Goal: Information Seeking & Learning: Learn about a topic

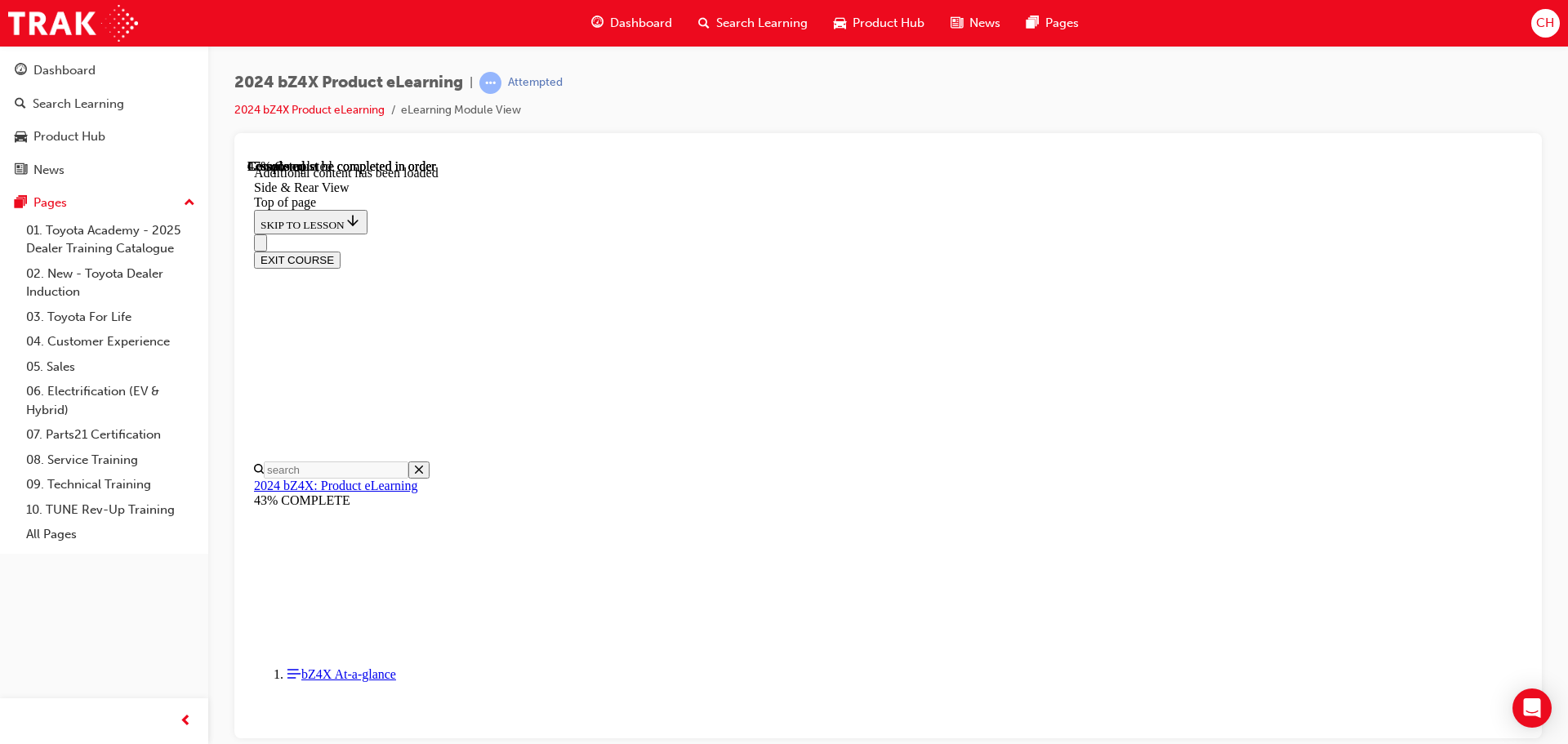
scroll to position [2809, 0]
drag, startPoint x: 854, startPoint y: 204, endPoint x: 1188, endPoint y: 229, distance: 334.9
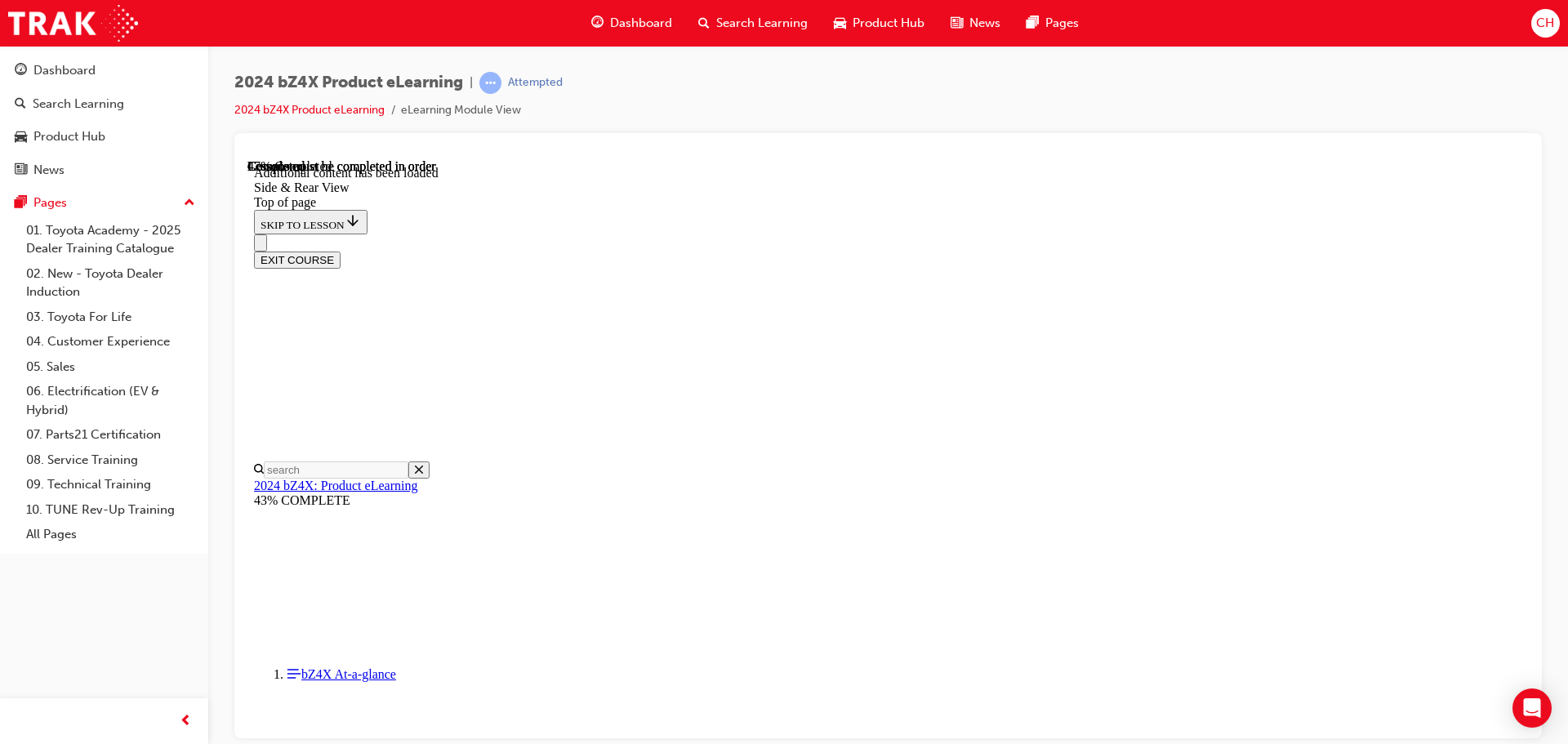
drag, startPoint x: 802, startPoint y: 330, endPoint x: 804, endPoint y: 347, distance: 17.1
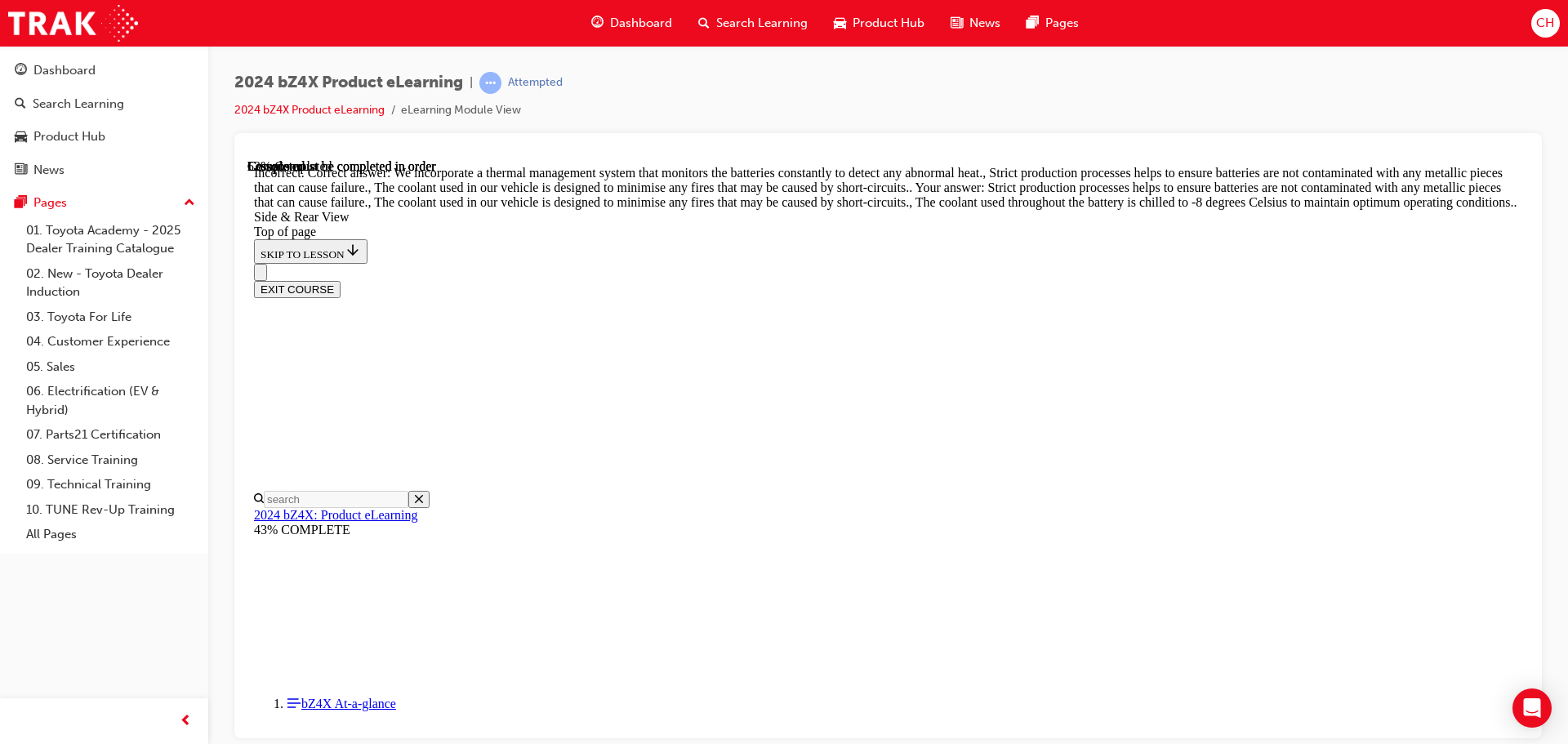
scroll to position [3054, 0]
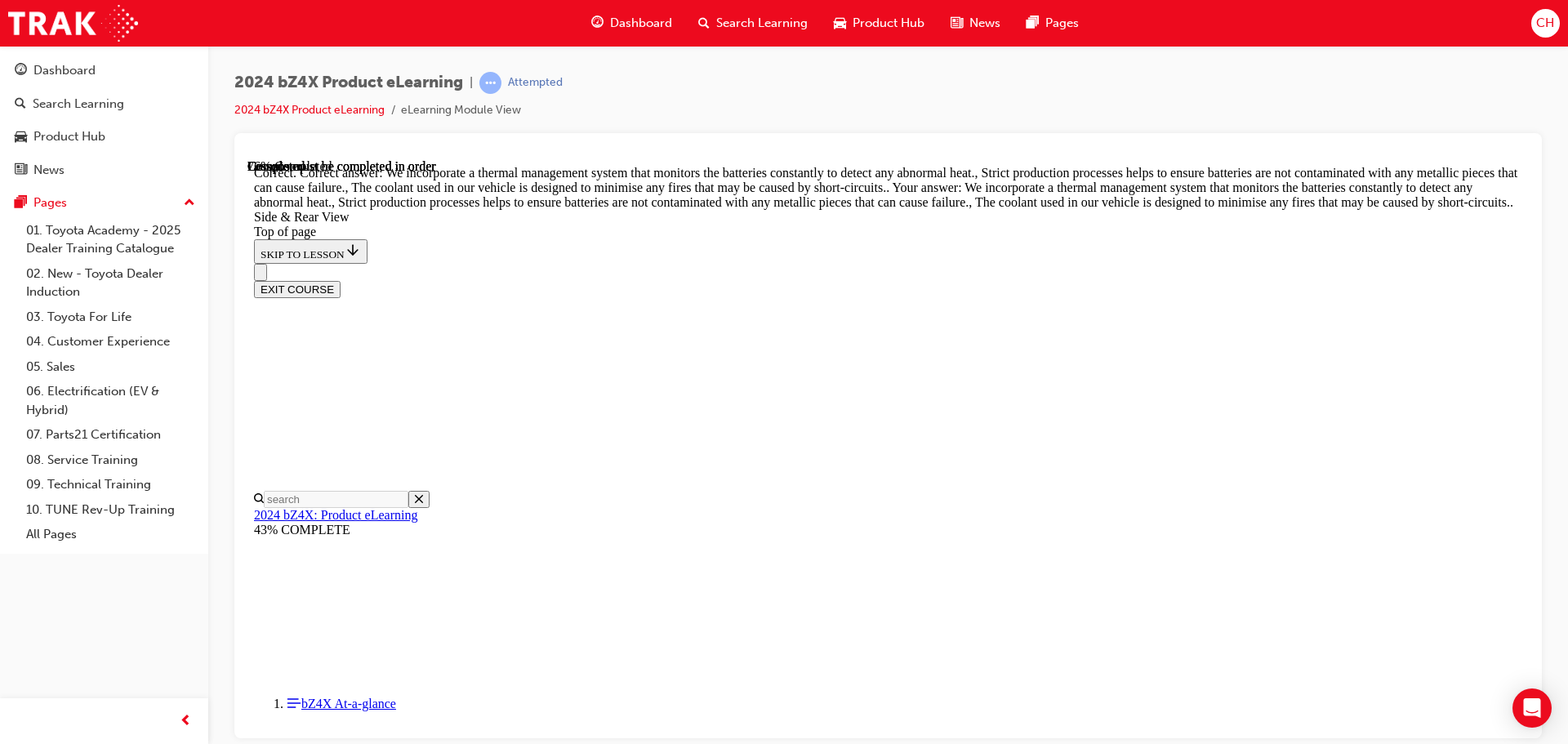
scroll to position [4179, 0]
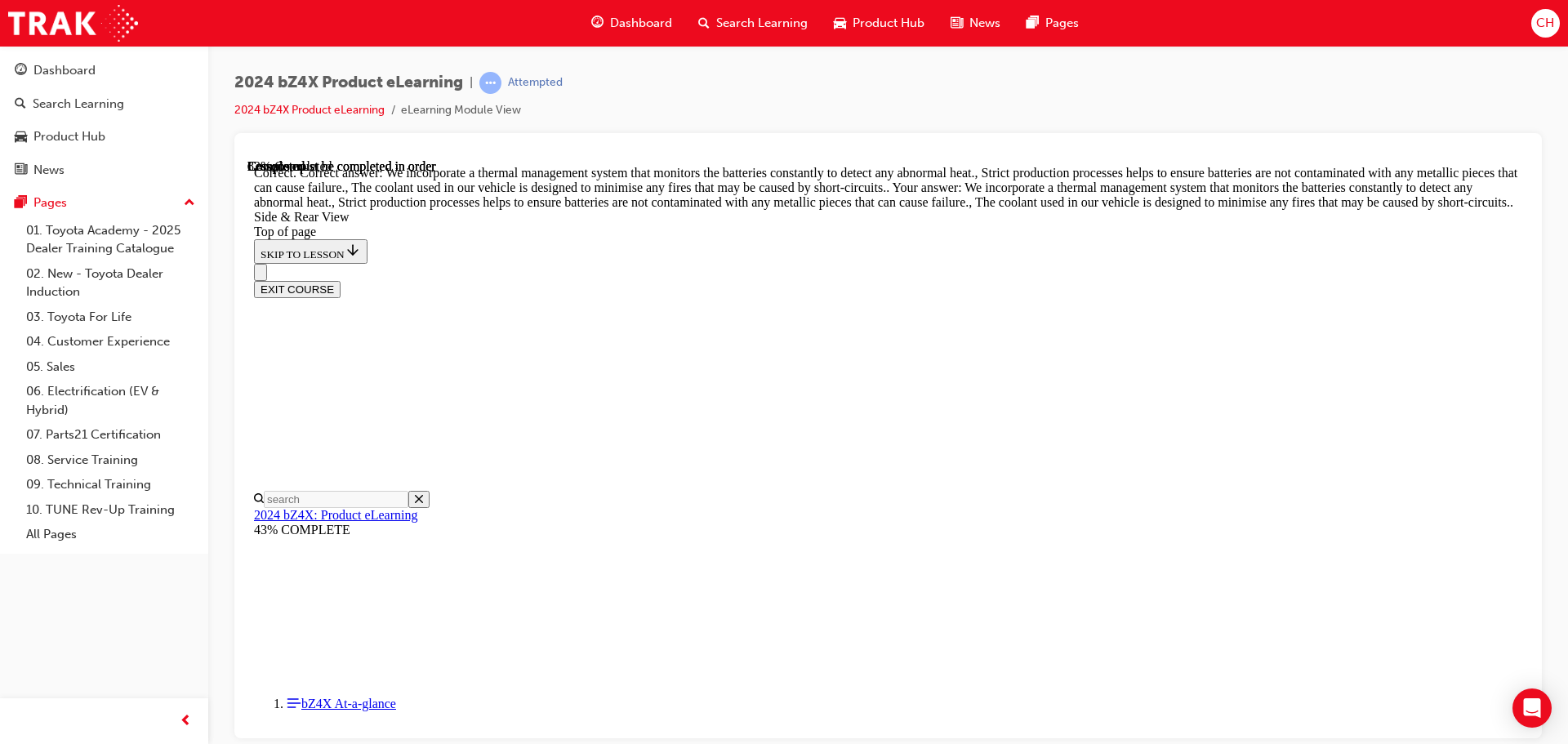
scroll to position [4865, 0]
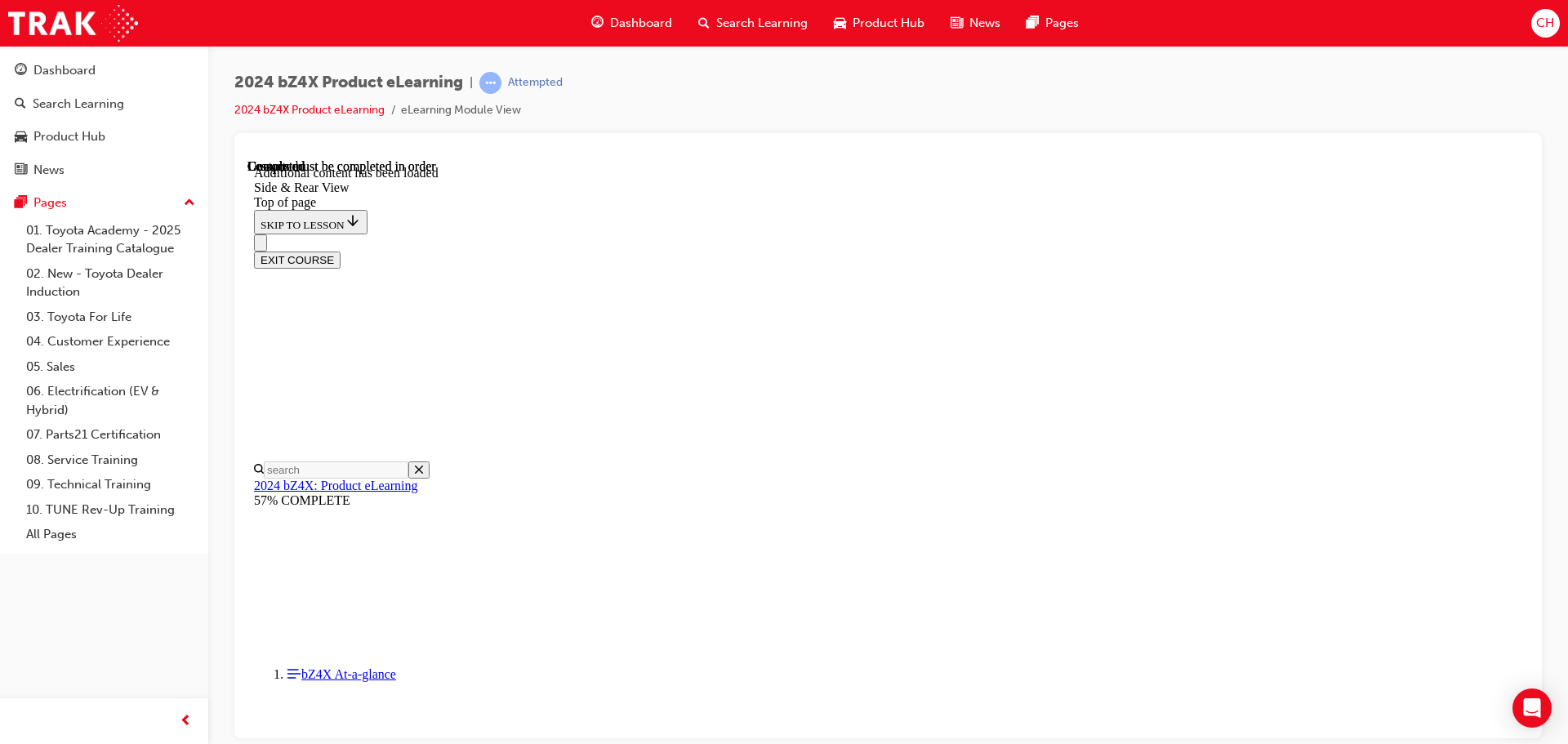
scroll to position [5388, 0]
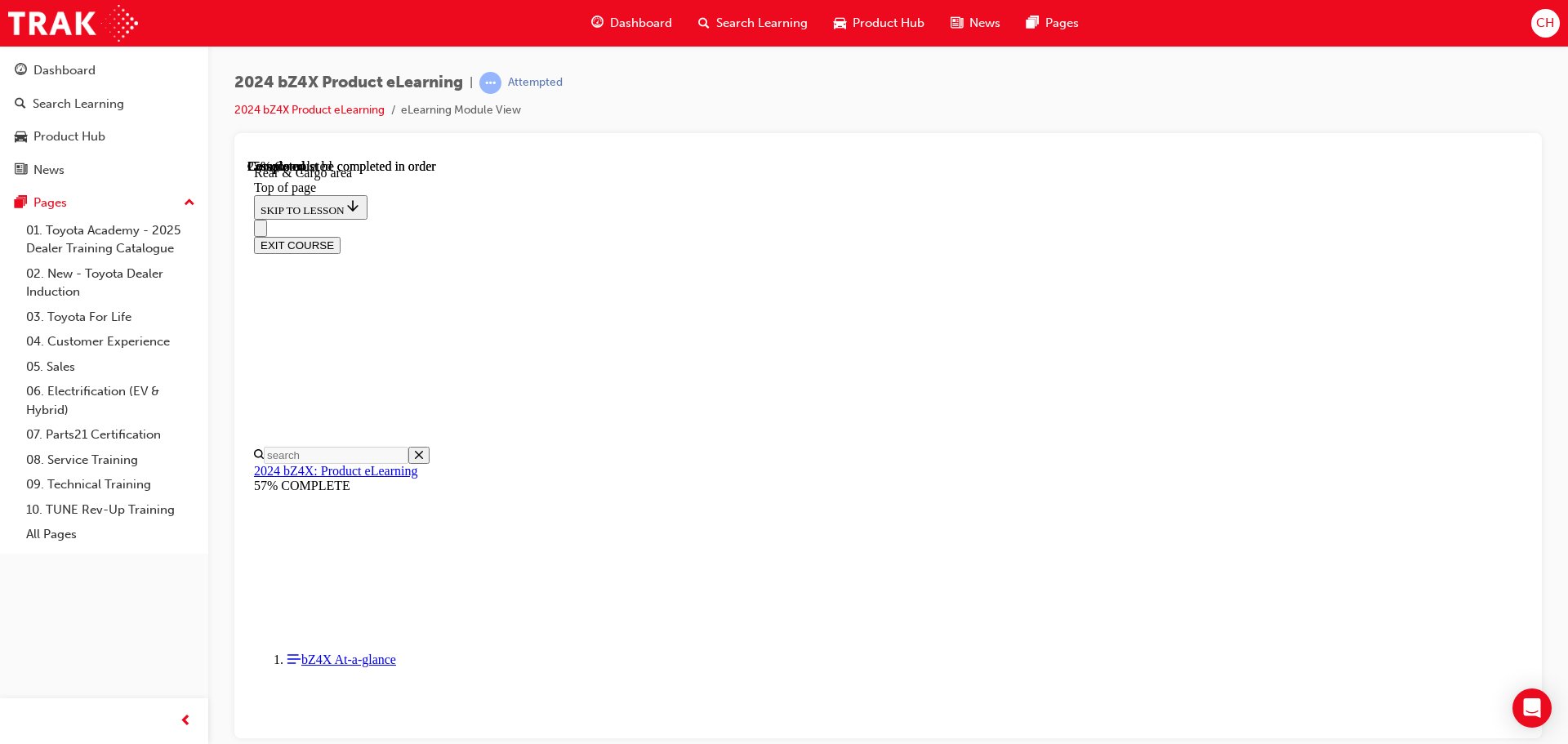
scroll to position [459, 0]
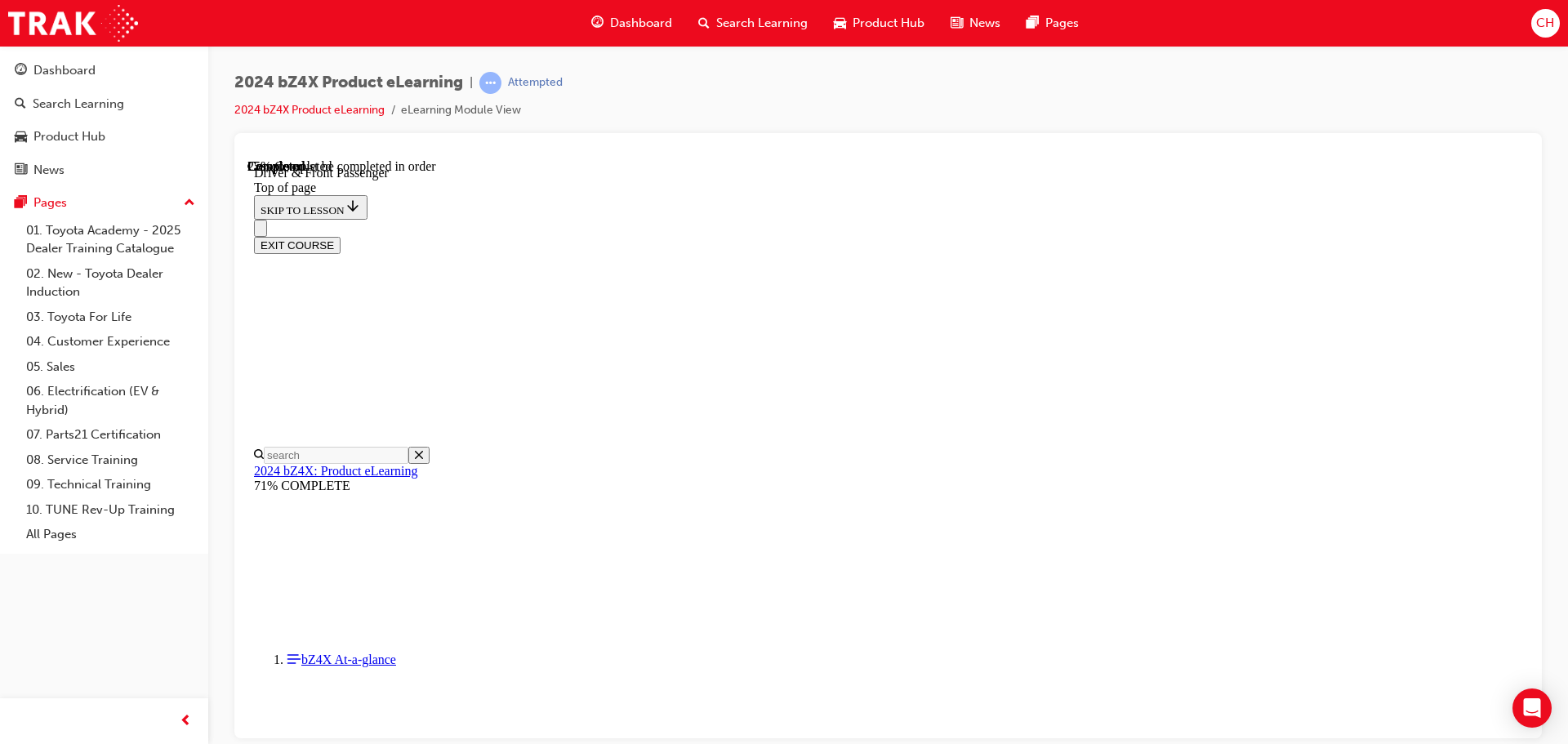
drag, startPoint x: 1237, startPoint y: 344, endPoint x: 1215, endPoint y: 344, distance: 22.0
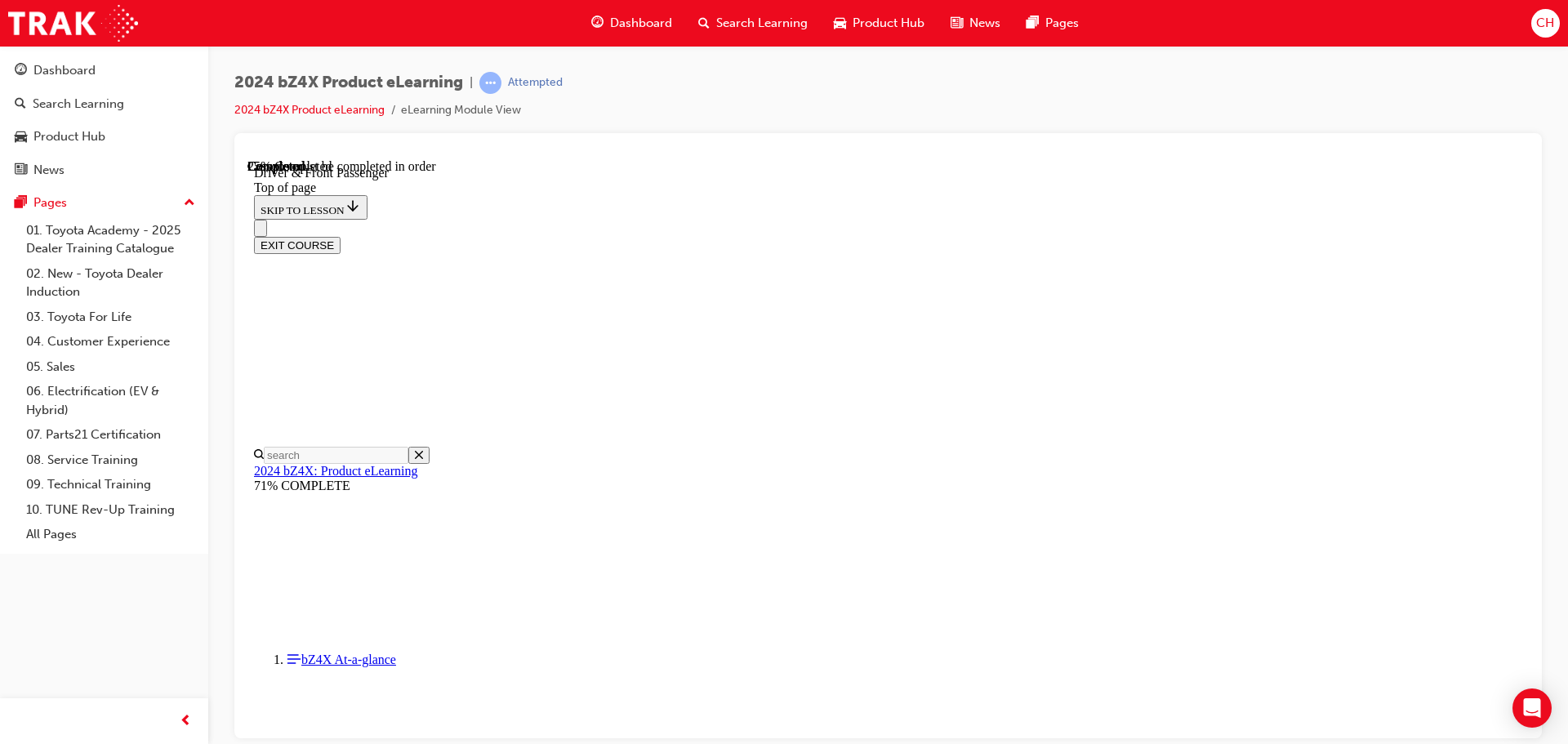
drag, startPoint x: 929, startPoint y: 441, endPoint x: 978, endPoint y: 391, distance: 70.0
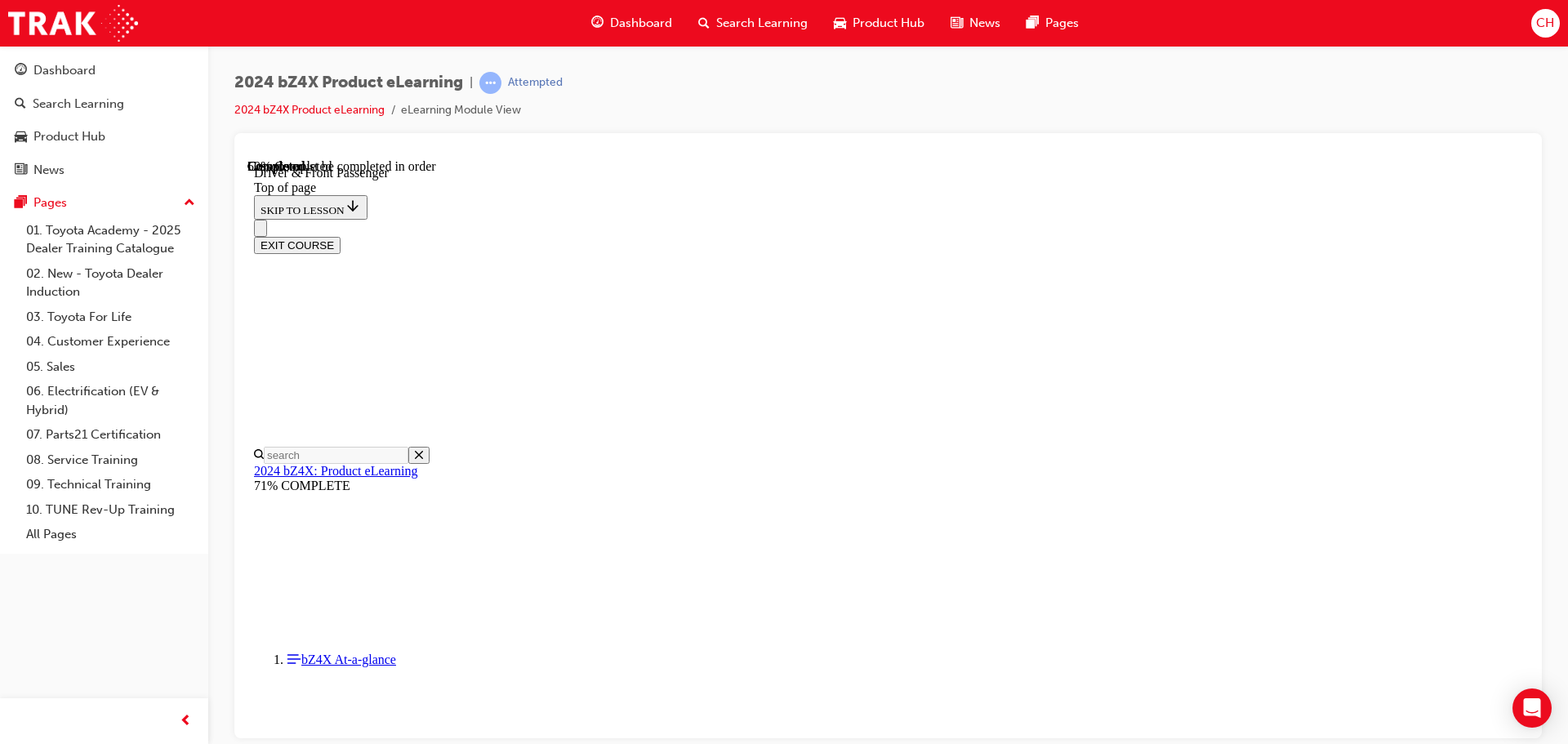
scroll to position [2270, 0]
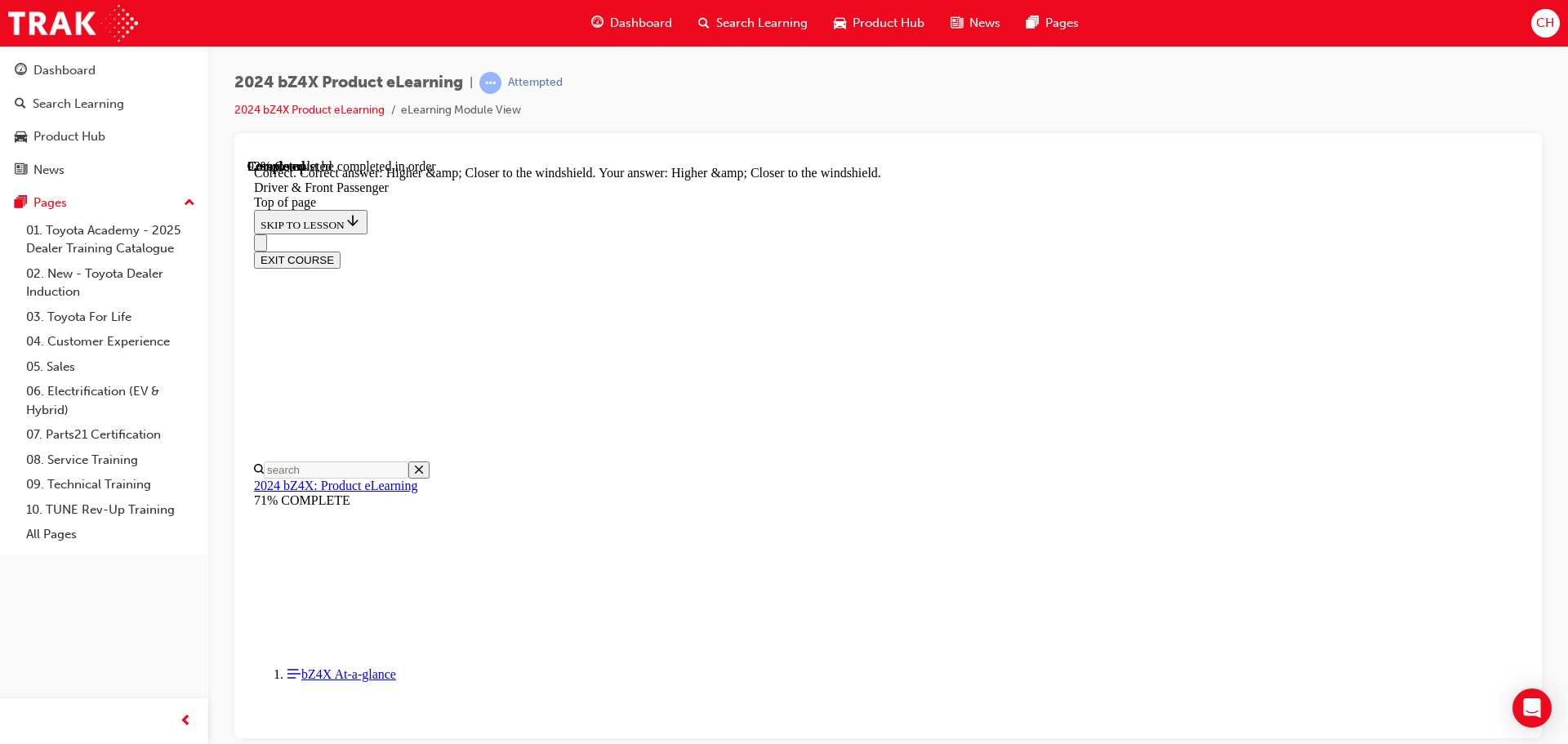
scroll to position [4101, 0]
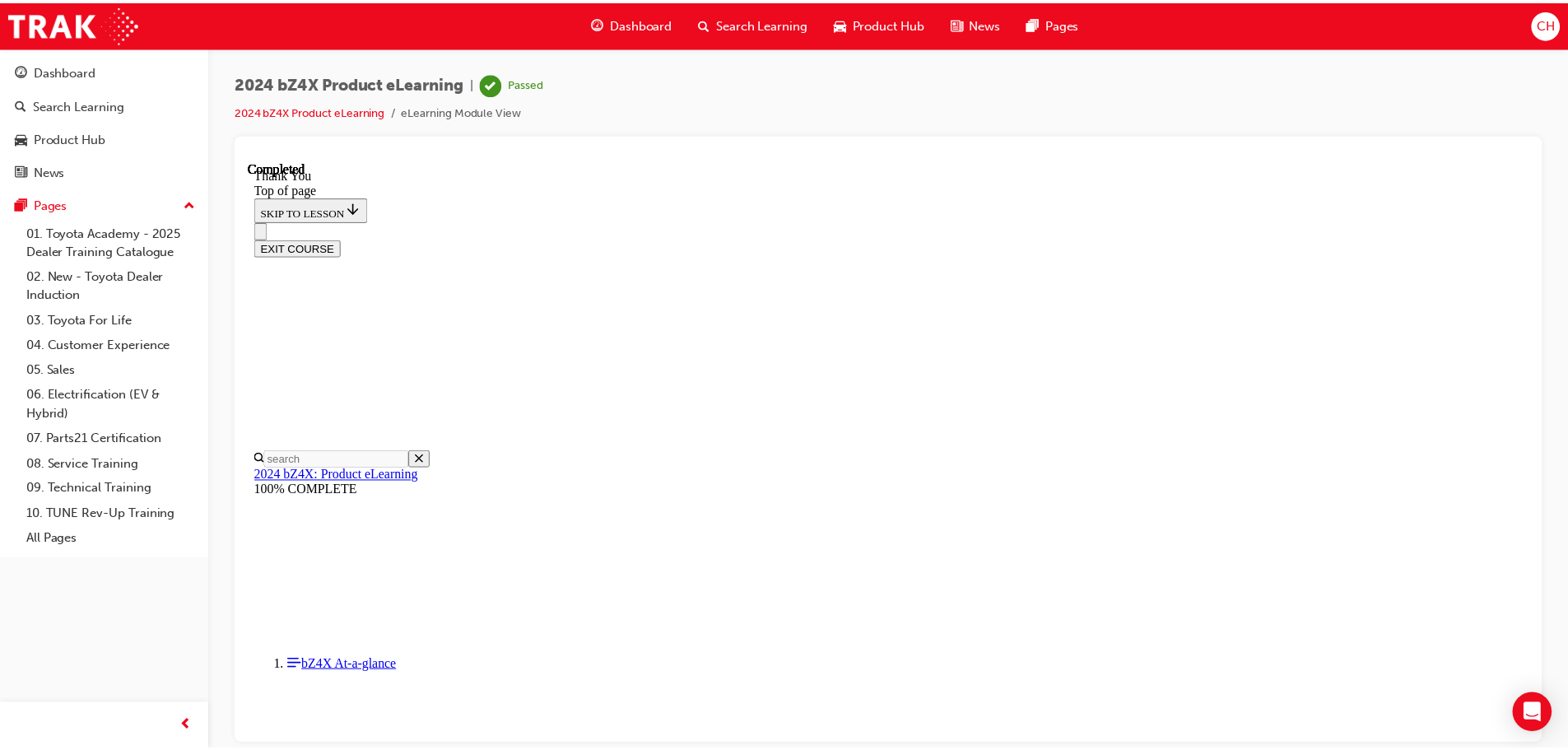
scroll to position [277, 0]
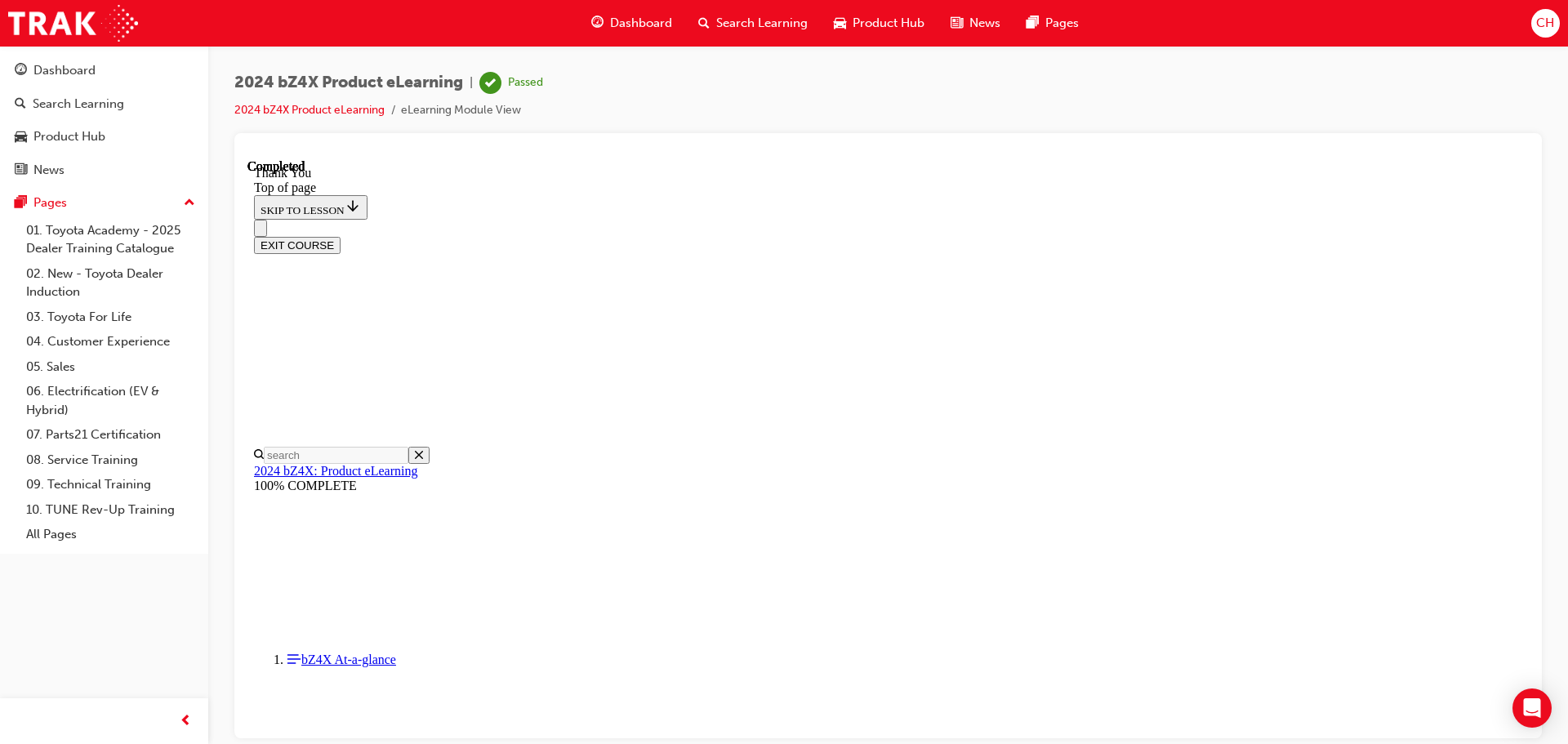
click at [340, 236] on button "EXIT COURSE" at bounding box center [297, 244] width 86 height 17
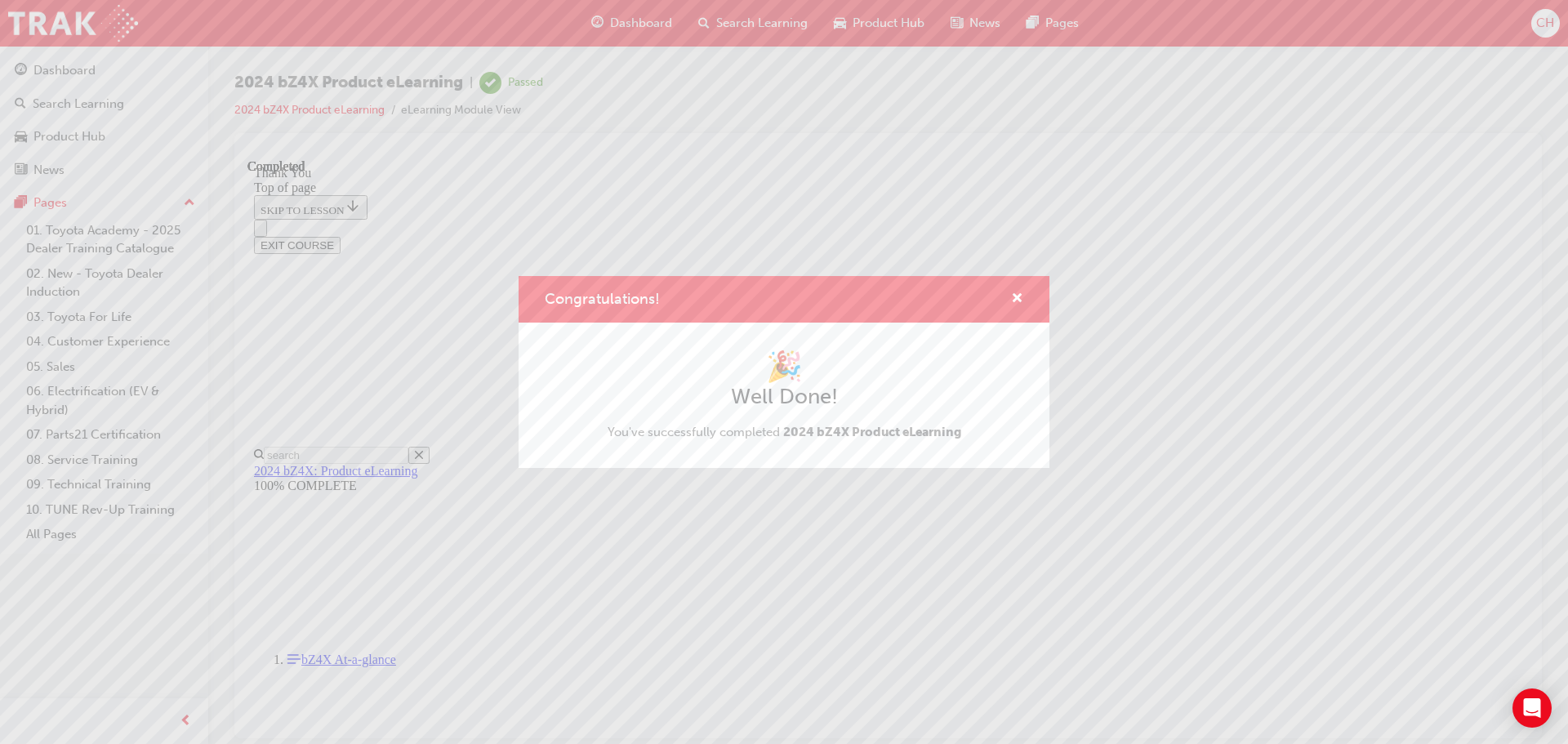
click at [1028, 302] on div "Congratulations!" at bounding box center [784, 299] width 531 height 47
click at [1022, 301] on span "cross-icon" at bounding box center [1017, 300] width 12 height 15
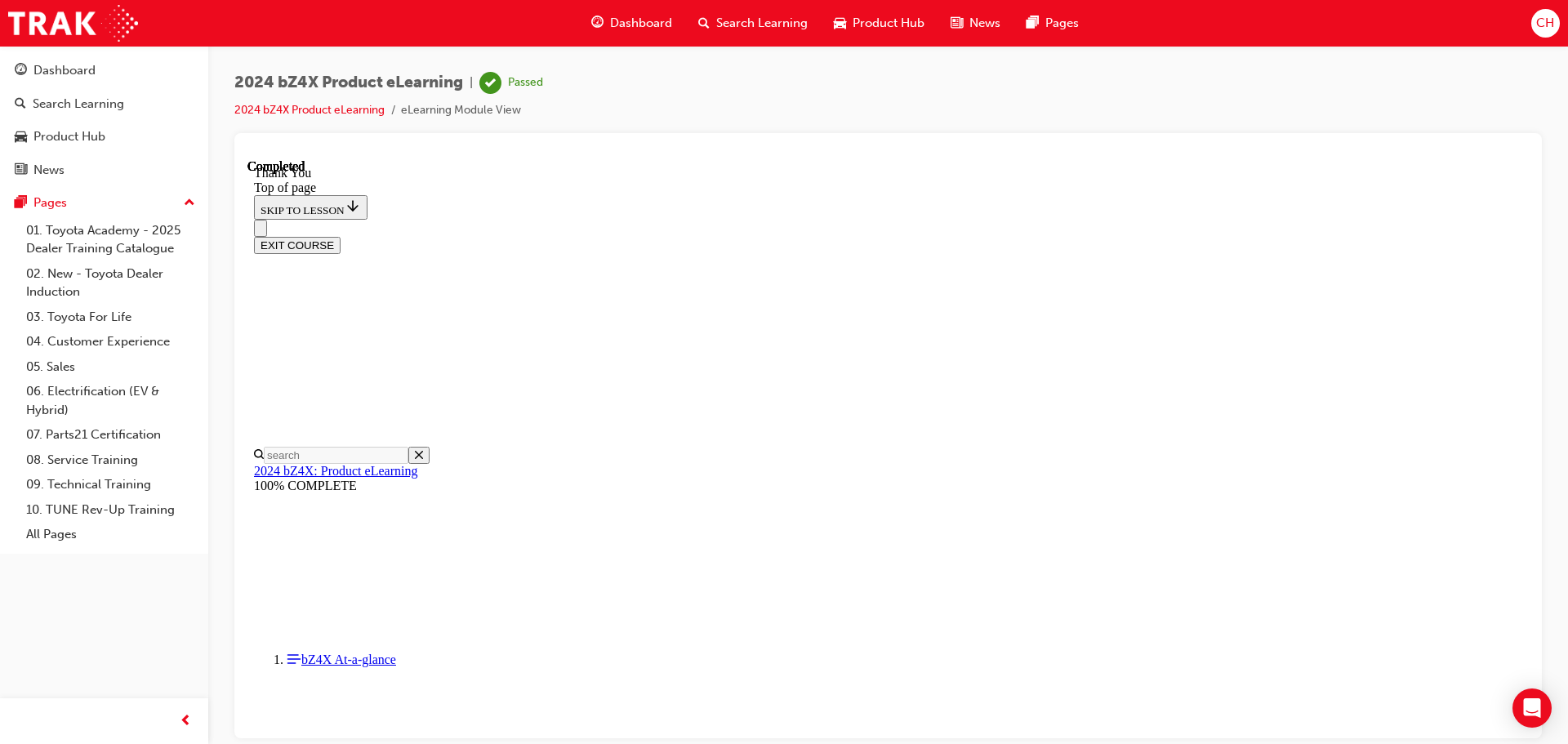
click at [880, 15] on span "Product Hub" at bounding box center [888, 23] width 71 height 19
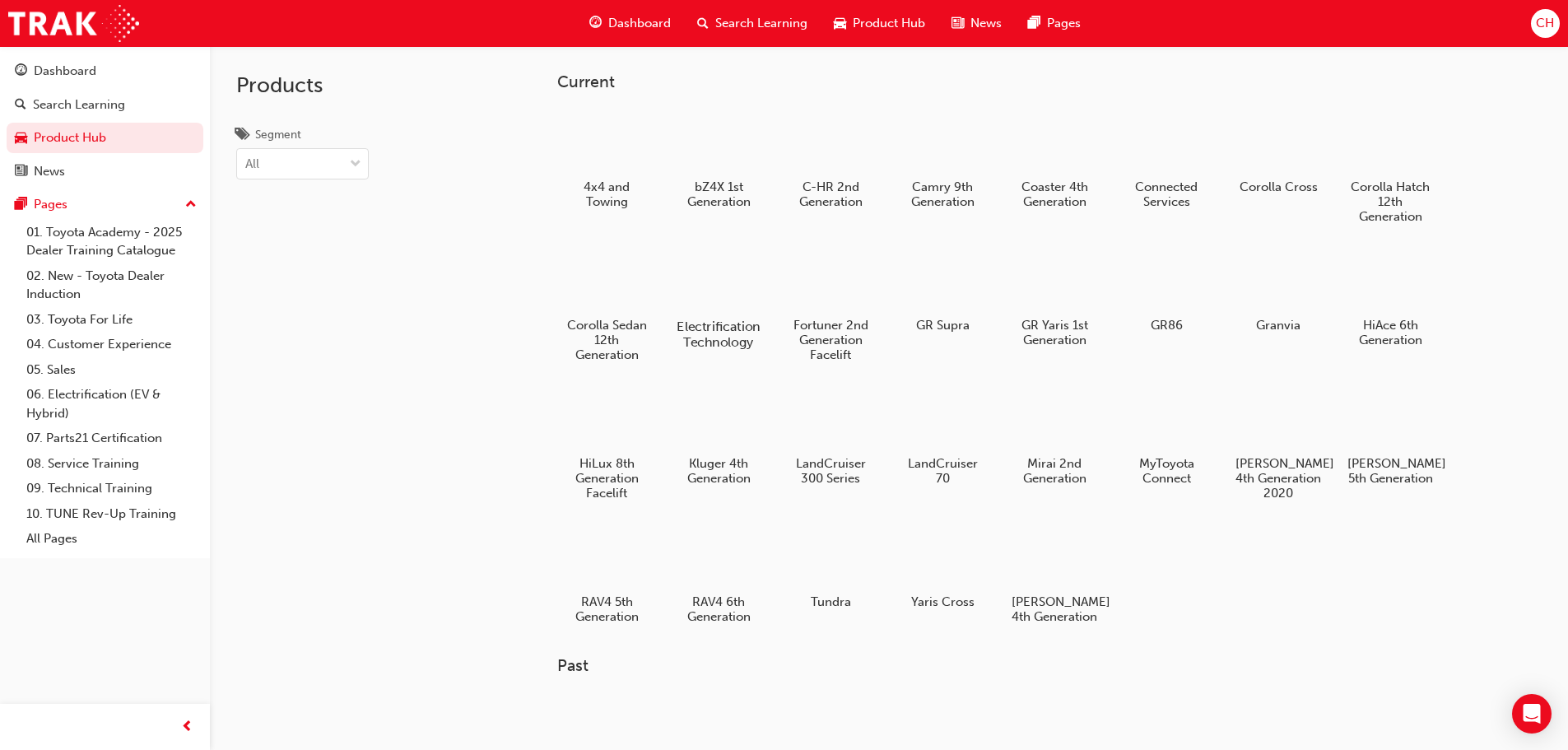
click at [738, 310] on div at bounding box center [718, 278] width 91 height 65
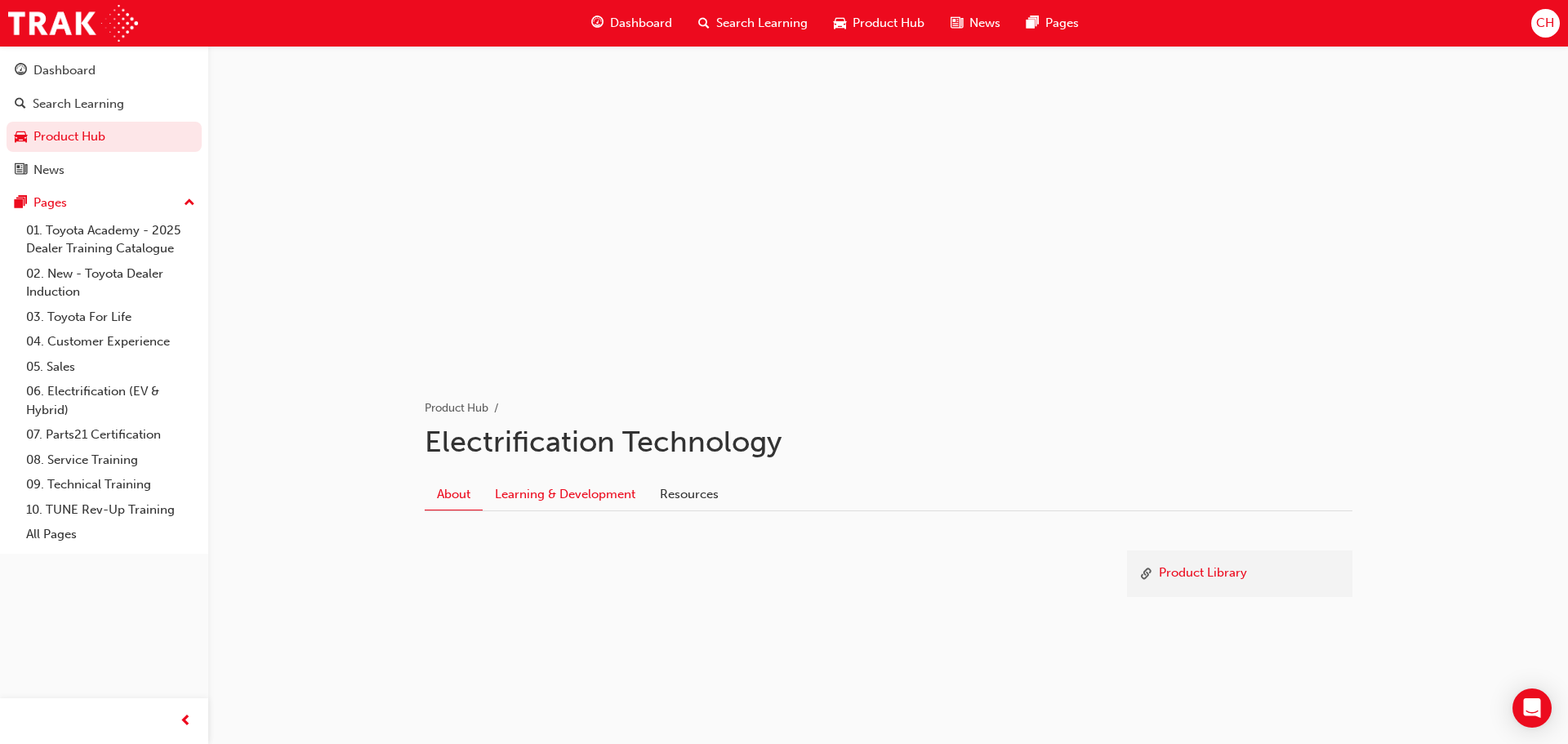
click at [615, 496] on link "Learning & Development" at bounding box center [565, 495] width 165 height 31
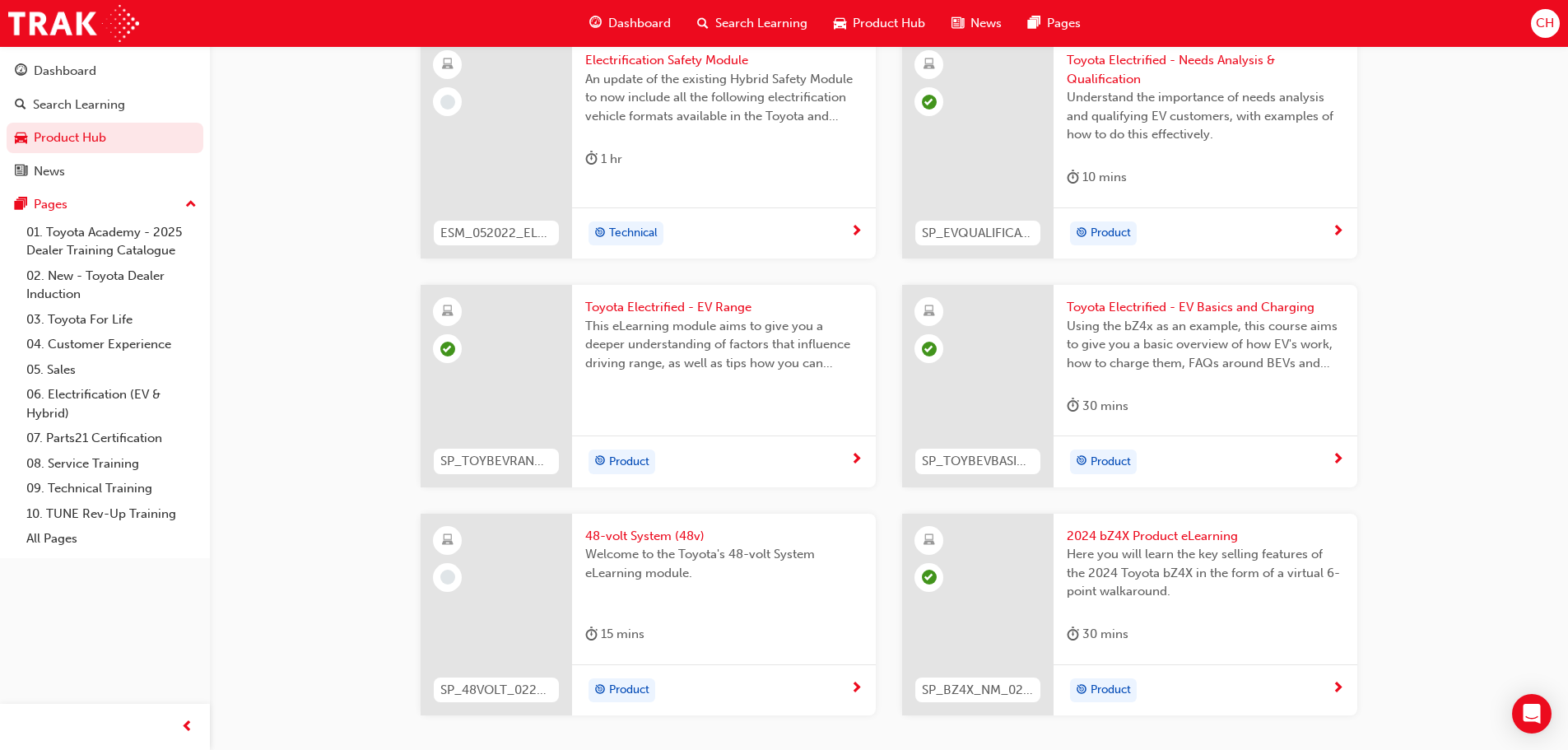
scroll to position [1034, 0]
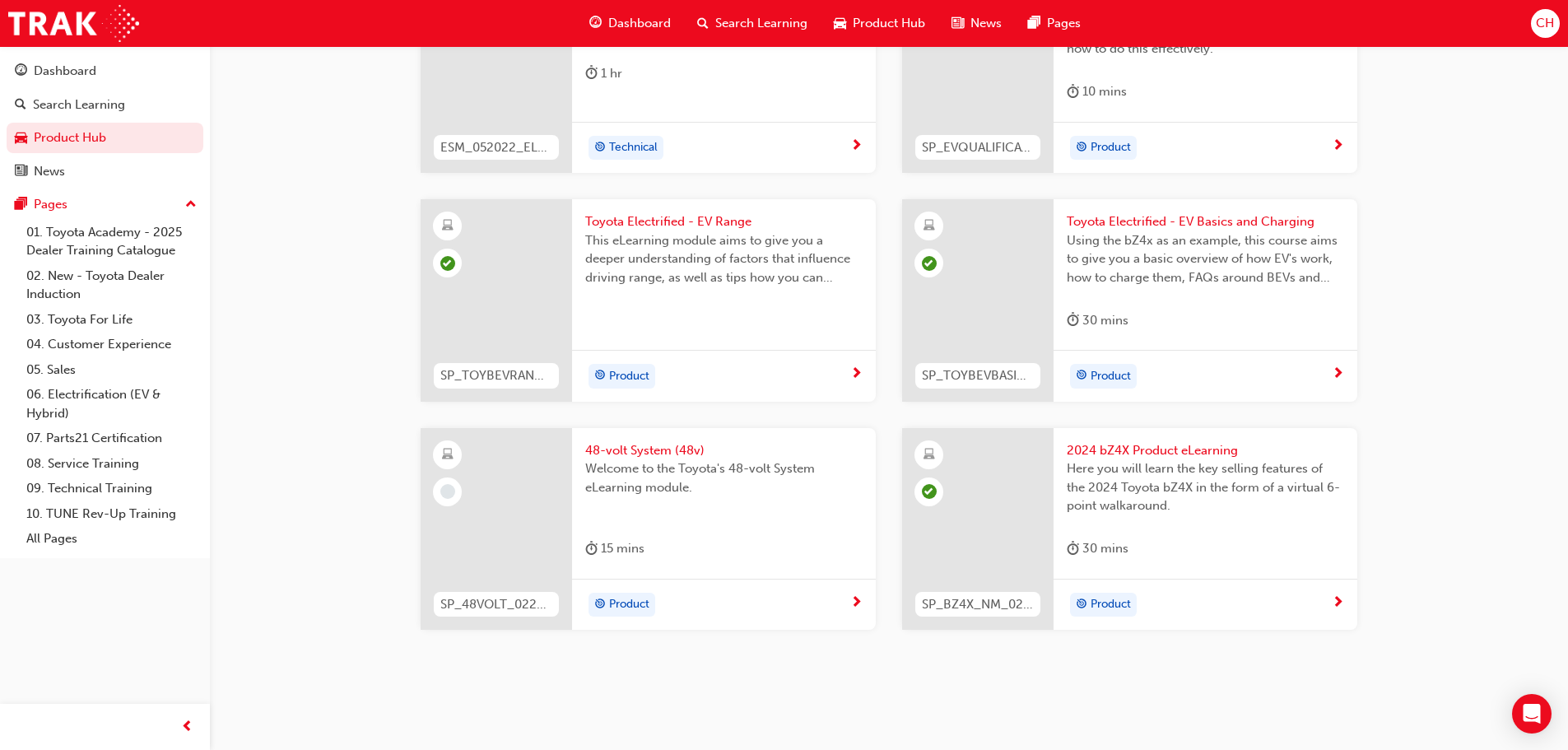
click at [852, 596] on span "next-icon" at bounding box center [856, 603] width 12 height 15
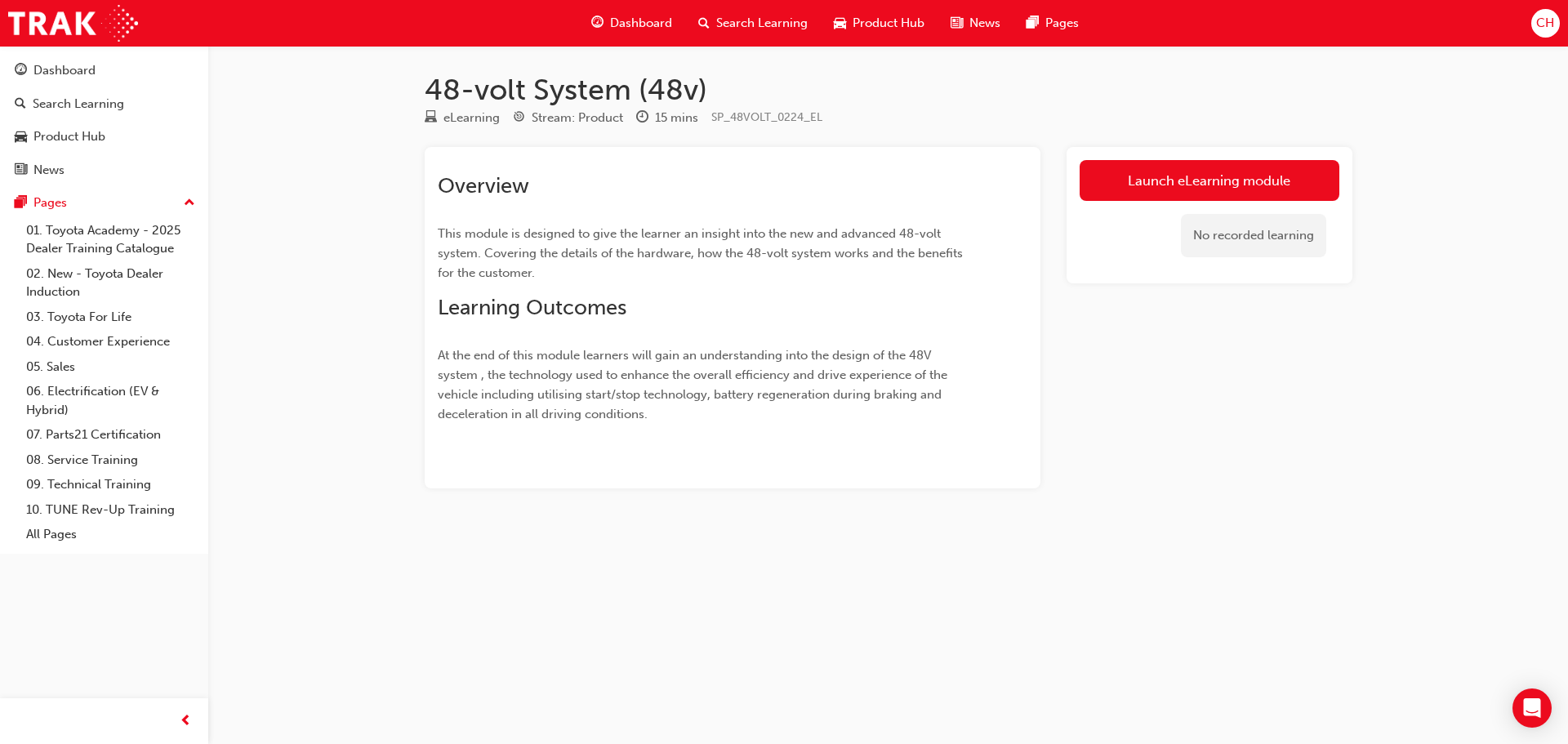
drag, startPoint x: 1318, startPoint y: 544, endPoint x: 1248, endPoint y: 771, distance: 237.5
click at [1248, 743] on html "Your version of Internet Explorer is outdated and not supported. Please upgrade…" at bounding box center [784, 372] width 1568 height 744
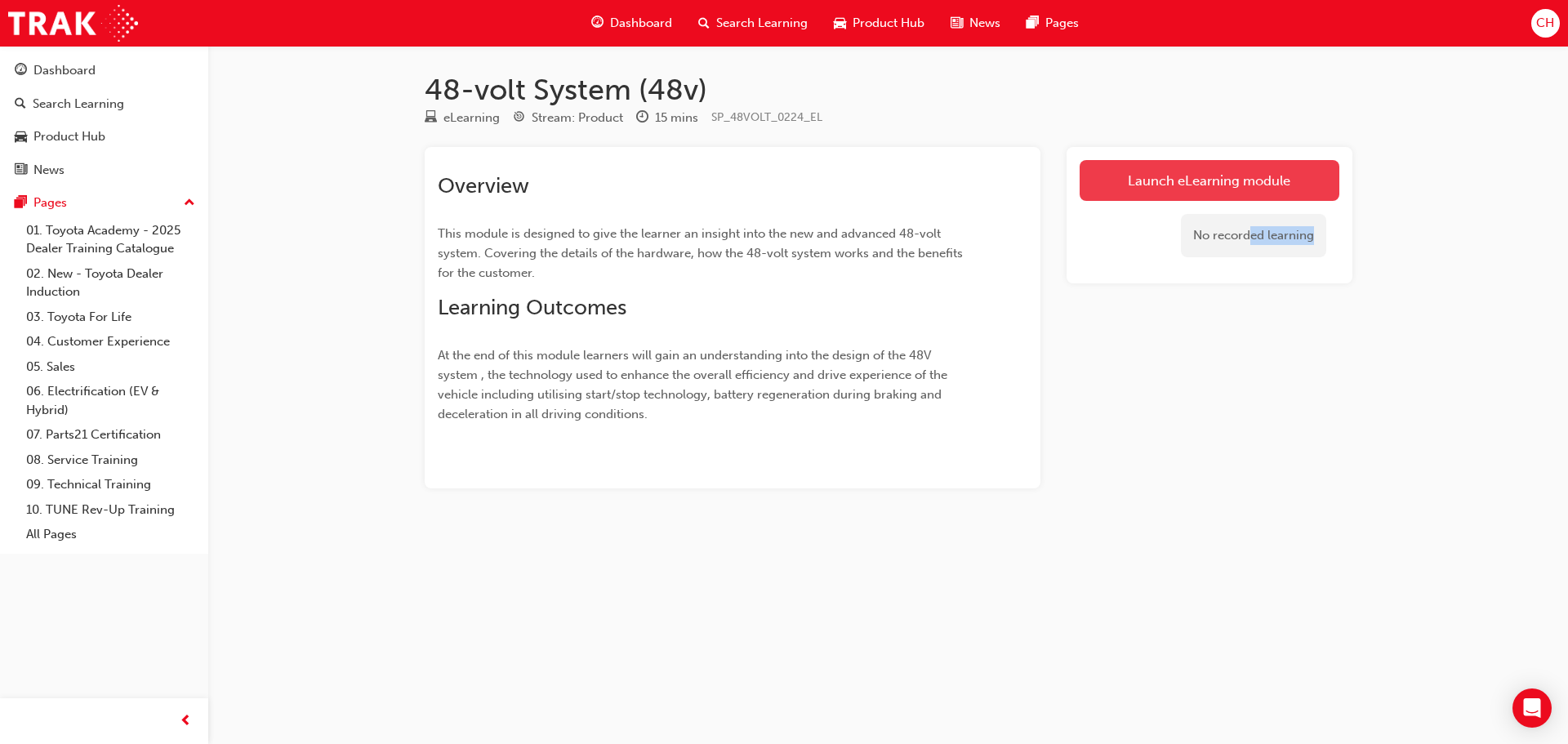
click at [1193, 196] on link "Launch eLearning module" at bounding box center [1209, 181] width 260 height 41
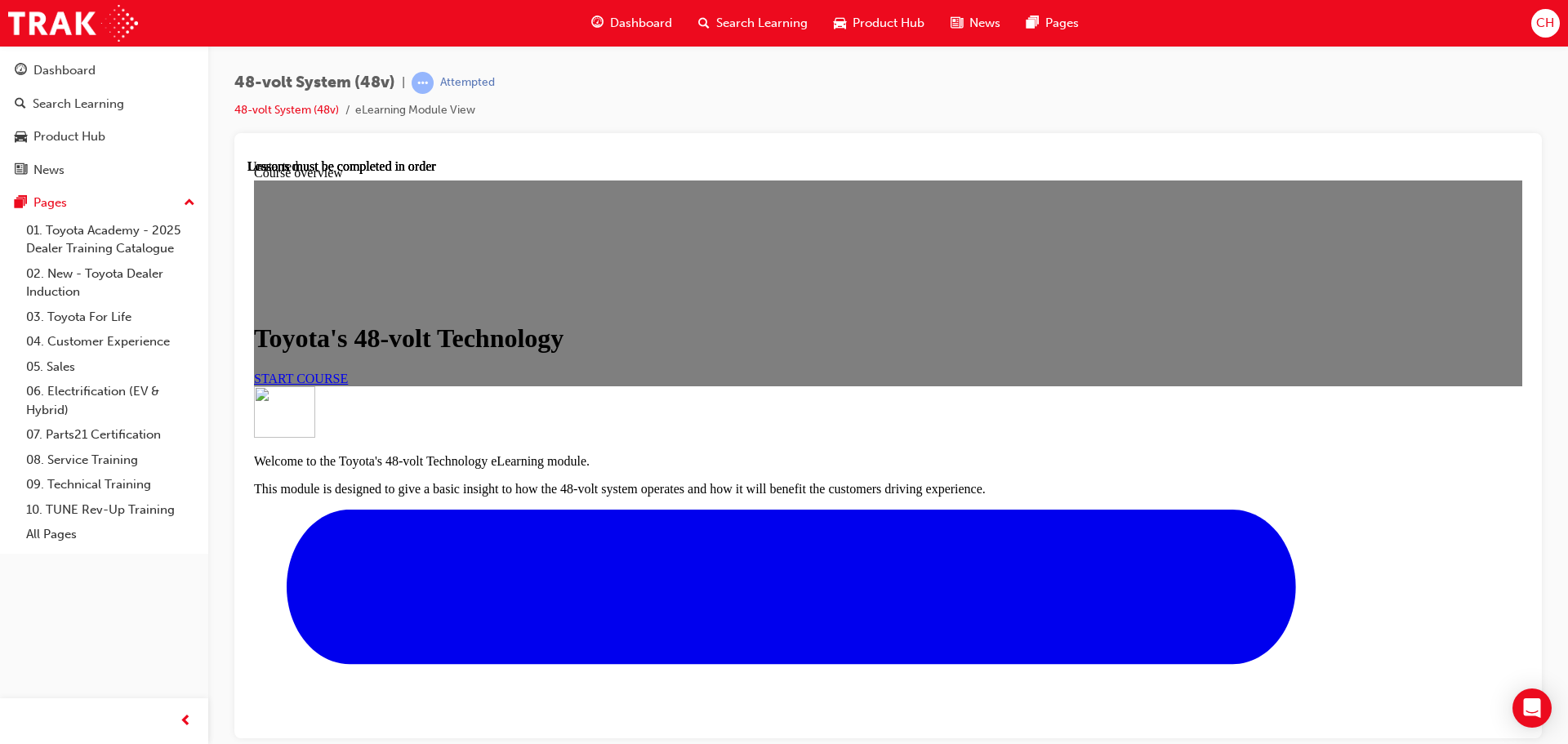
click at [348, 385] on span "START COURSE" at bounding box center [301, 377] width 94 height 14
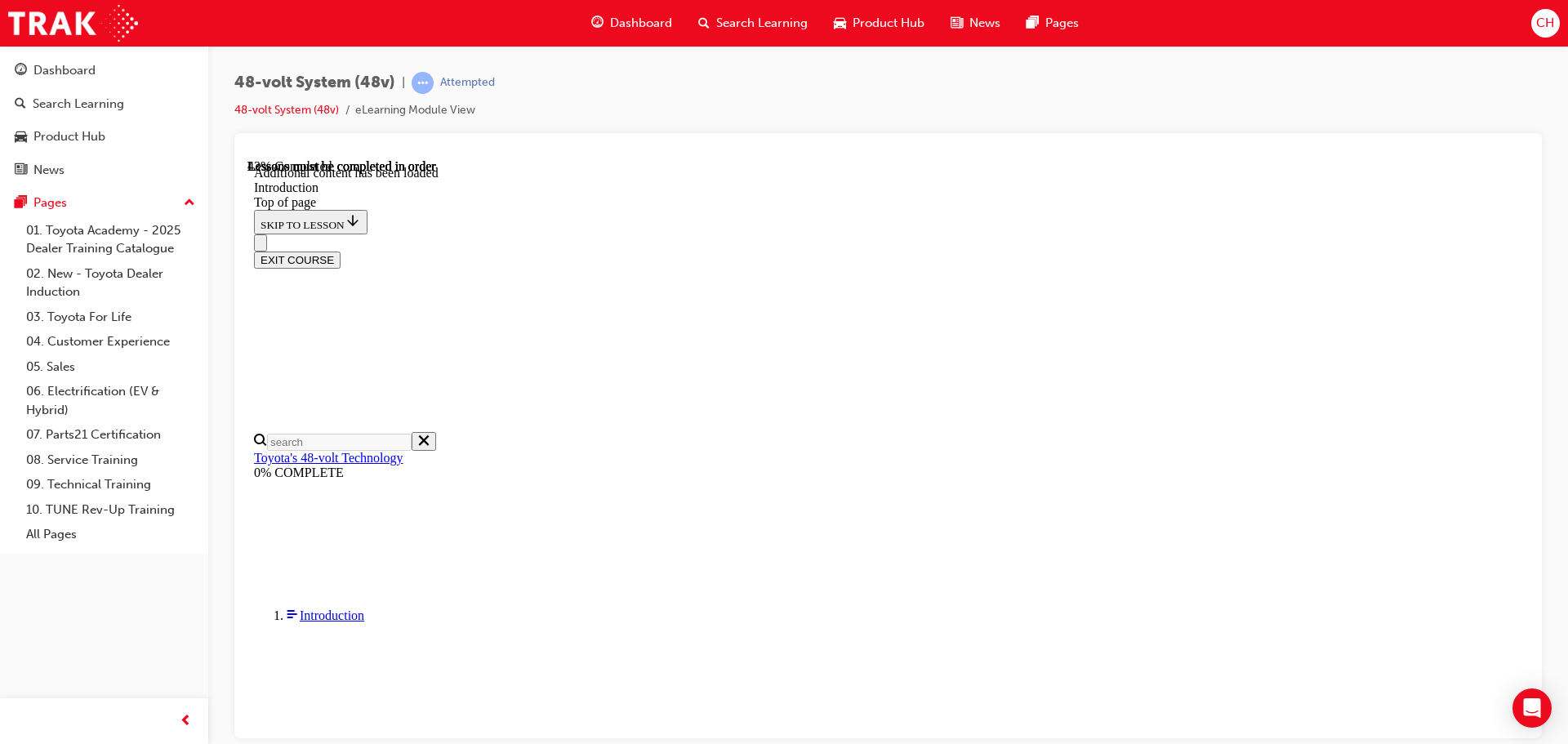
scroll to position [608, 0]
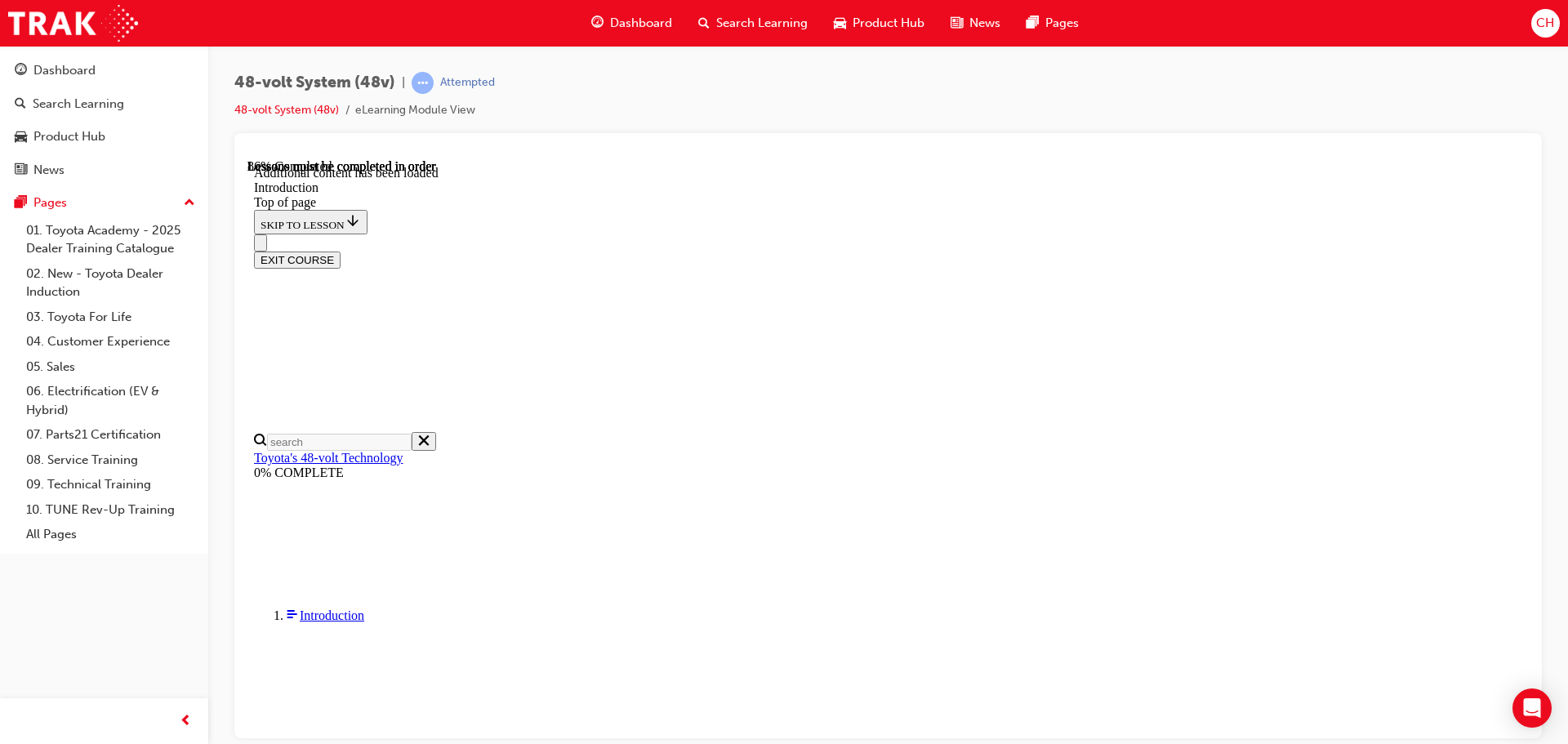
scroll to position [1610, 0]
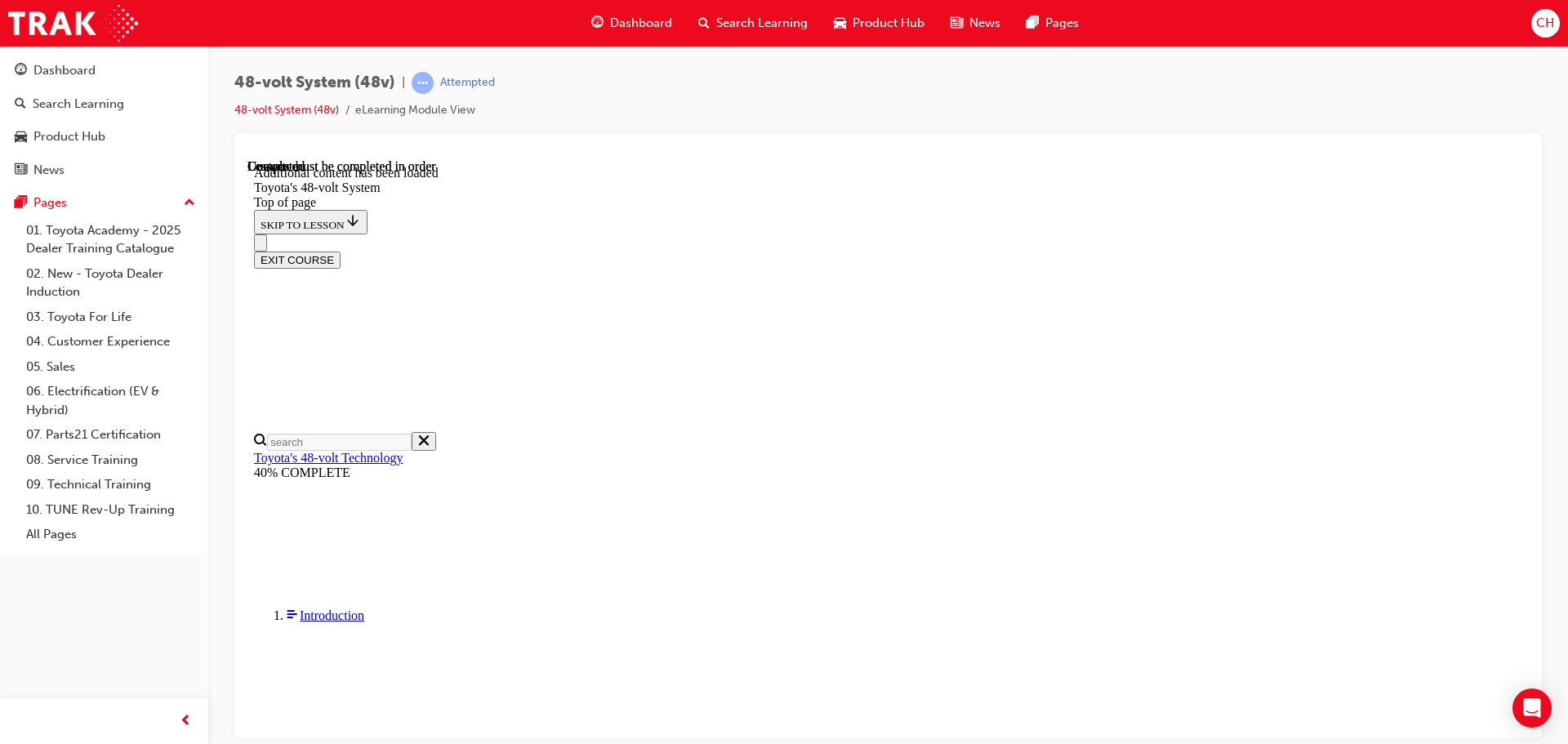
scroll to position [58, 0]
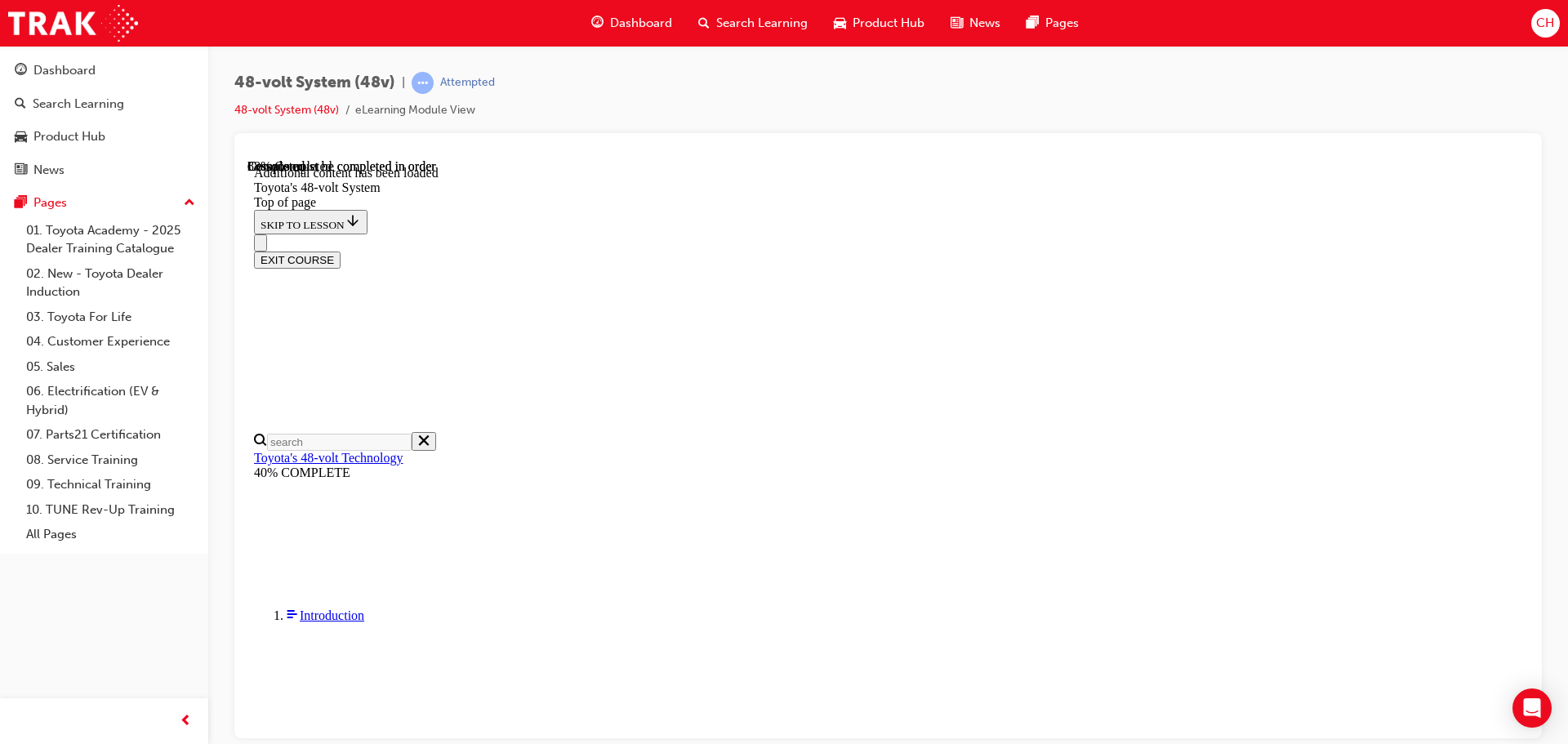
drag, startPoint x: 1051, startPoint y: 595, endPoint x: 1045, endPoint y: 612, distance: 18.0
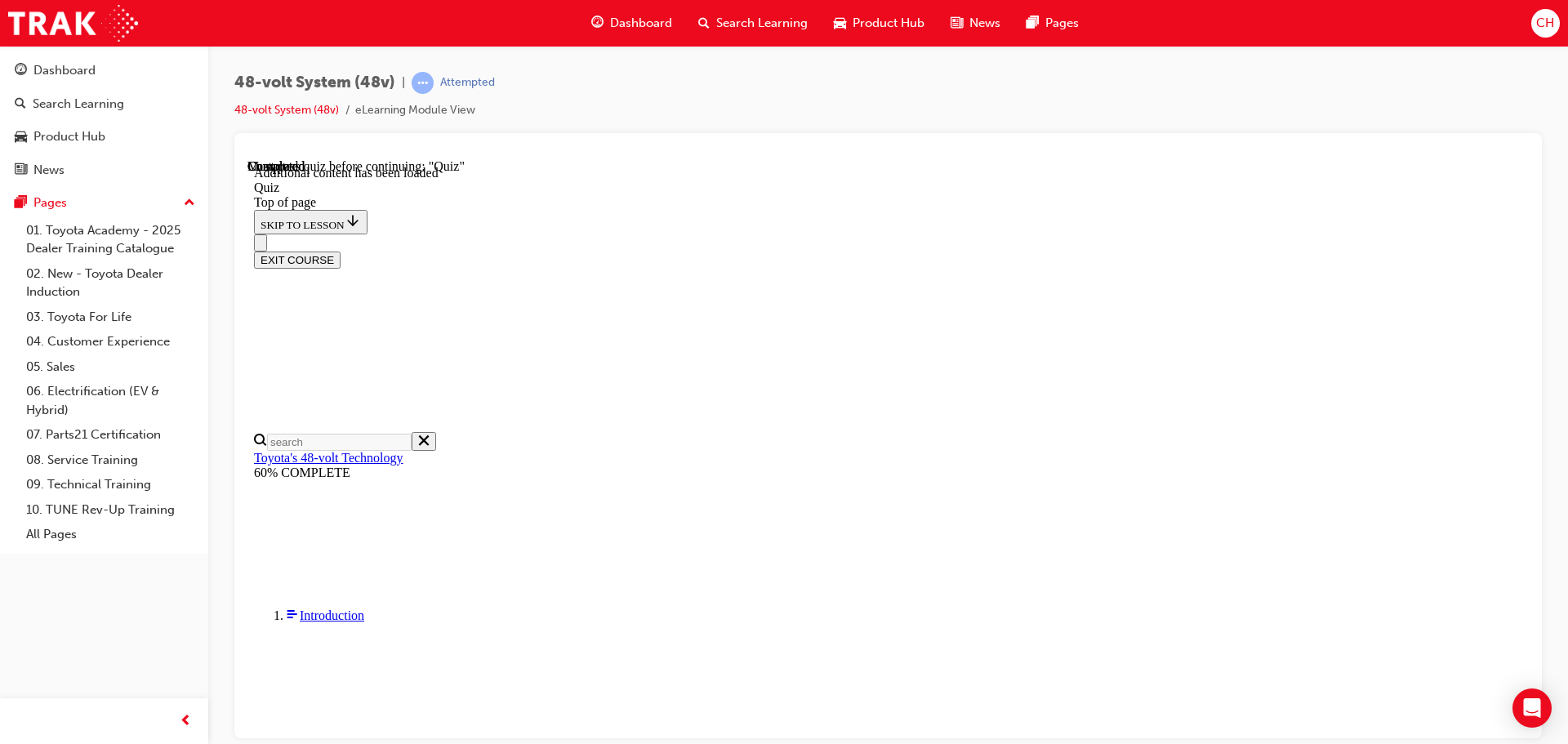
drag, startPoint x: 977, startPoint y: 631, endPoint x: 996, endPoint y: 656, distance: 31.4
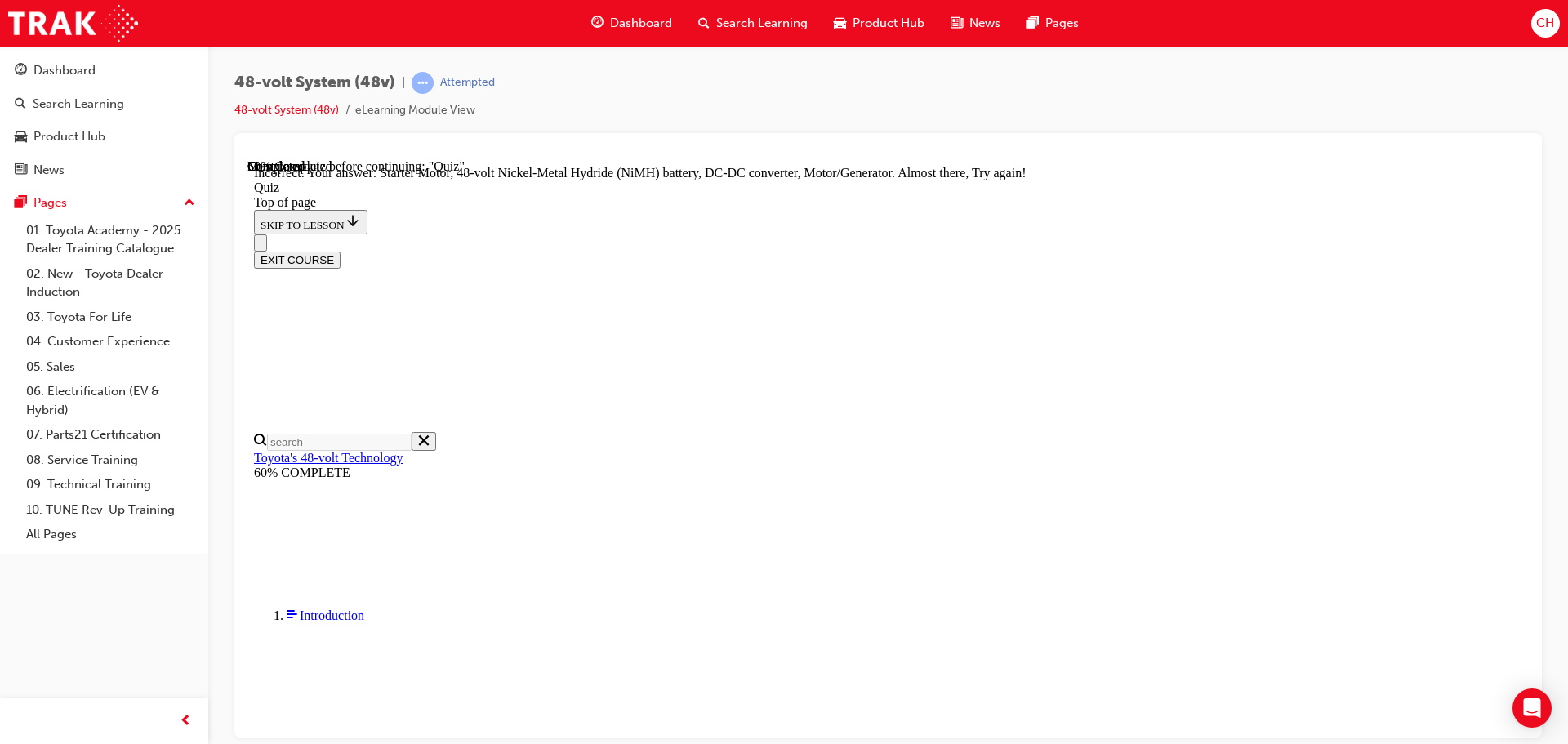
scroll to position [441, 0]
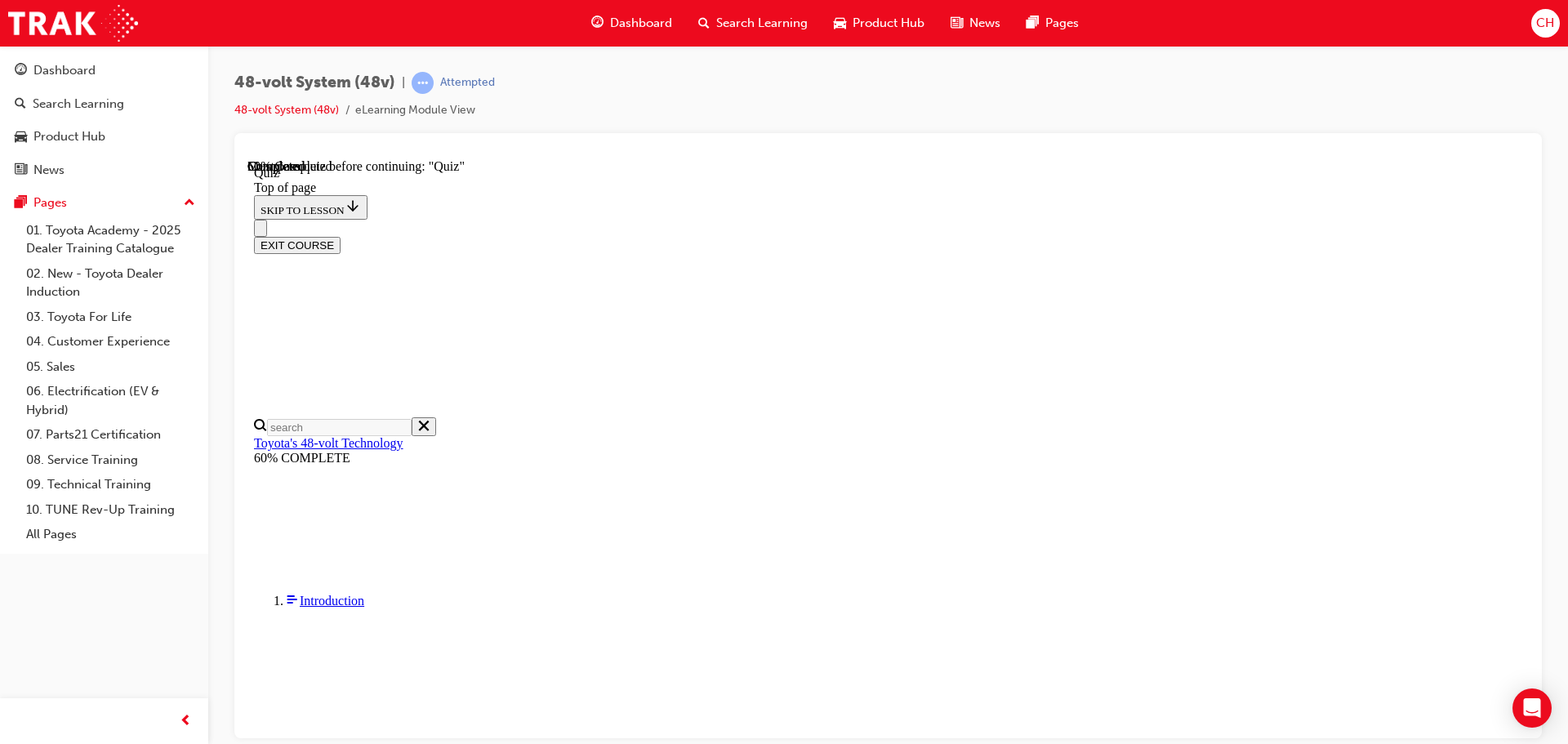
scroll to position [138, 0]
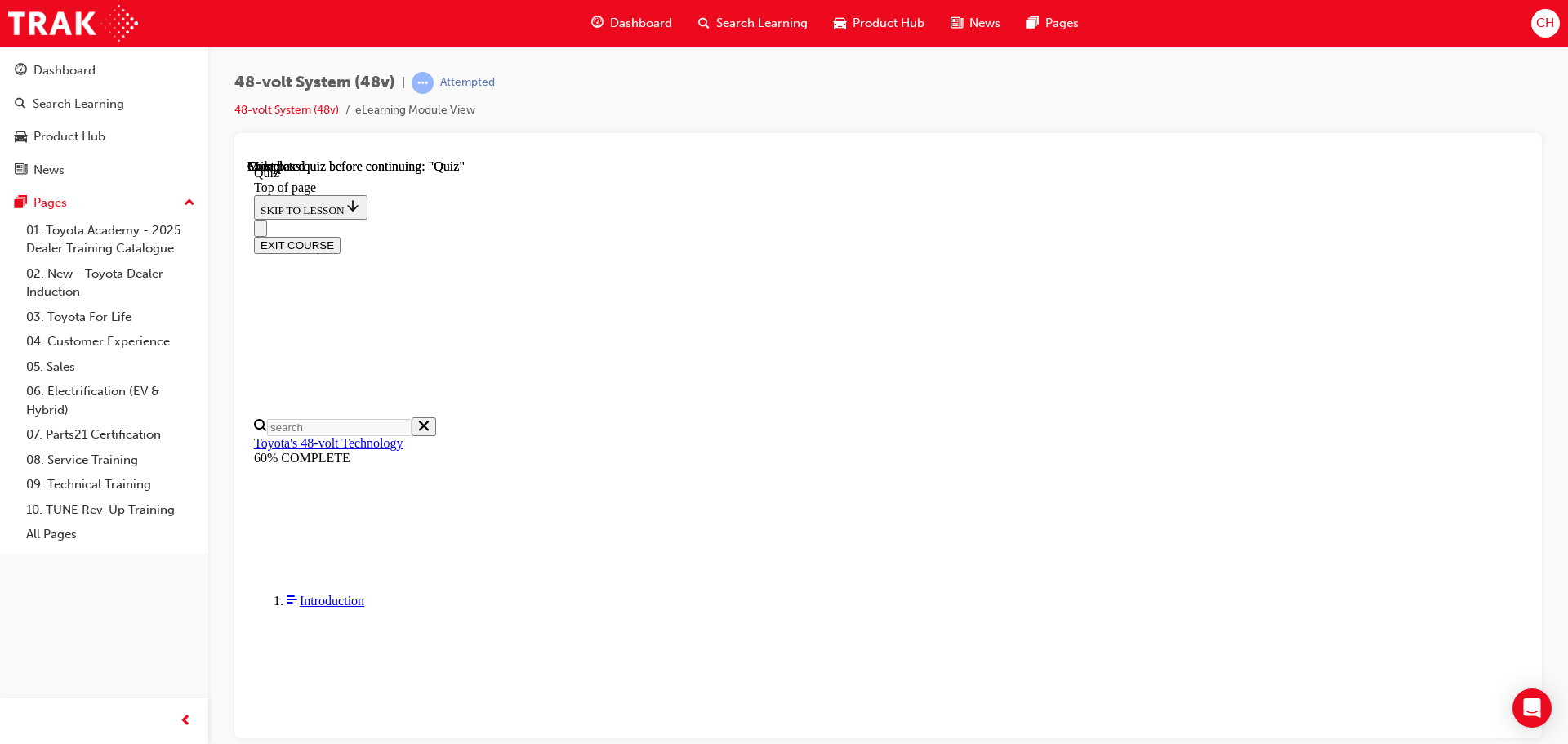
scroll to position [319, 0]
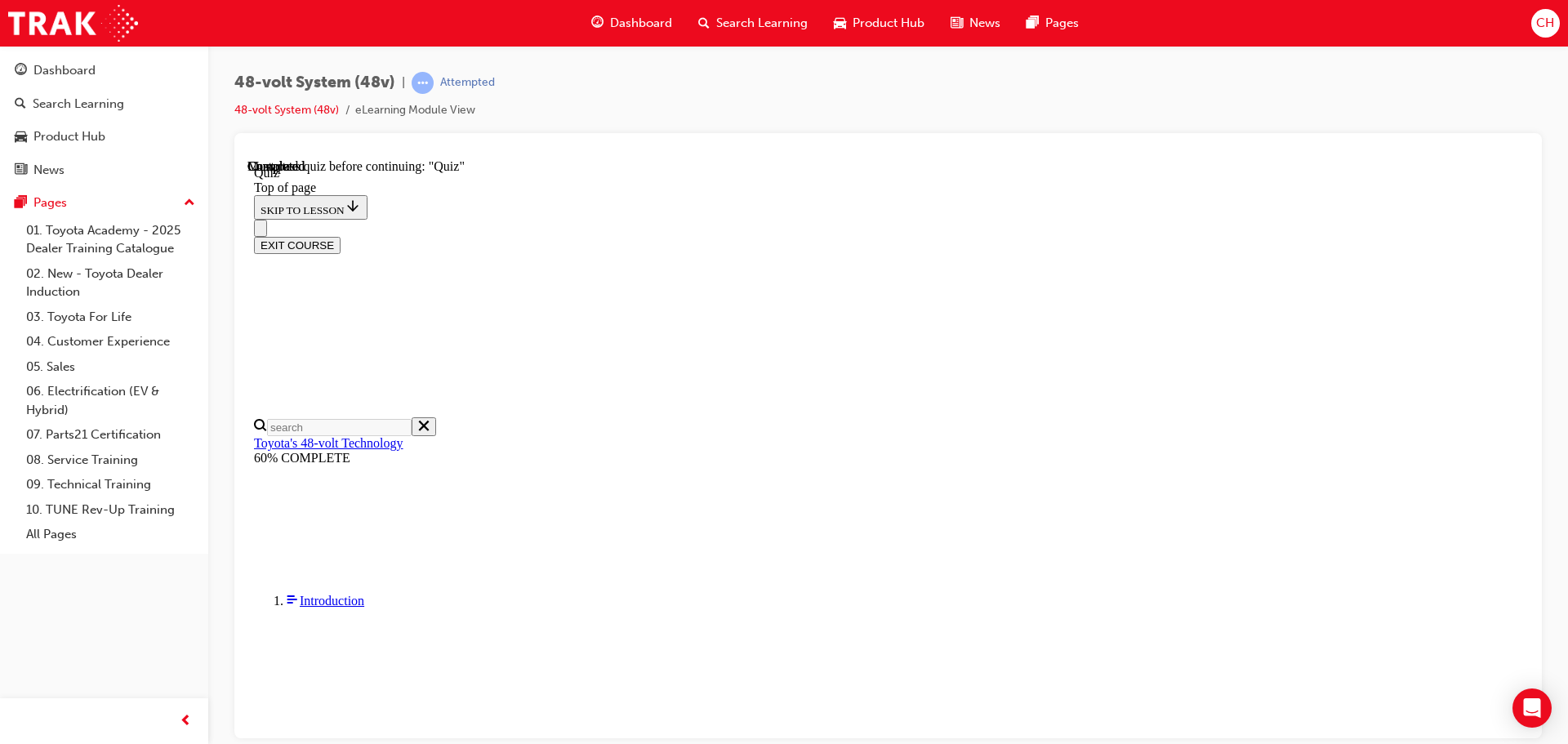
scroll to position [220, 0]
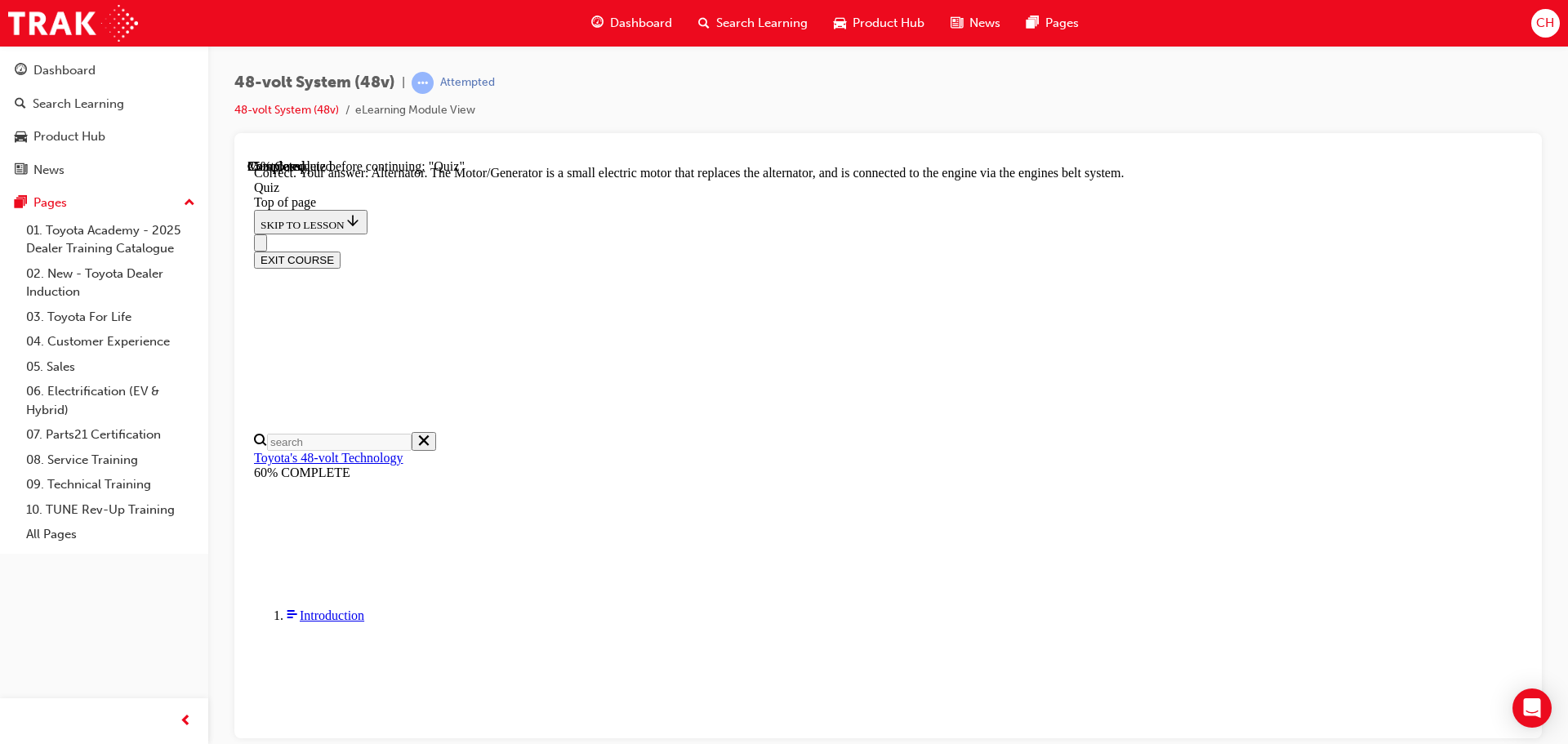
scroll to position [450, 0]
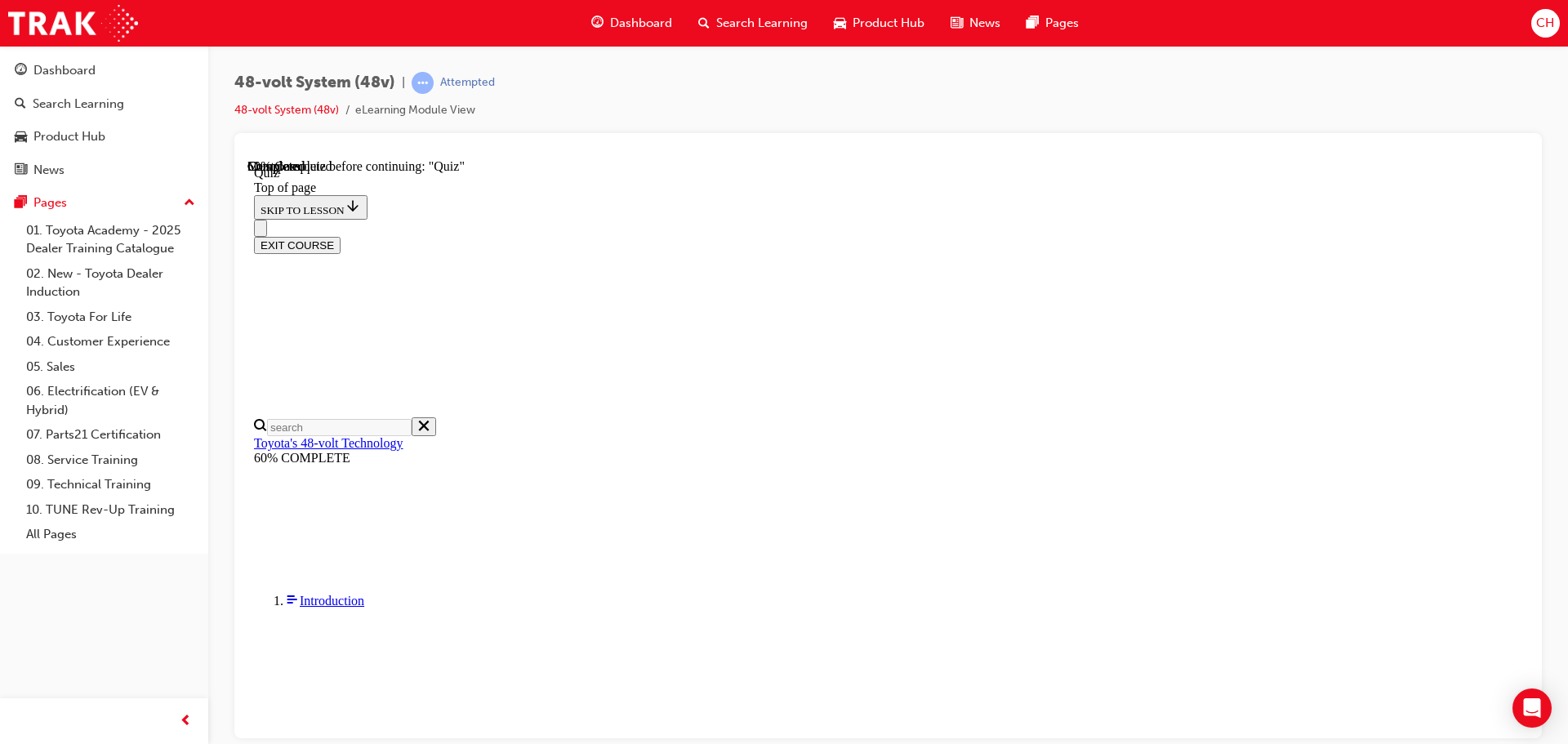
scroll to position [192, 0]
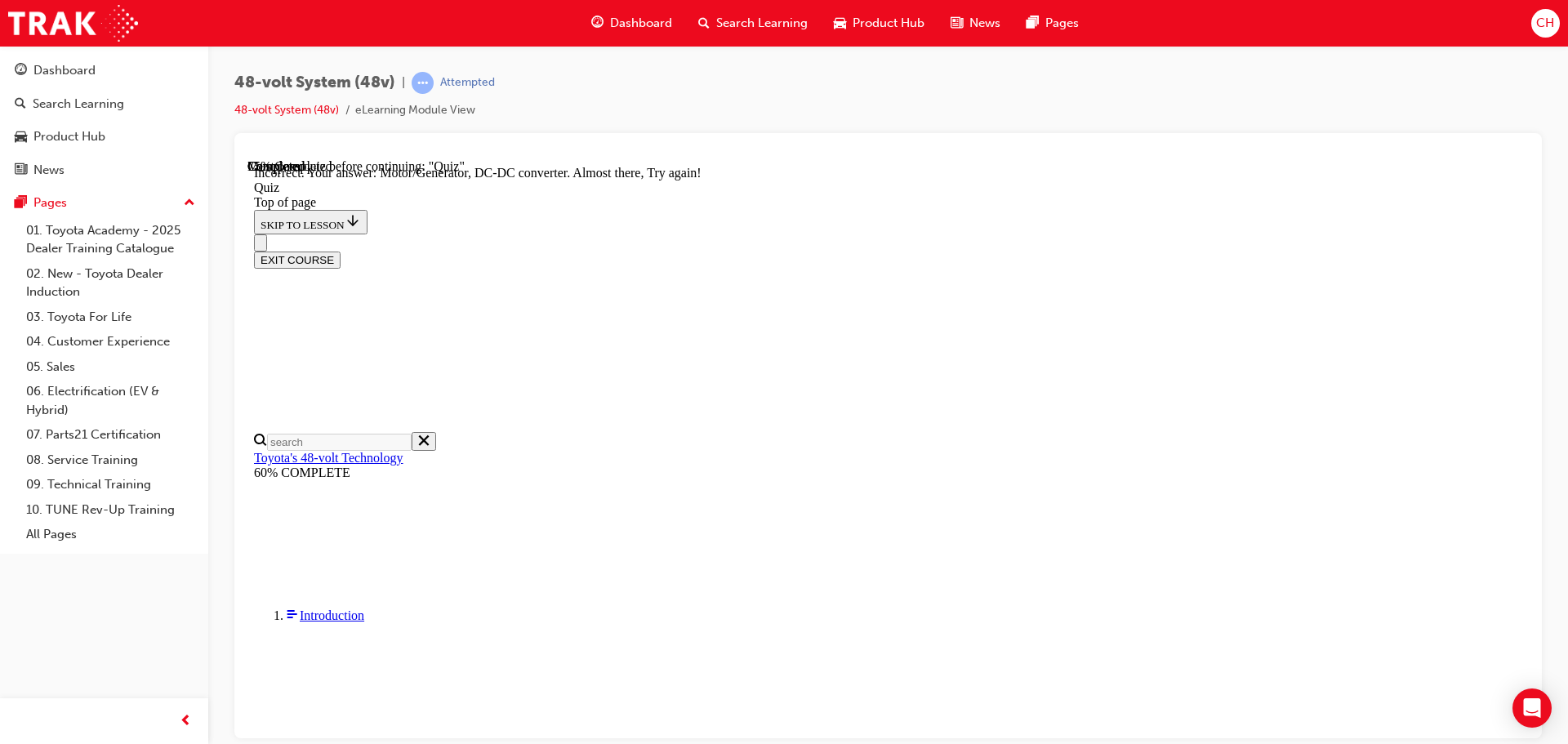
scroll to position [441, 0]
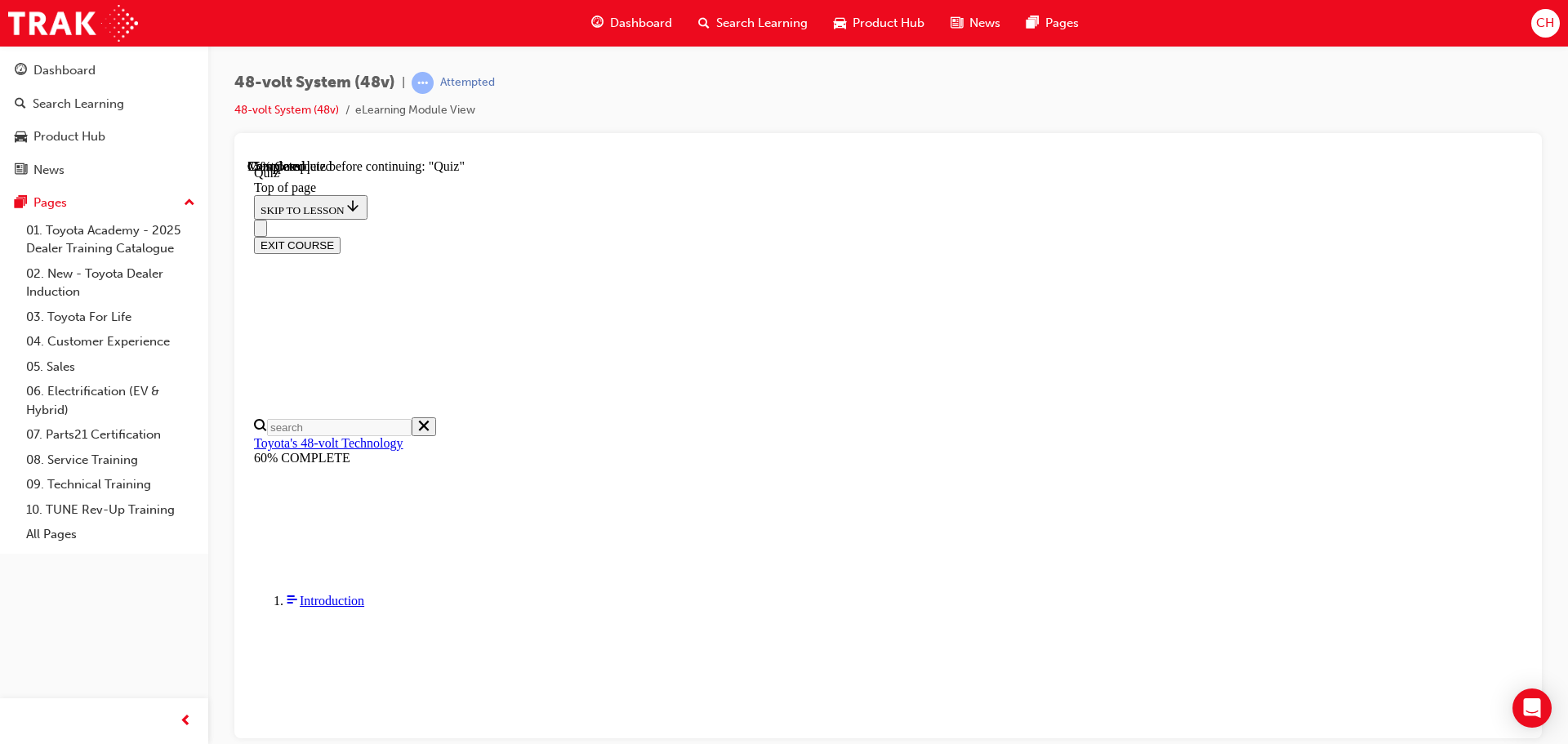
scroll to position [57, 0]
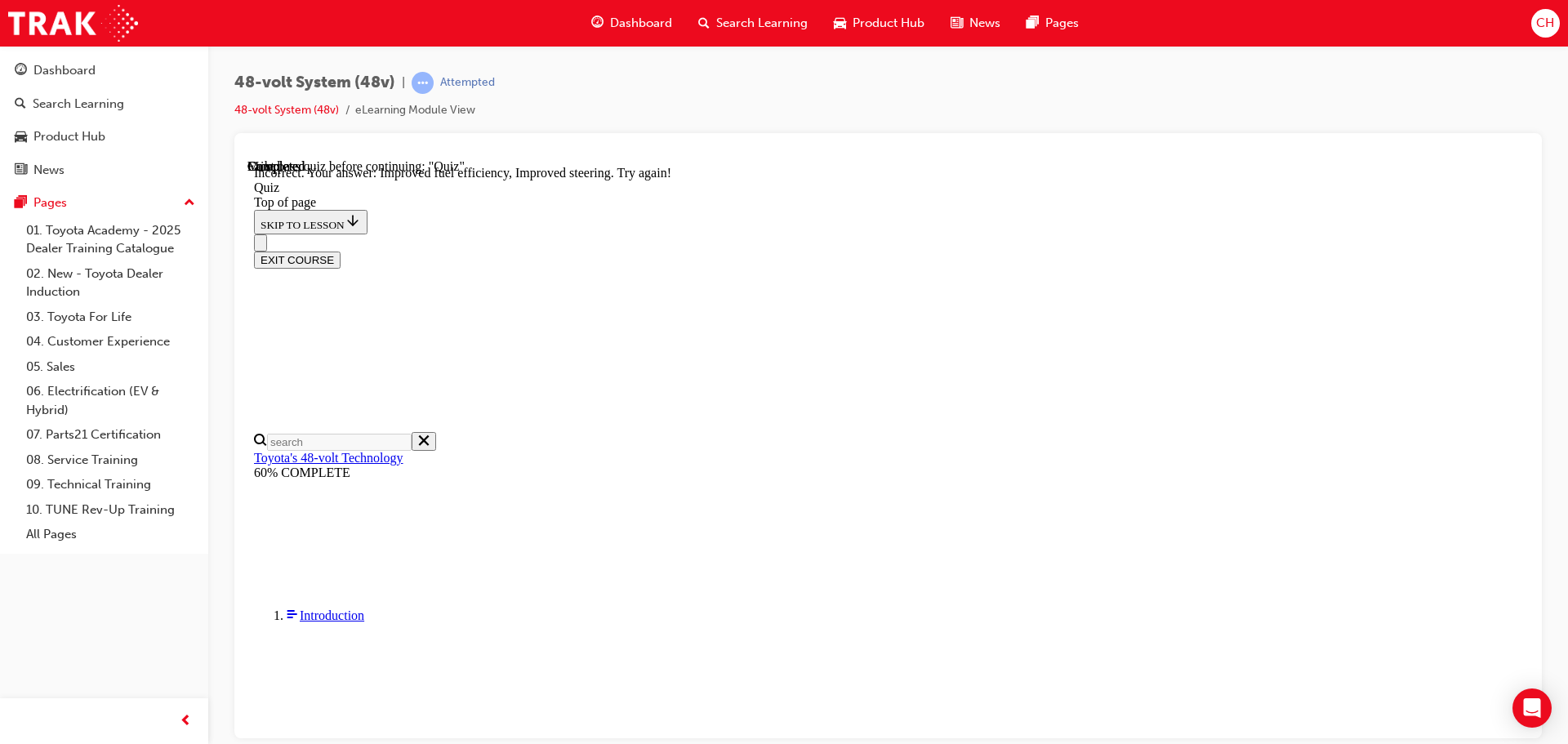
scroll to position [403, 0]
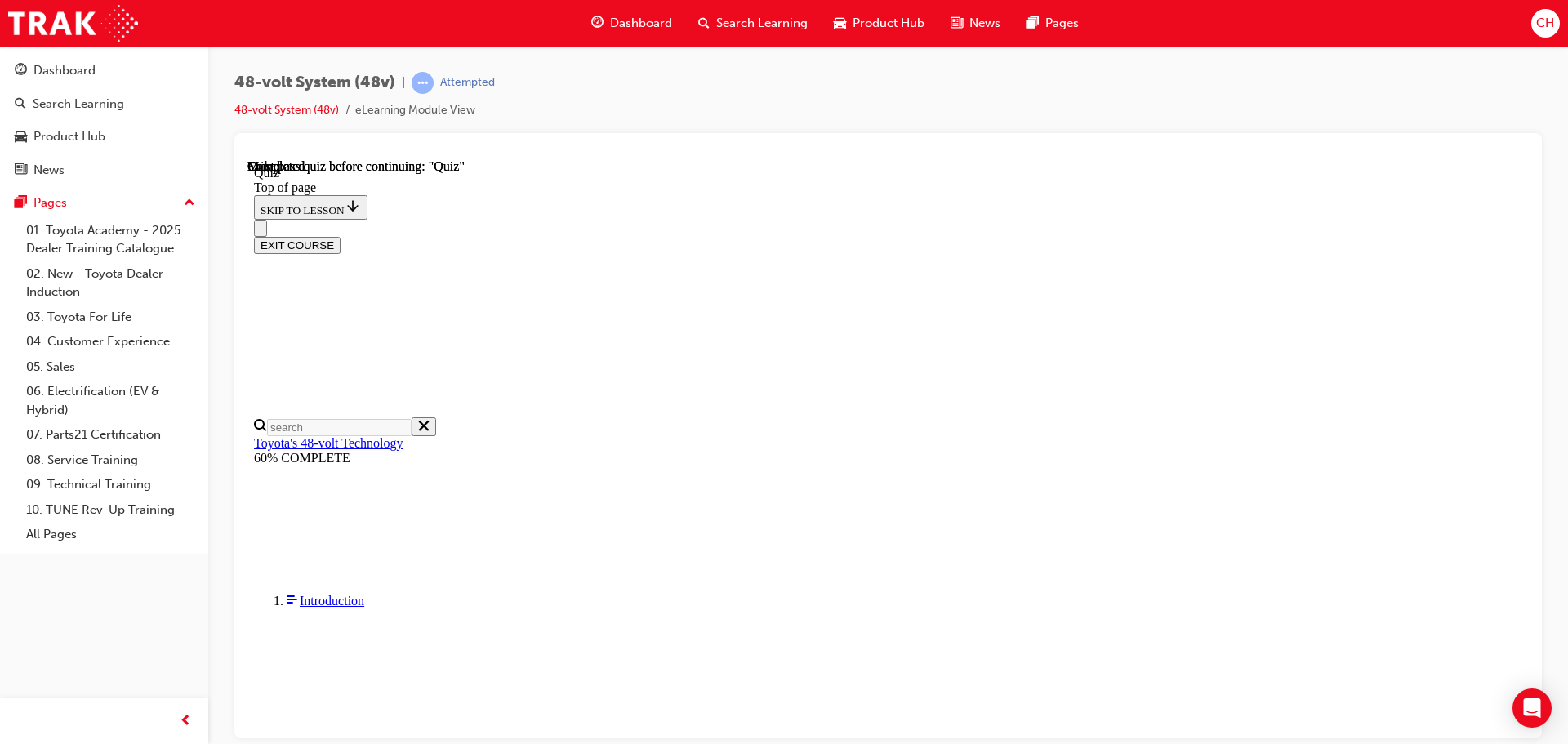
scroll to position [319, 0]
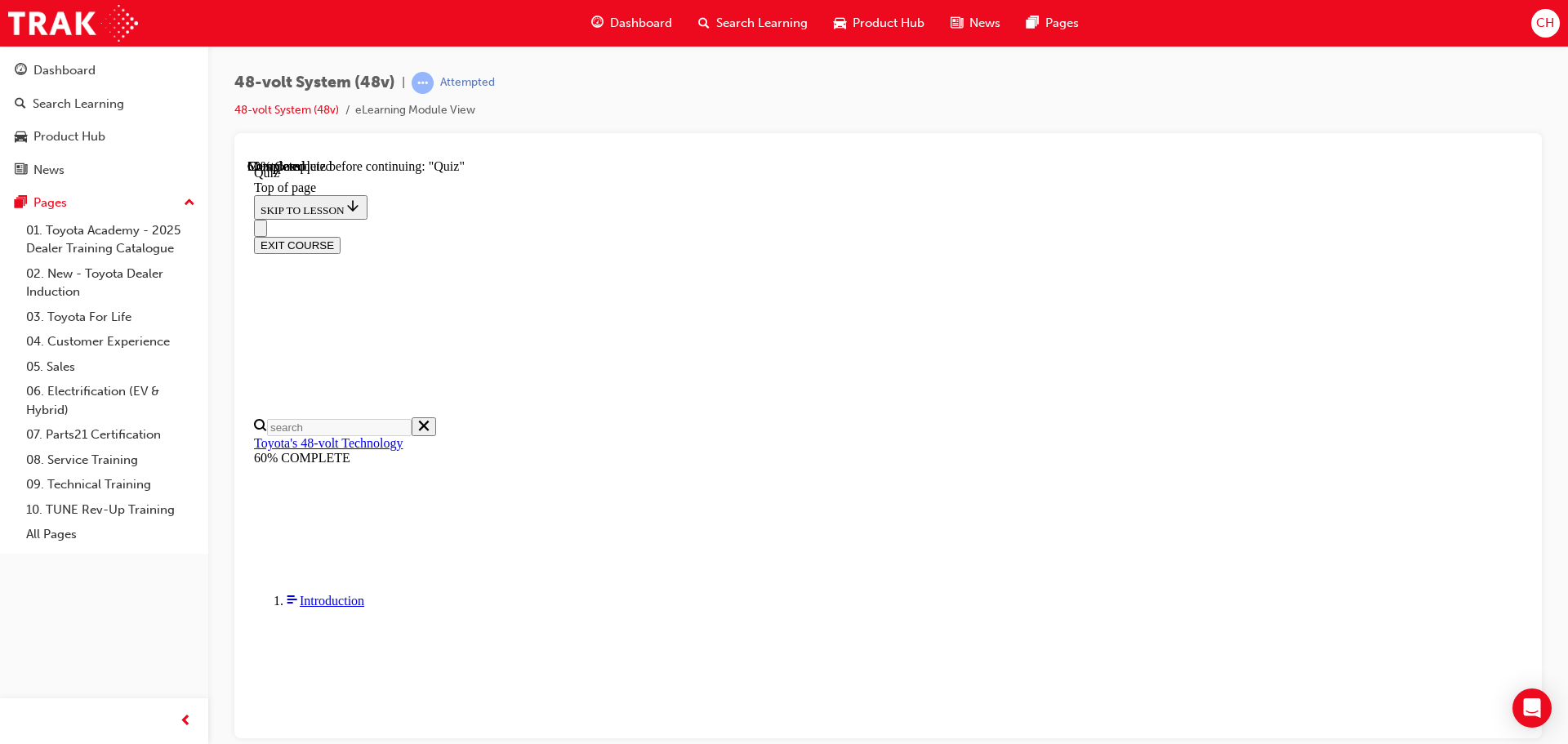
scroll to position [220, 0]
drag, startPoint x: 968, startPoint y: 529, endPoint x: 946, endPoint y: 469, distance: 63.9
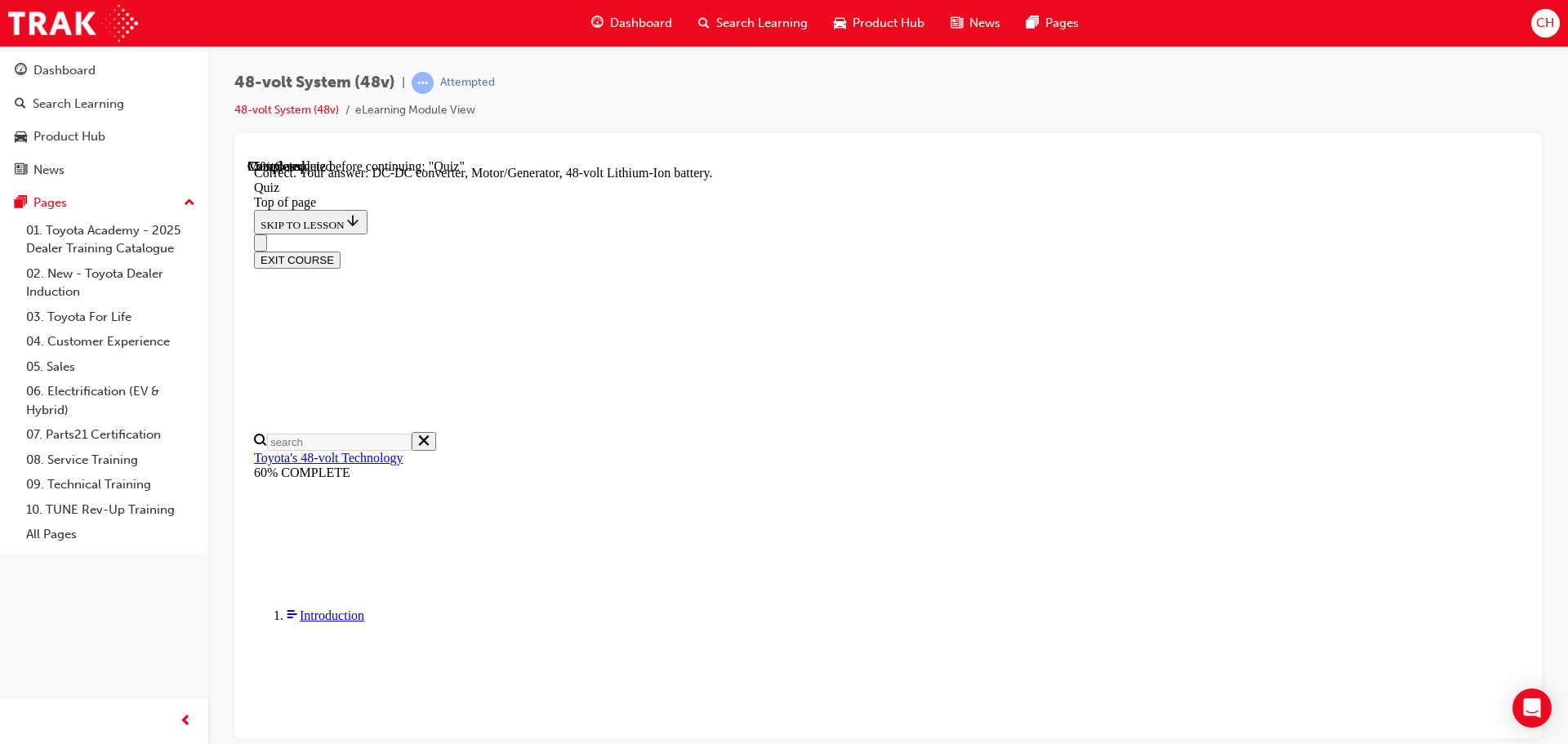
scroll to position [356, 0]
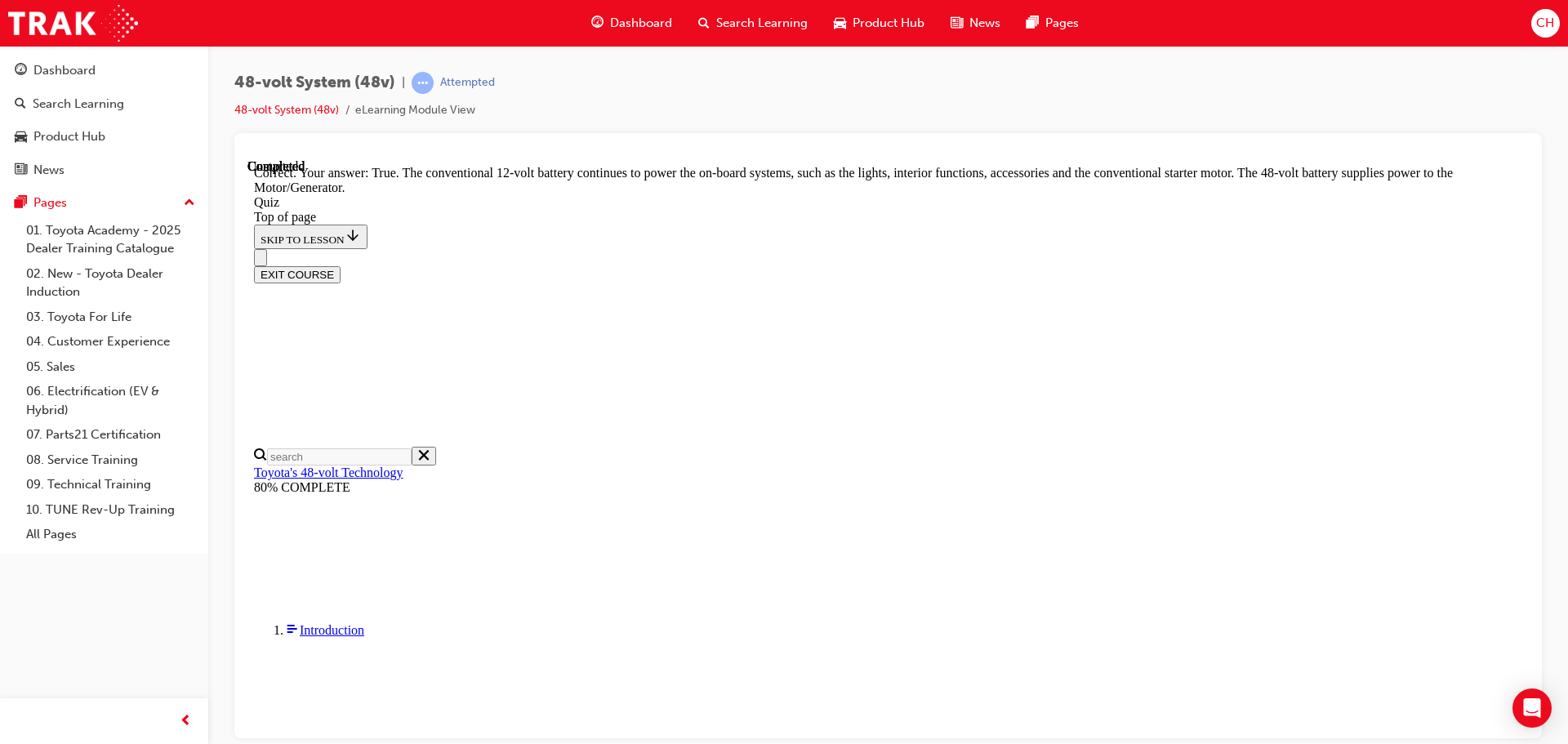
scroll to position [341, 0]
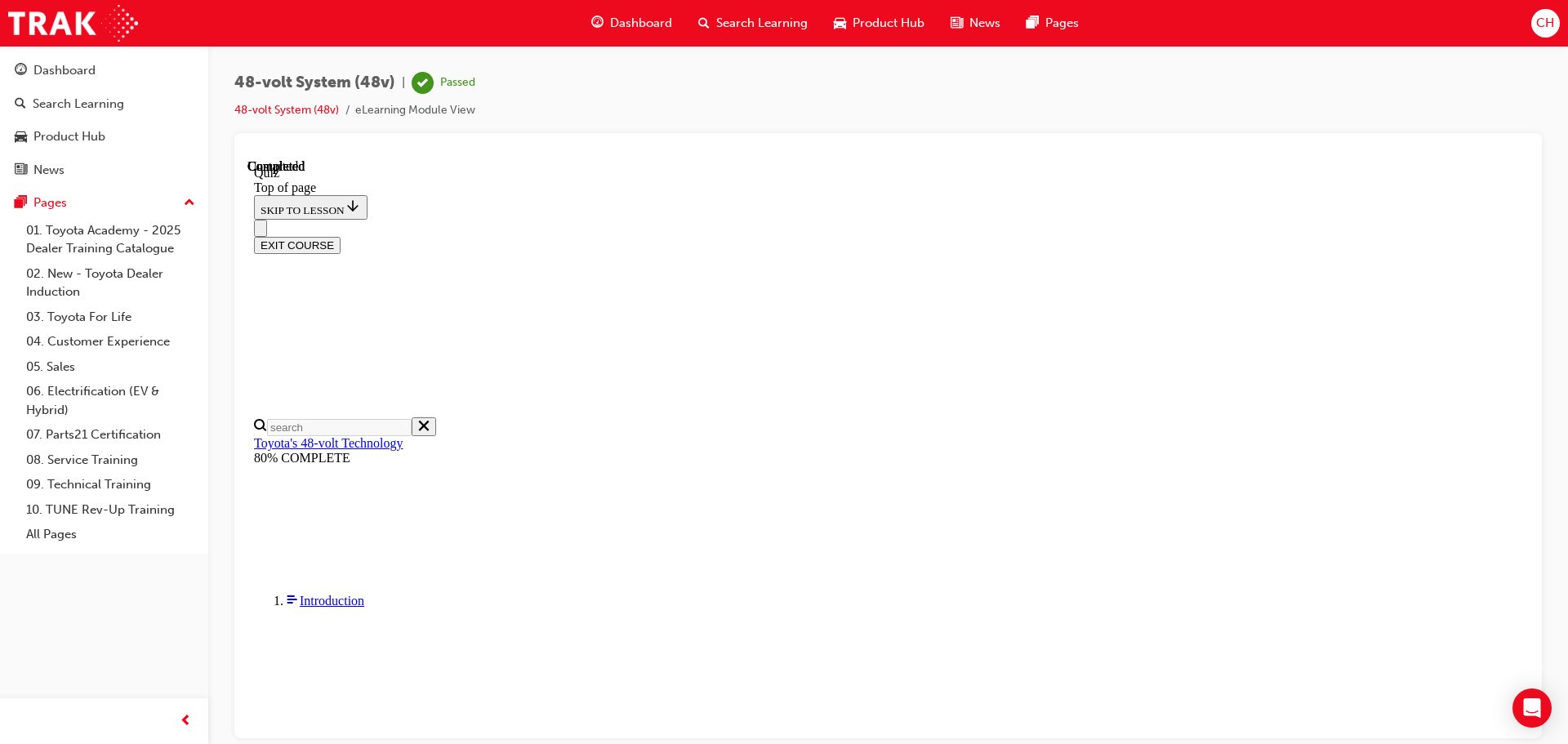
scroll to position [319, 0]
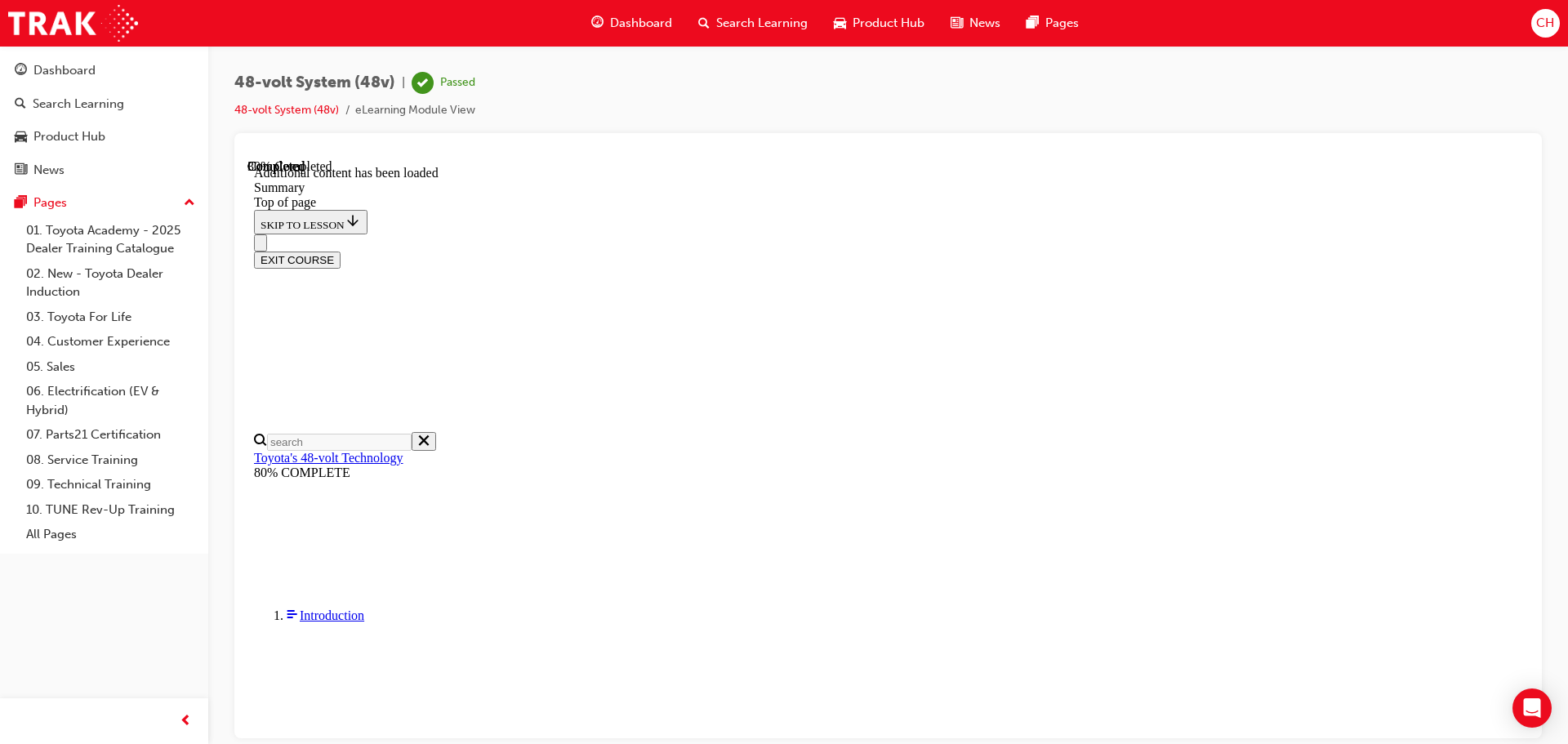
click at [340, 251] on button "EXIT COURSE" at bounding box center [297, 259] width 86 height 17
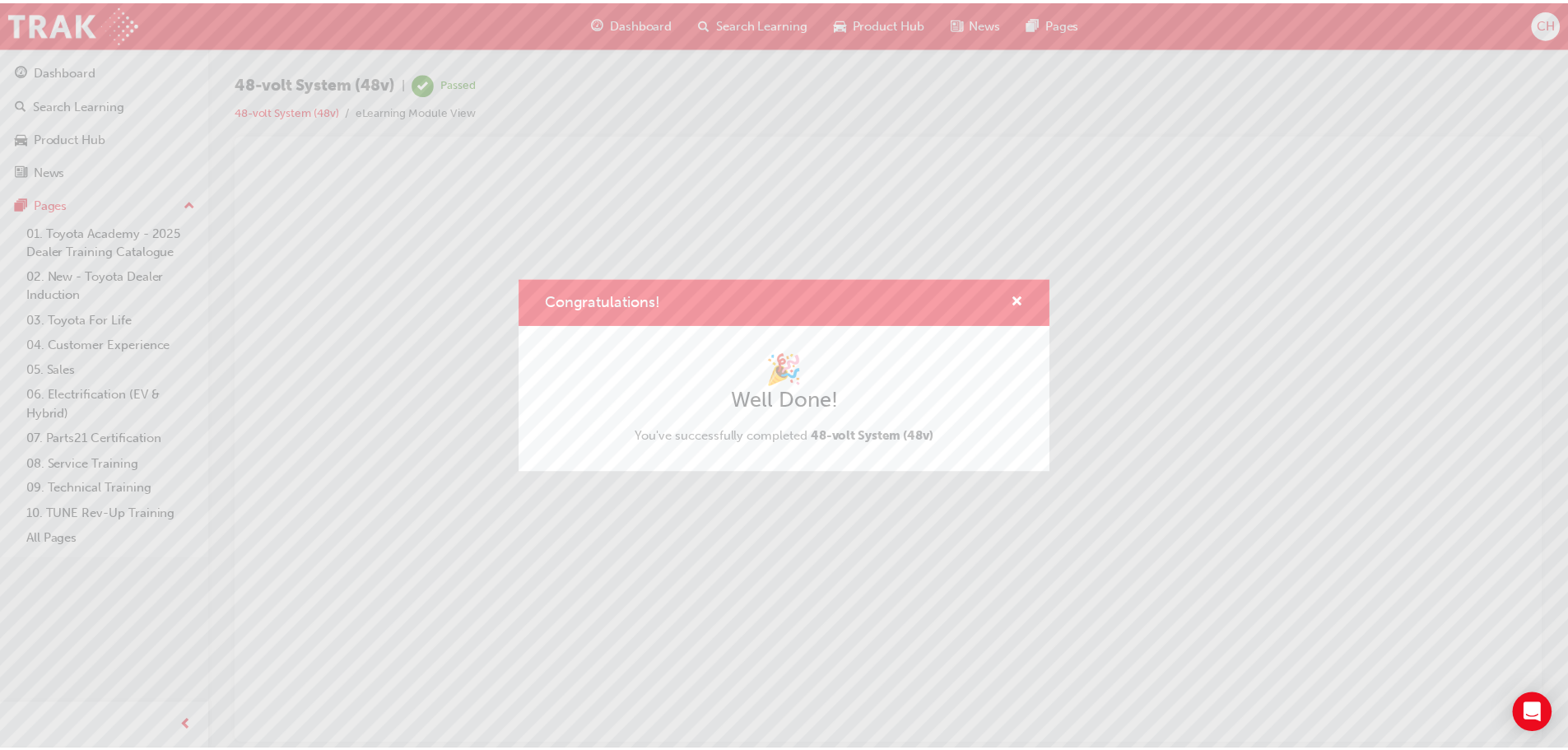
scroll to position [0, 0]
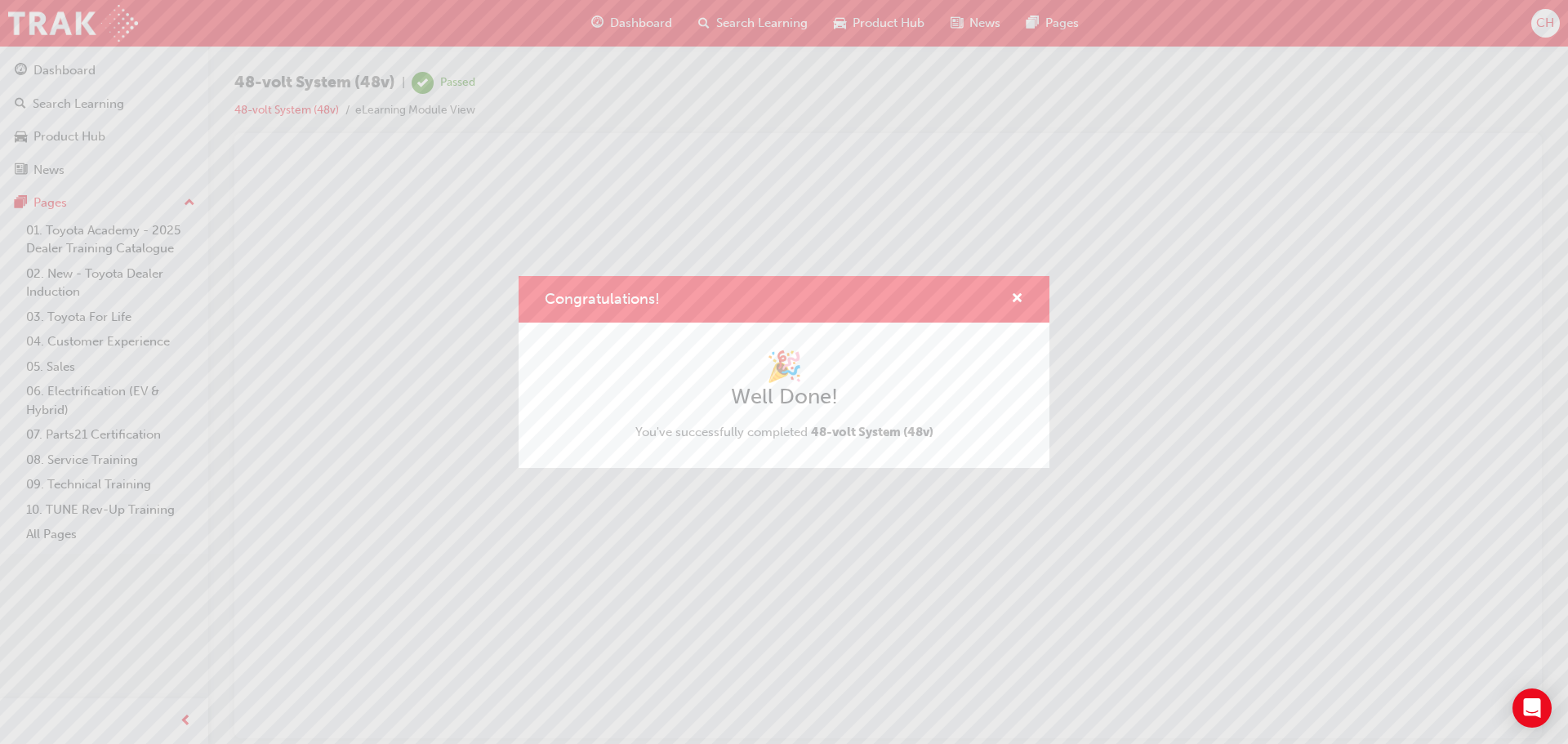
click at [1005, 296] on div "Congratulations!" at bounding box center [1010, 299] width 25 height 21
drag, startPoint x: 1012, startPoint y: 297, endPoint x: 712, endPoint y: 131, distance: 342.9
click at [1012, 297] on span "cross-icon" at bounding box center [1017, 300] width 12 height 15
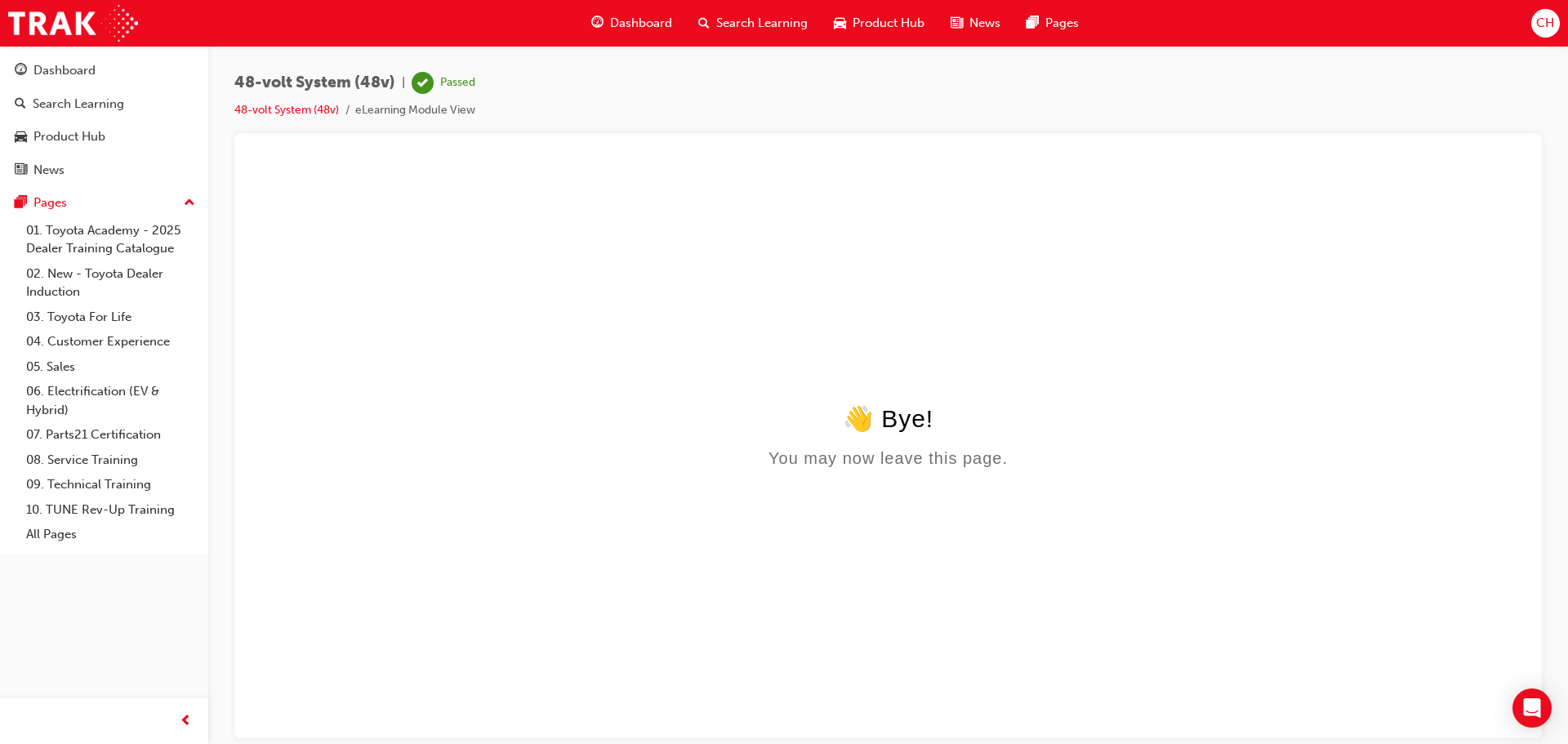
click at [923, 16] on span "Product Hub" at bounding box center [888, 23] width 71 height 19
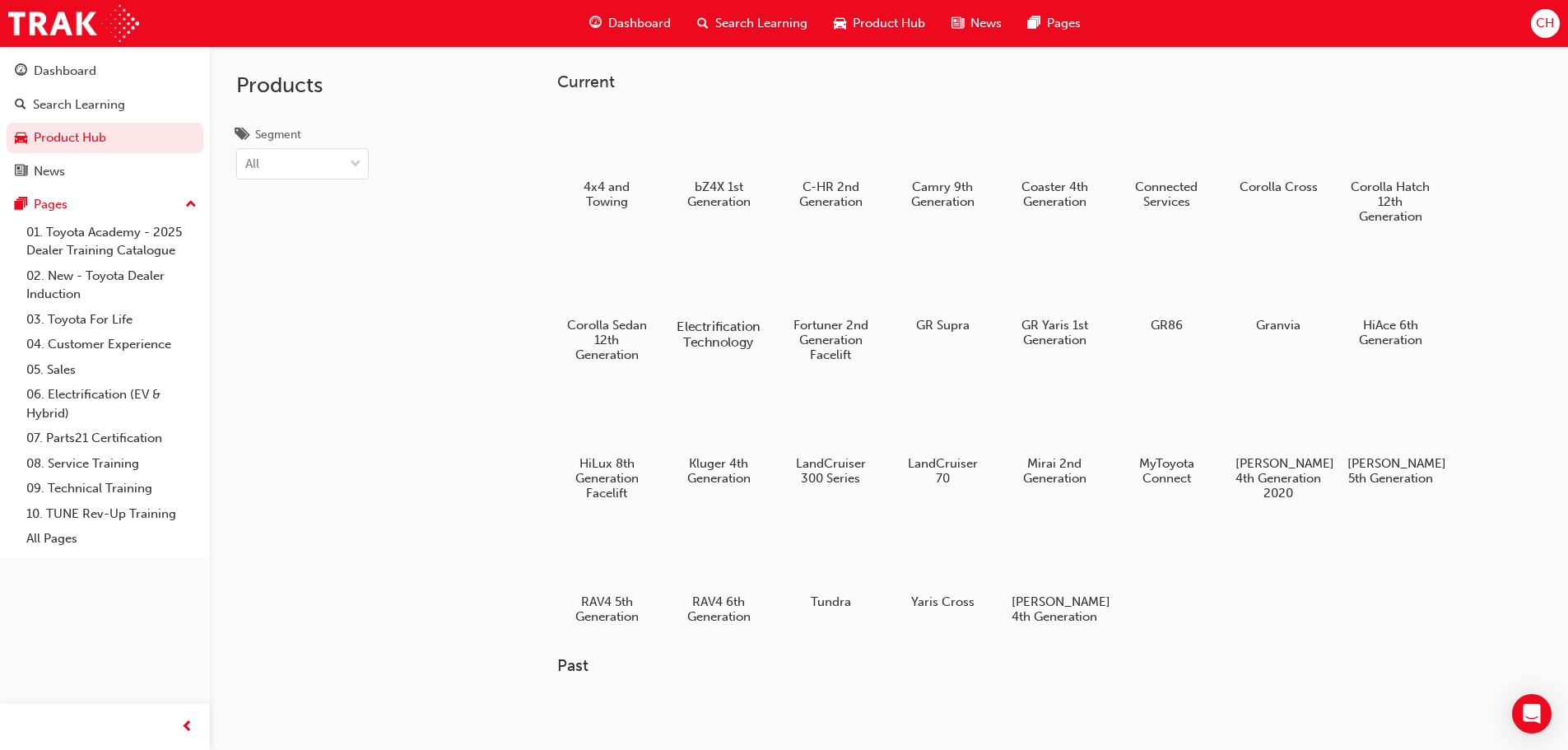
click at [750, 315] on div "Electrification Technology" at bounding box center [718, 298] width 104 height 117
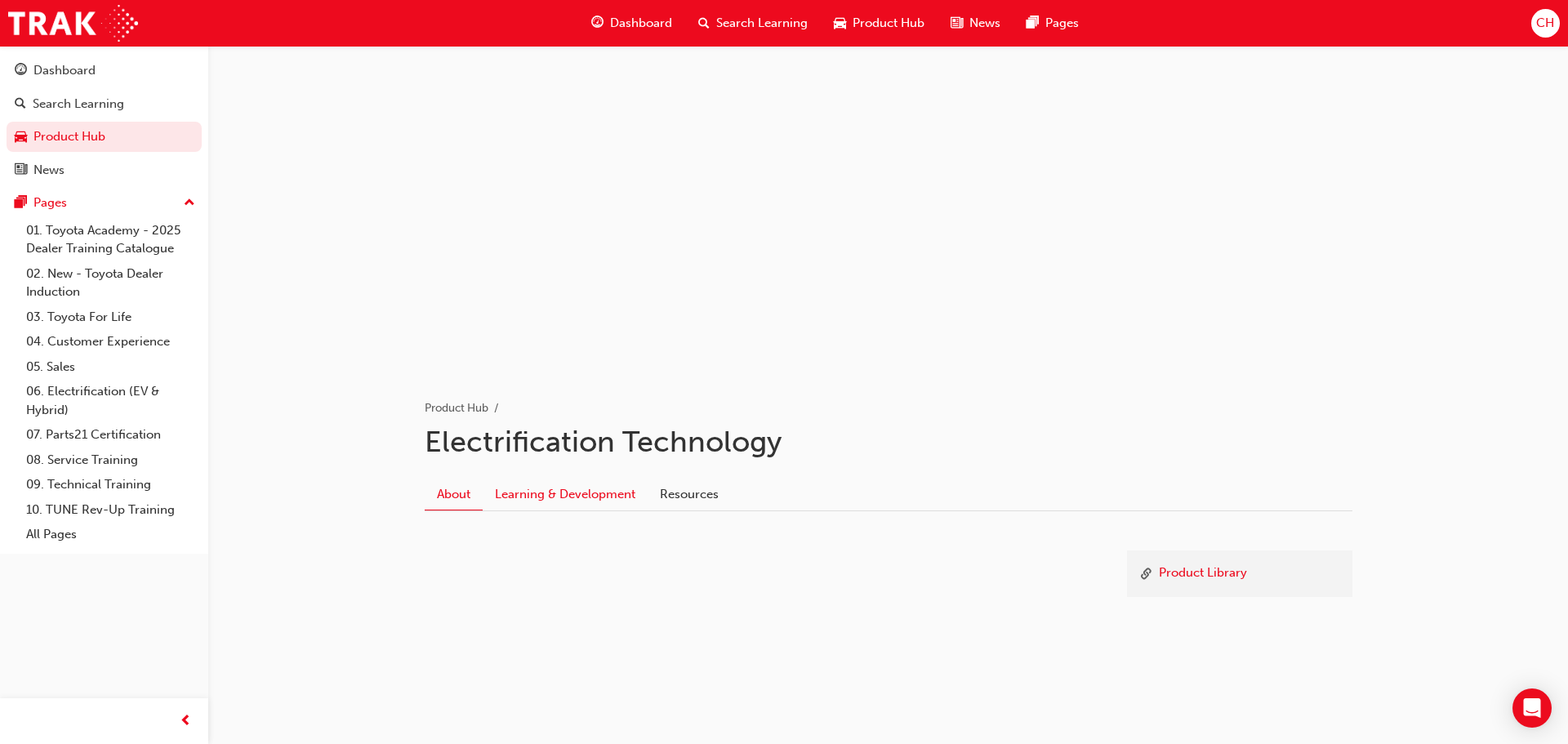
click at [626, 505] on link "Learning & Development" at bounding box center [565, 495] width 165 height 31
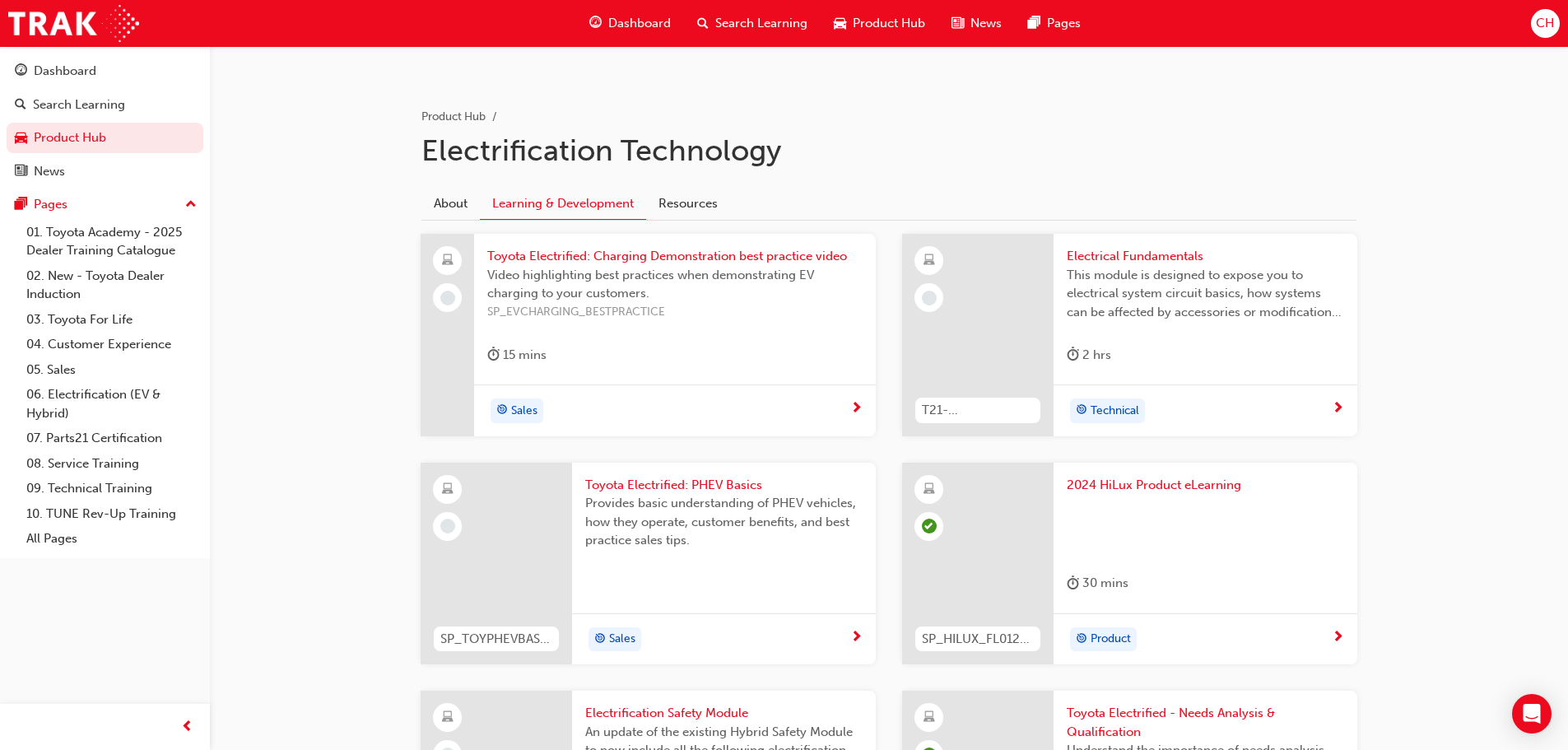
scroll to position [293, 0]
click at [876, 30] on span "Product Hub" at bounding box center [888, 23] width 72 height 19
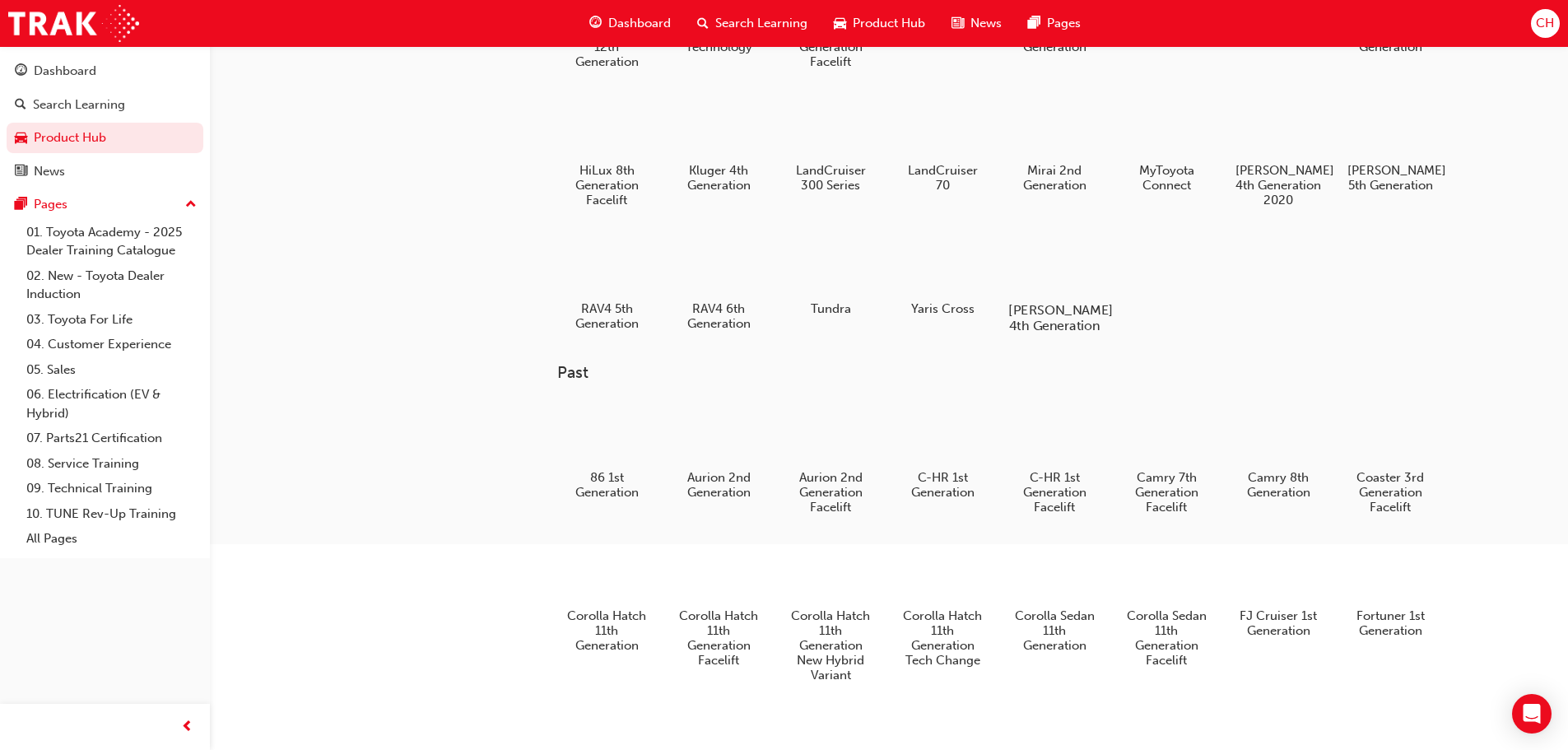
click at [1040, 255] on div at bounding box center [1054, 262] width 91 height 65
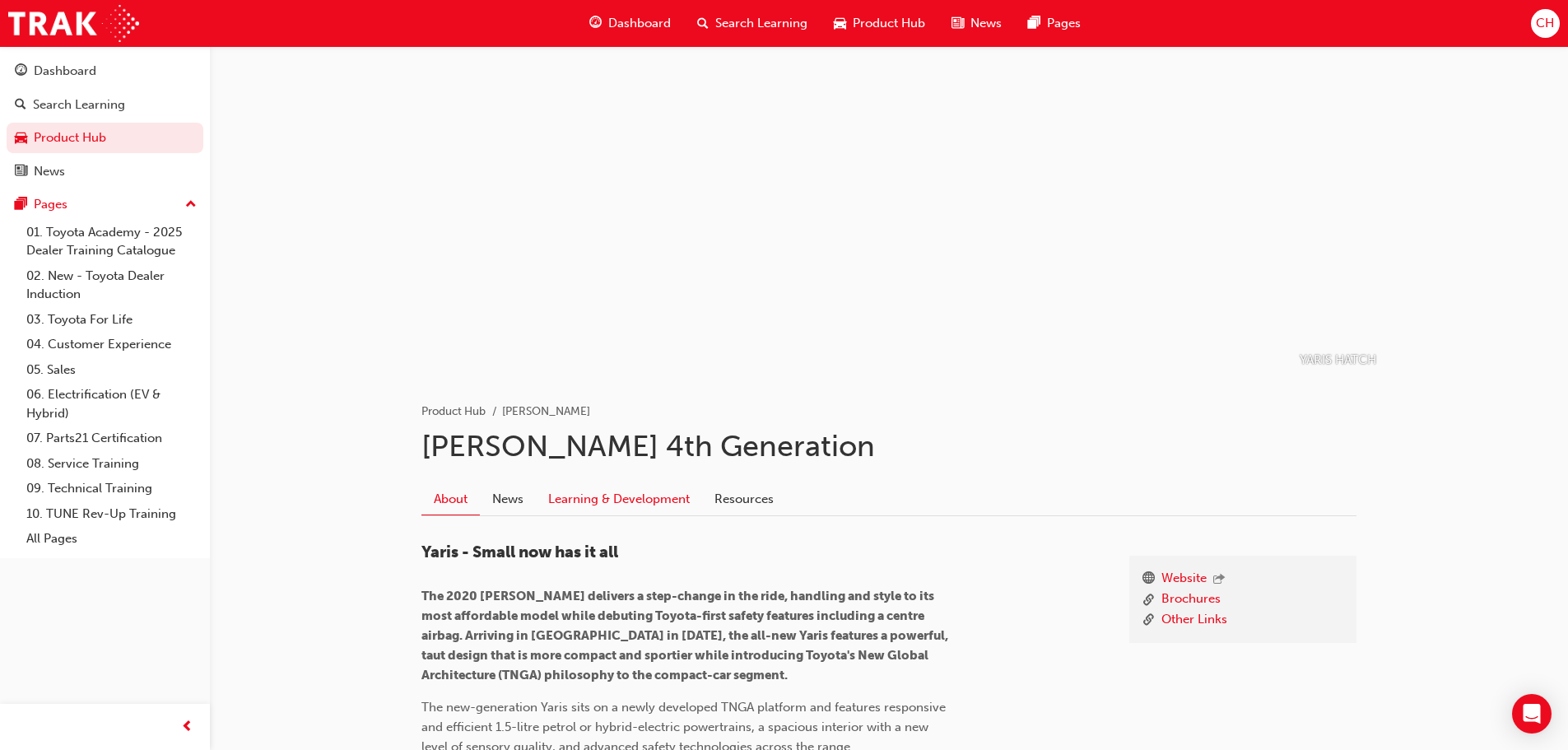
click at [652, 507] on link "Learning & Development" at bounding box center [619, 499] width 166 height 31
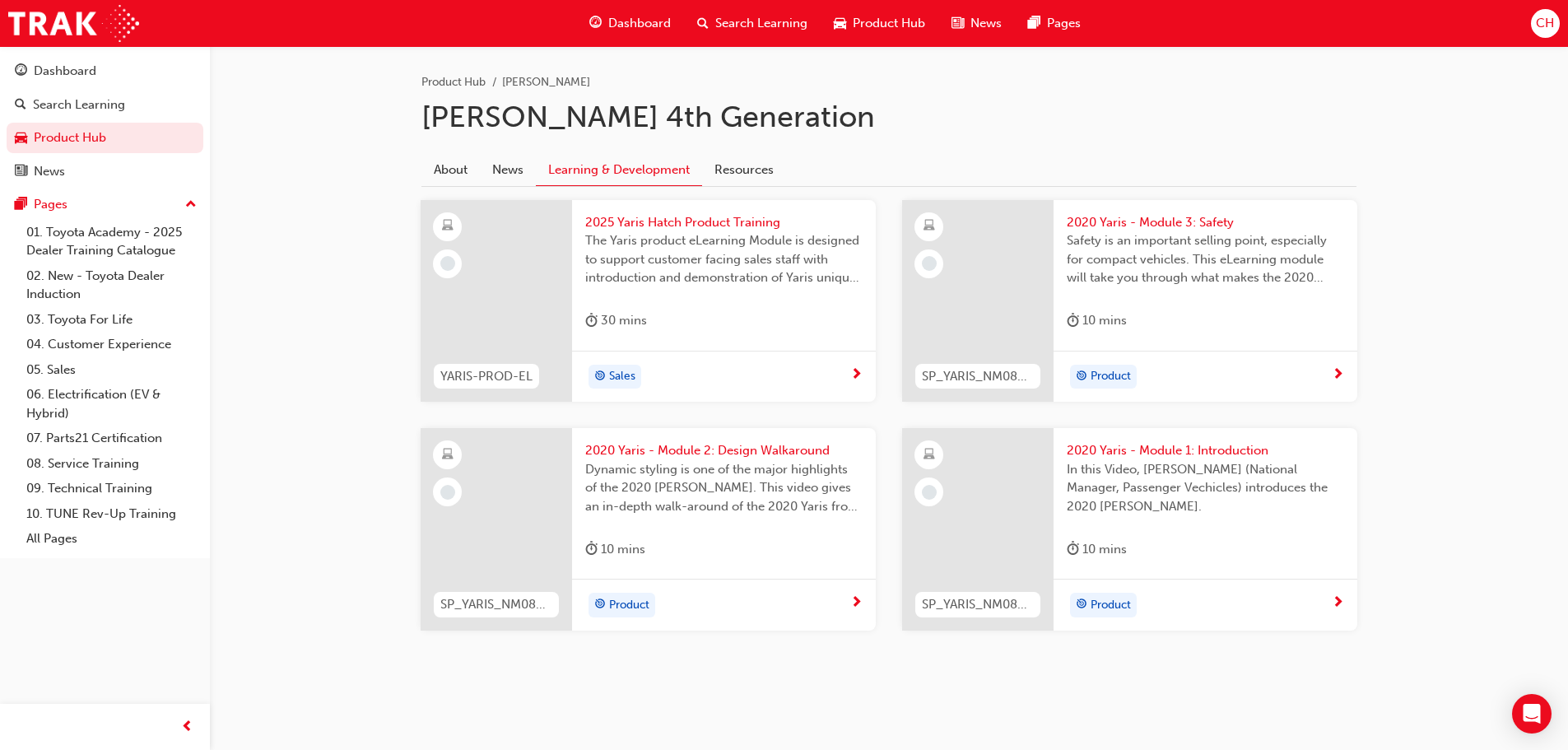
scroll to position [330, 0]
click at [1296, 591] on div "Product" at bounding box center [1205, 603] width 304 height 52
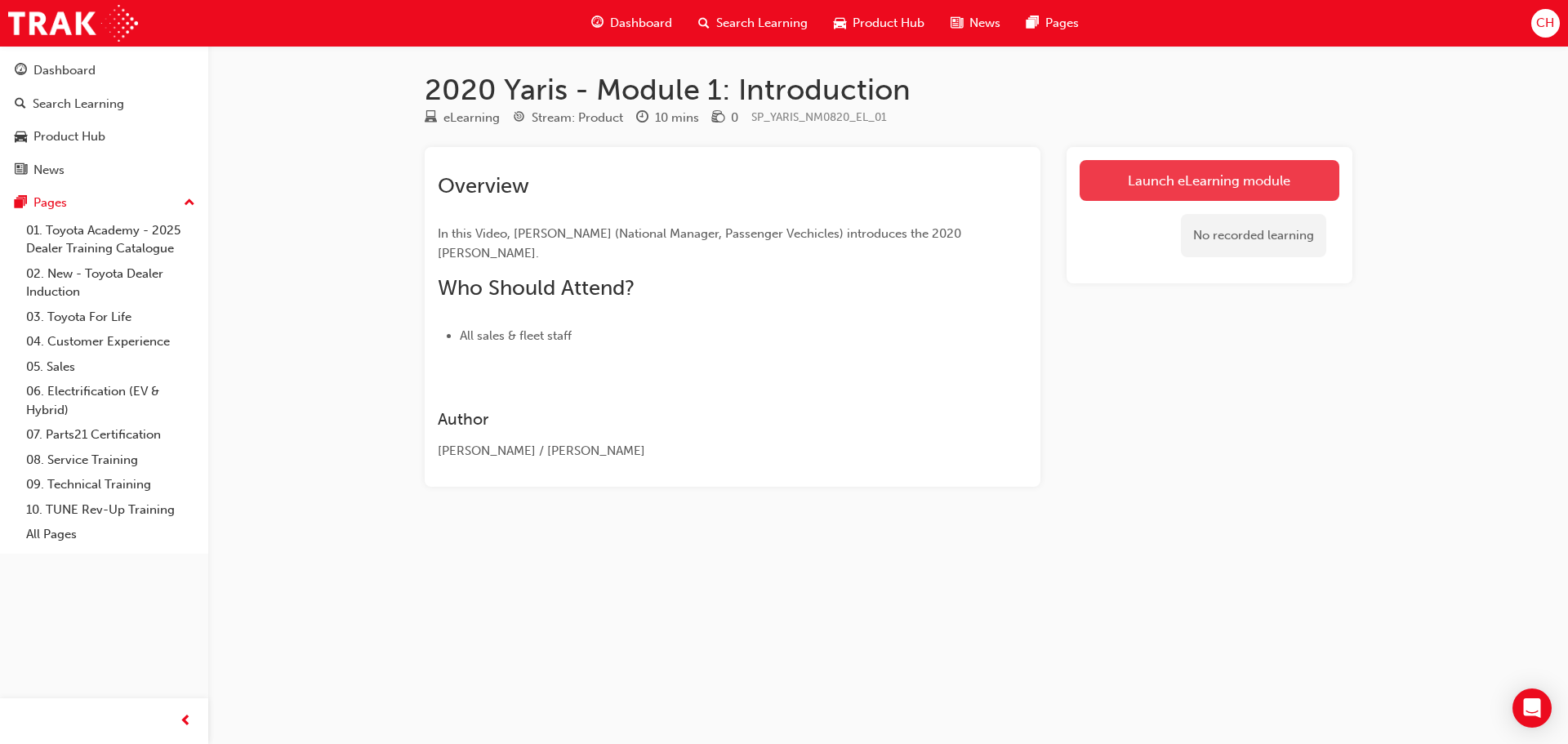
click at [1201, 196] on link "Launch eLearning module" at bounding box center [1209, 181] width 260 height 41
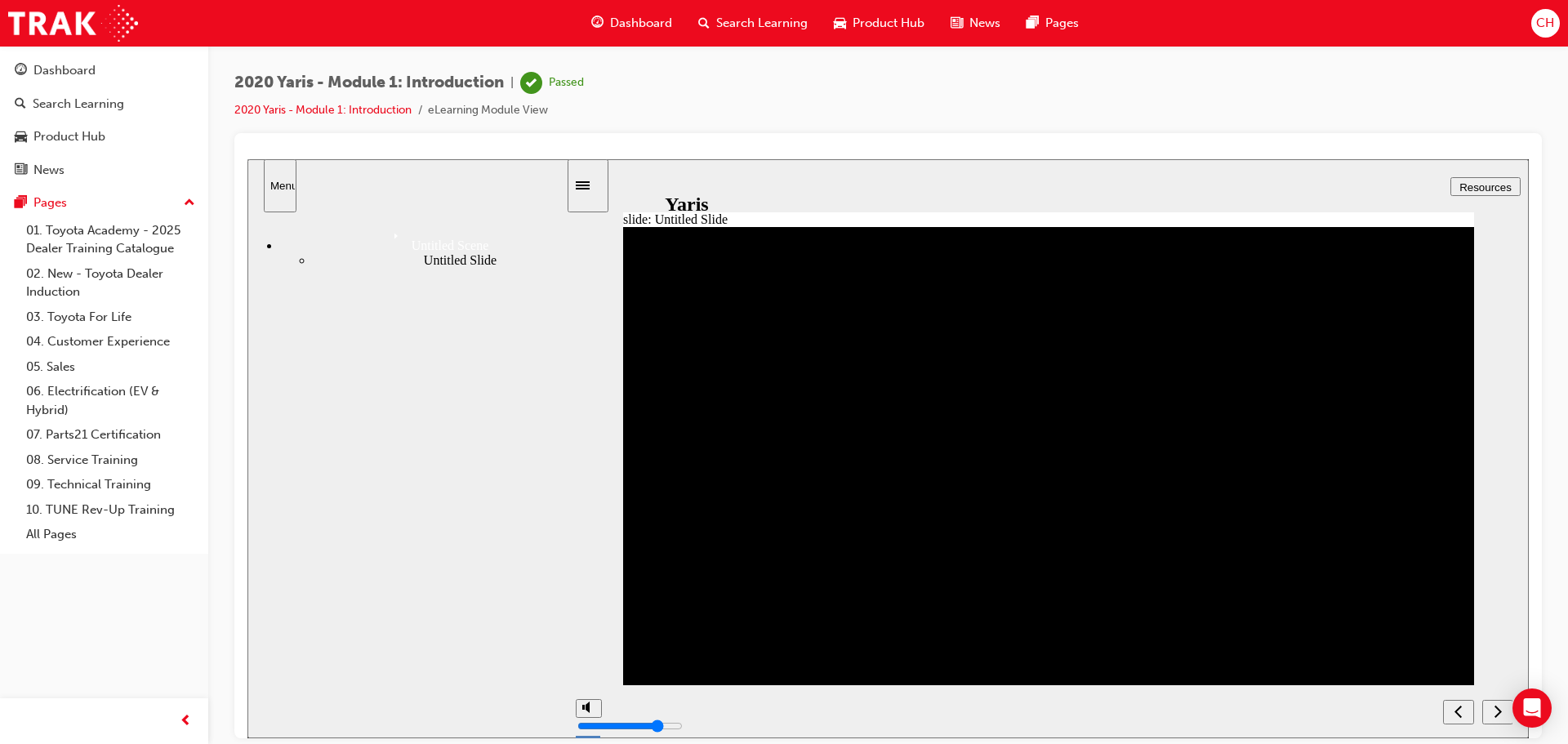
click at [1495, 705] on icon "next" at bounding box center [1497, 710] width 8 height 15
click at [1456, 705] on icon "previous" at bounding box center [1458, 710] width 8 height 15
click at [861, 20] on span "Product Hub" at bounding box center [888, 23] width 71 height 19
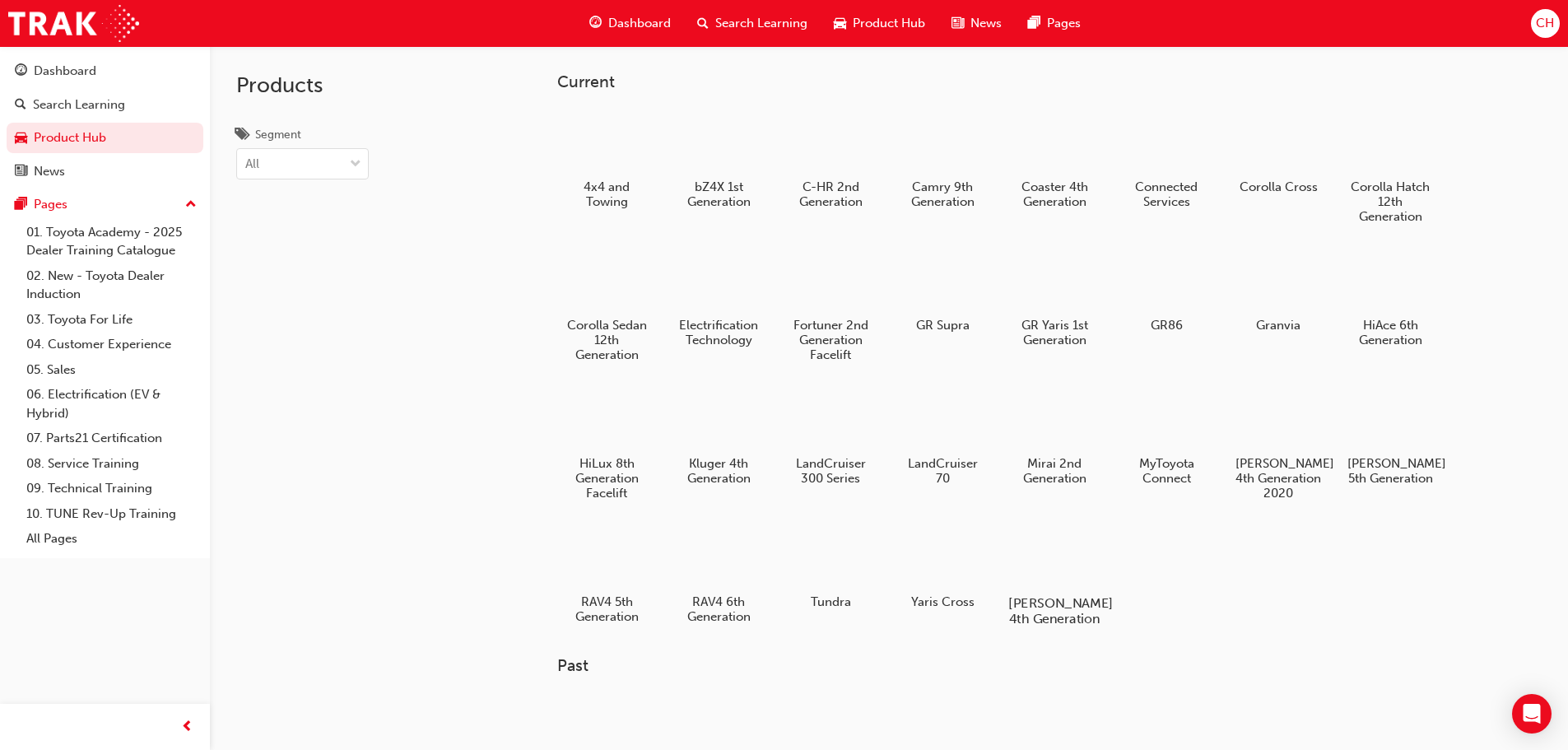
click at [1085, 564] on div at bounding box center [1054, 555] width 91 height 65
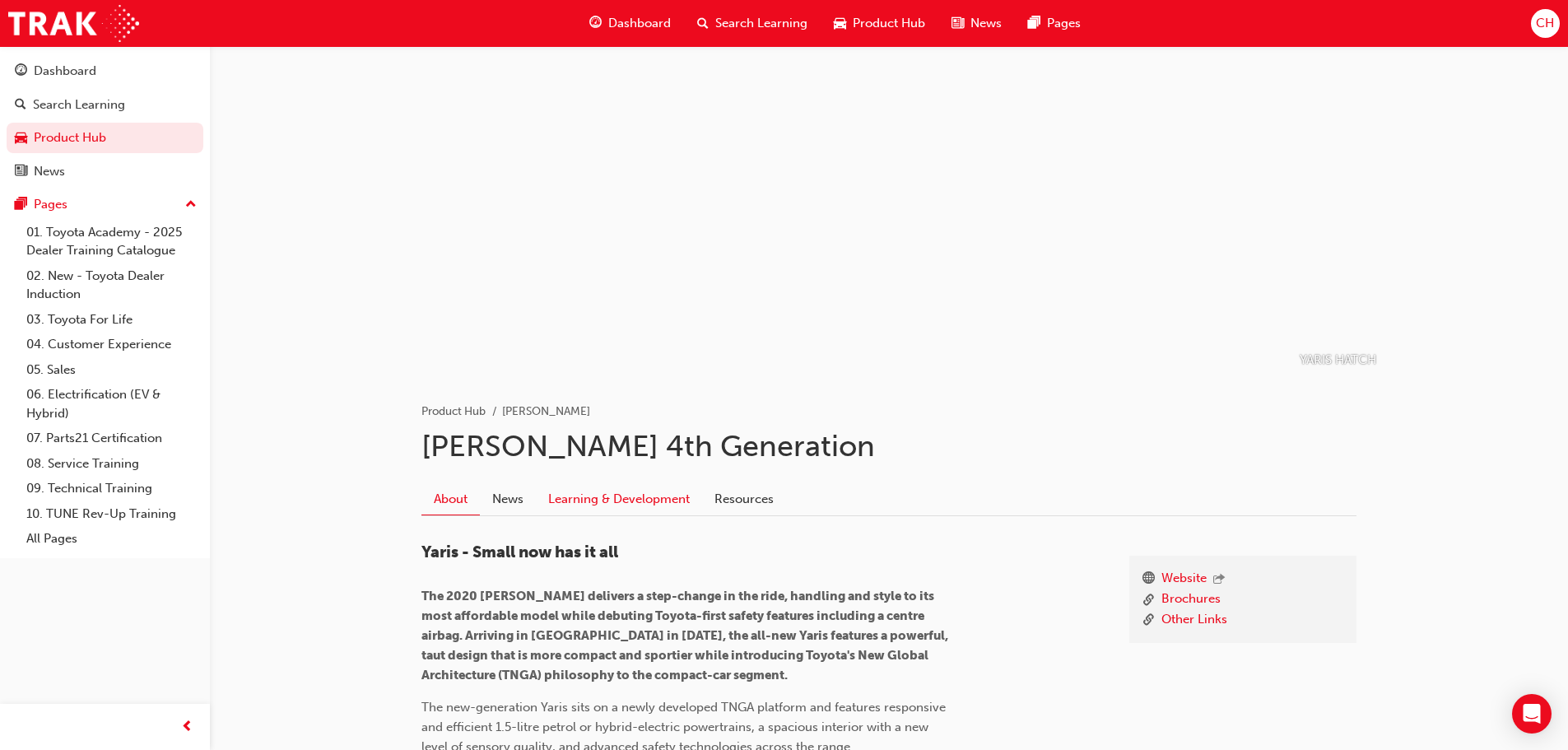
click at [655, 498] on link "Learning & Development" at bounding box center [619, 499] width 166 height 31
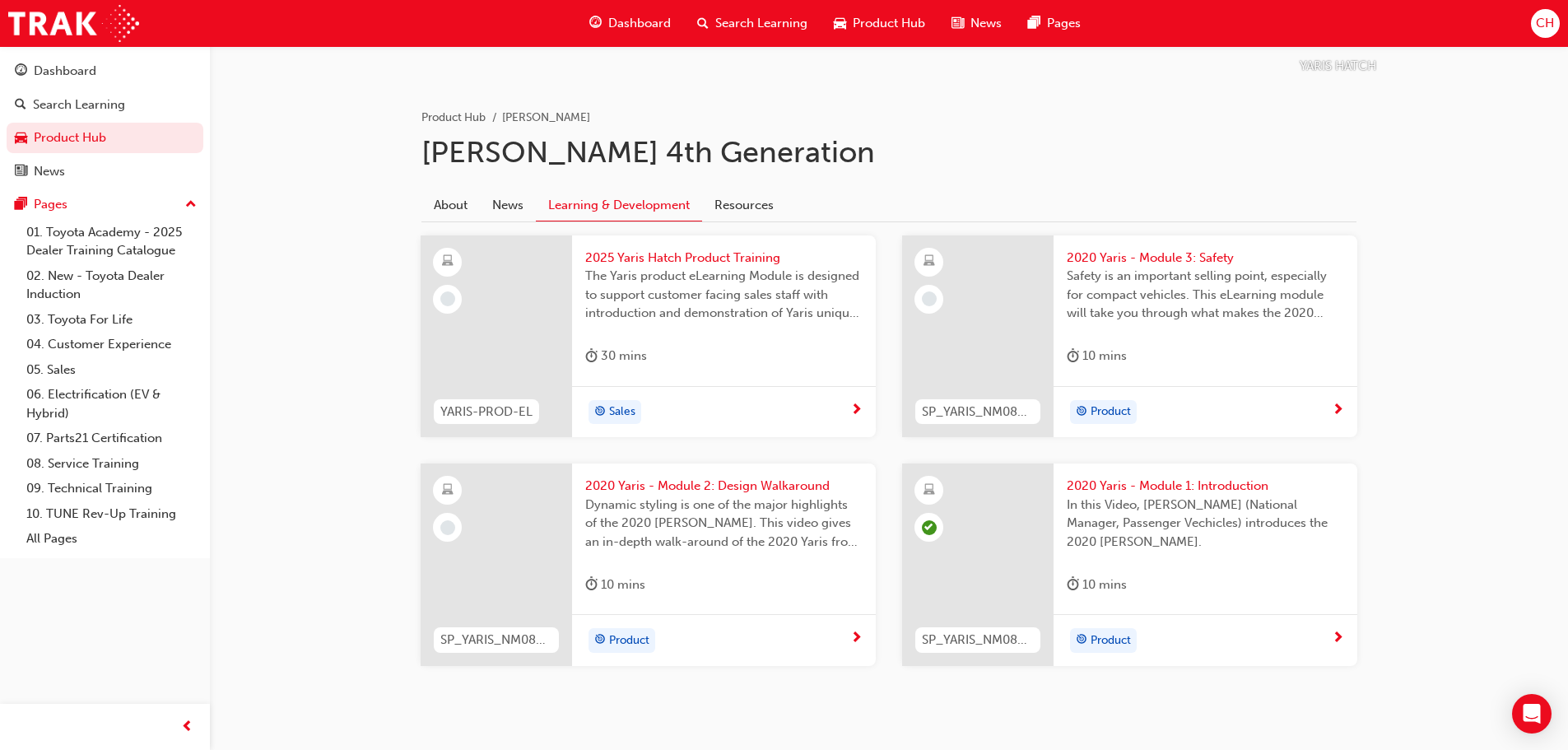
scroll to position [329, 0]
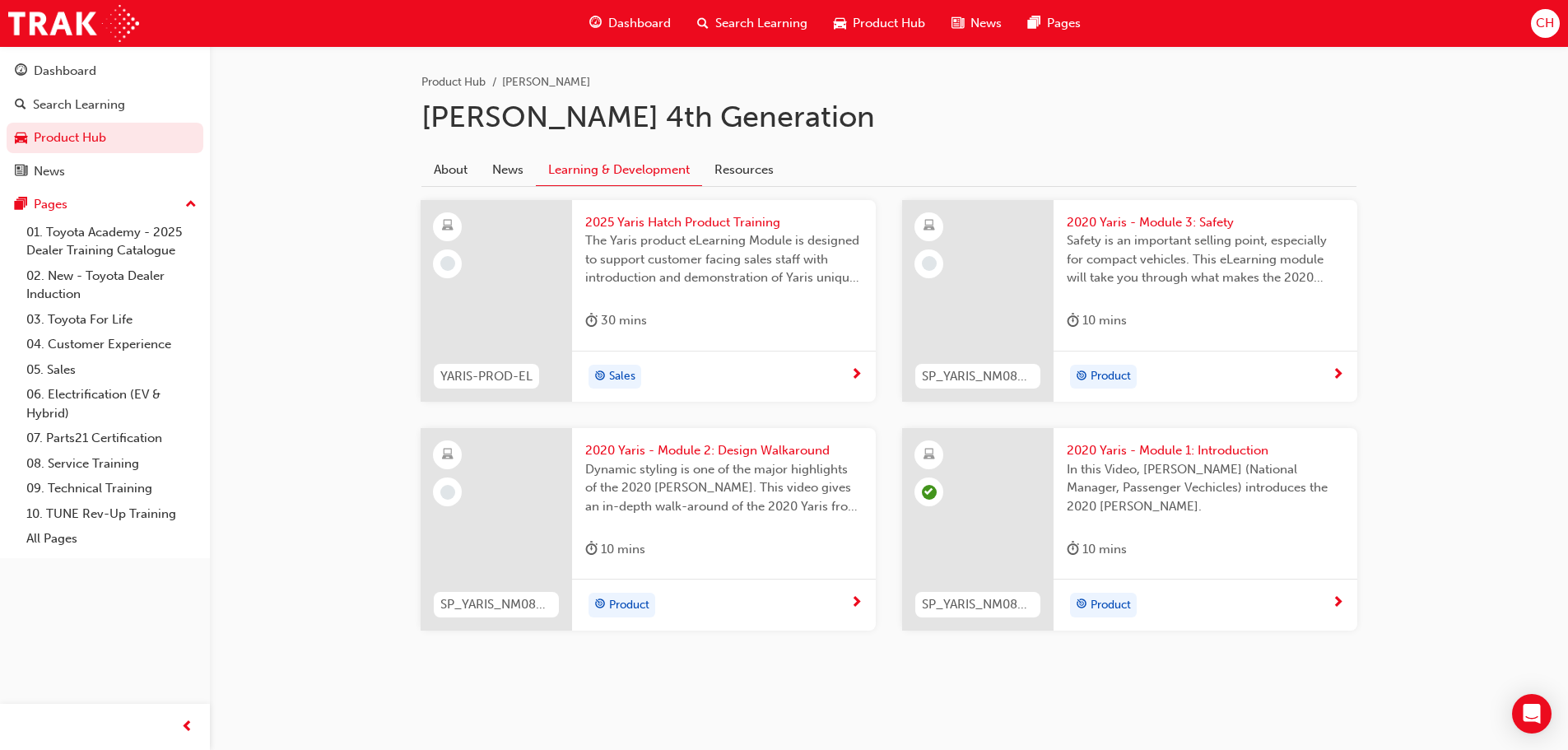
click at [844, 604] on div "Product" at bounding box center [717, 605] width 265 height 25
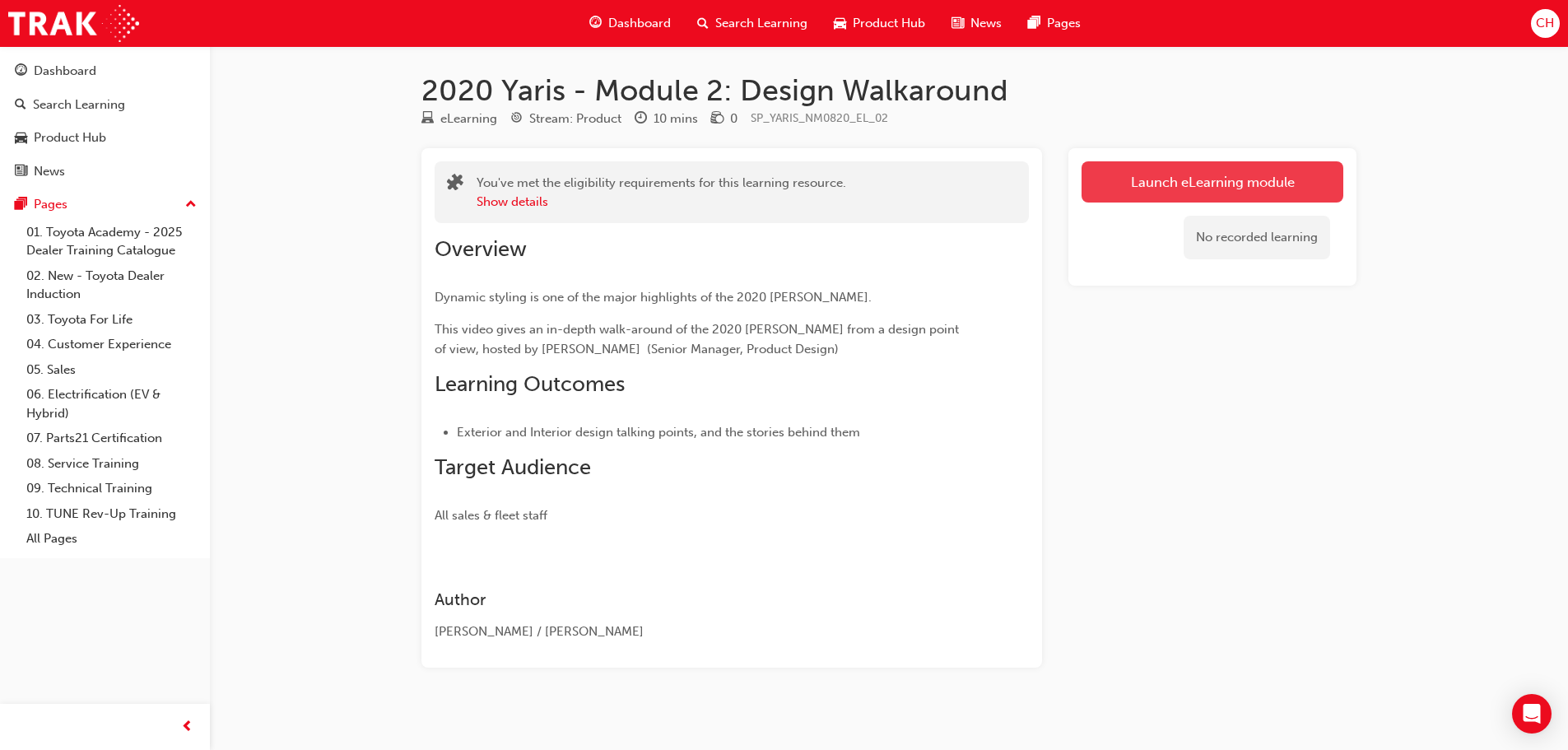
click at [1181, 193] on link "Launch eLearning module" at bounding box center [1213, 182] width 262 height 41
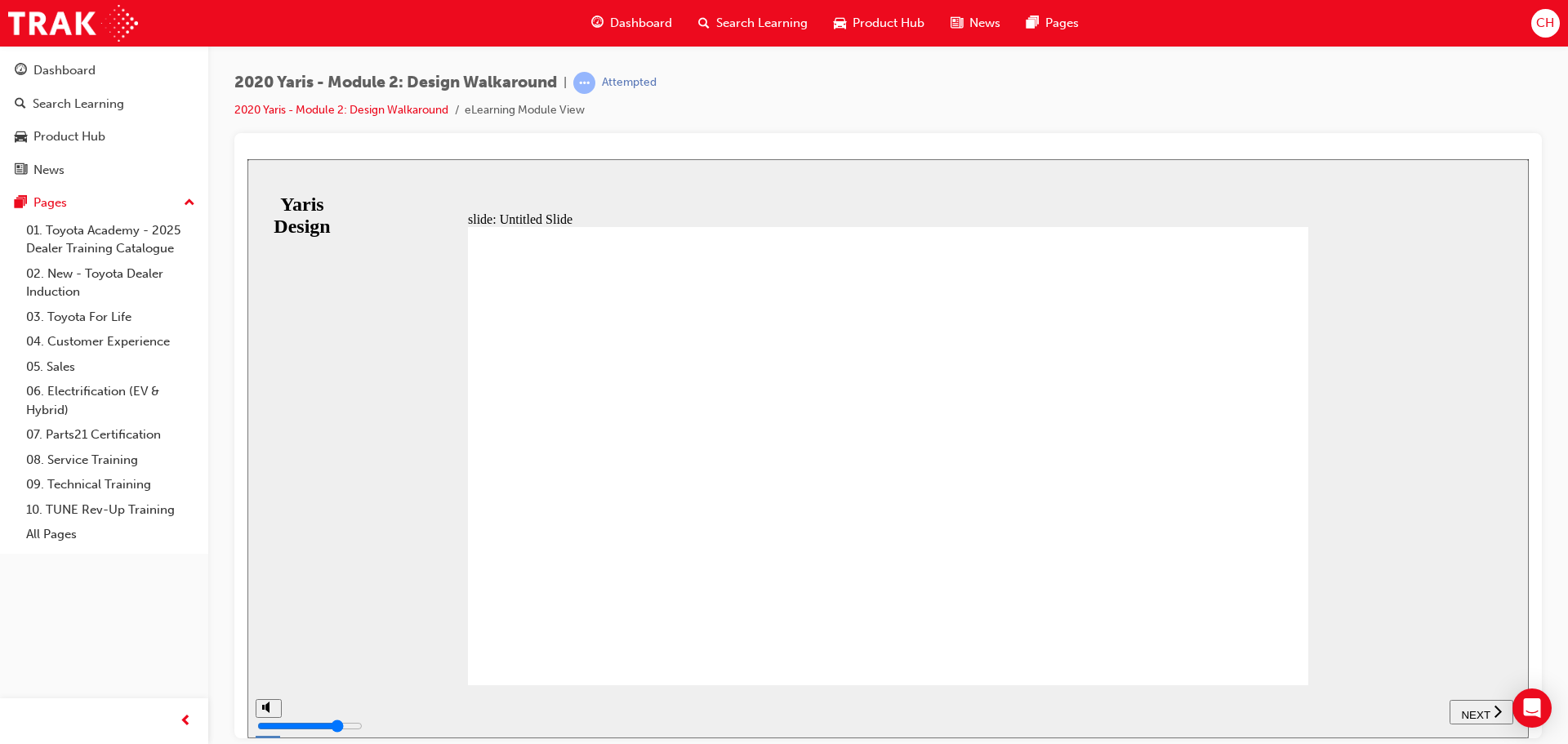
click at [1480, 700] on button "NEXT" at bounding box center [1481, 711] width 63 height 25
click at [1492, 717] on span "NEXT" at bounding box center [1483, 714] width 29 height 12
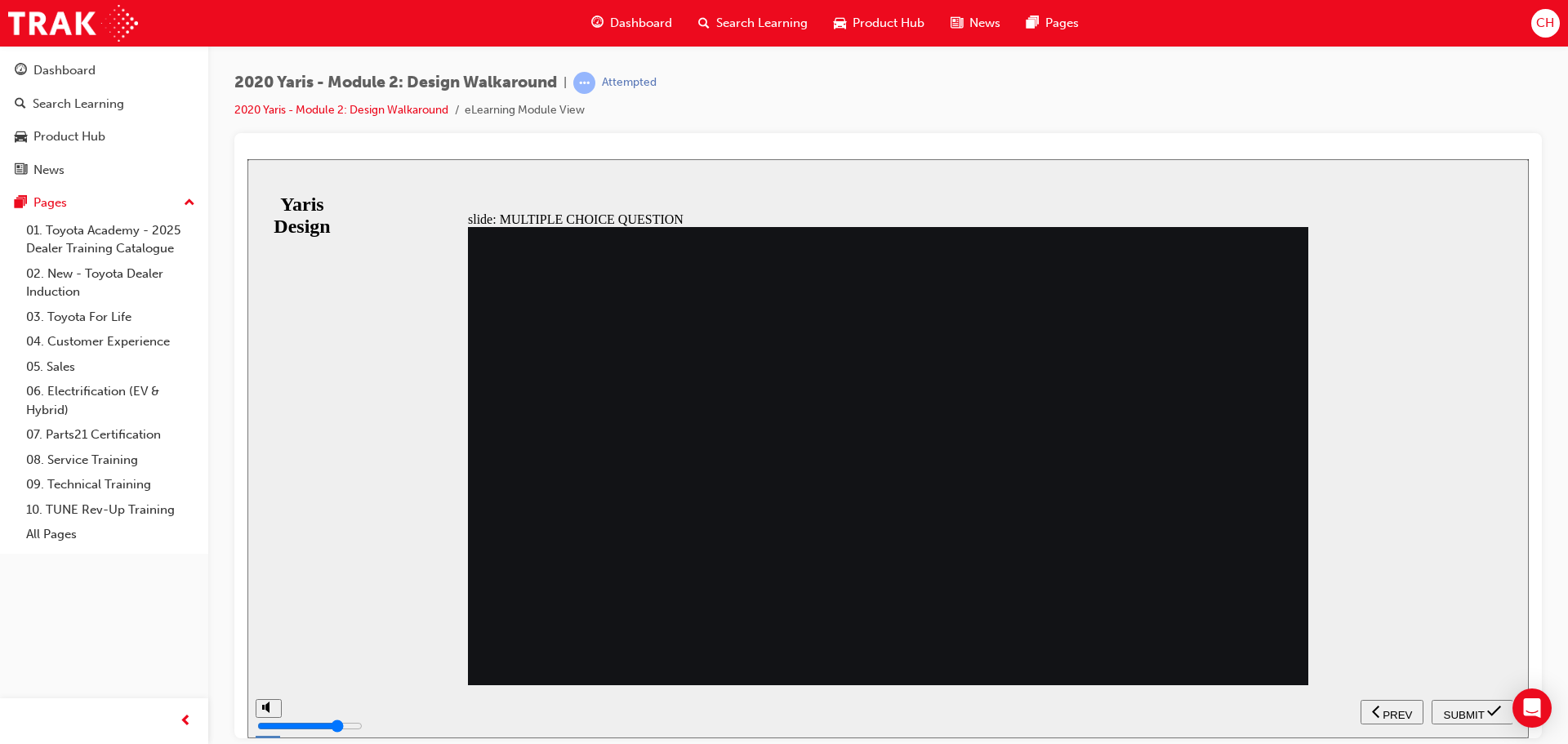
radio input "true"
click at [1475, 708] on span "SUBMIT" at bounding box center [1464, 714] width 41 height 12
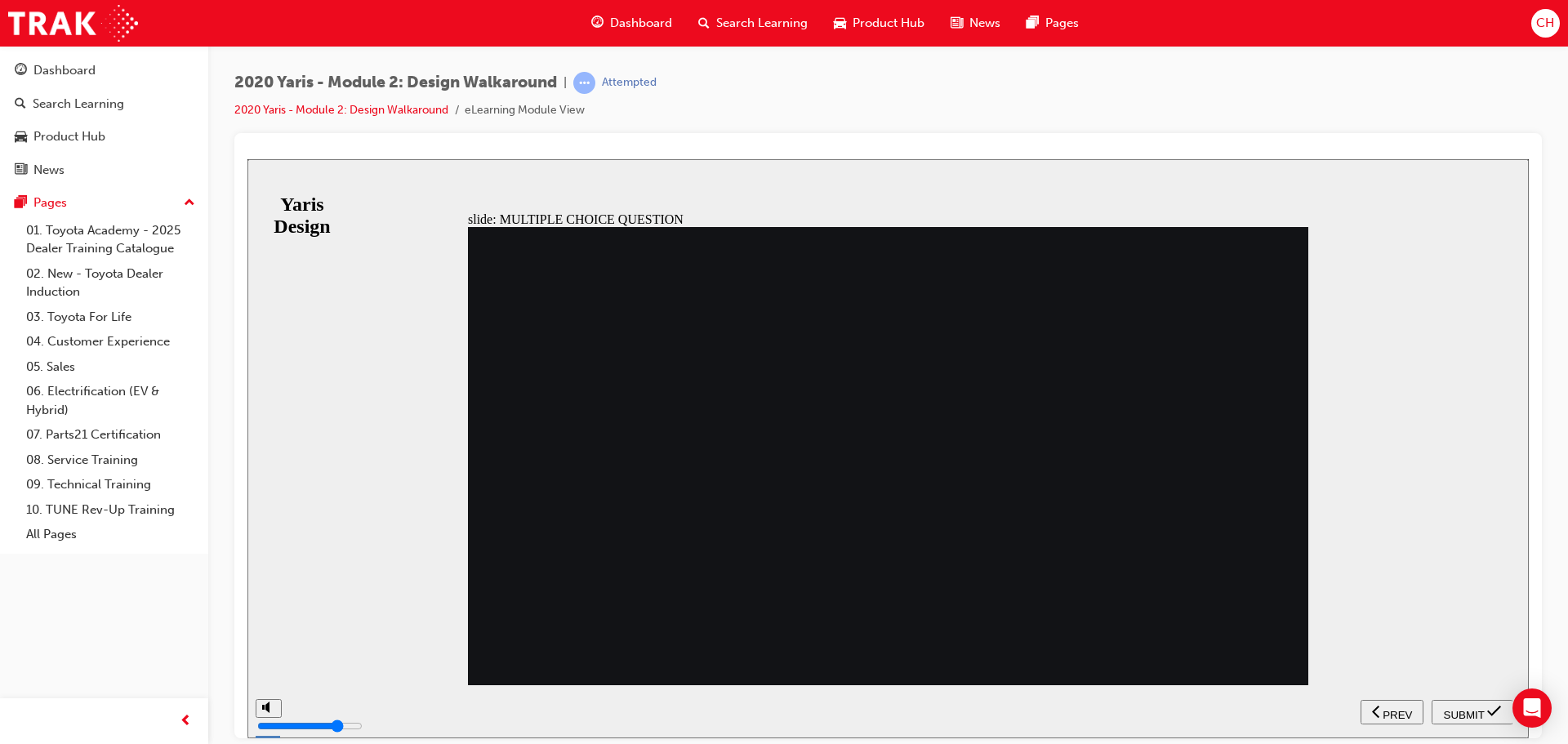
radio input "true"
click at [1469, 708] on span "SUBMIT" at bounding box center [1464, 714] width 41 height 12
radio input "true"
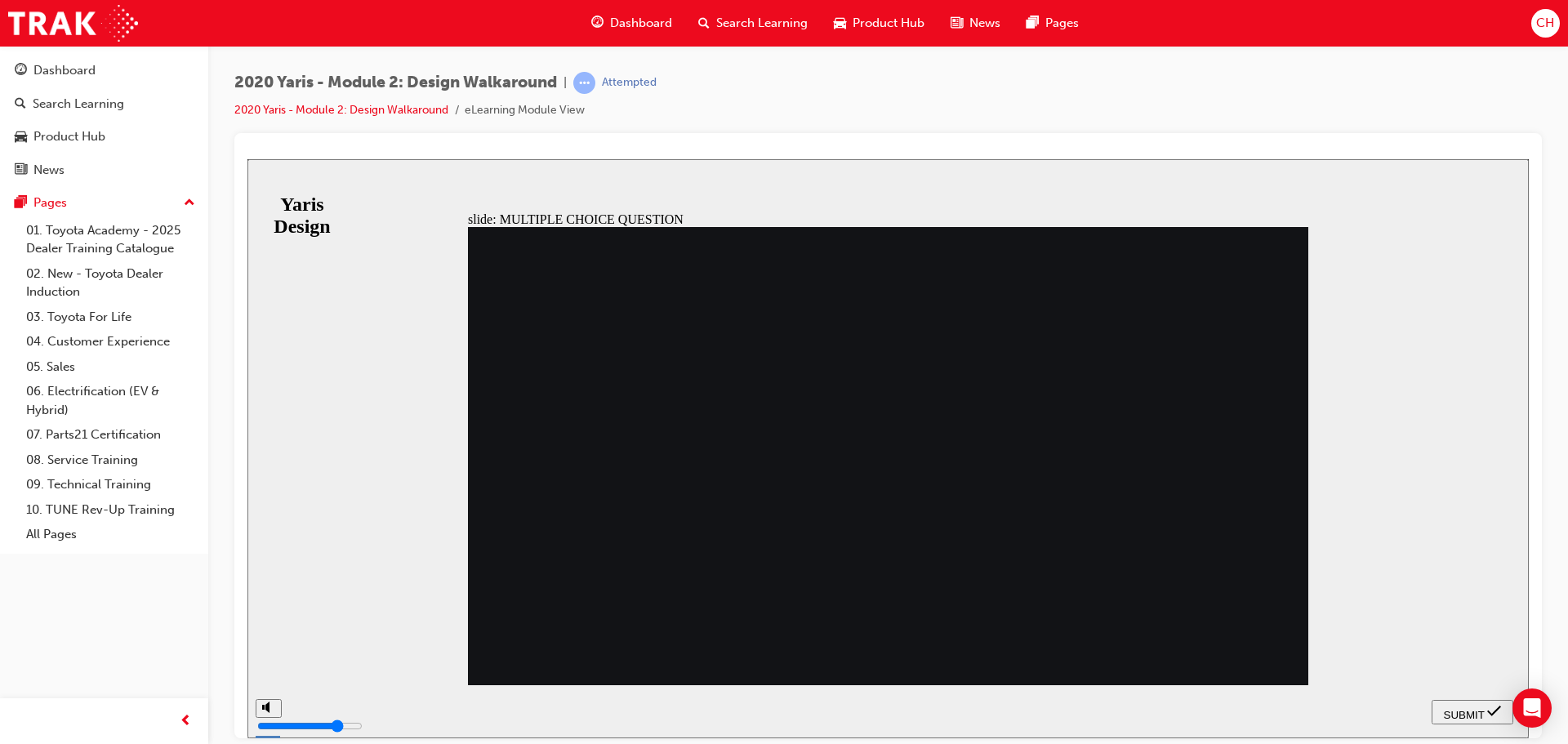
radio input "true"
click at [1485, 709] on div "SUBMIT" at bounding box center [1472, 711] width 68 height 17
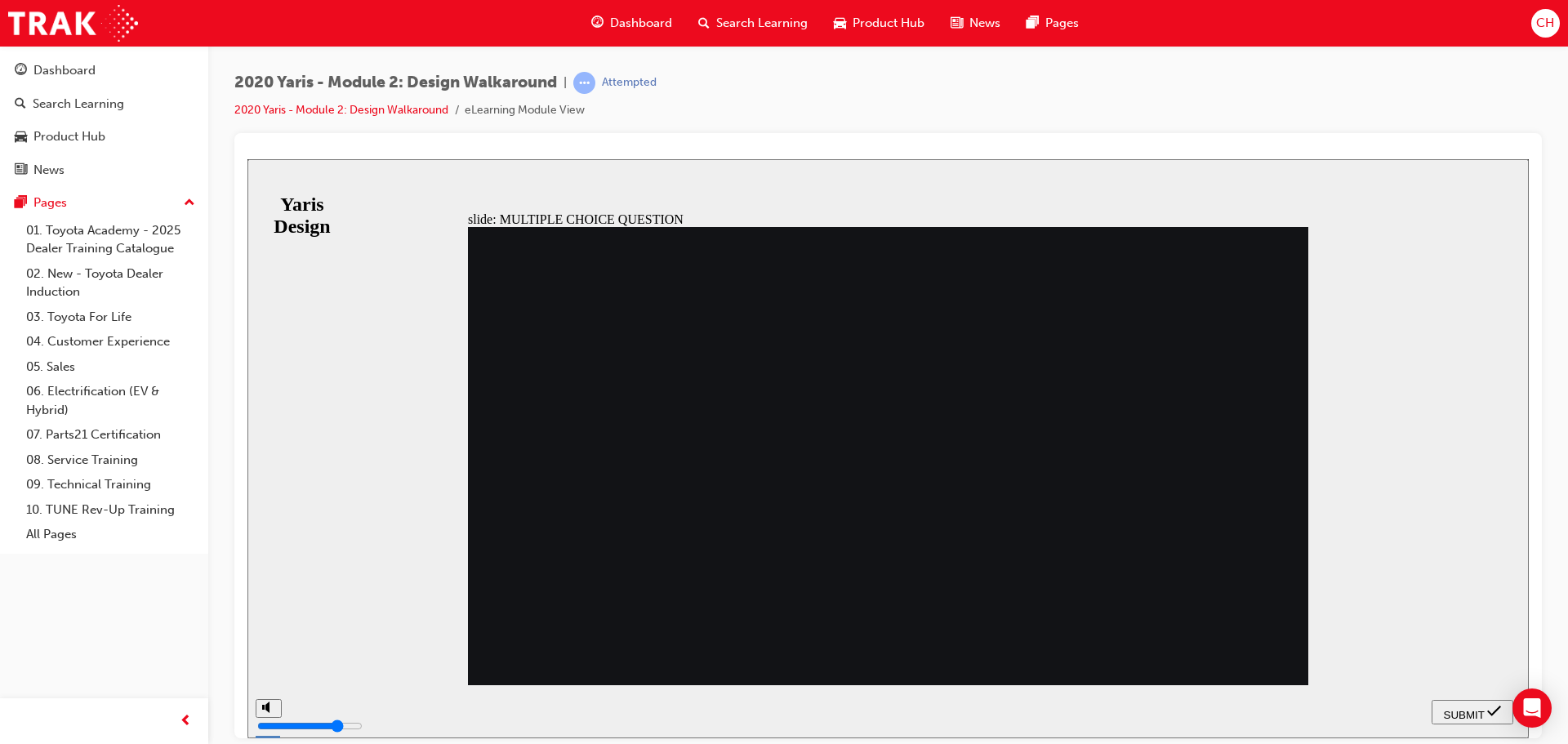
click at [1438, 705] on div "SUBMIT" at bounding box center [1472, 711] width 68 height 17
radio input "false"
radio input "true"
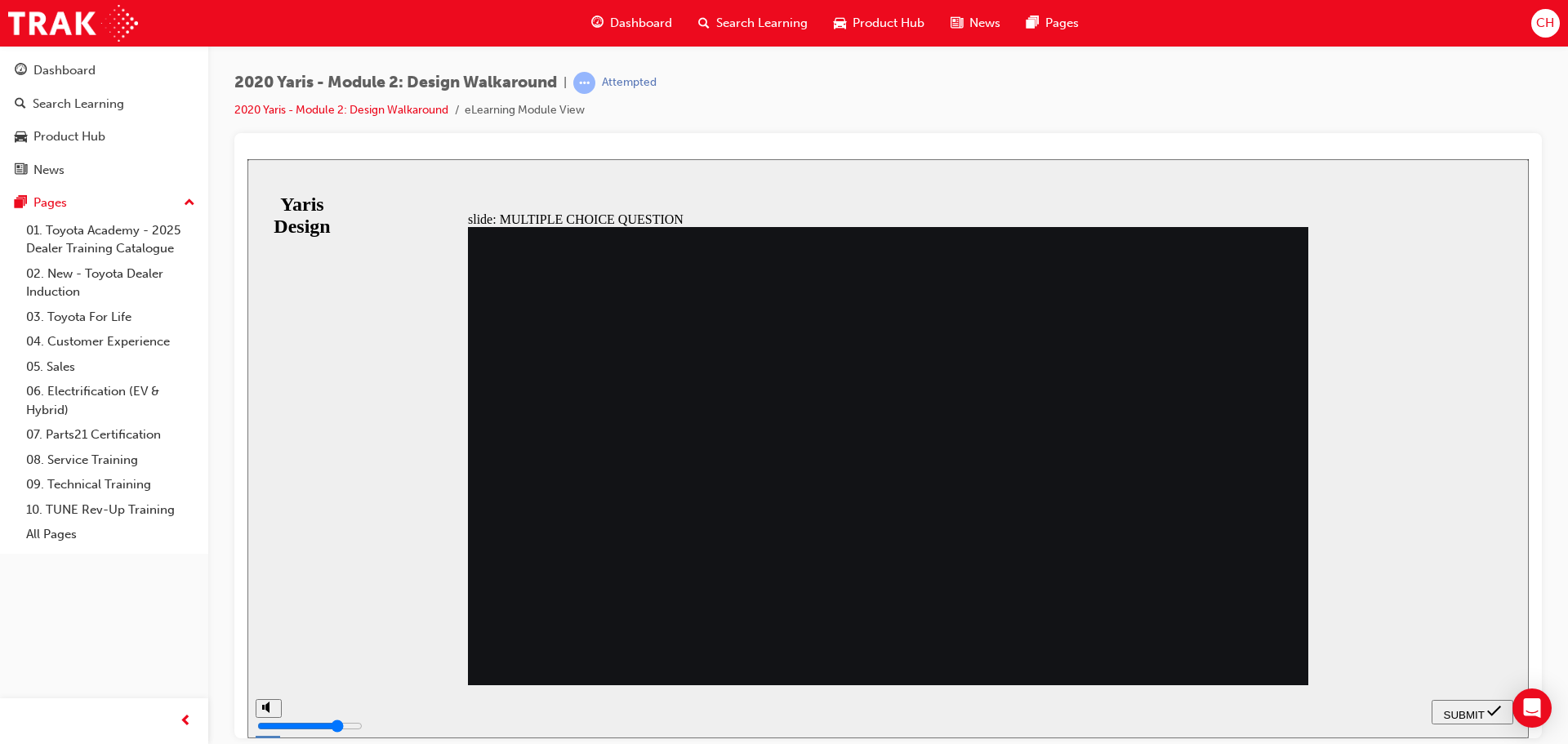
click at [1475, 718] on div "SUBMIT" at bounding box center [1472, 711] width 68 height 17
drag, startPoint x: 613, startPoint y: 292, endPoint x: 1014, endPoint y: 289, distance: 401.0
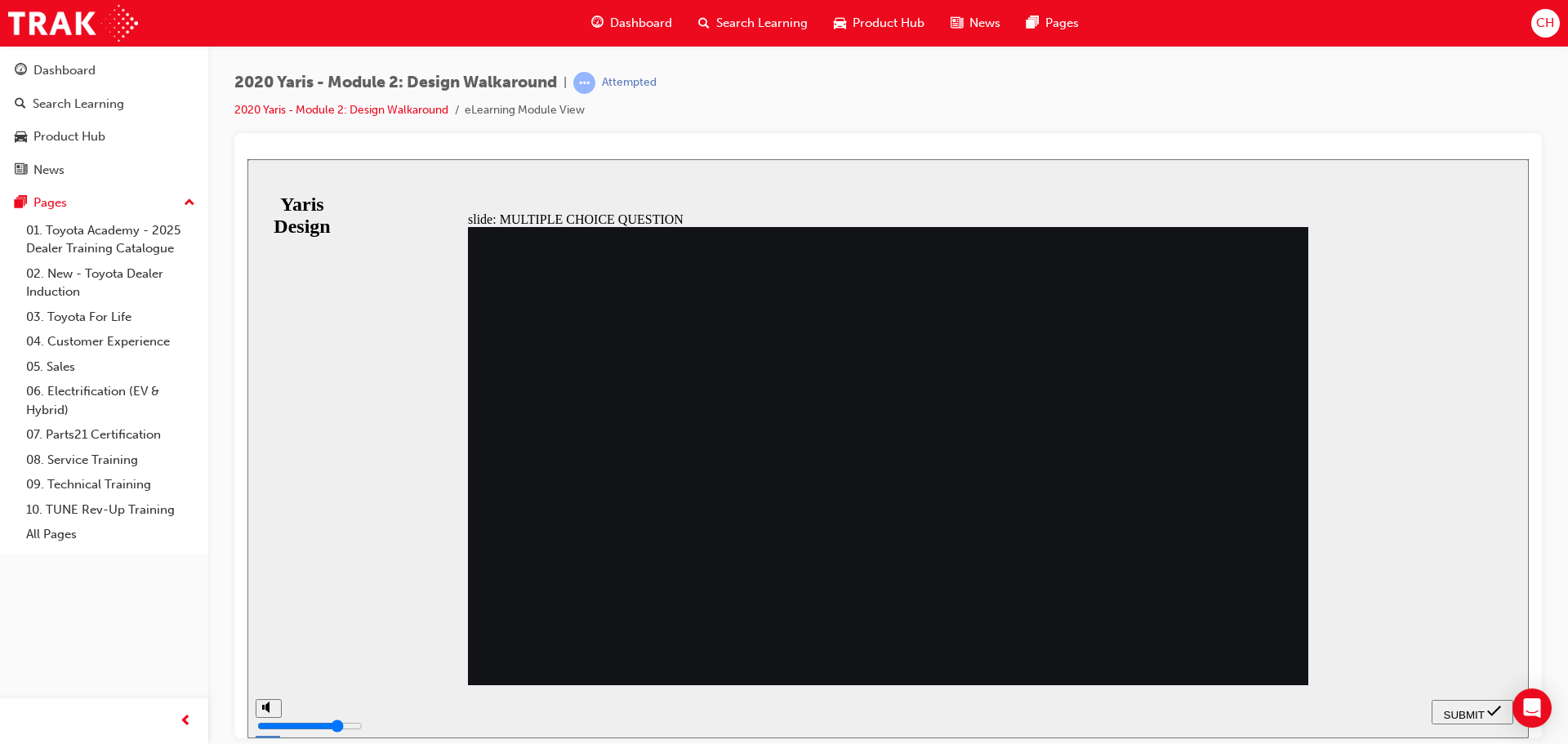
radio input "true"
radio input "false"
click at [1483, 711] on div "SUBMIT" at bounding box center [1472, 711] width 68 height 17
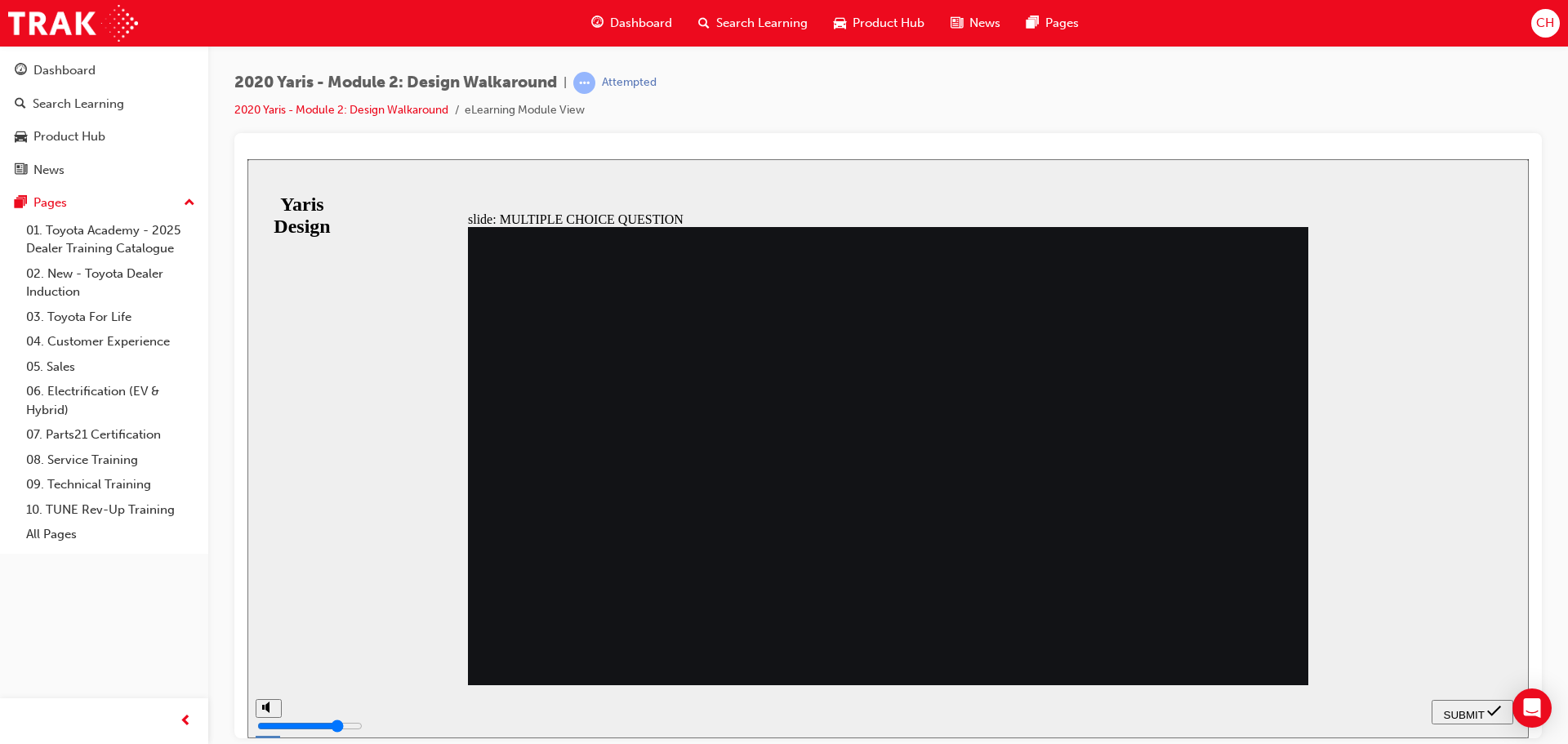
radio input "false"
radio input "true"
click at [1493, 709] on icon "submit" at bounding box center [1493, 710] width 14 height 15
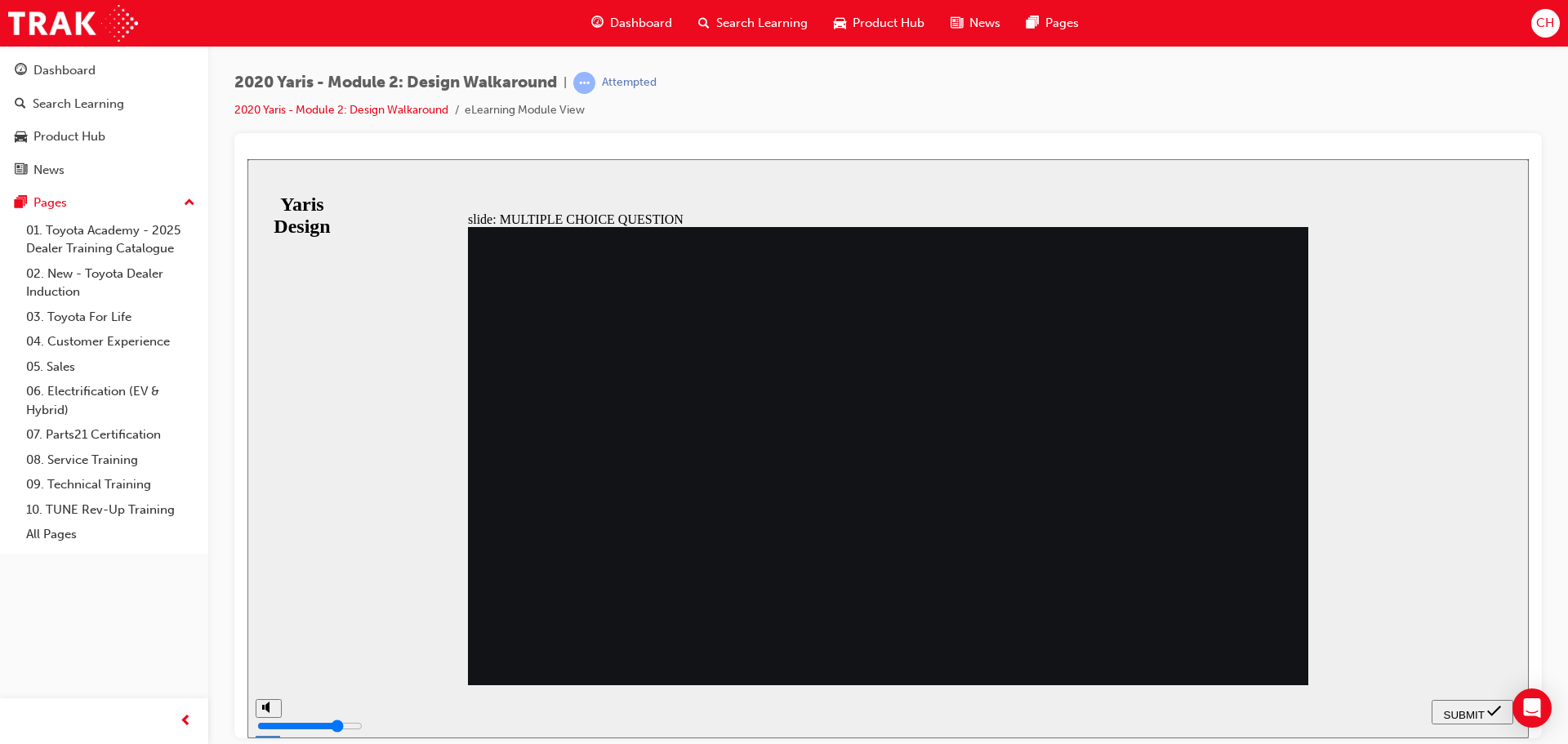
drag, startPoint x: 1074, startPoint y: 280, endPoint x: 476, endPoint y: 287, distance: 598.0
radio input "true"
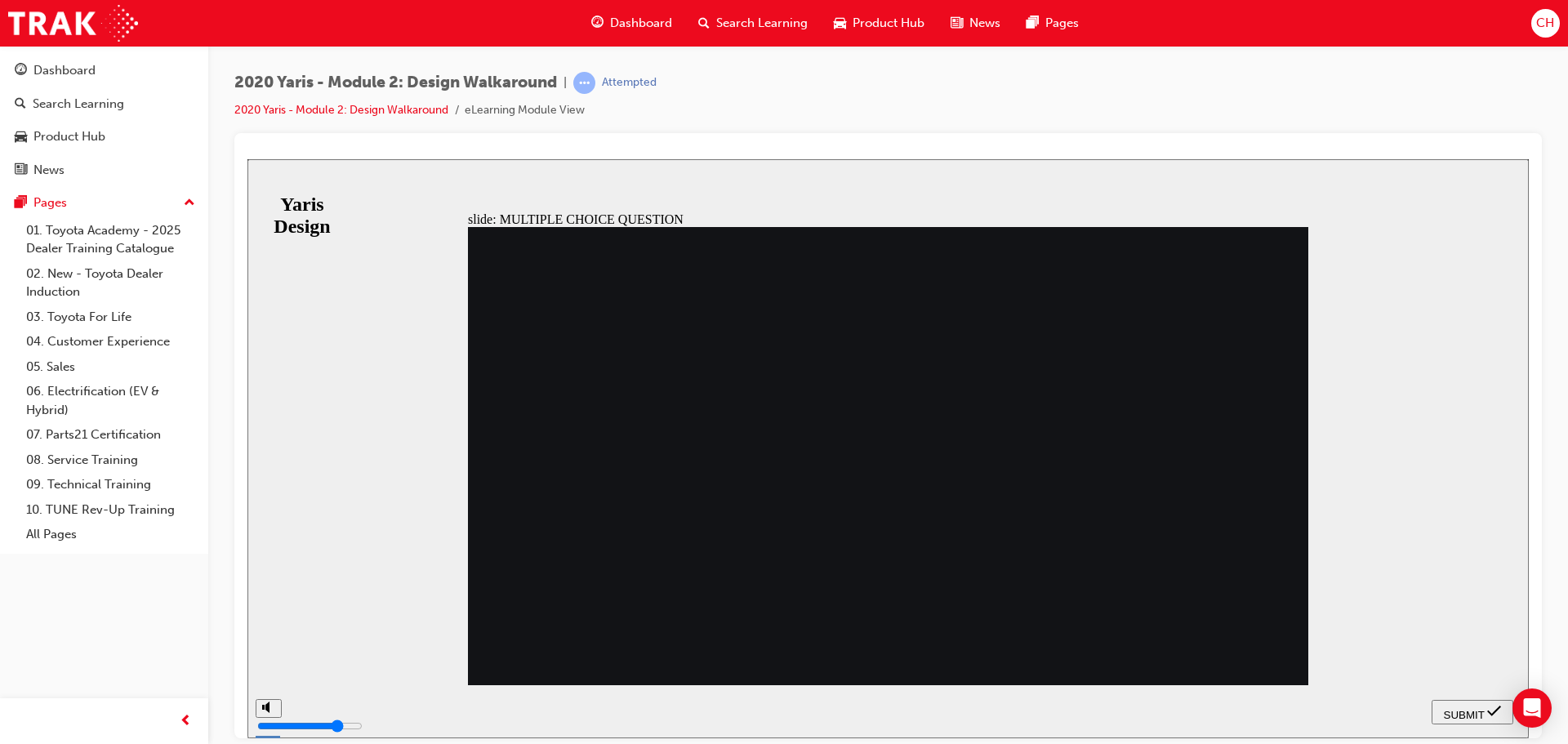
click at [1451, 700] on button "SUBMIT" at bounding box center [1472, 711] width 81 height 25
click at [1486, 706] on div "SUBMIT" at bounding box center [1472, 711] width 68 height 17
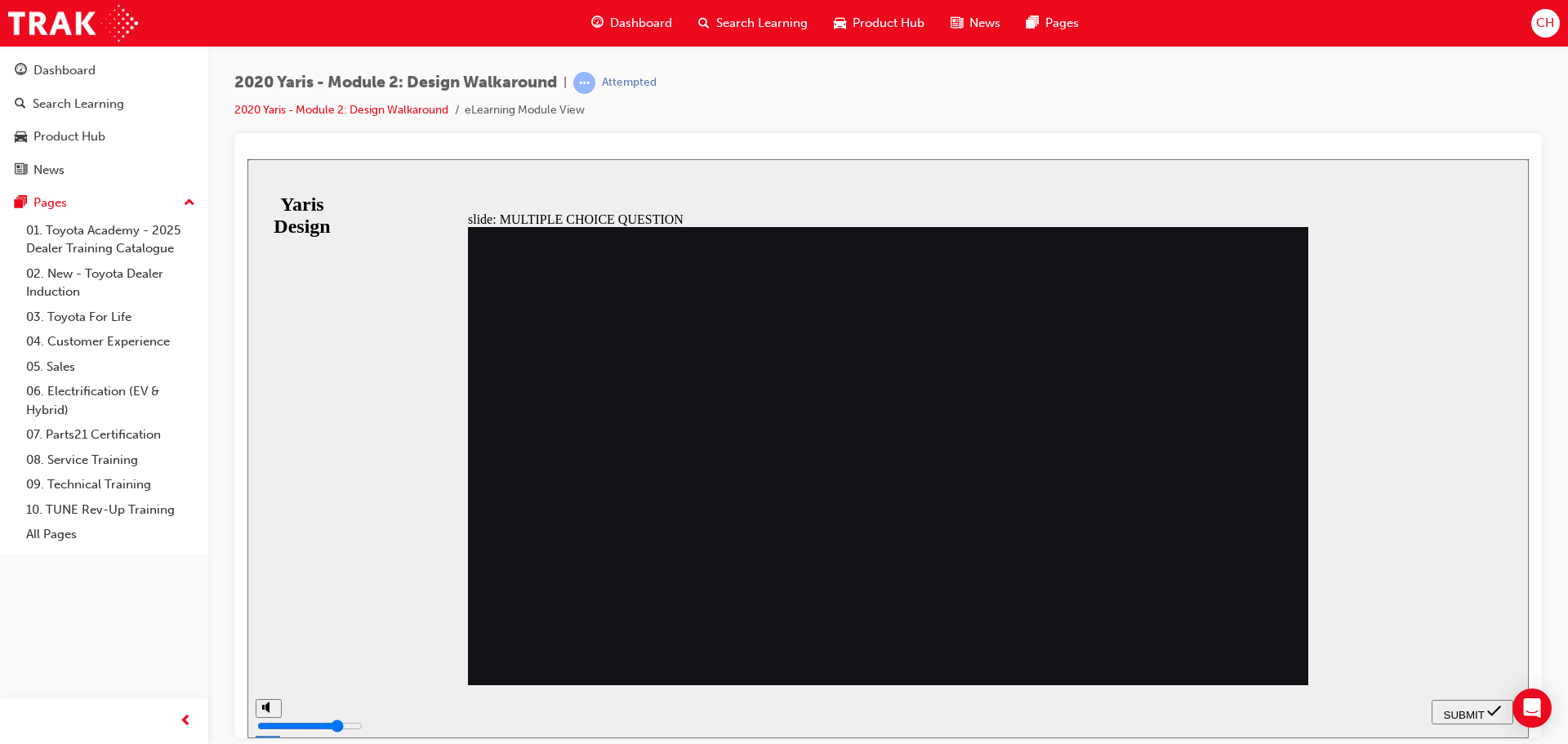
radio input "false"
radio input "true"
click at [1460, 714] on span "SUBMIT" at bounding box center [1464, 714] width 41 height 12
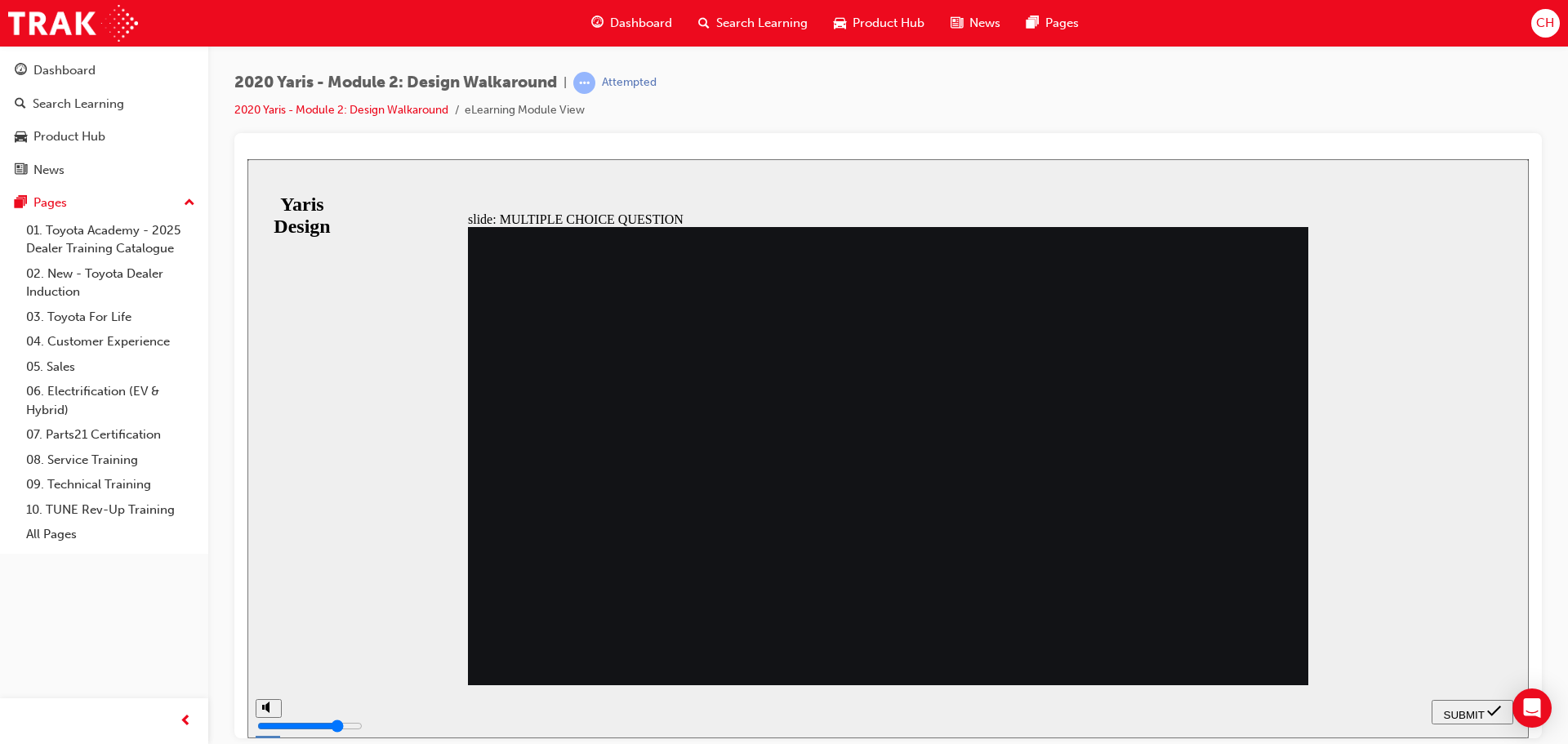
radio input "false"
radio input "true"
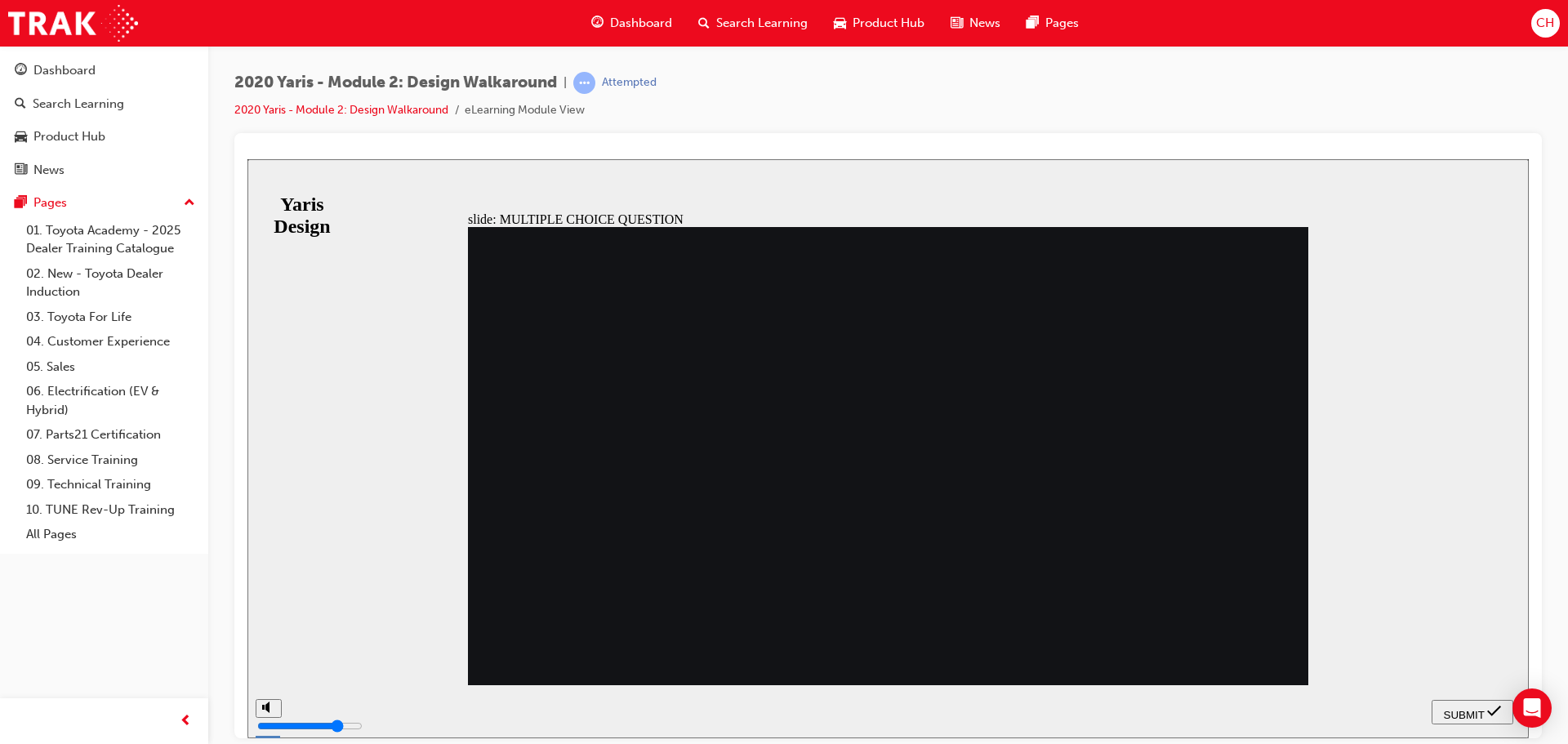
click at [1490, 709] on icon "submit" at bounding box center [1493, 710] width 14 height 15
radio input "false"
radio input "true"
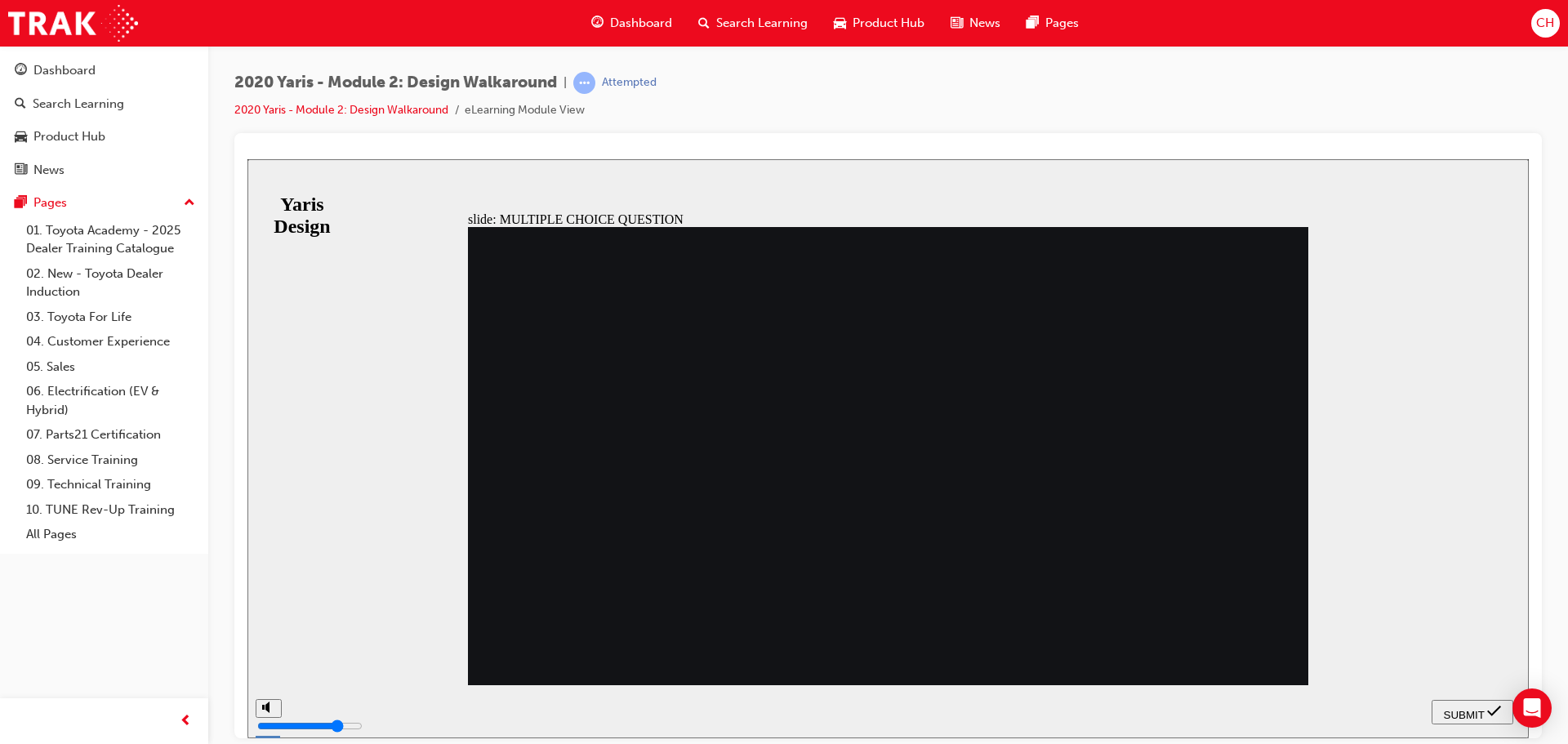
click at [1452, 711] on span "SUBMIT" at bounding box center [1464, 714] width 41 height 12
drag, startPoint x: 784, startPoint y: 477, endPoint x: 786, endPoint y: 504, distance: 27.1
click at [1459, 713] on span "SUBMIT" at bounding box center [1464, 714] width 41 height 12
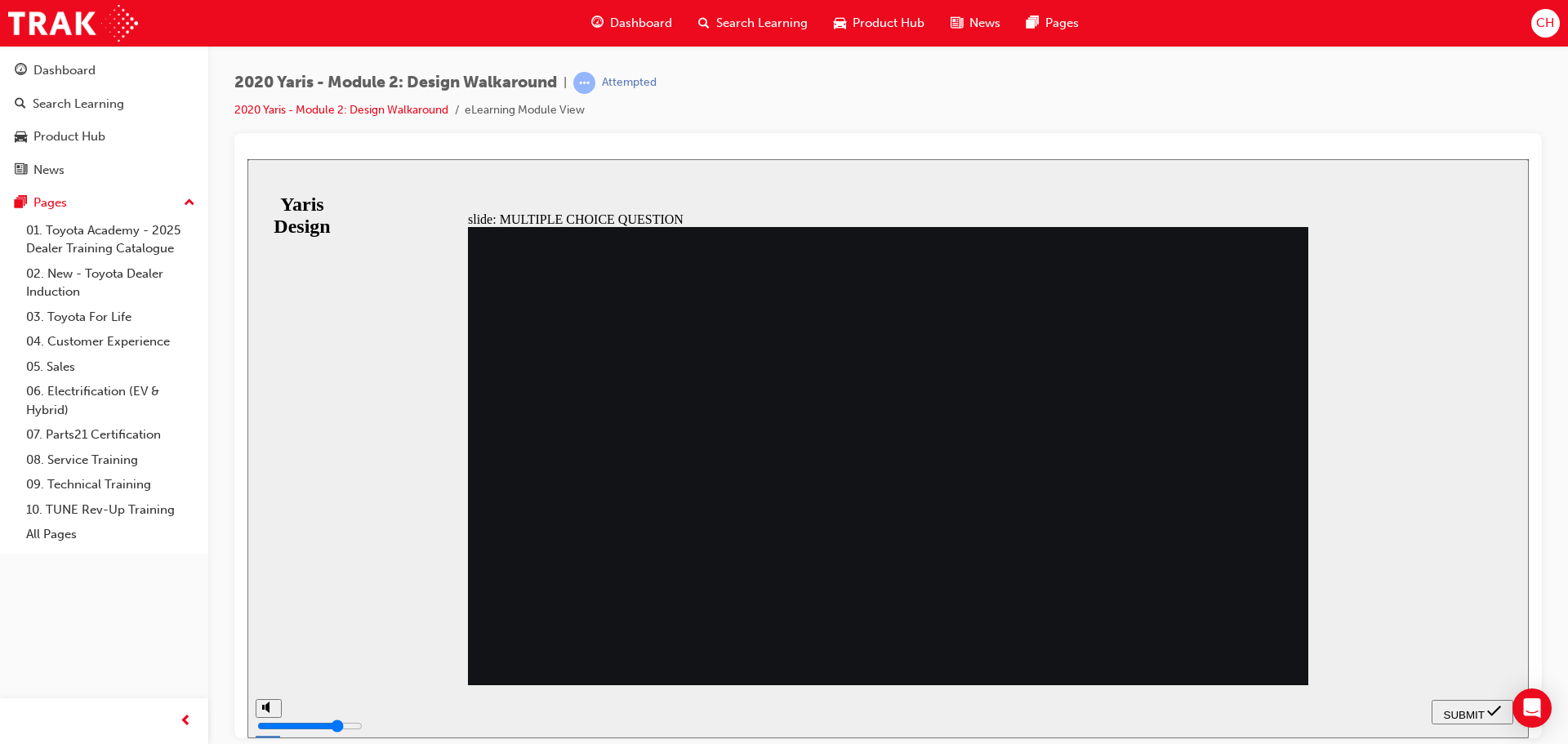
drag, startPoint x: 772, startPoint y: 583, endPoint x: 1335, endPoint y: 719, distance: 579.2
radio input "false"
radio input "true"
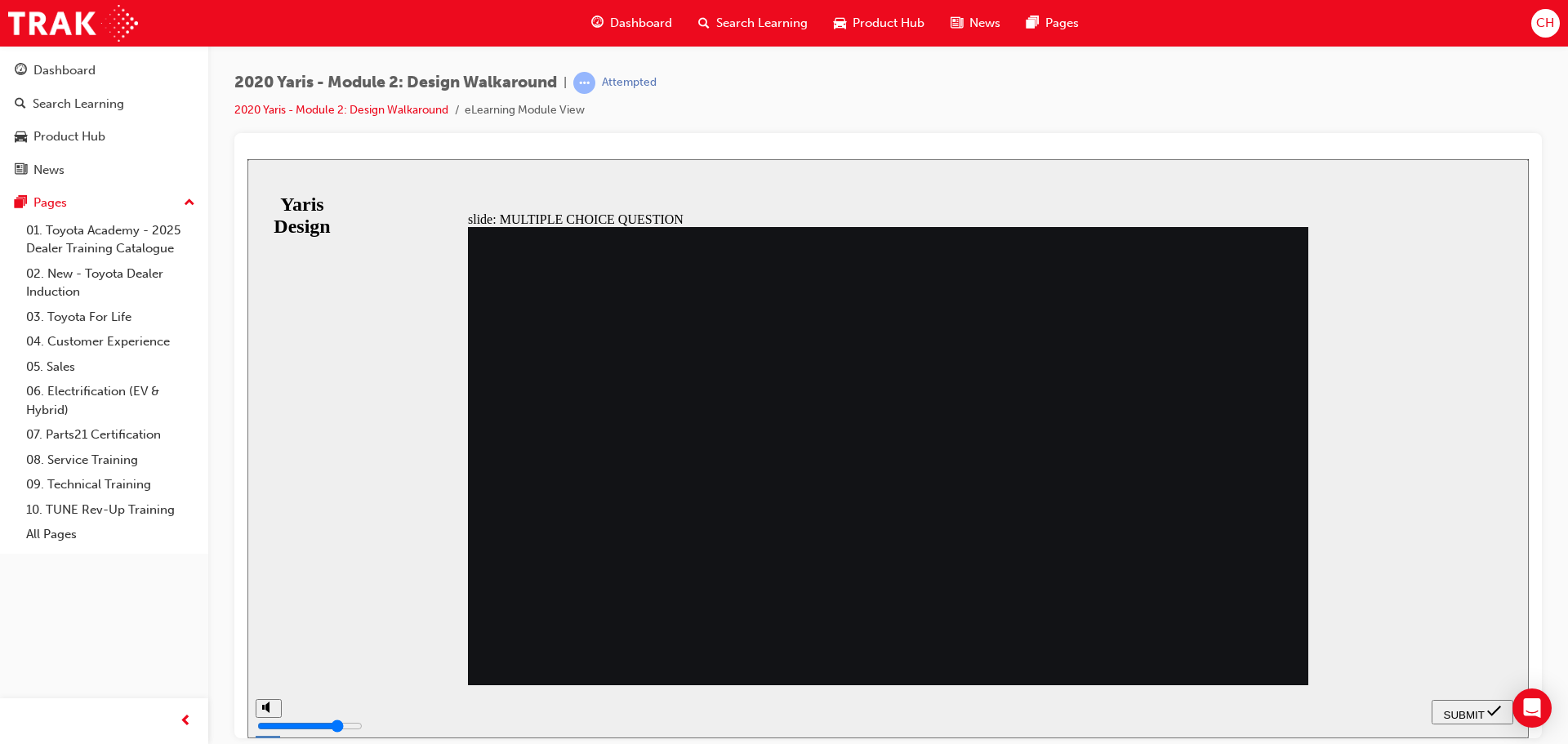
click at [1473, 695] on nav "SUBMIT NEXT PREV" at bounding box center [1472, 711] width 81 height 53
click at [1475, 703] on div "SUBMIT" at bounding box center [1472, 711] width 68 height 17
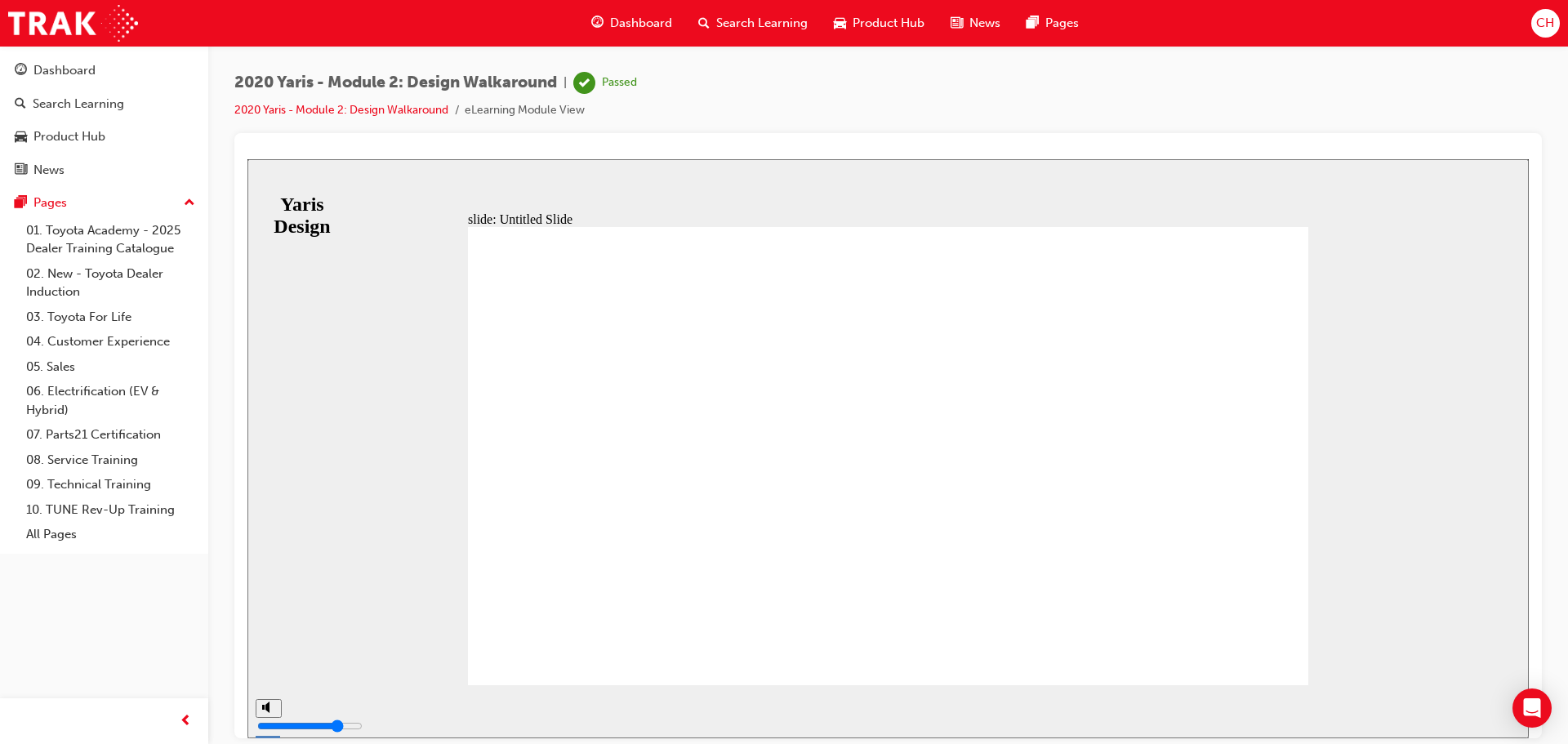
click at [855, 16] on span "Product Hub" at bounding box center [888, 23] width 71 height 19
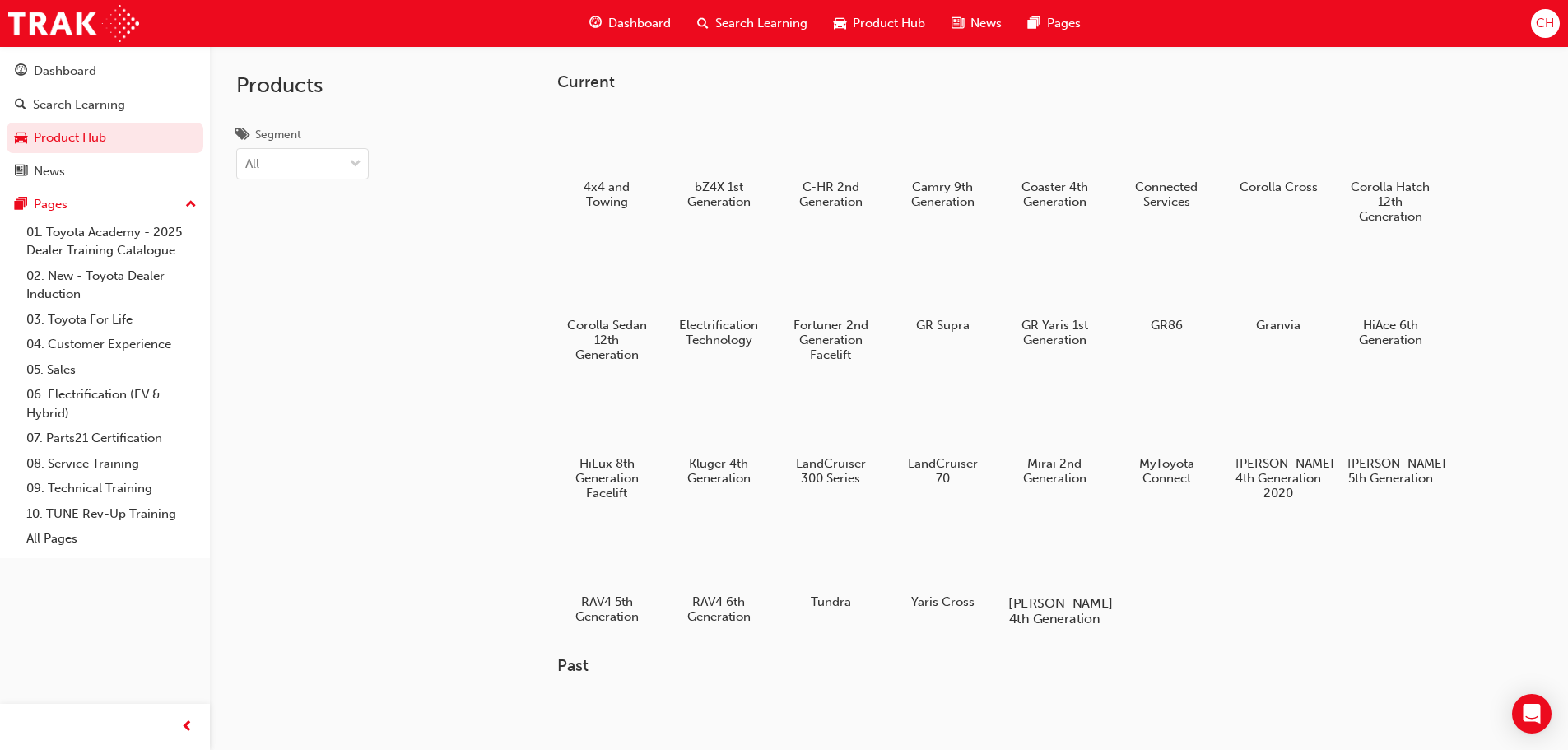
click at [1064, 573] on div at bounding box center [1054, 555] width 91 height 65
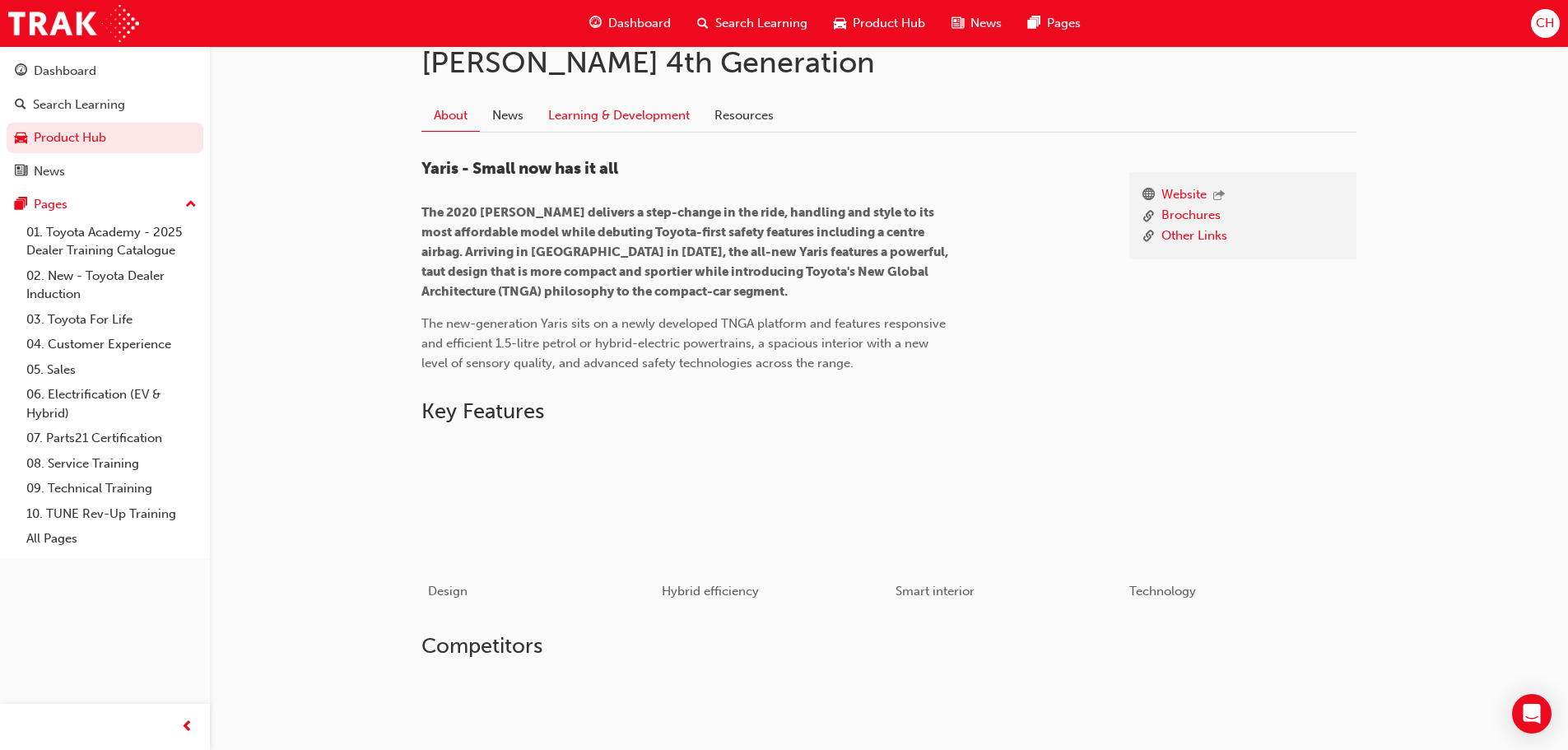
scroll to position [247, 0]
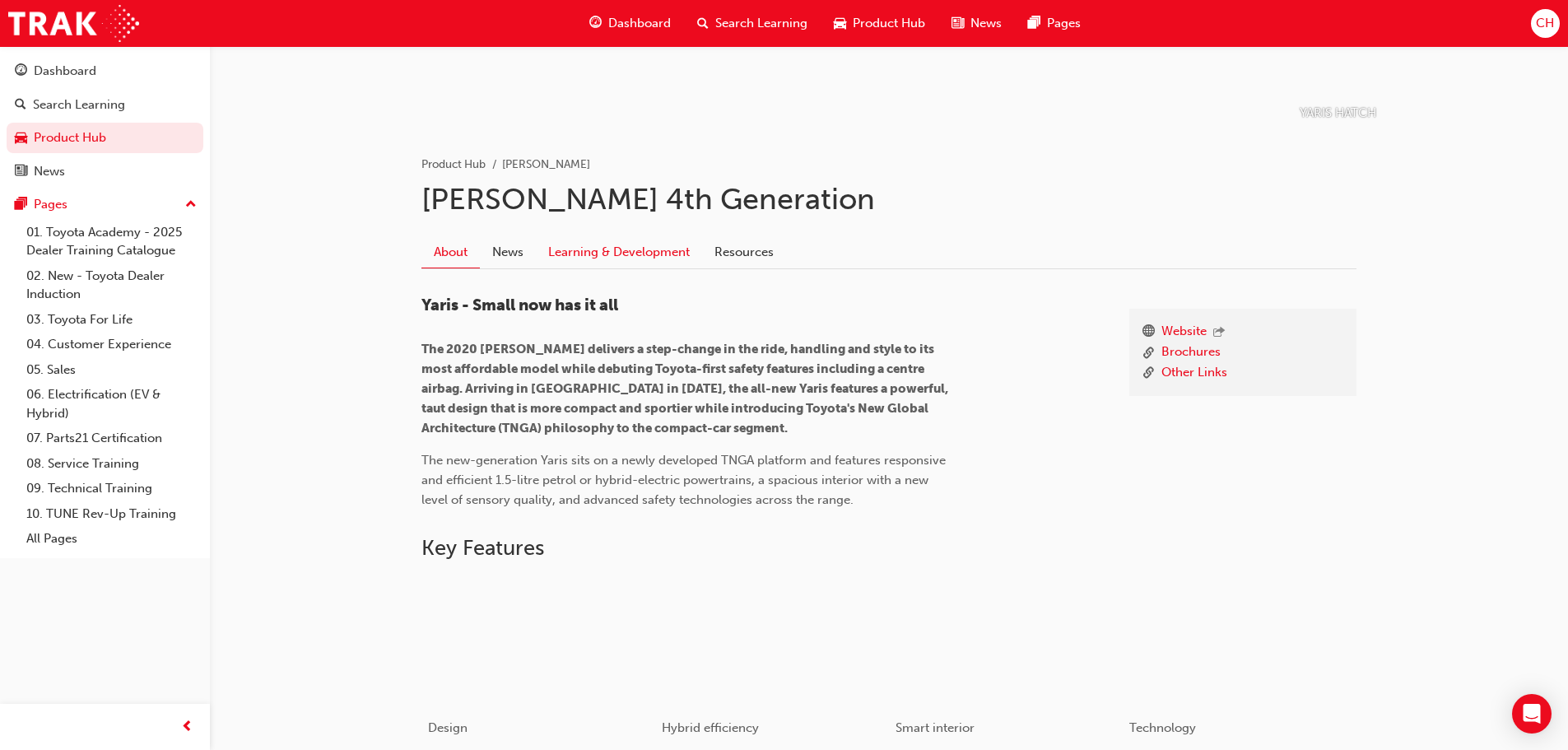
click at [578, 256] on link "Learning & Development" at bounding box center [619, 252] width 166 height 31
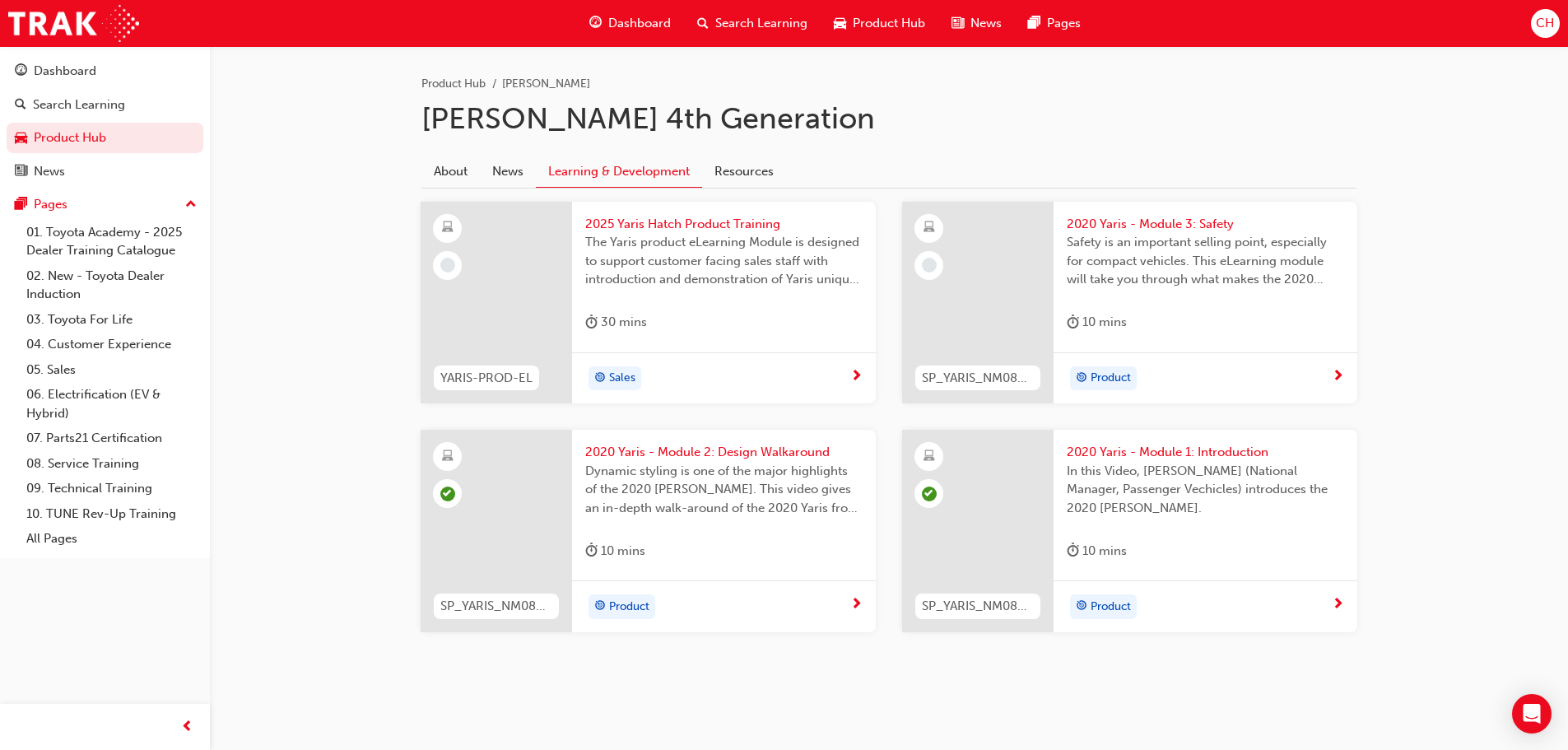
scroll to position [330, 0]
click at [1323, 374] on div "Product" at bounding box center [1199, 376] width 265 height 25
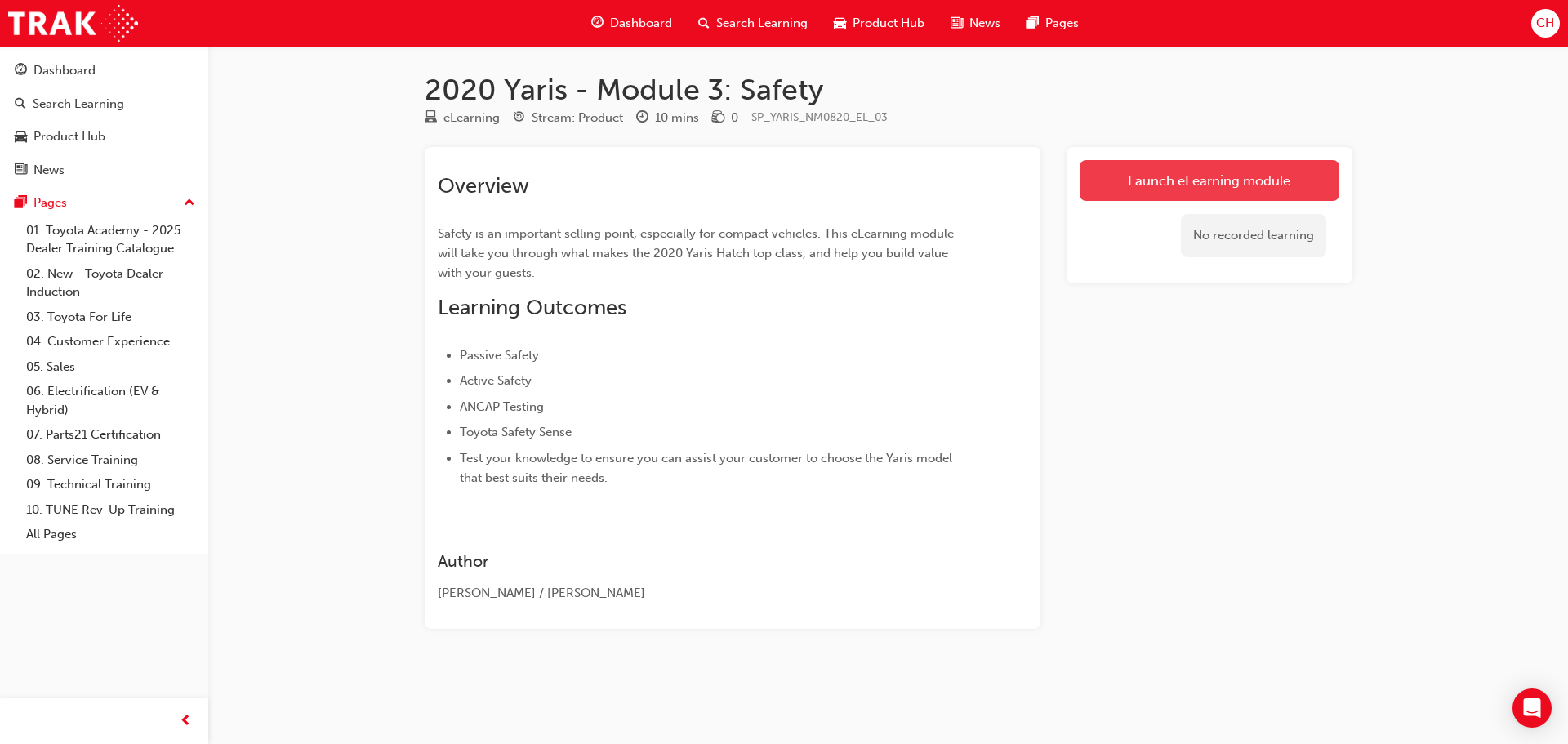
click at [1127, 195] on link "Launch eLearning module" at bounding box center [1209, 181] width 260 height 41
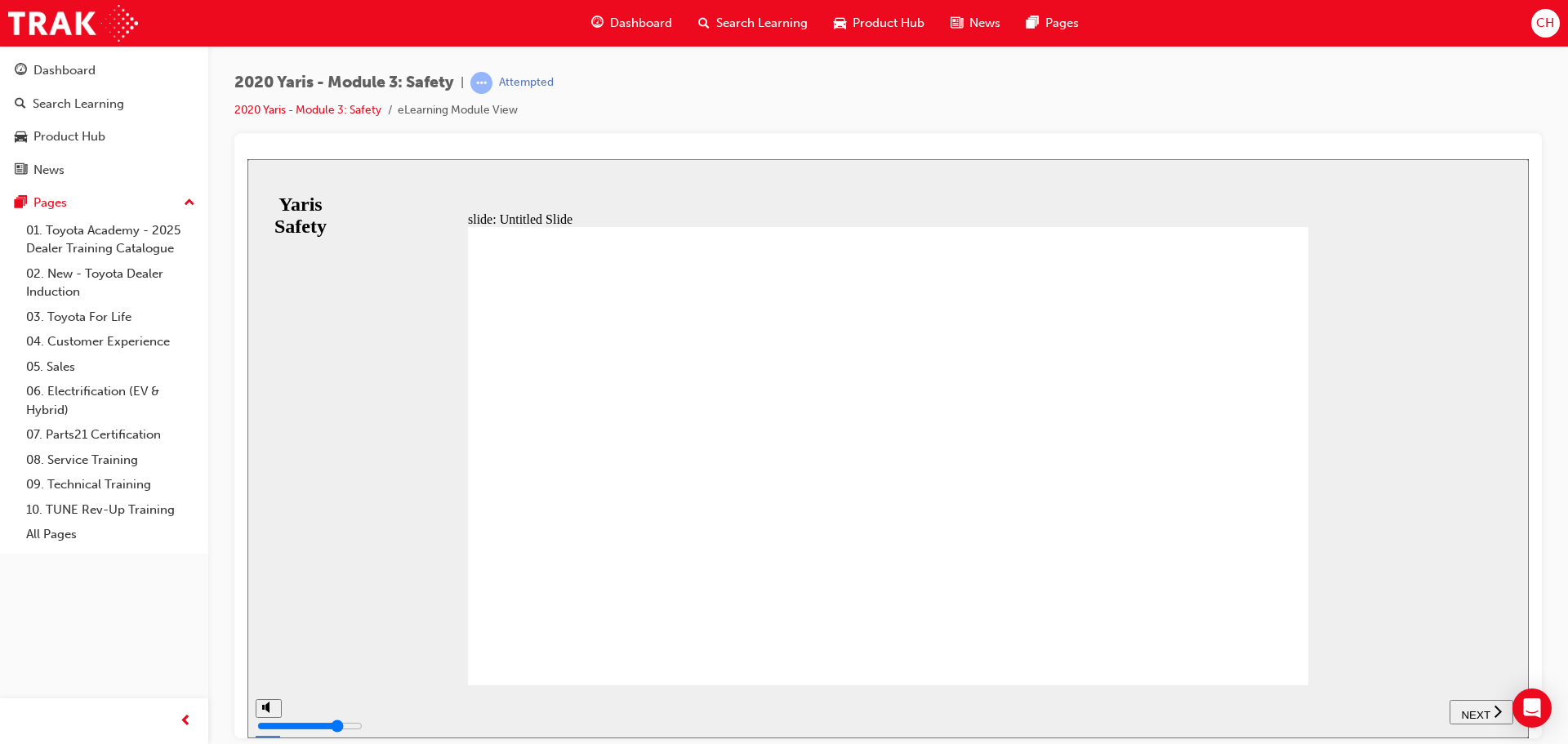
click at [1466, 717] on span "NEXT" at bounding box center [1474, 714] width 29 height 12
click at [1484, 694] on nav "SUBMIT NEXT PREV" at bounding box center [1445, 711] width 134 height 53
click at [1479, 701] on button "NEXT" at bounding box center [1481, 711] width 63 height 25
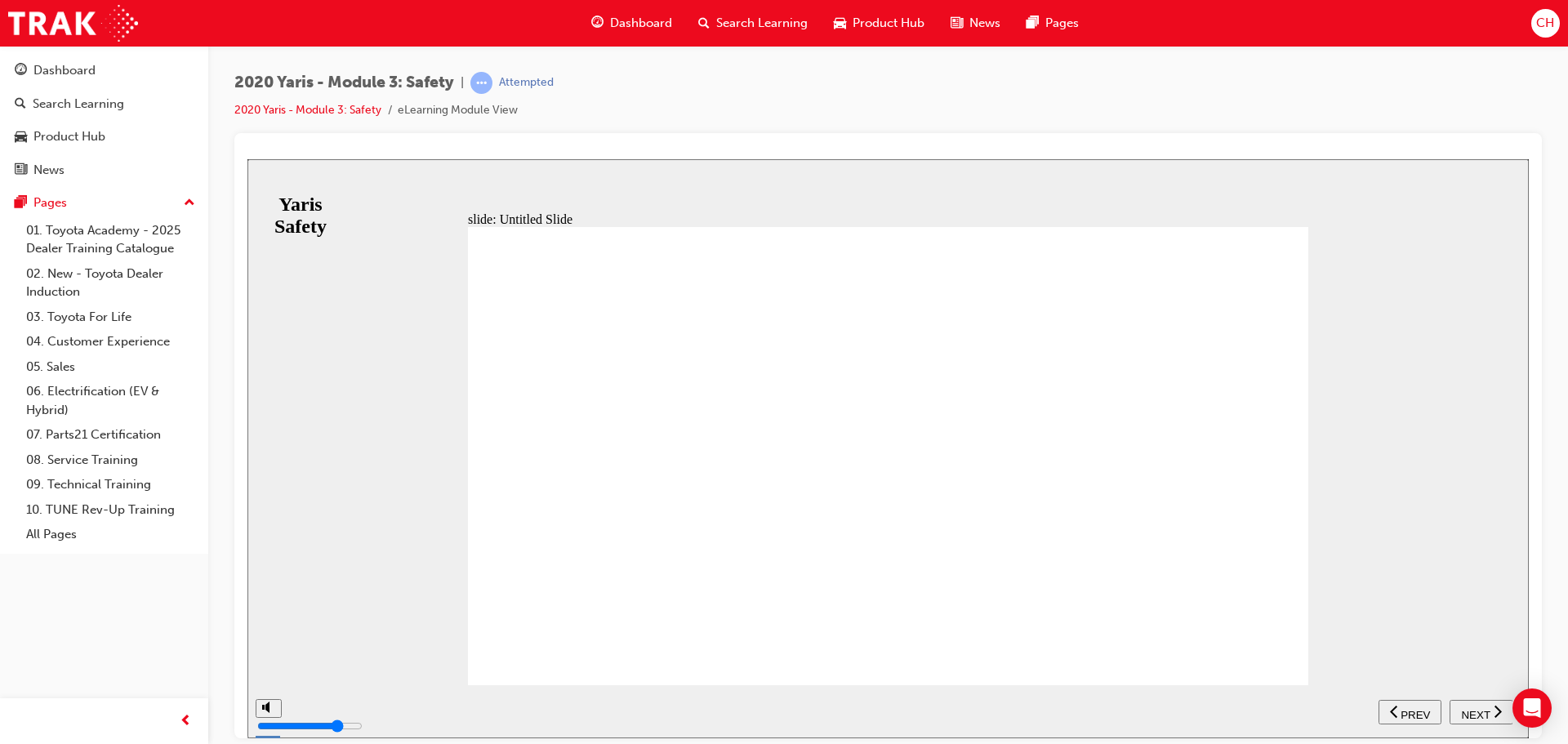
click at [1477, 701] on button "NEXT" at bounding box center [1481, 711] width 63 height 25
click at [1480, 712] on span "NEXT" at bounding box center [1474, 714] width 29 height 12
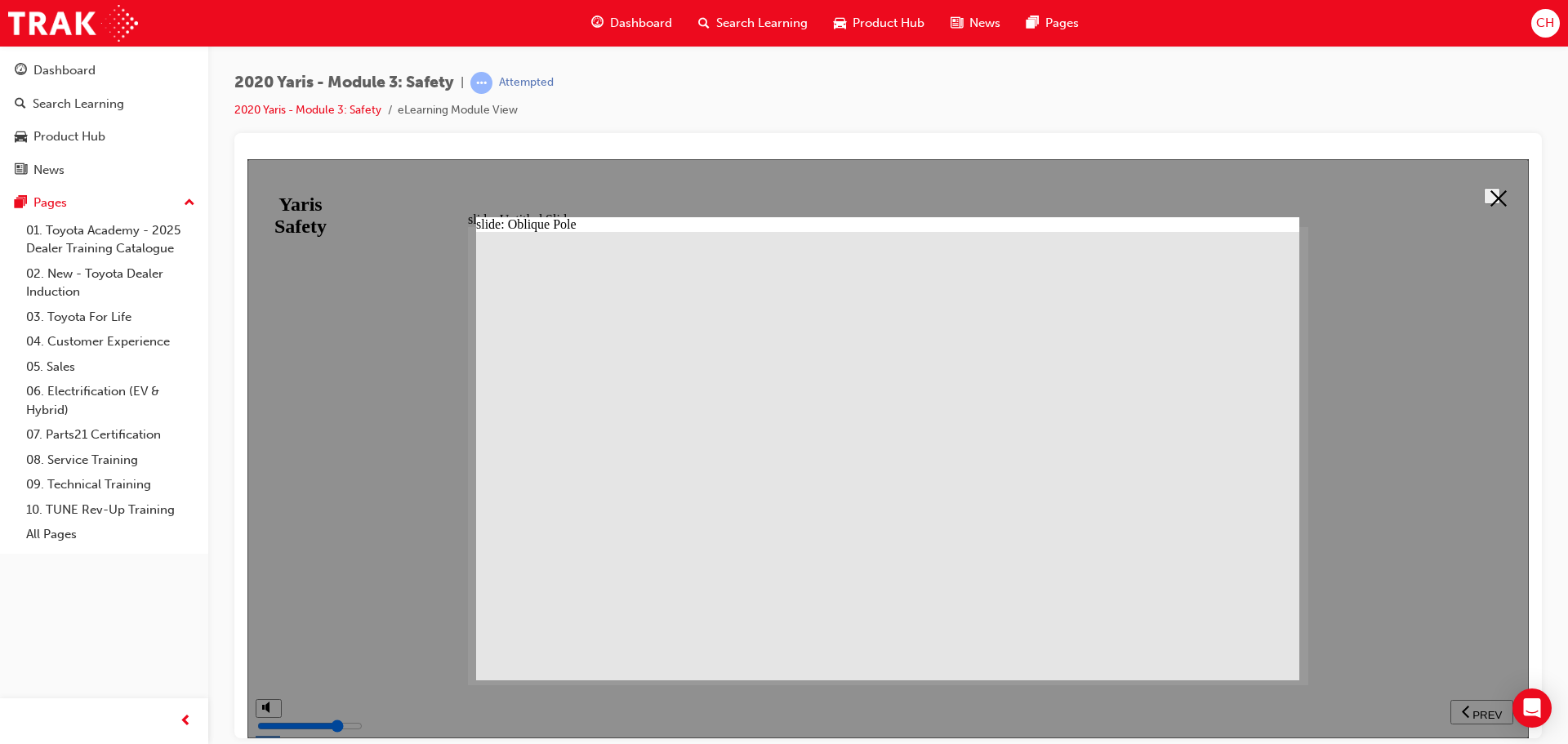
click at [1490, 196] on icon at bounding box center [1498, 198] width 16 height 16
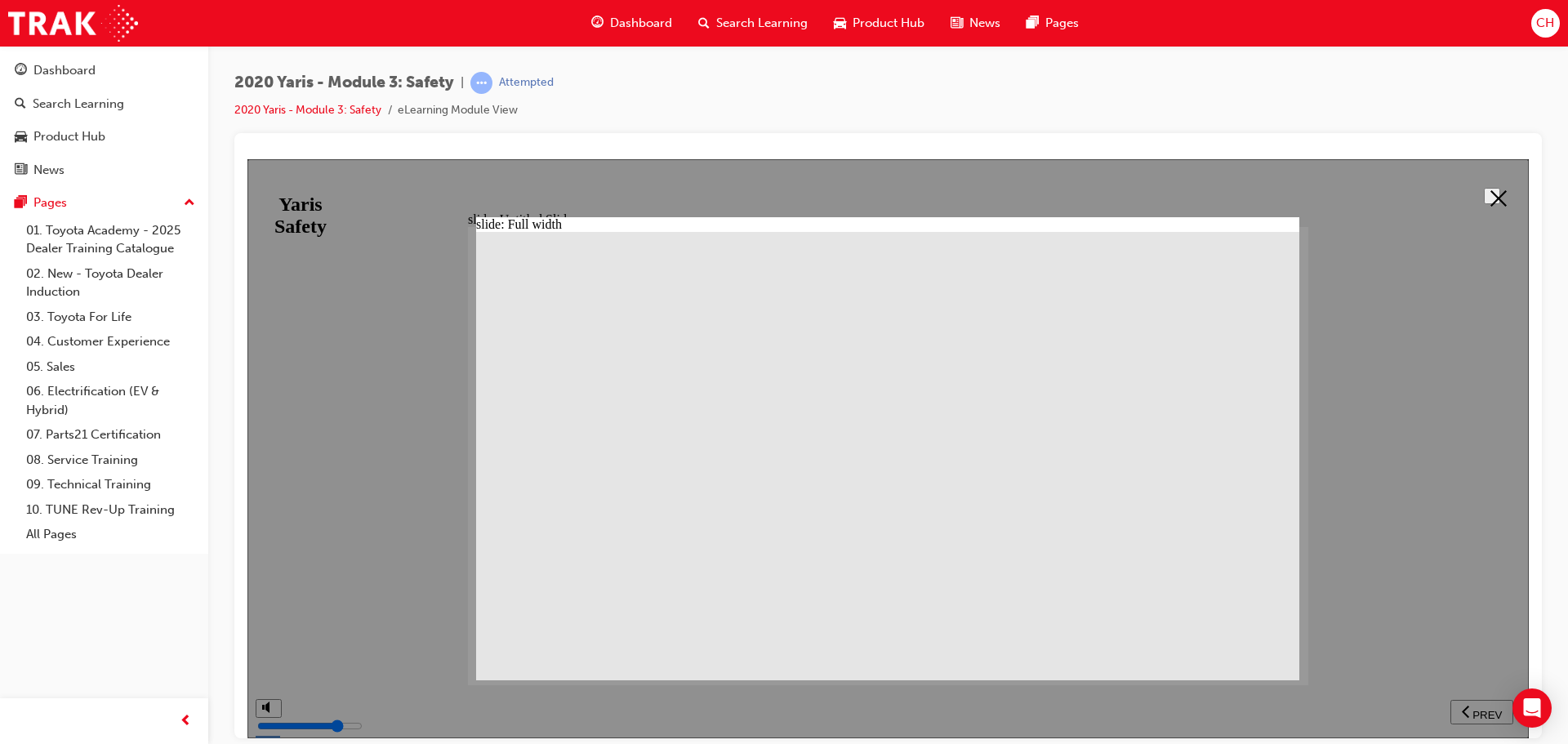
click at [1500, 203] on button at bounding box center [1492, 196] width 16 height 16
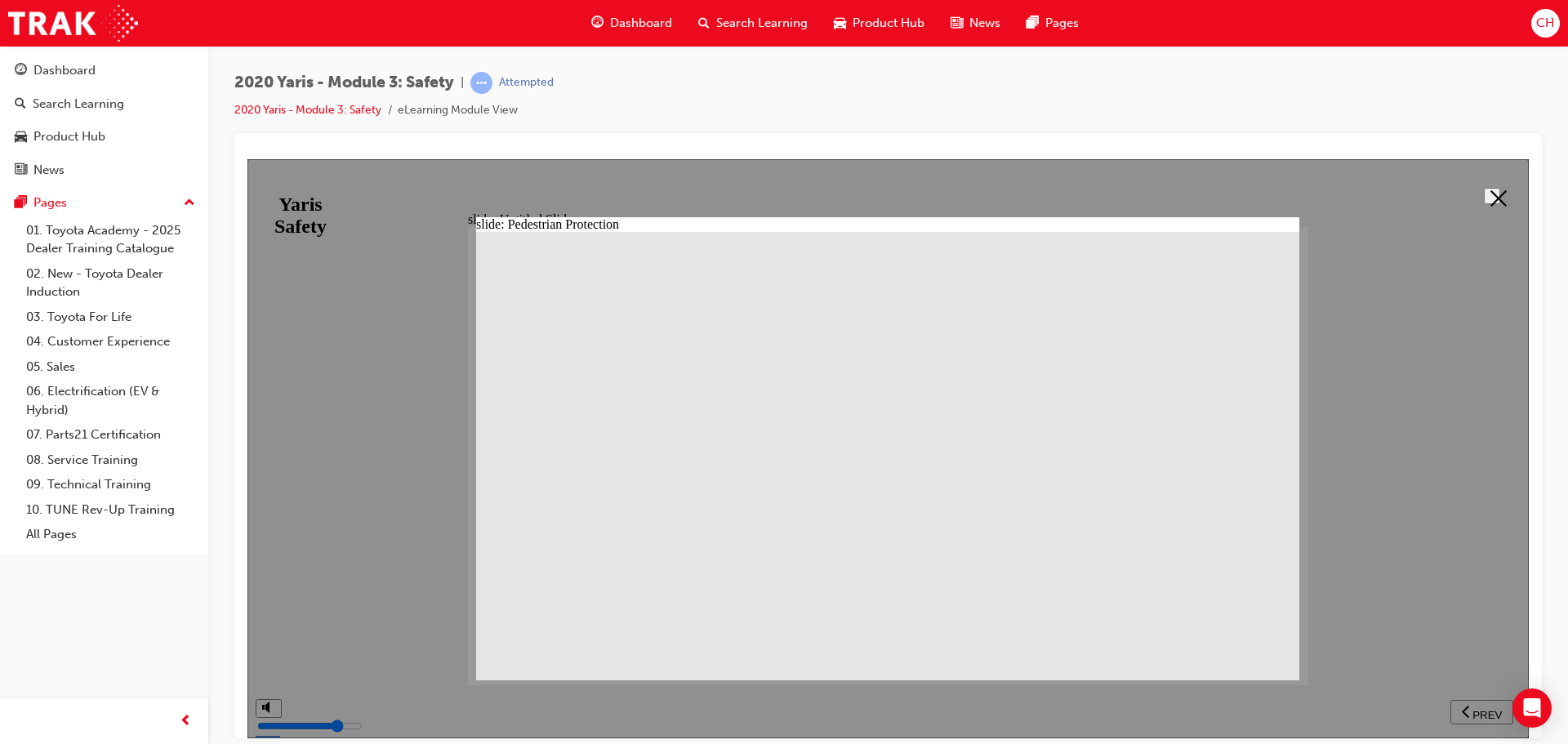
click at [1490, 190] on polygon at bounding box center [1498, 198] width 16 height 16
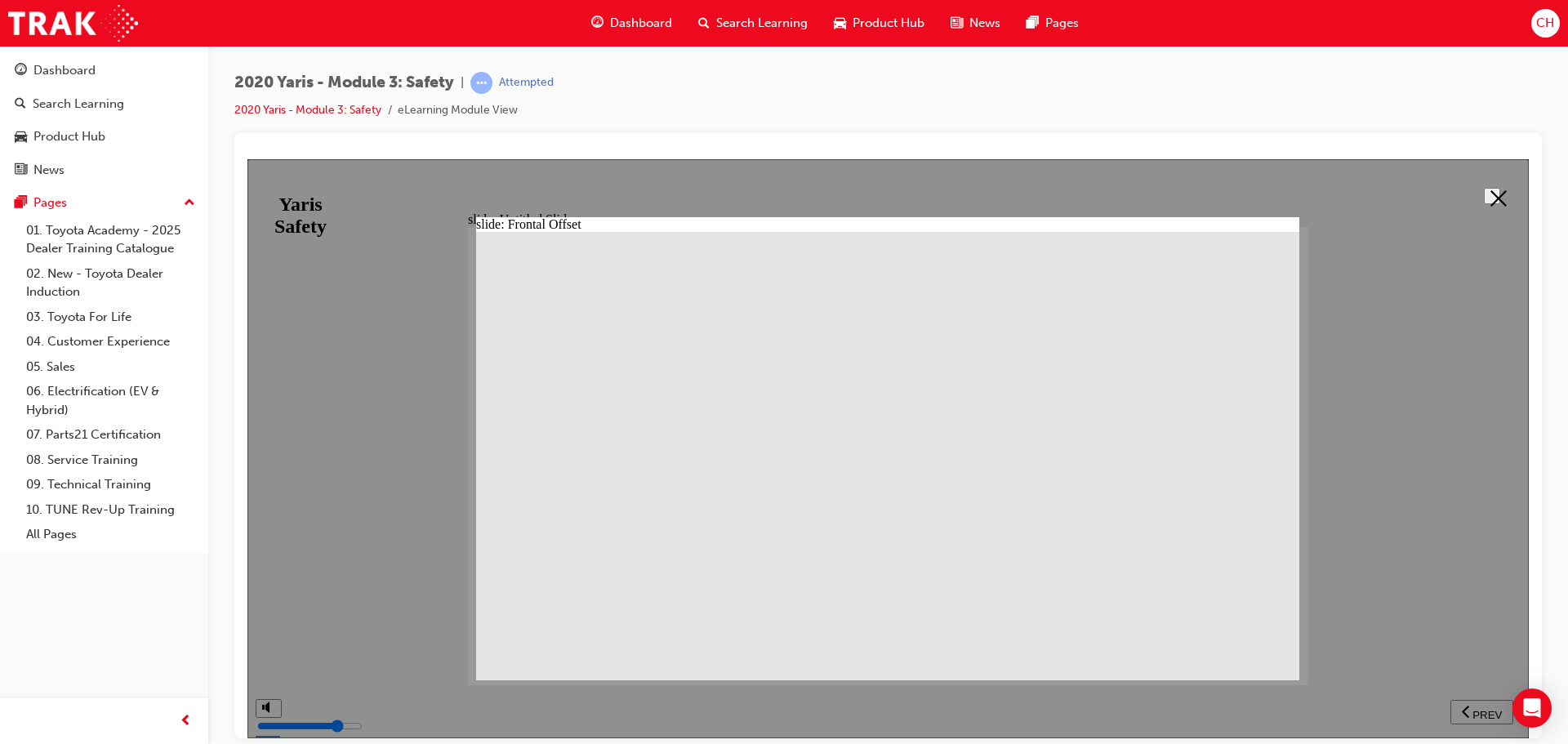
click at [1494, 200] on icon at bounding box center [1498, 198] width 16 height 16
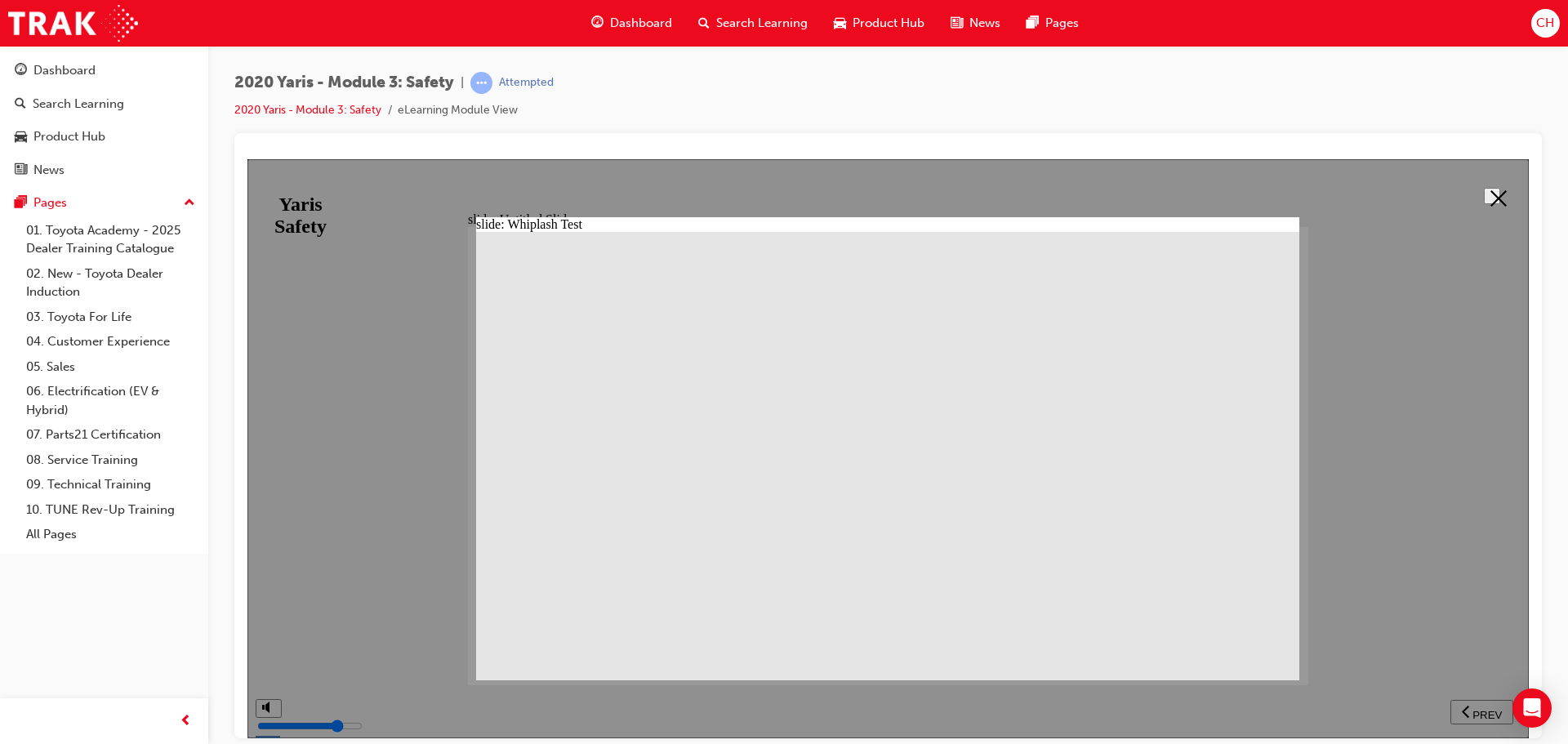
click at [1483, 197] on button at bounding box center [1492, 196] width 16 height 16
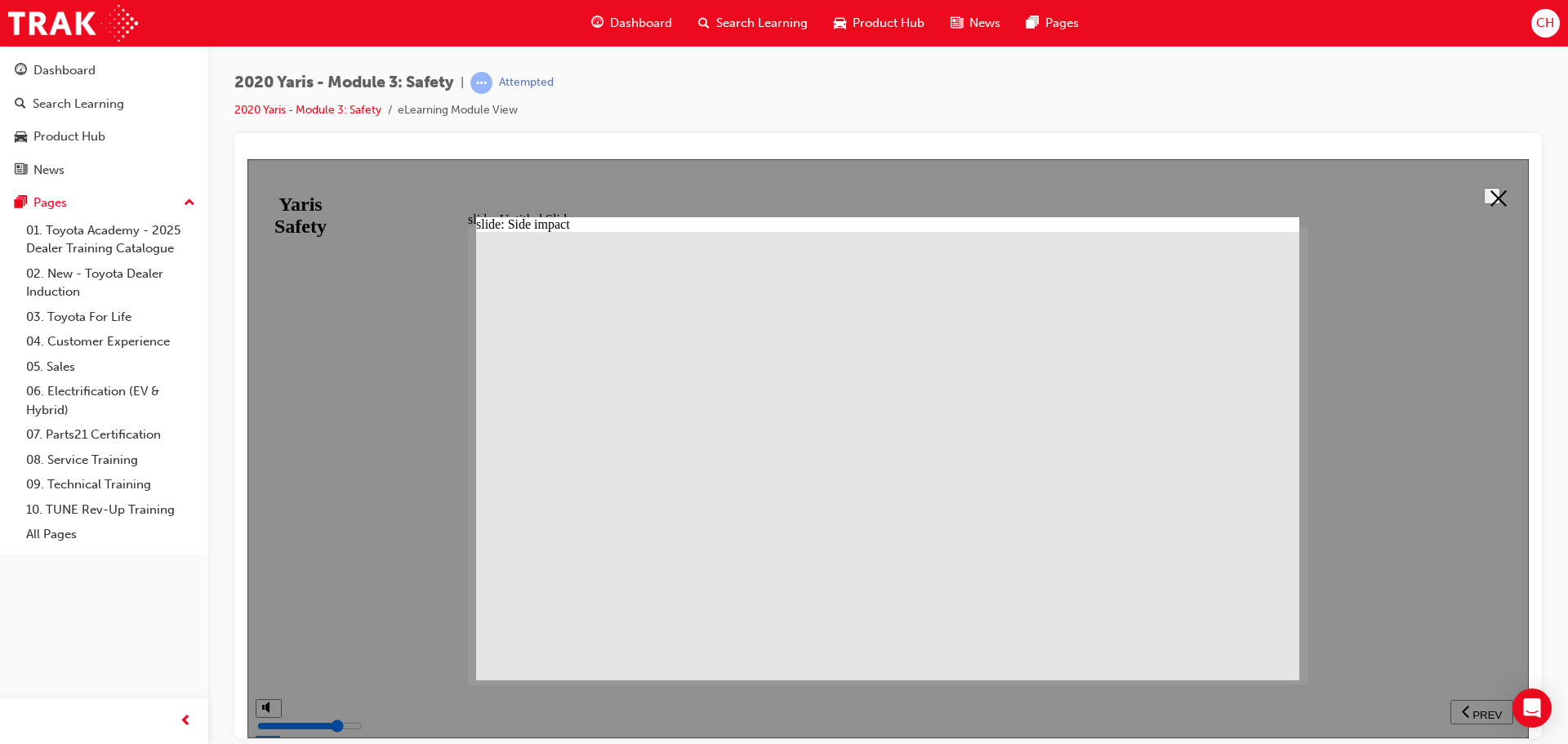
click at [1483, 203] on button at bounding box center [1492, 196] width 16 height 16
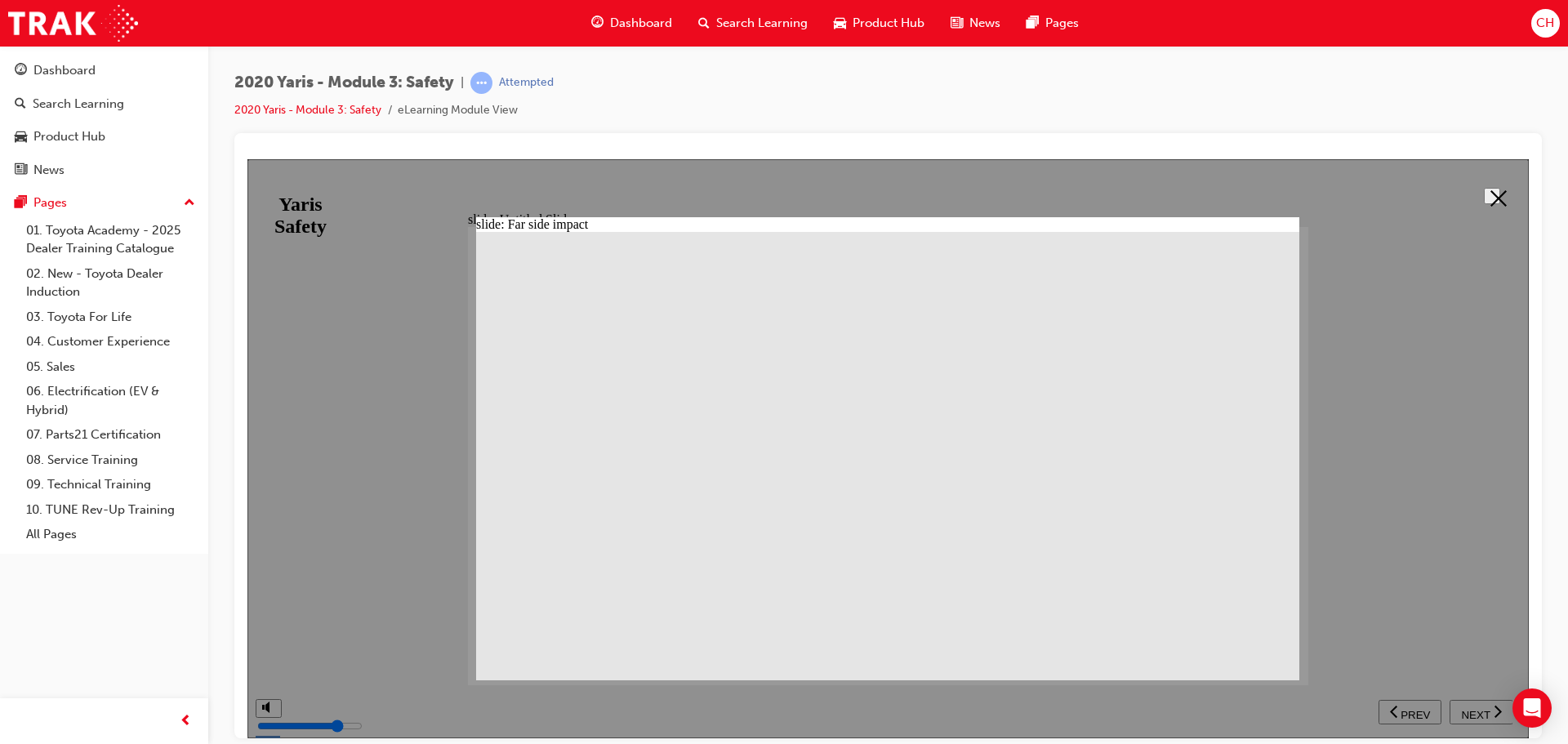
click at [1494, 197] on polygon at bounding box center [1498, 198] width 16 height 16
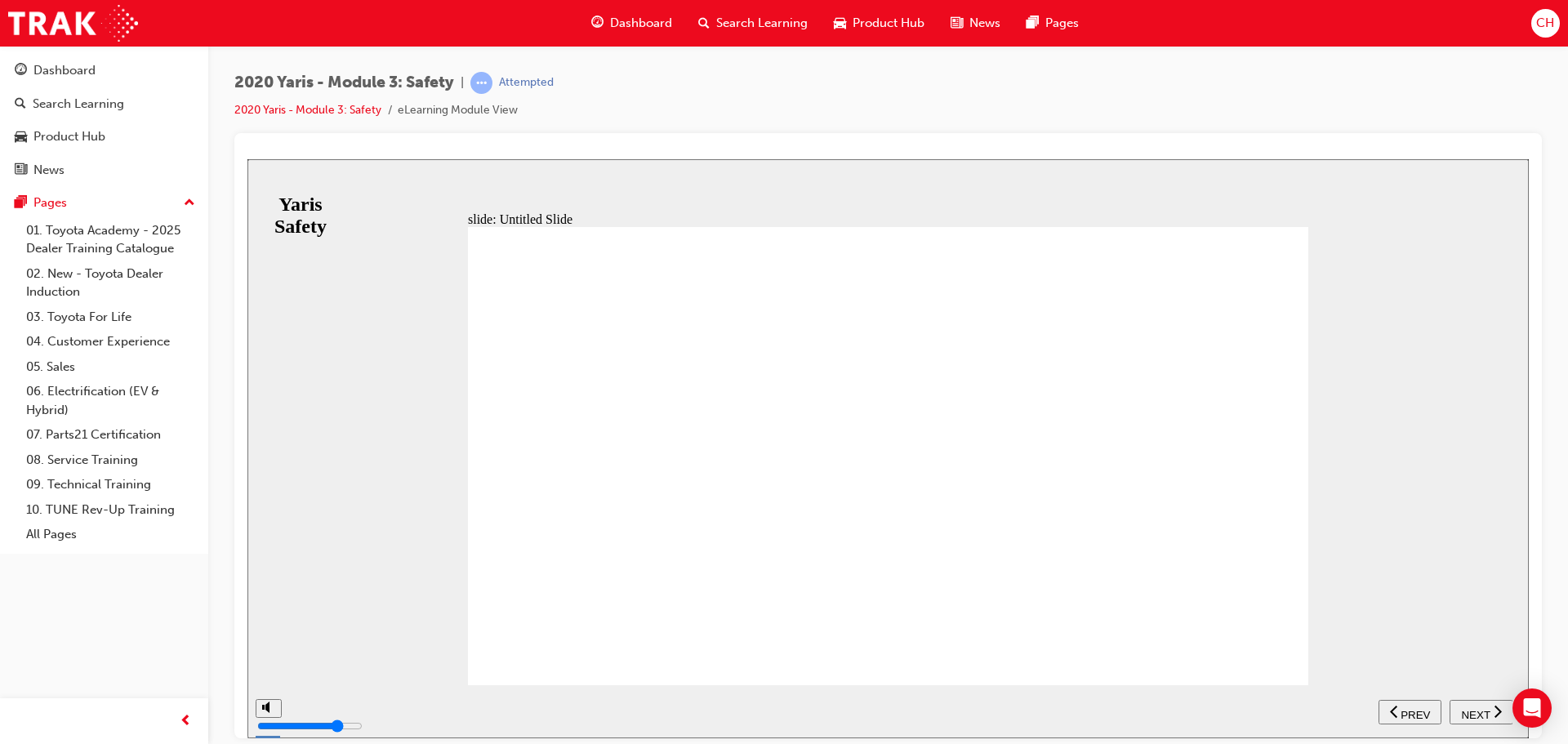
click at [1468, 708] on span "NEXT" at bounding box center [1474, 714] width 29 height 12
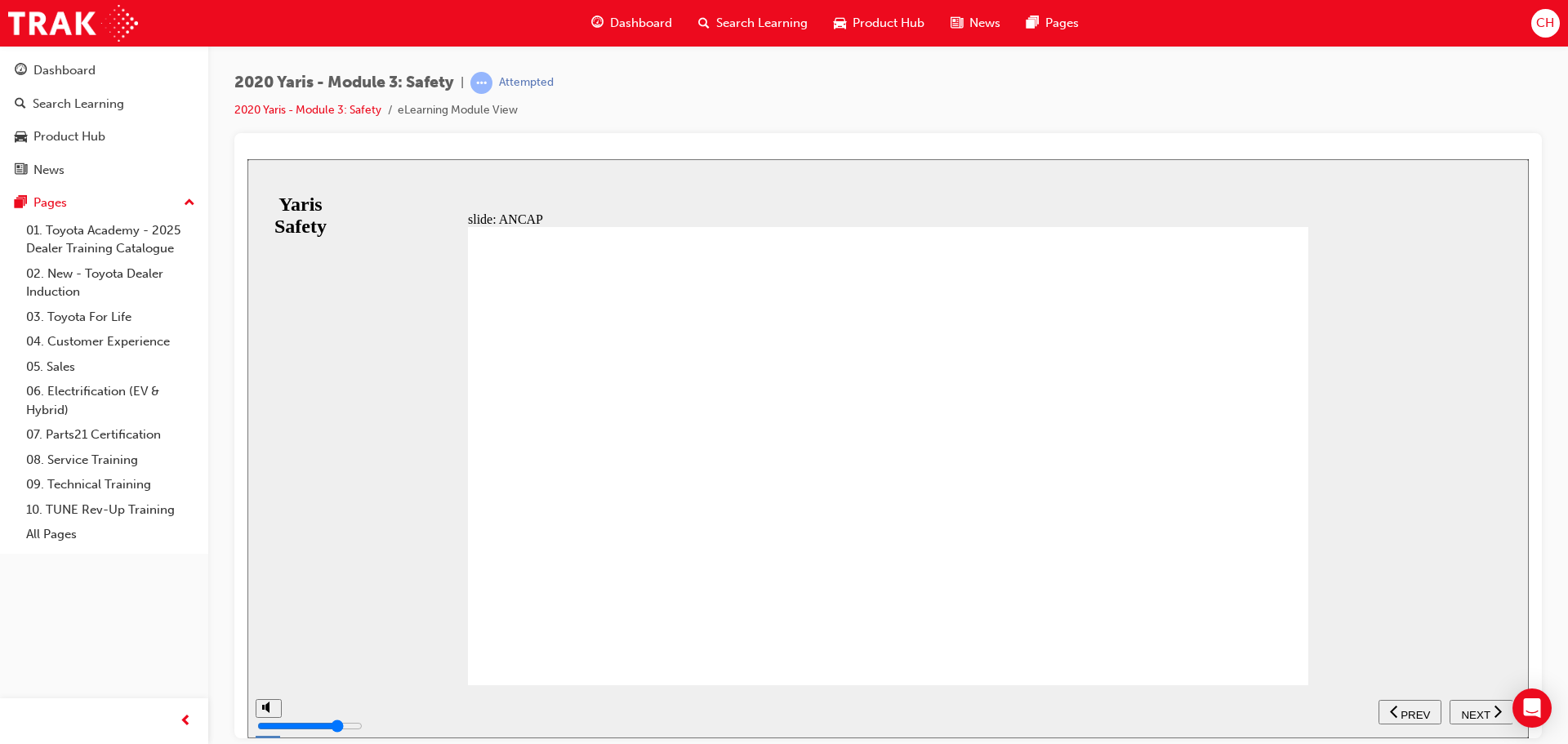
click at [1476, 714] on span "NEXT" at bounding box center [1474, 714] width 29 height 12
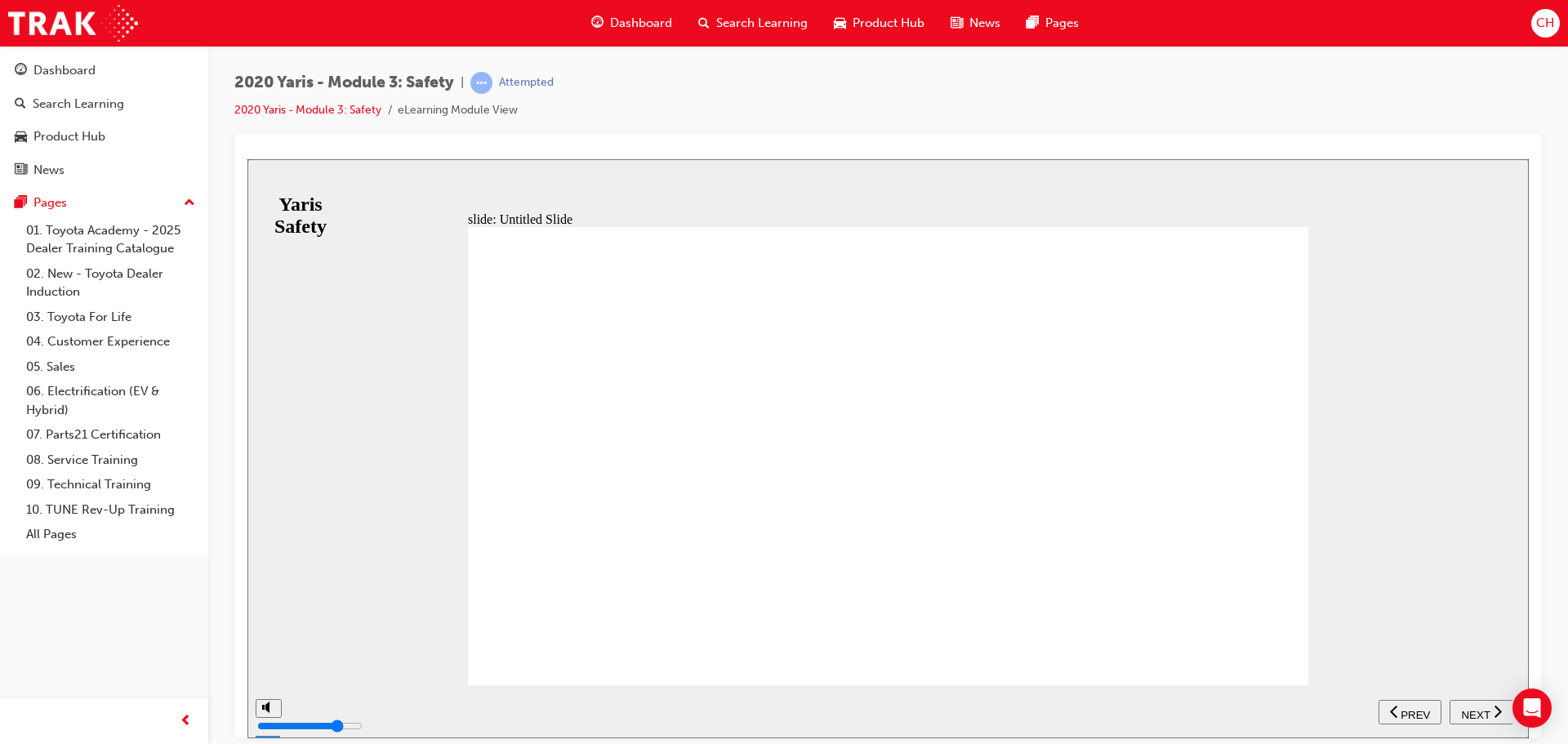
click at [1479, 717] on span "NEXT" at bounding box center [1474, 714] width 29 height 12
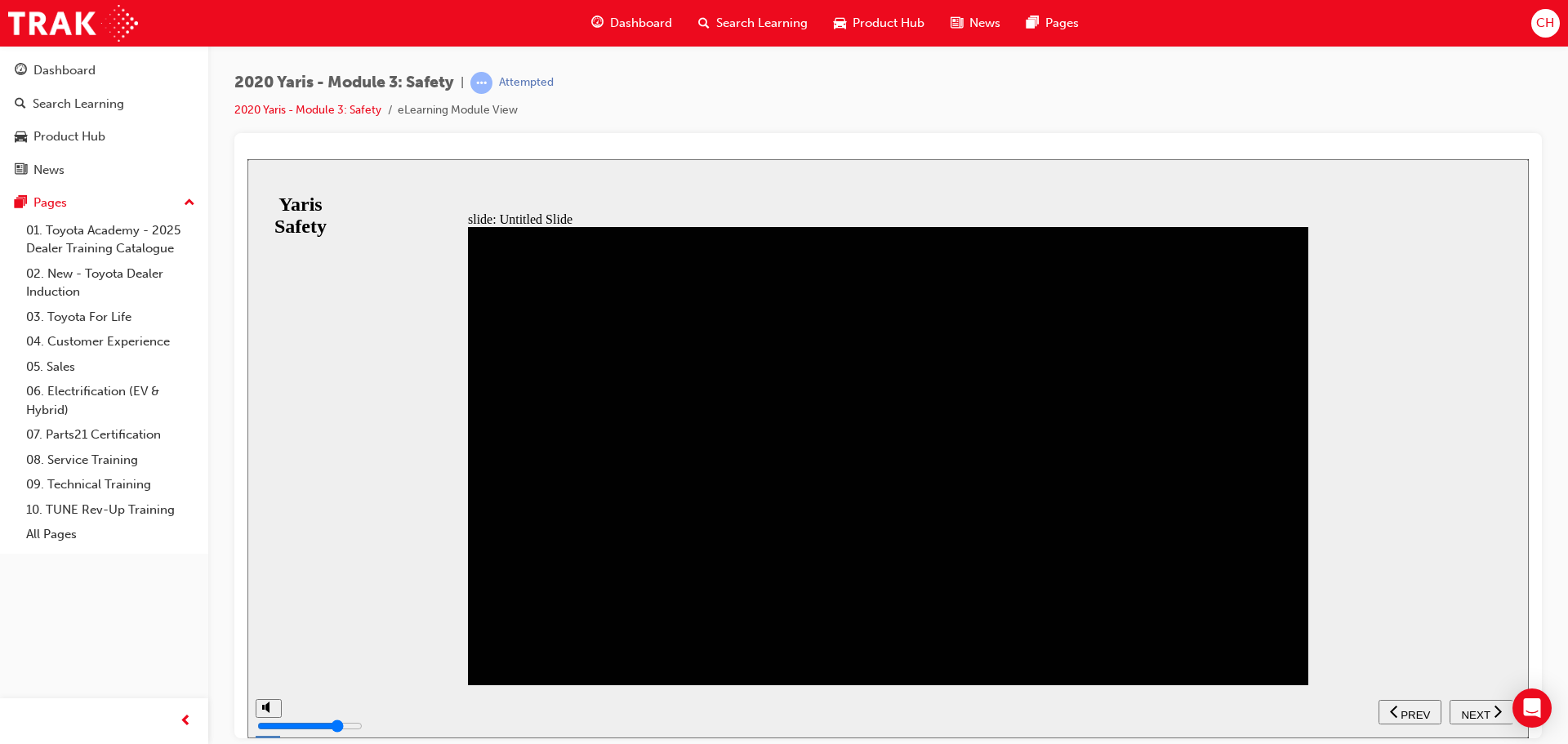
click at [1495, 709] on icon "next" at bounding box center [1497, 710] width 8 height 15
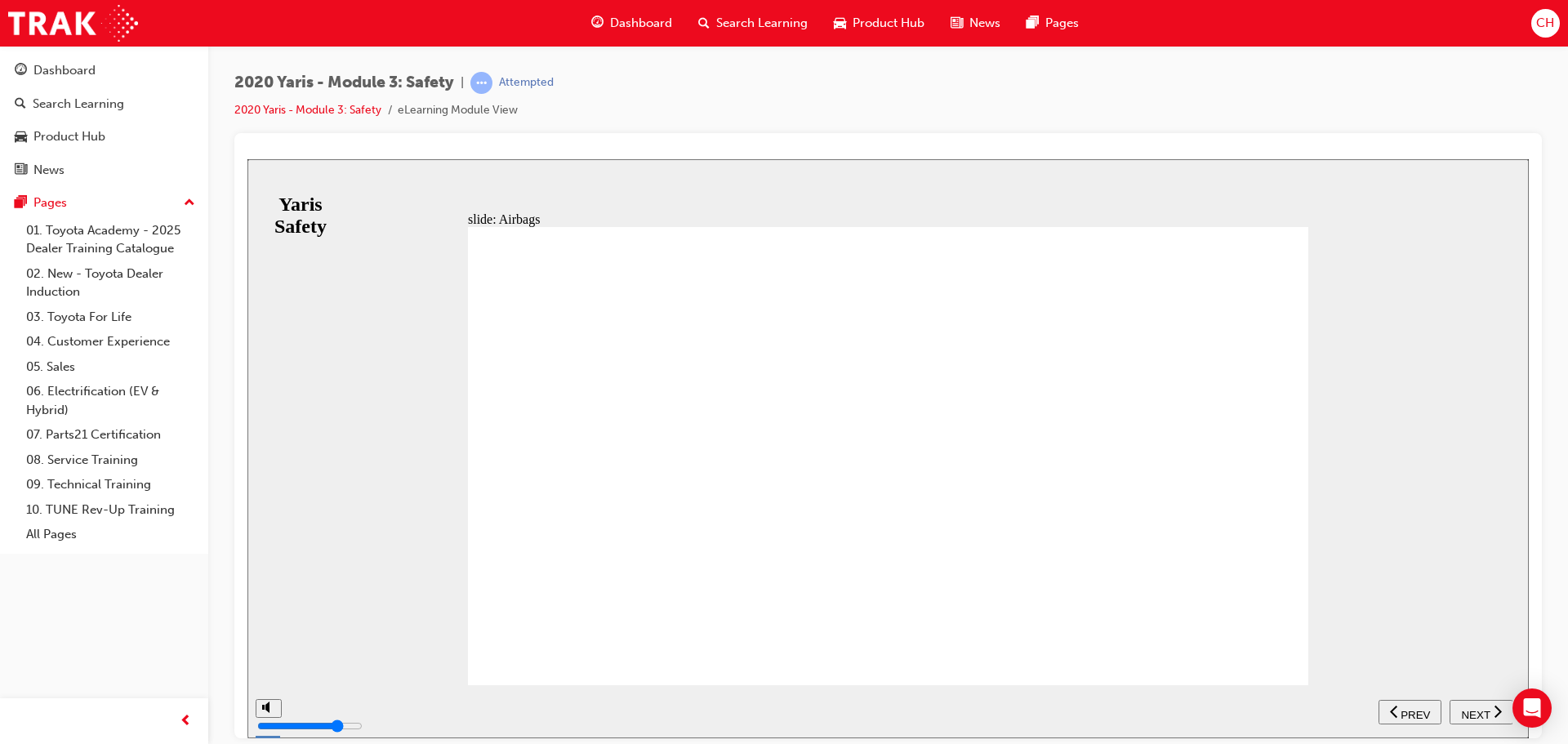
click at [1501, 705] on div "NEXT" at bounding box center [1481, 711] width 51 height 17
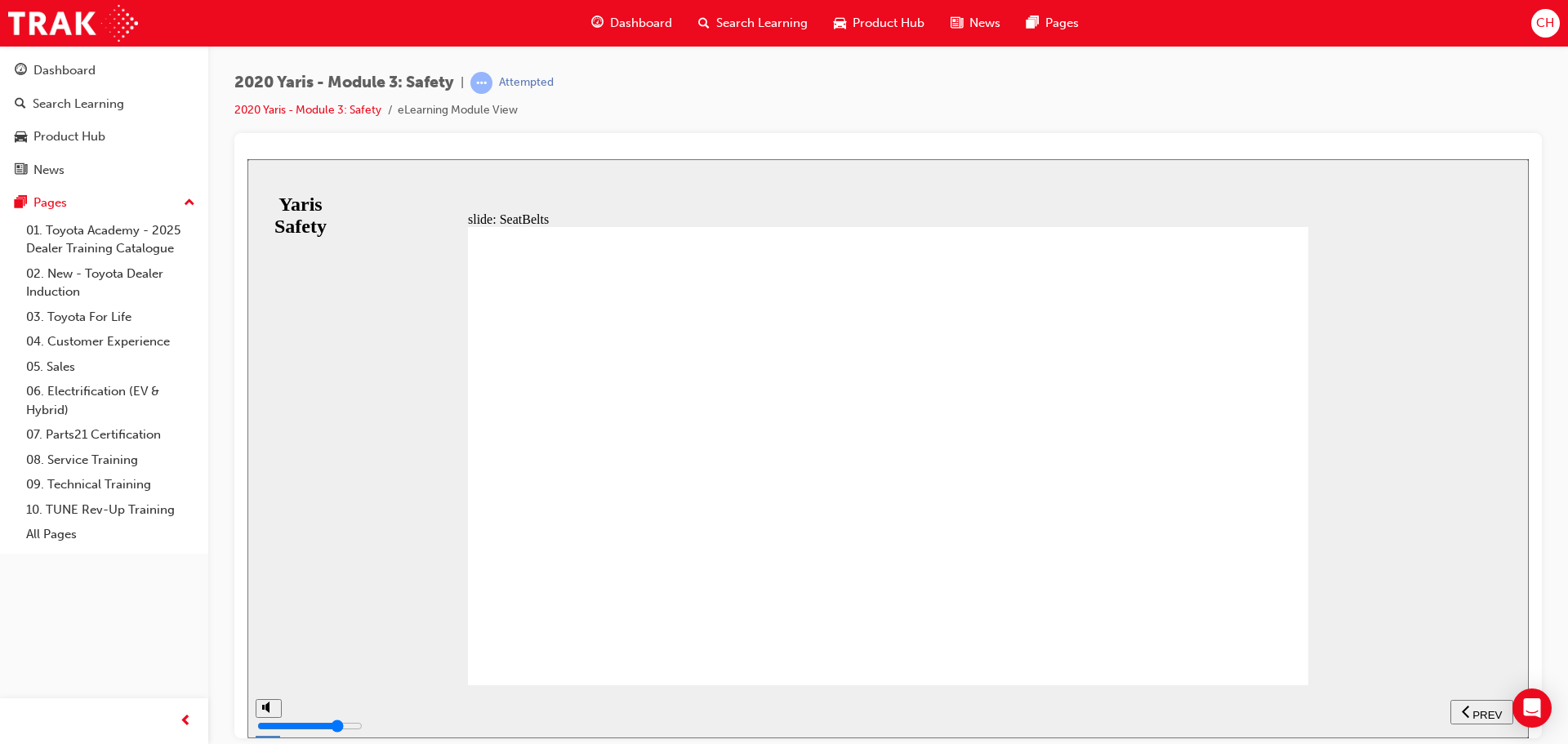
click at [1464, 701] on button "NEXT" at bounding box center [1481, 711] width 63 height 25
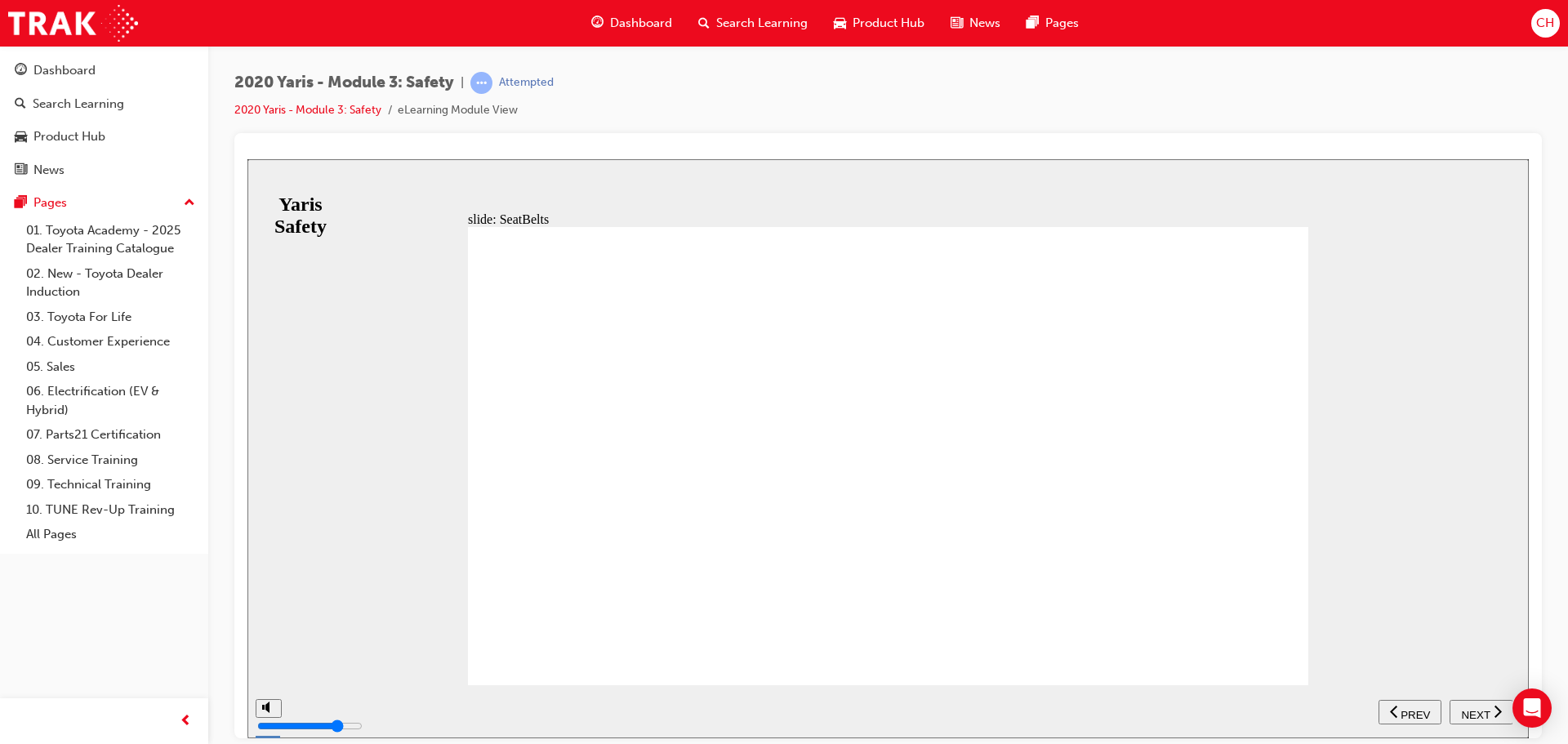
drag, startPoint x: 1055, startPoint y: 435, endPoint x: 1135, endPoint y: 455, distance: 82.5
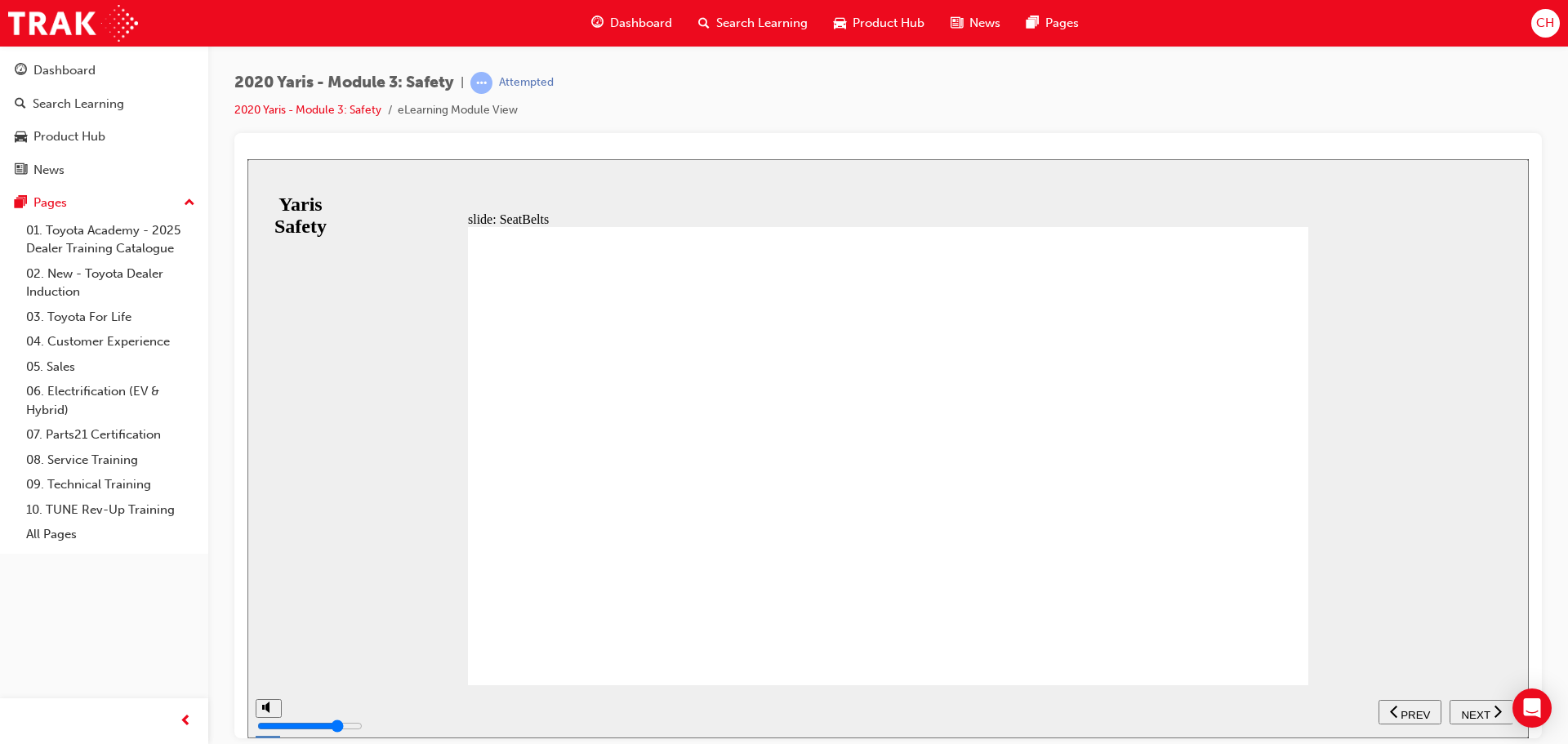
click at [1486, 712] on span "NEXT" at bounding box center [1474, 714] width 29 height 12
click at [1470, 713] on span "NEXT" at bounding box center [1474, 714] width 29 height 12
click at [1468, 712] on span "NEXT" at bounding box center [1474, 714] width 29 height 12
click at [1467, 700] on button "NEXT" at bounding box center [1481, 711] width 63 height 25
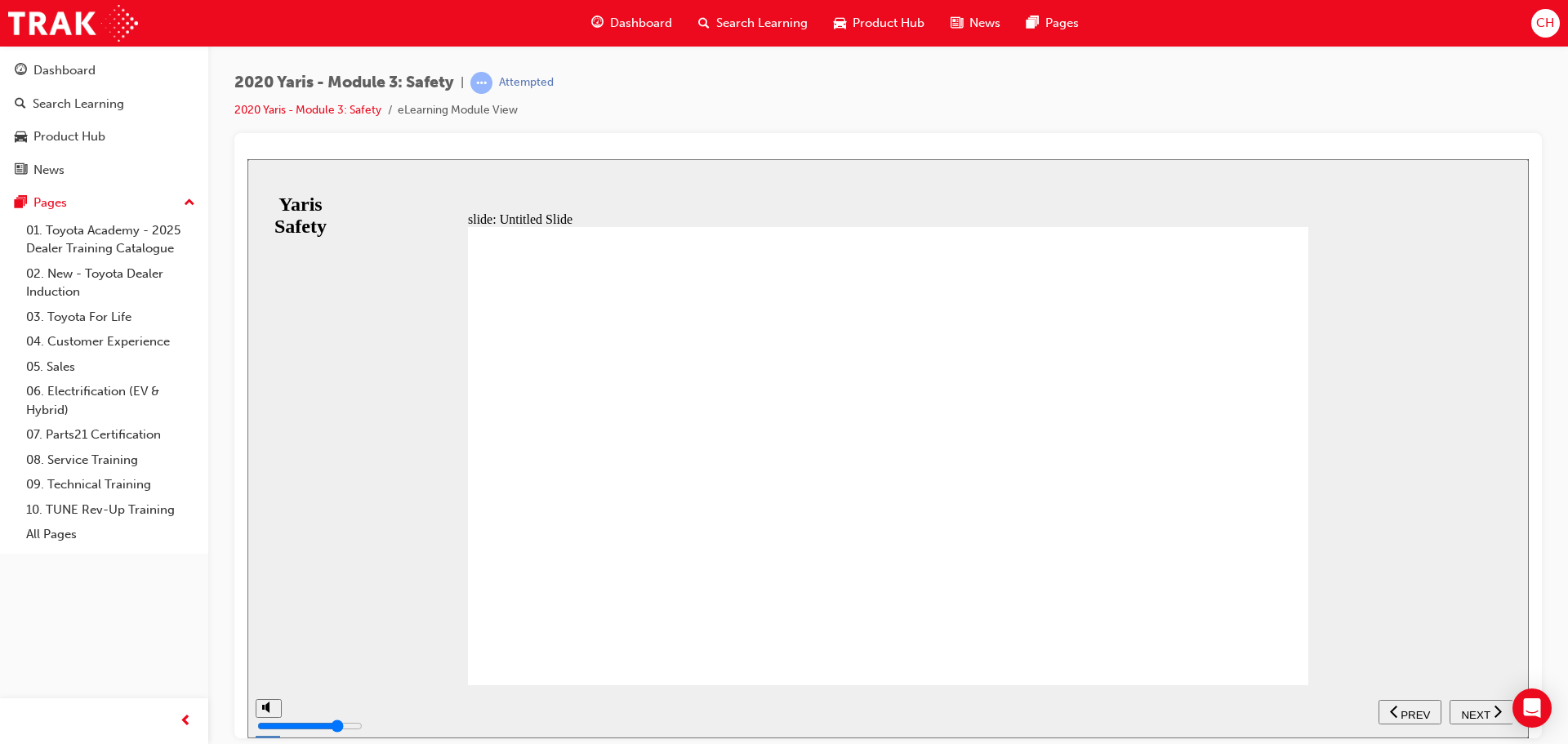
click at [1467, 700] on button "NEXT" at bounding box center [1481, 711] width 63 height 25
click at [1467, 700] on button "PREV" at bounding box center [1482, 711] width 63 height 25
click at [1467, 700] on button "NEXT" at bounding box center [1481, 711] width 63 height 25
click at [1467, 700] on button "PREV" at bounding box center [1482, 711] width 63 height 25
click at [1467, 700] on button "NEXT" at bounding box center [1481, 711] width 63 height 25
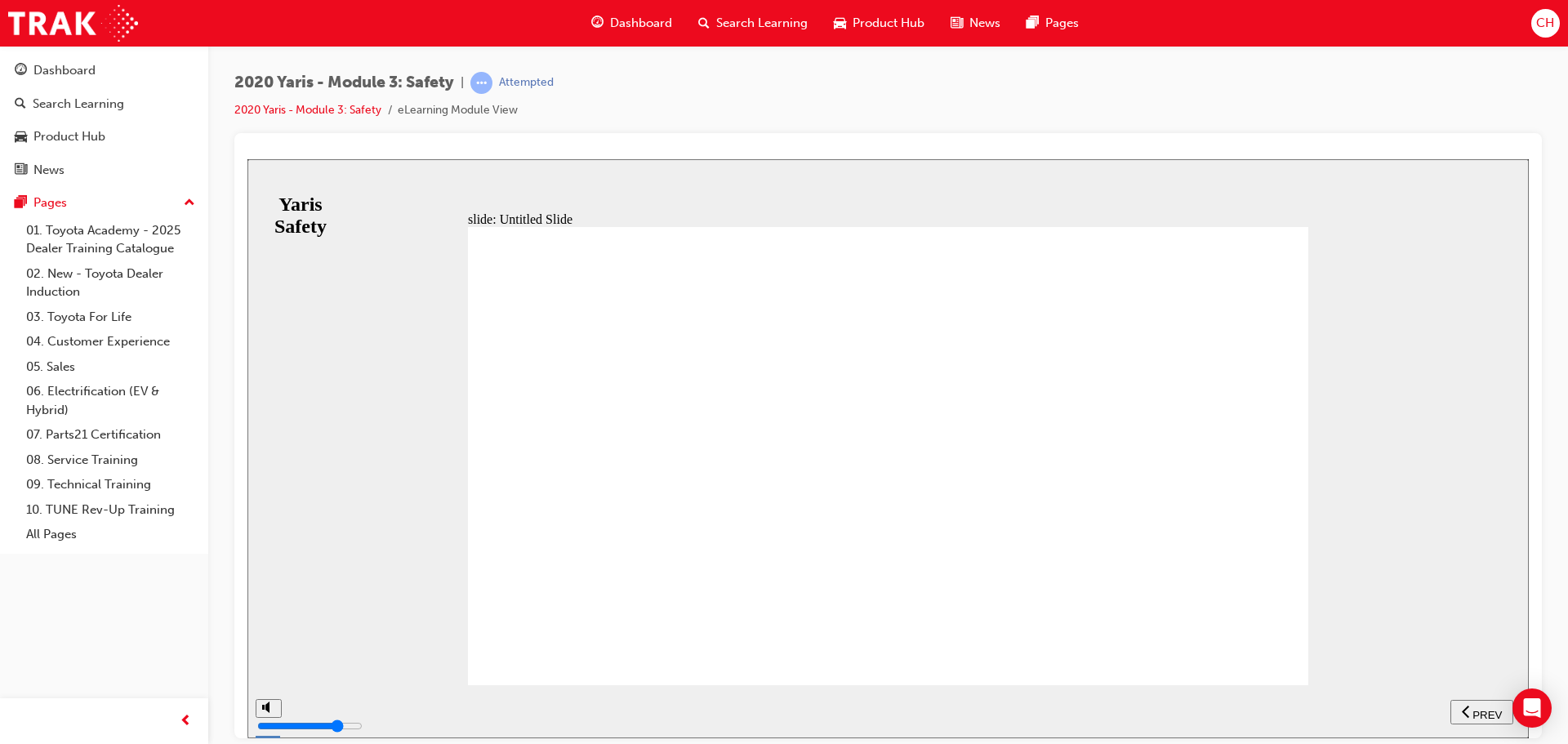
click at [1467, 700] on button "PREV" at bounding box center [1482, 711] width 63 height 25
click at [1467, 700] on button "NEXT" at bounding box center [1481, 711] width 63 height 25
click at [1467, 700] on button "PREV" at bounding box center [1482, 711] width 63 height 25
click at [1467, 700] on button "NEXT" at bounding box center [1481, 711] width 63 height 25
click at [1467, 700] on button "PREV" at bounding box center [1482, 711] width 63 height 25
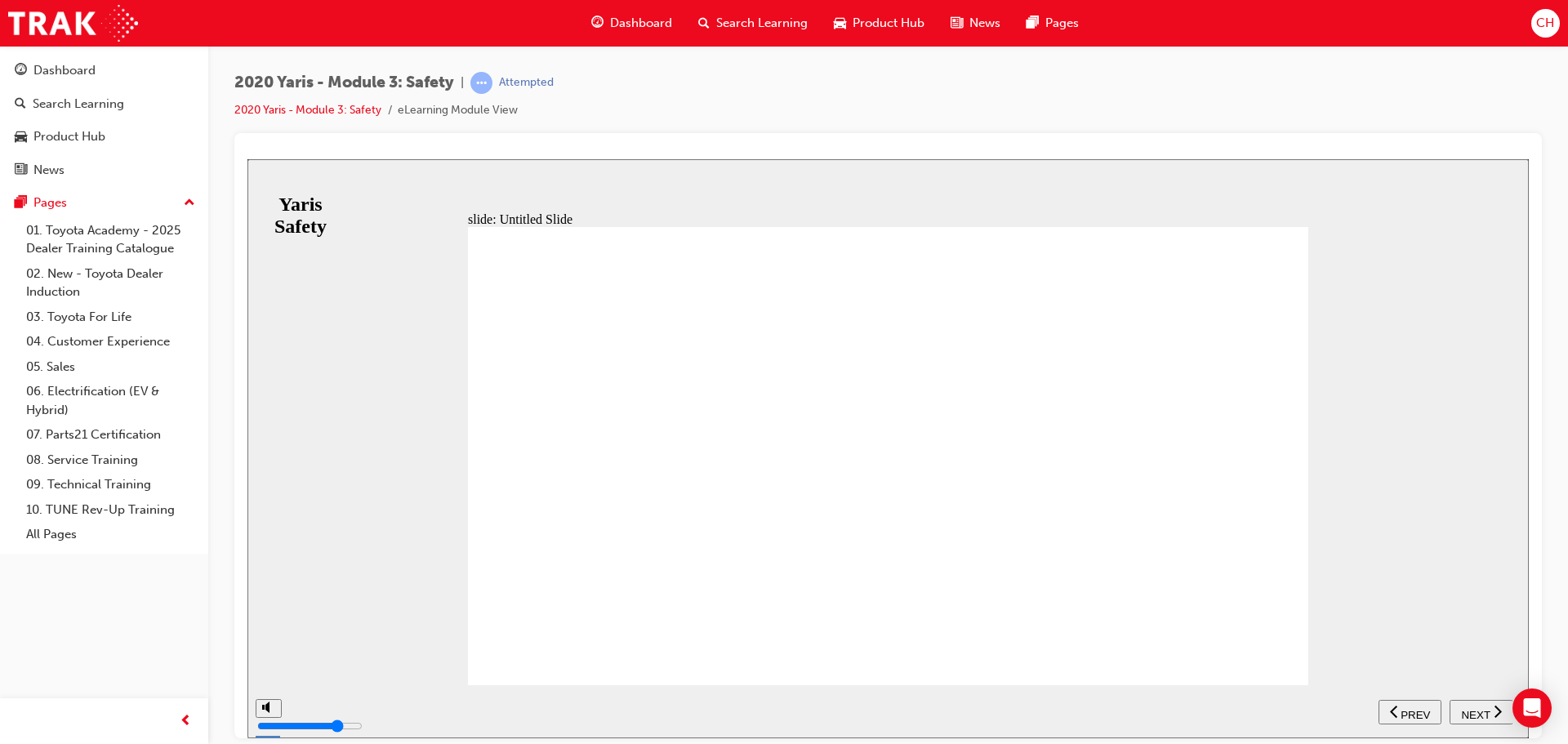
click at [1467, 700] on button "NEXT" at bounding box center [1481, 711] width 63 height 25
click at [1467, 700] on button "PREV" at bounding box center [1482, 711] width 63 height 25
click at [1506, 718] on div "NEXT" at bounding box center [1481, 711] width 51 height 17
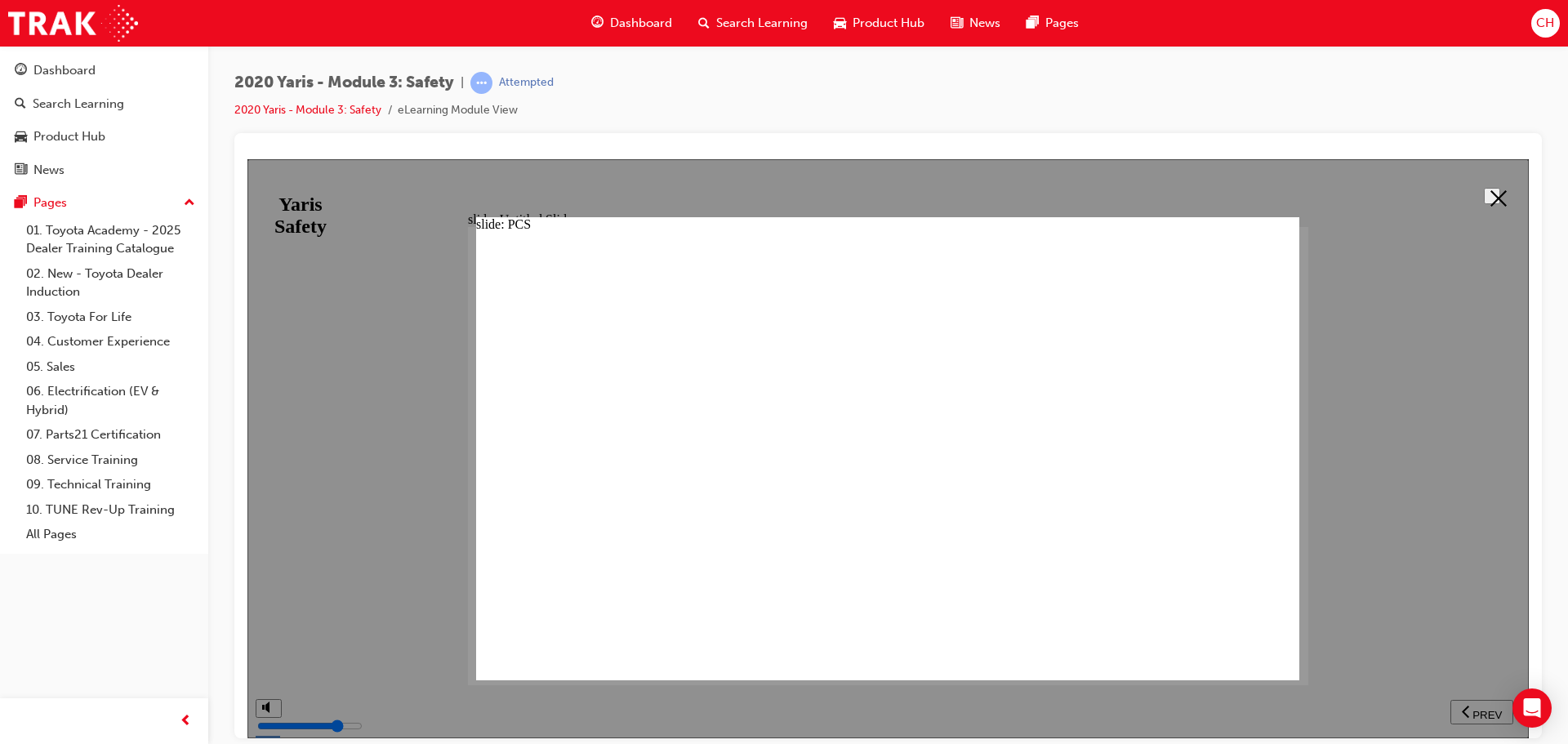
click at [1483, 198] on button at bounding box center [1492, 196] width 16 height 16
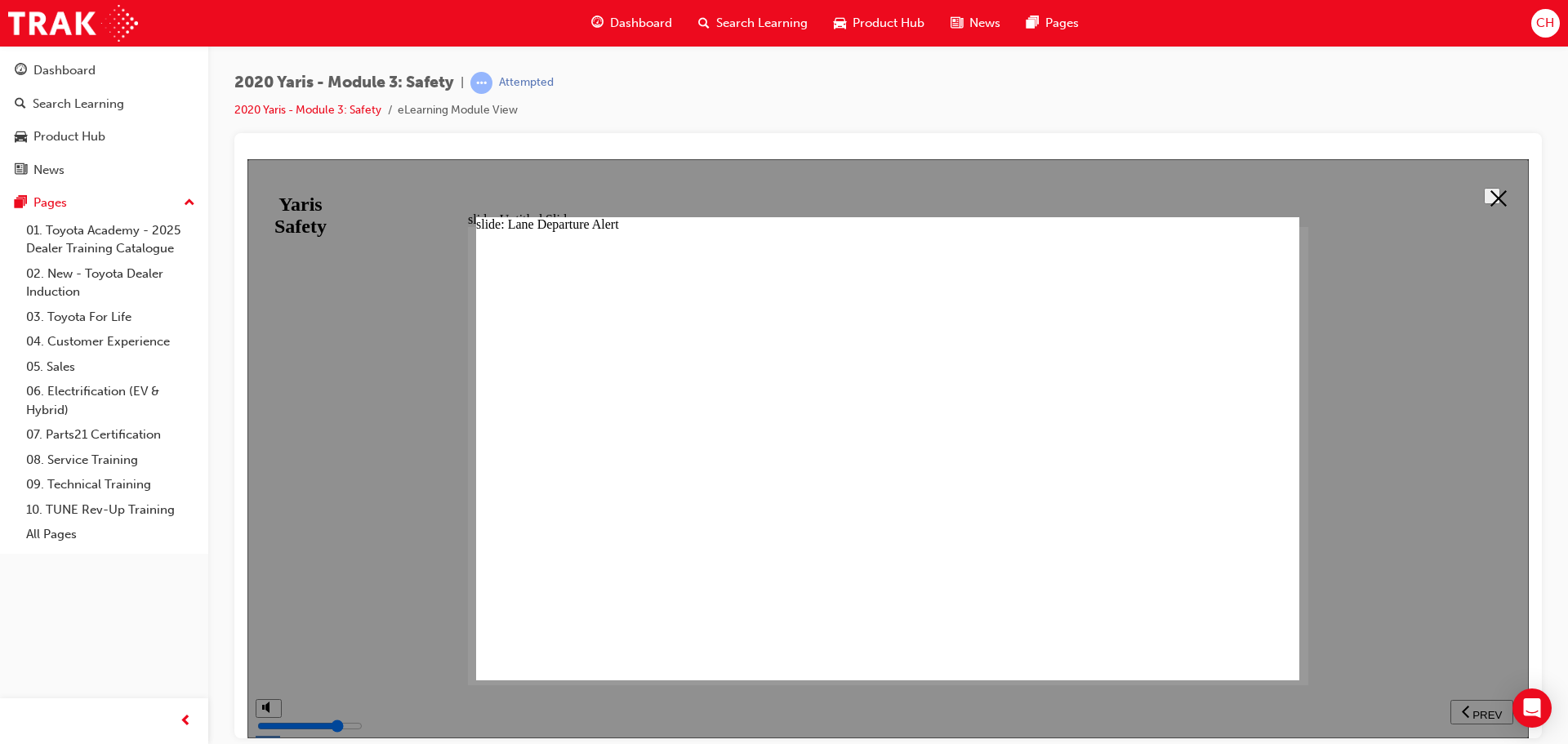
click at [1490, 190] on icon at bounding box center [1498, 198] width 16 height 16
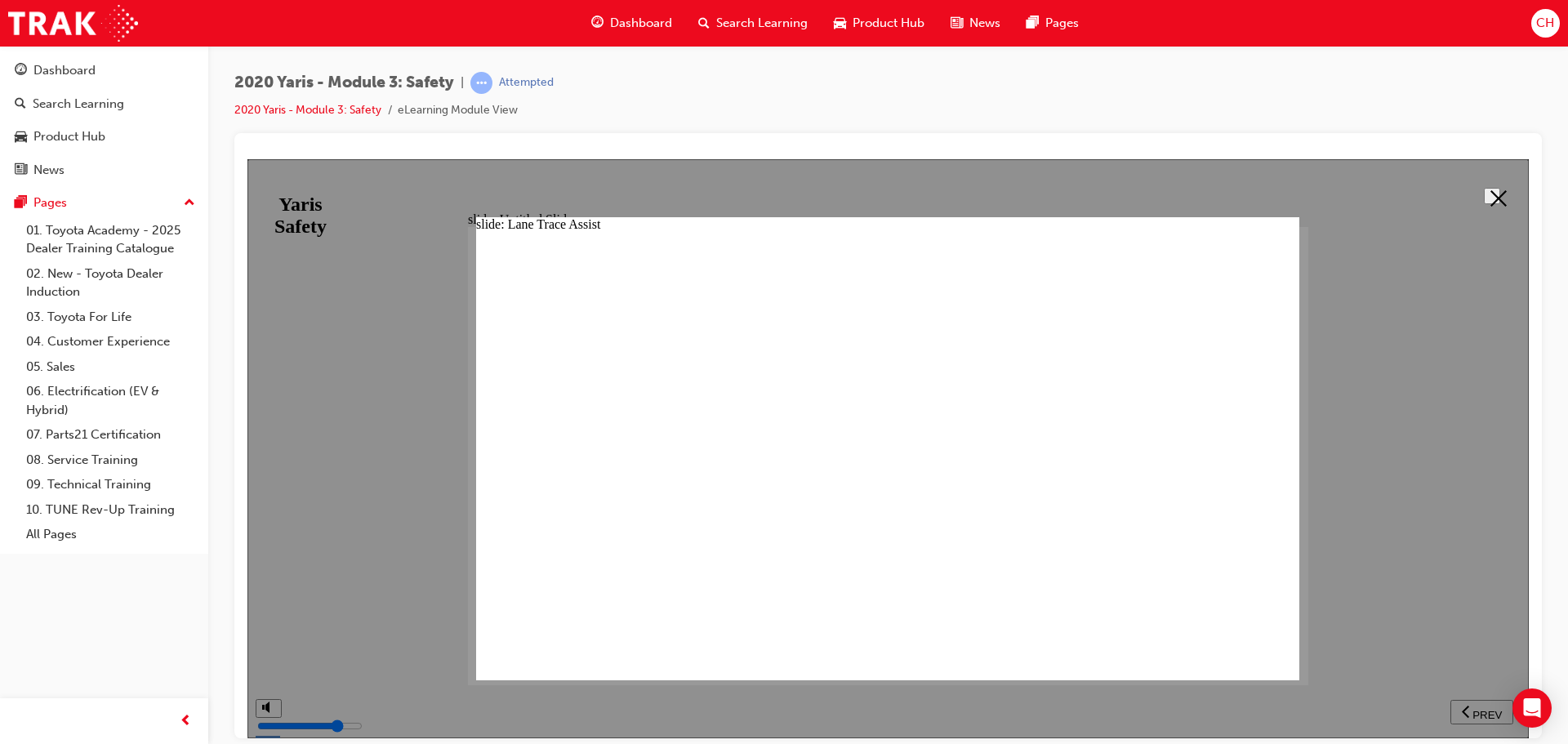
click at [1490, 190] on icon at bounding box center [1498, 198] width 16 height 16
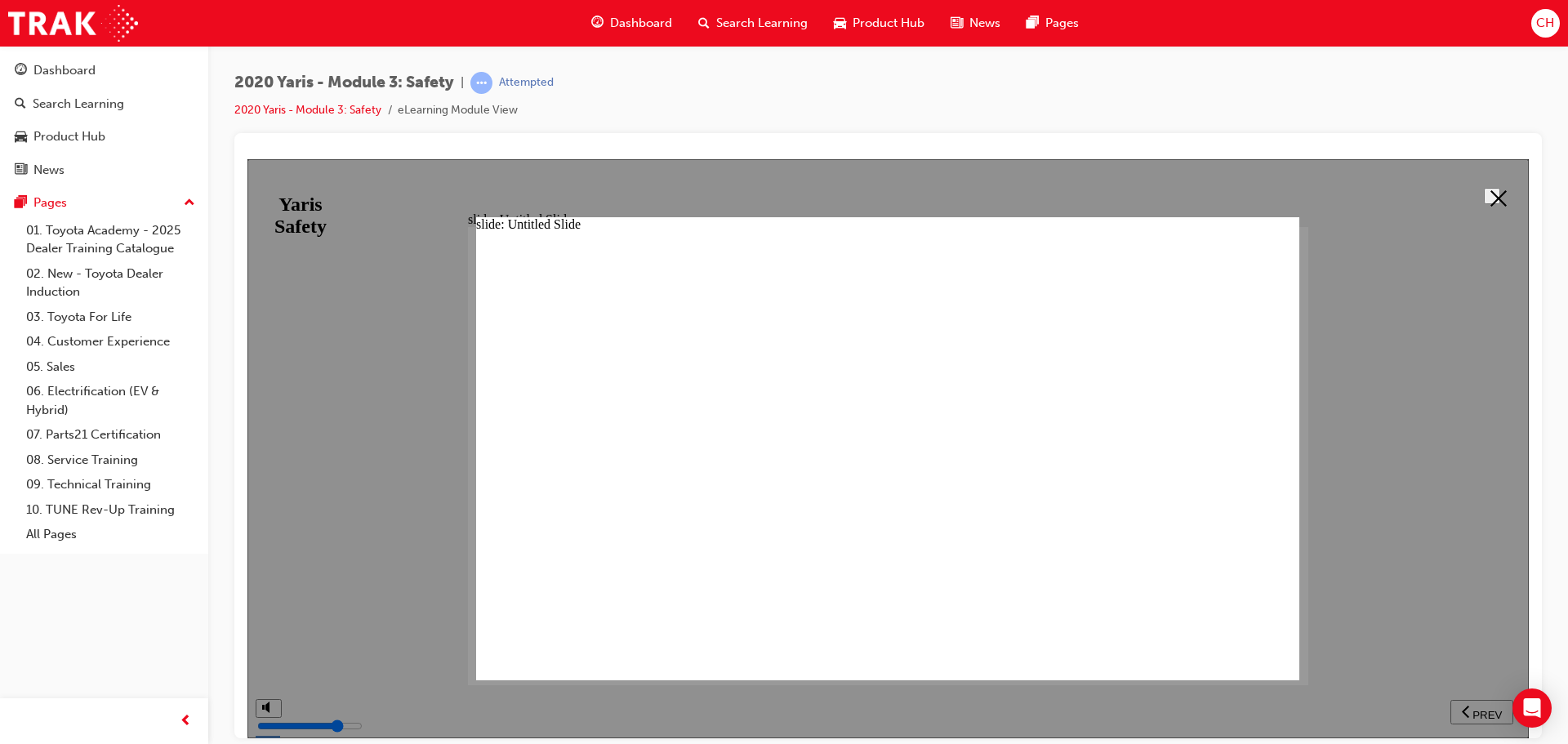
click at [1483, 196] on button at bounding box center [1492, 196] width 16 height 16
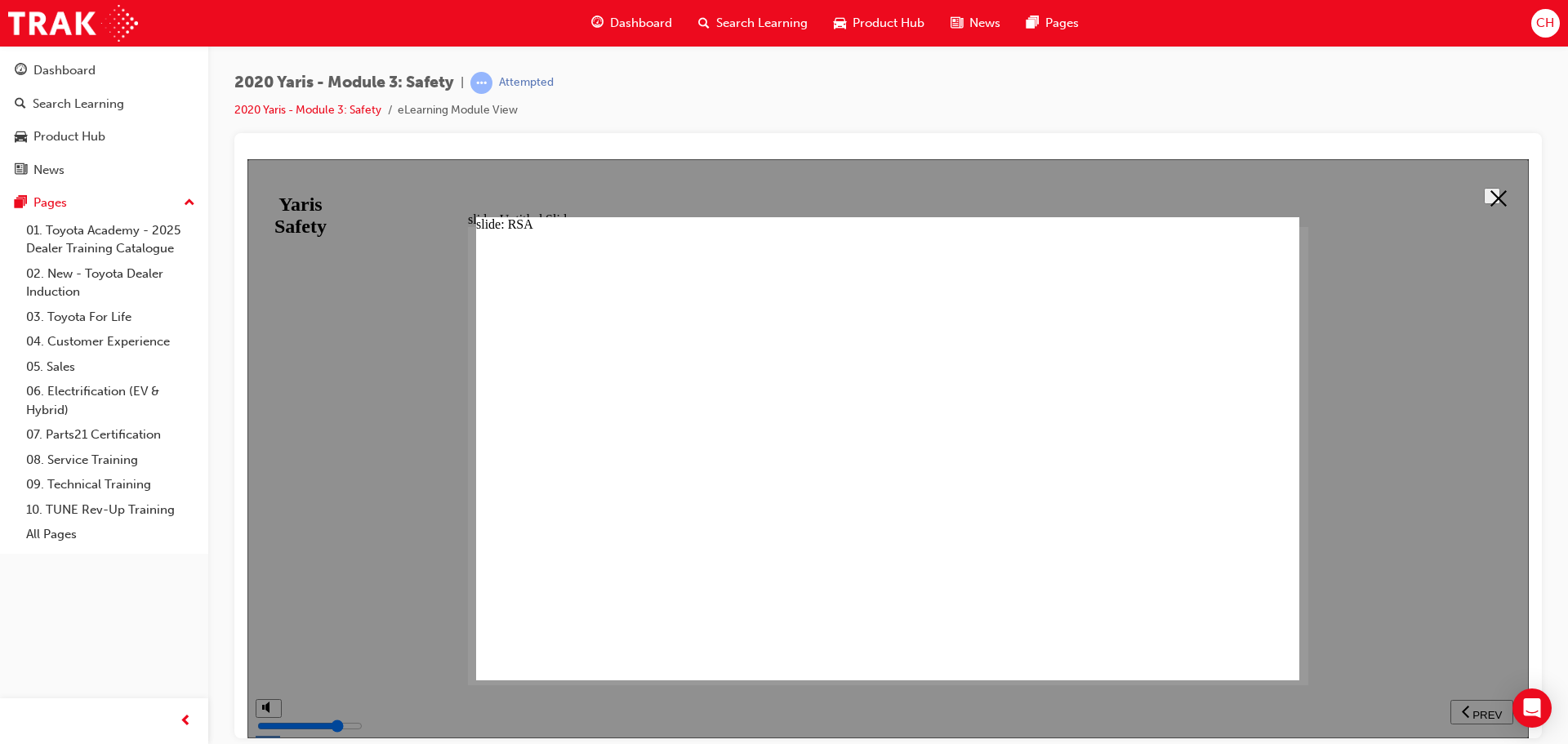
click at [1493, 193] on polygon at bounding box center [1498, 198] width 16 height 16
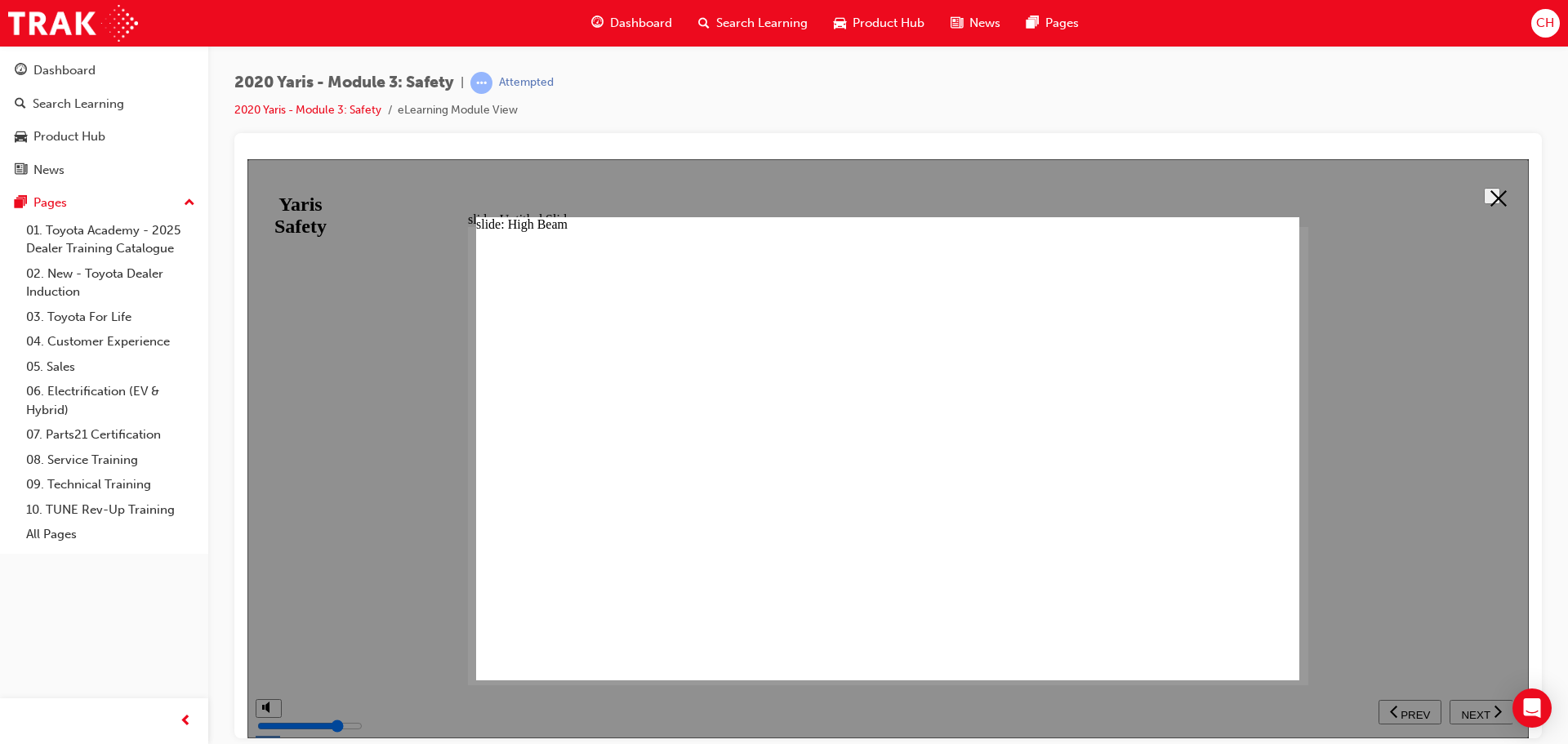
click at [1469, 211] on div at bounding box center [888, 448] width 1281 height 579
click at [1484, 203] on button at bounding box center [1492, 196] width 16 height 16
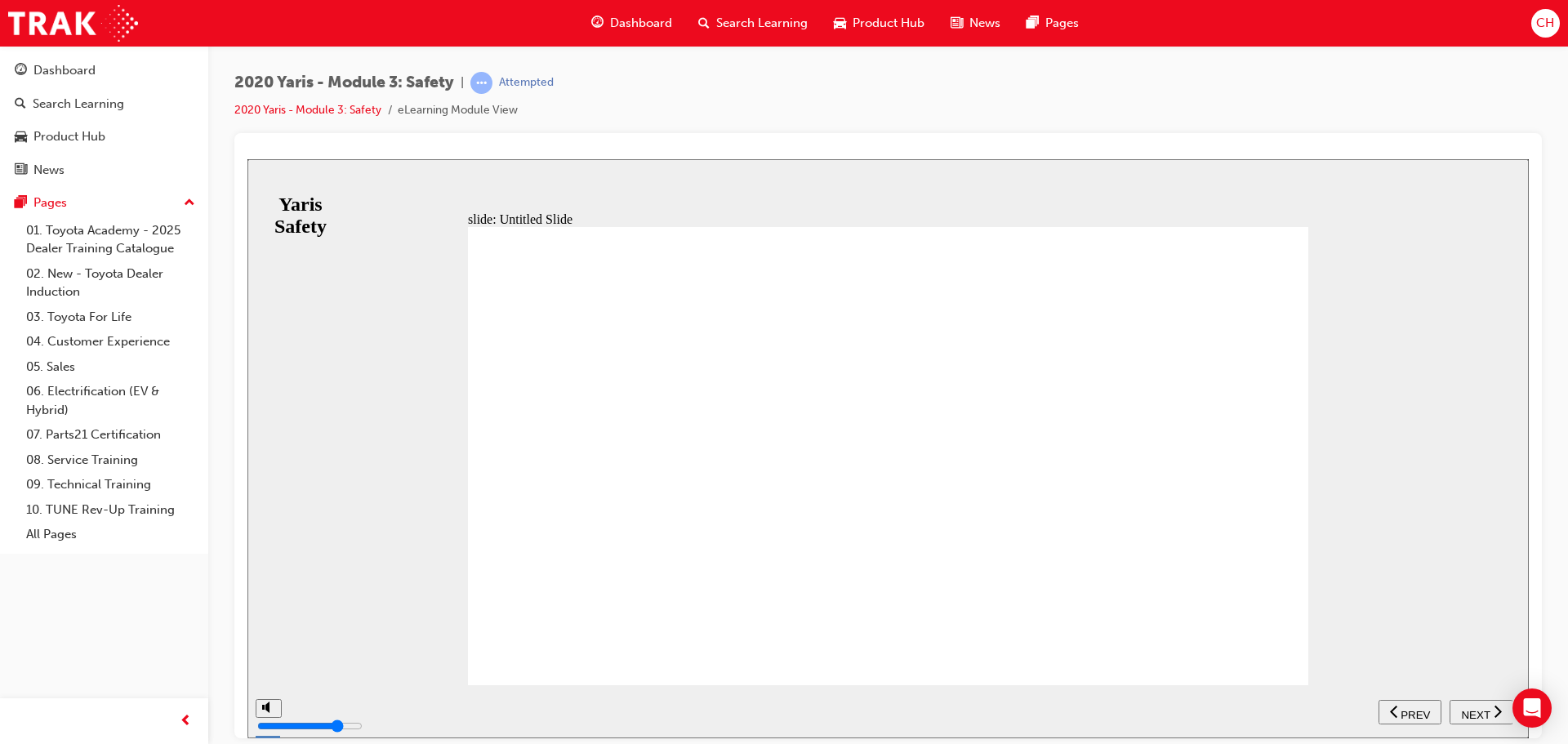
click at [1473, 719] on button "NEXT" at bounding box center [1481, 711] width 63 height 25
click at [1484, 717] on span "NEXT" at bounding box center [1474, 714] width 29 height 12
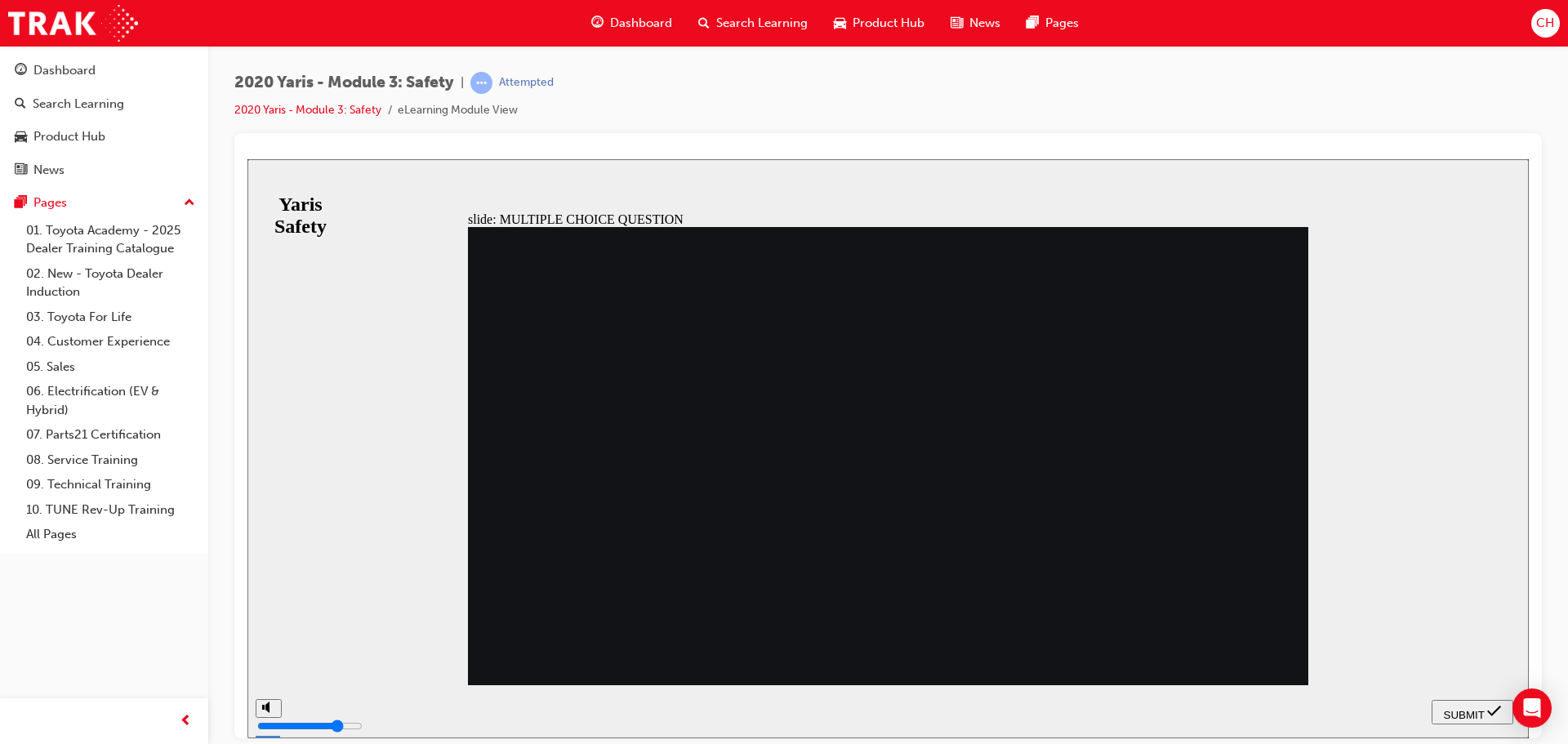
click at [1484, 717] on div "SUBMIT" at bounding box center [1472, 711] width 68 height 17
radio input "true"
click at [1460, 710] on span "SUBMIT" at bounding box center [1464, 714] width 41 height 12
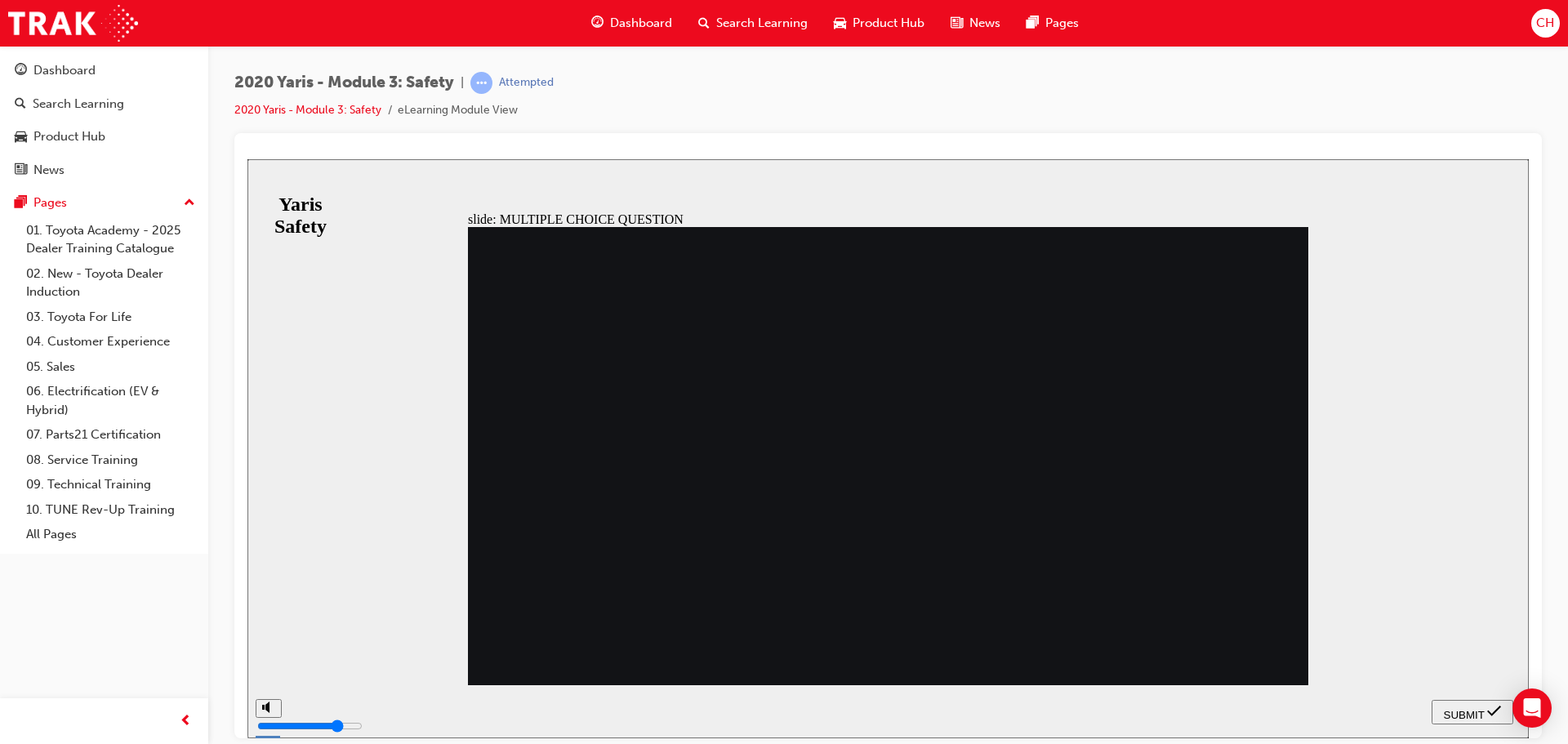
radio input "true"
click at [1495, 709] on icon "submit" at bounding box center [1493, 710] width 14 height 15
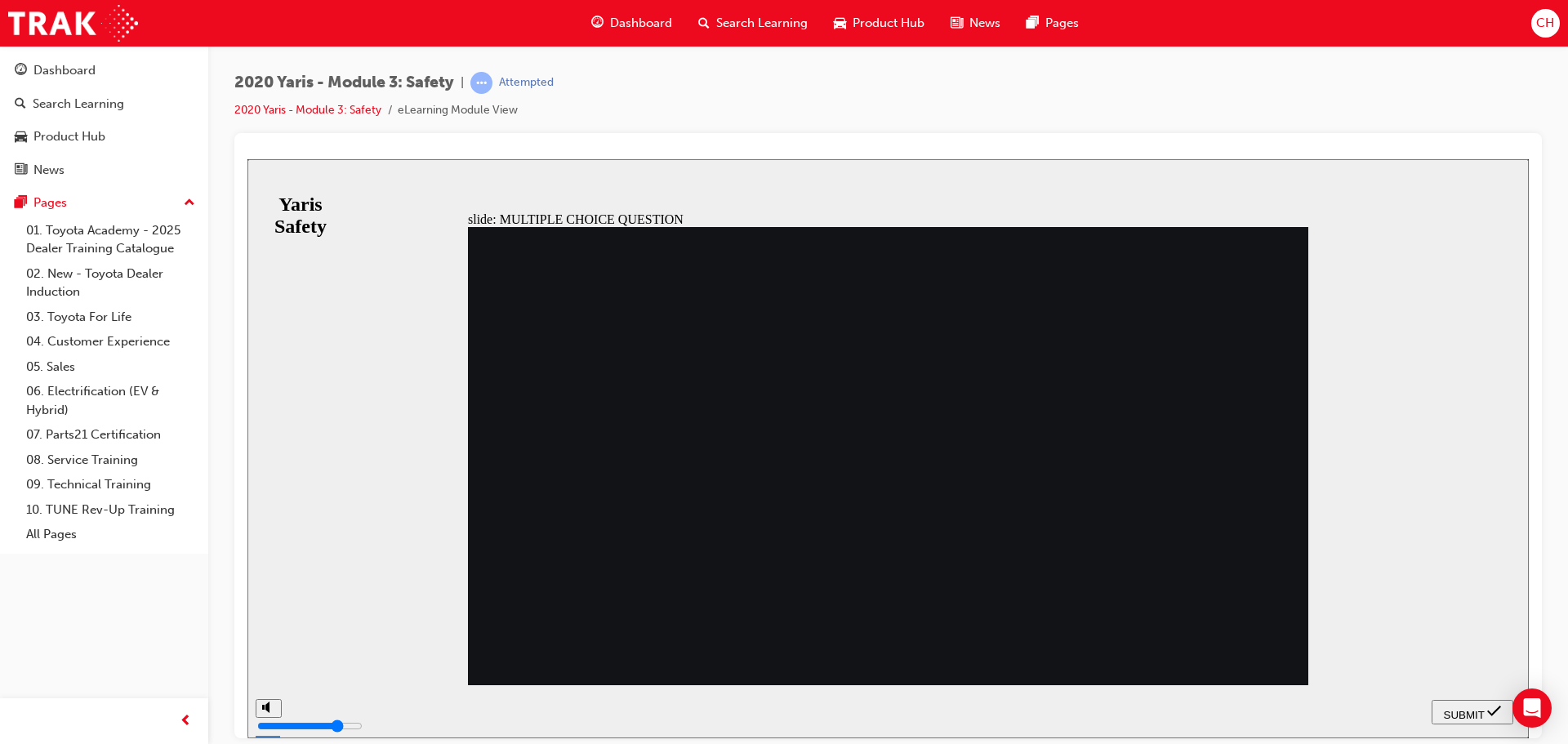
radio input "true"
click at [1470, 714] on span "SUBMIT" at bounding box center [1464, 714] width 41 height 12
radio input "true"
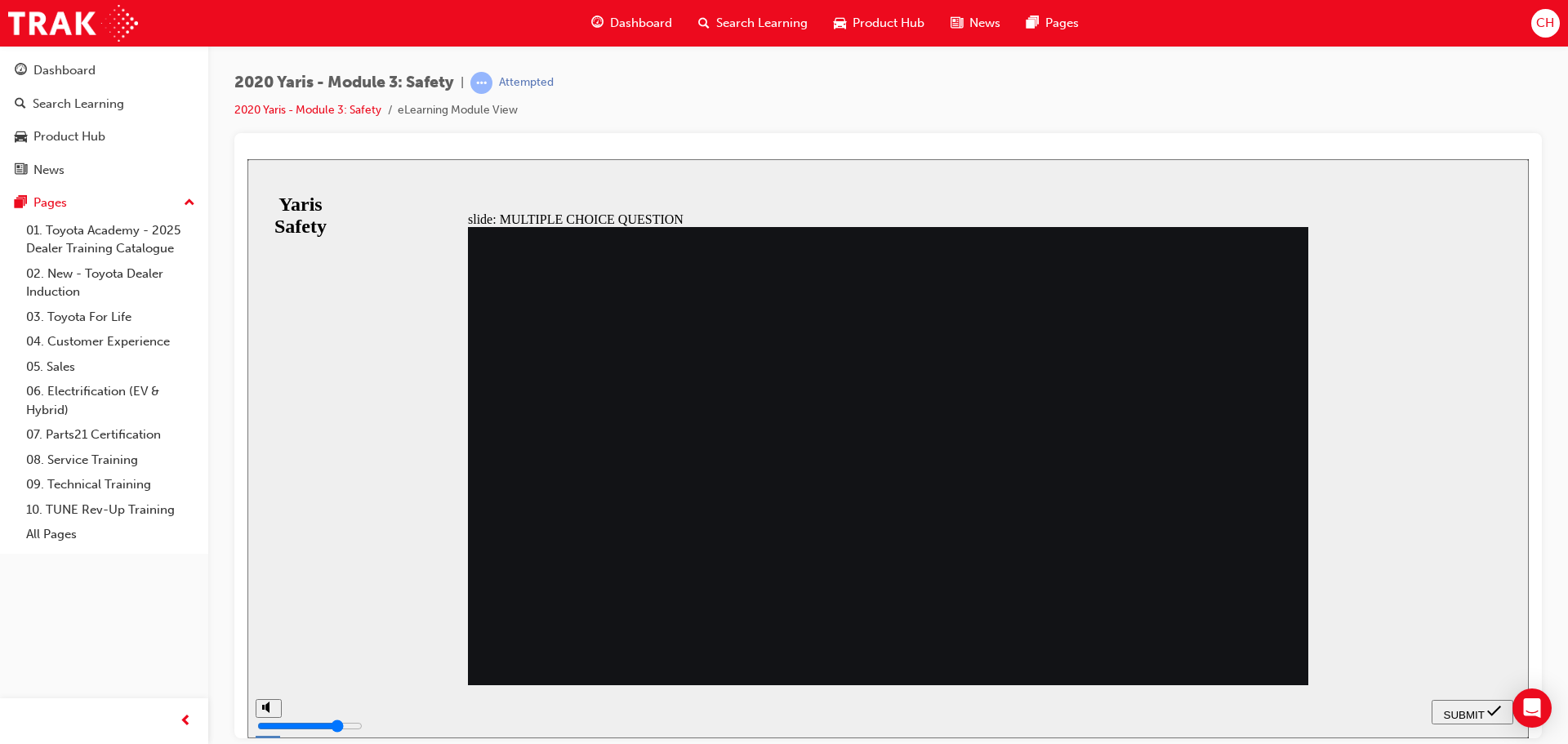
click at [1473, 714] on span "SUBMIT" at bounding box center [1464, 714] width 41 height 12
radio input "true"
click at [1466, 716] on span "SUBMIT" at bounding box center [1464, 714] width 41 height 12
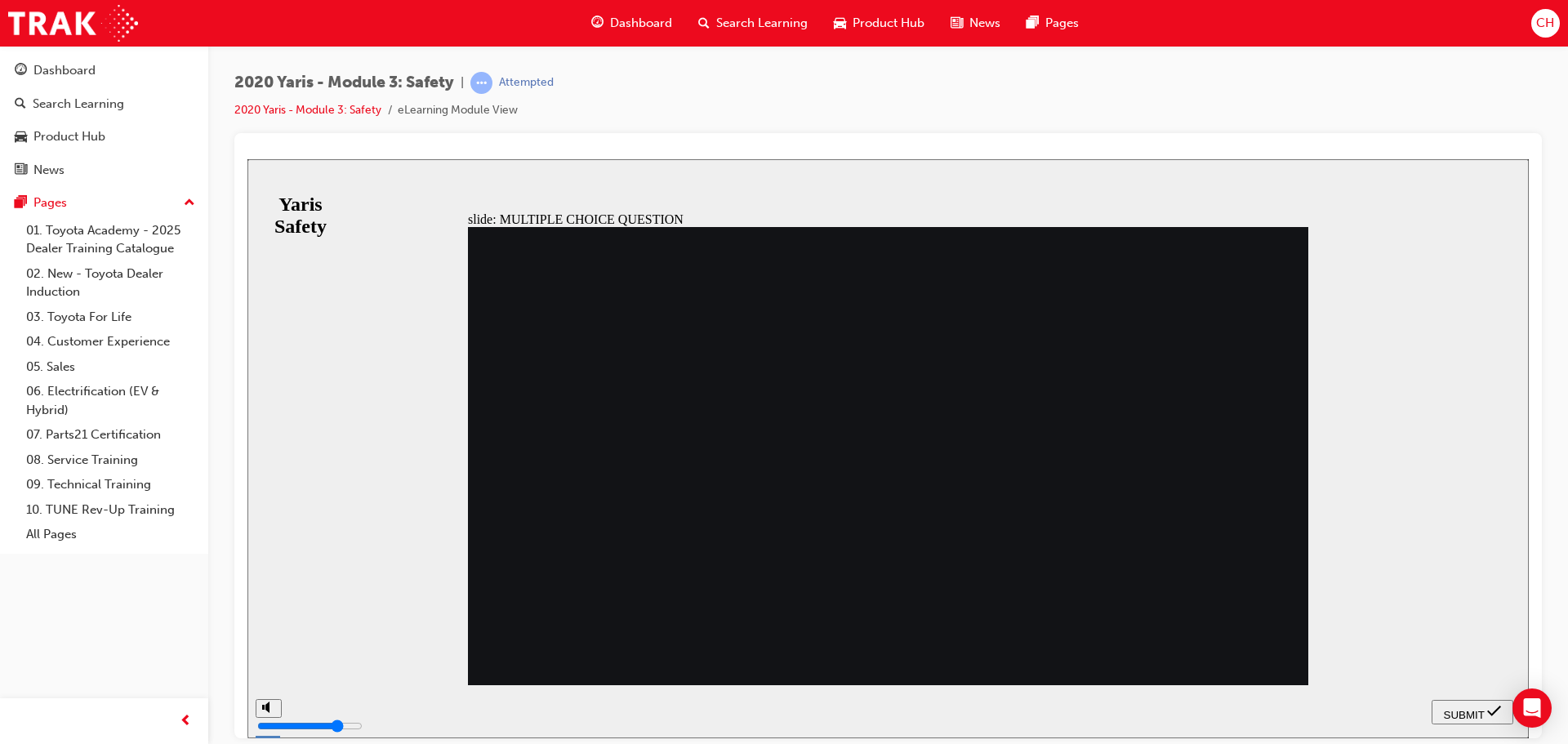
checkbox input "true"
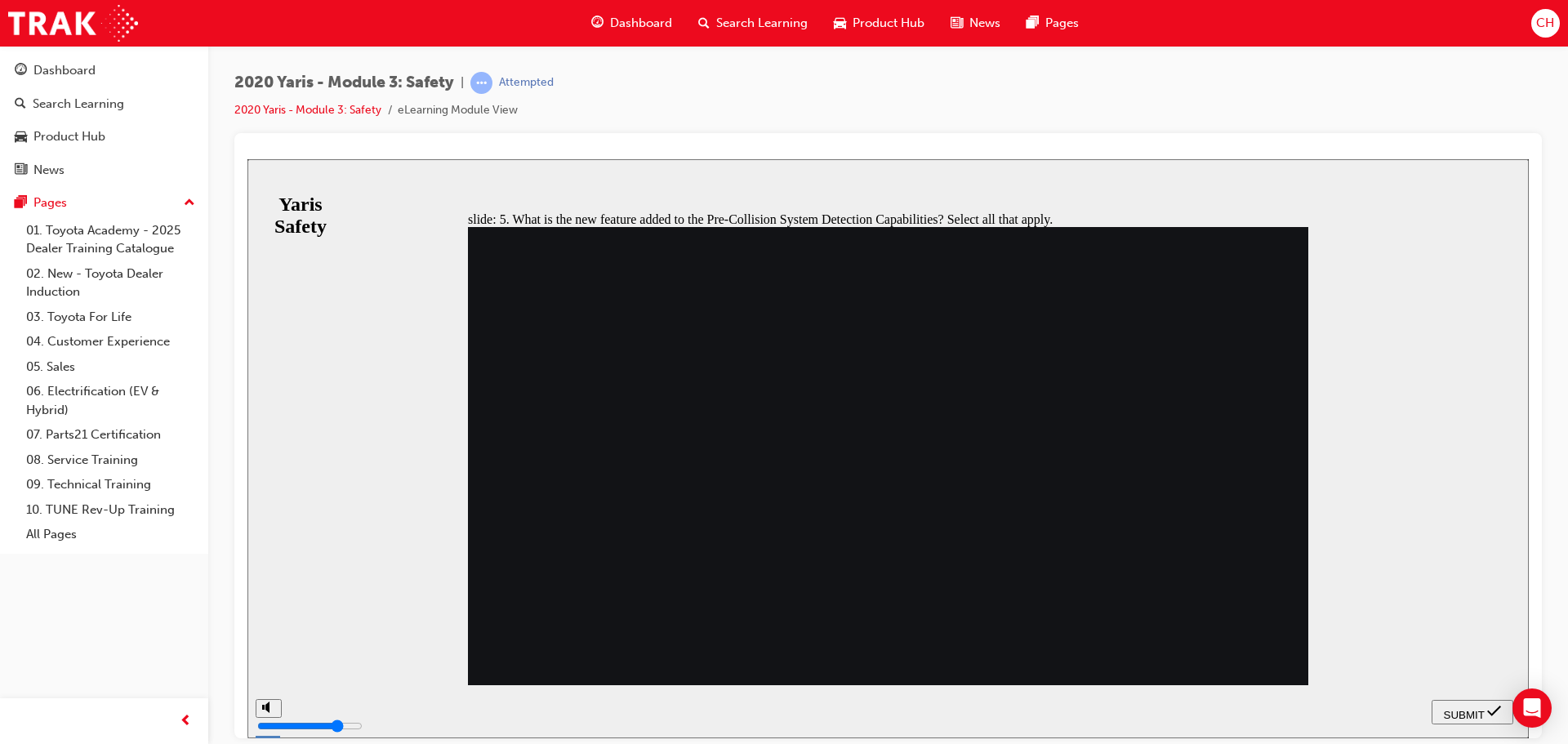
checkbox input "false"
checkbox input "true"
click at [1459, 715] on span "SUBMIT" at bounding box center [1464, 714] width 41 height 12
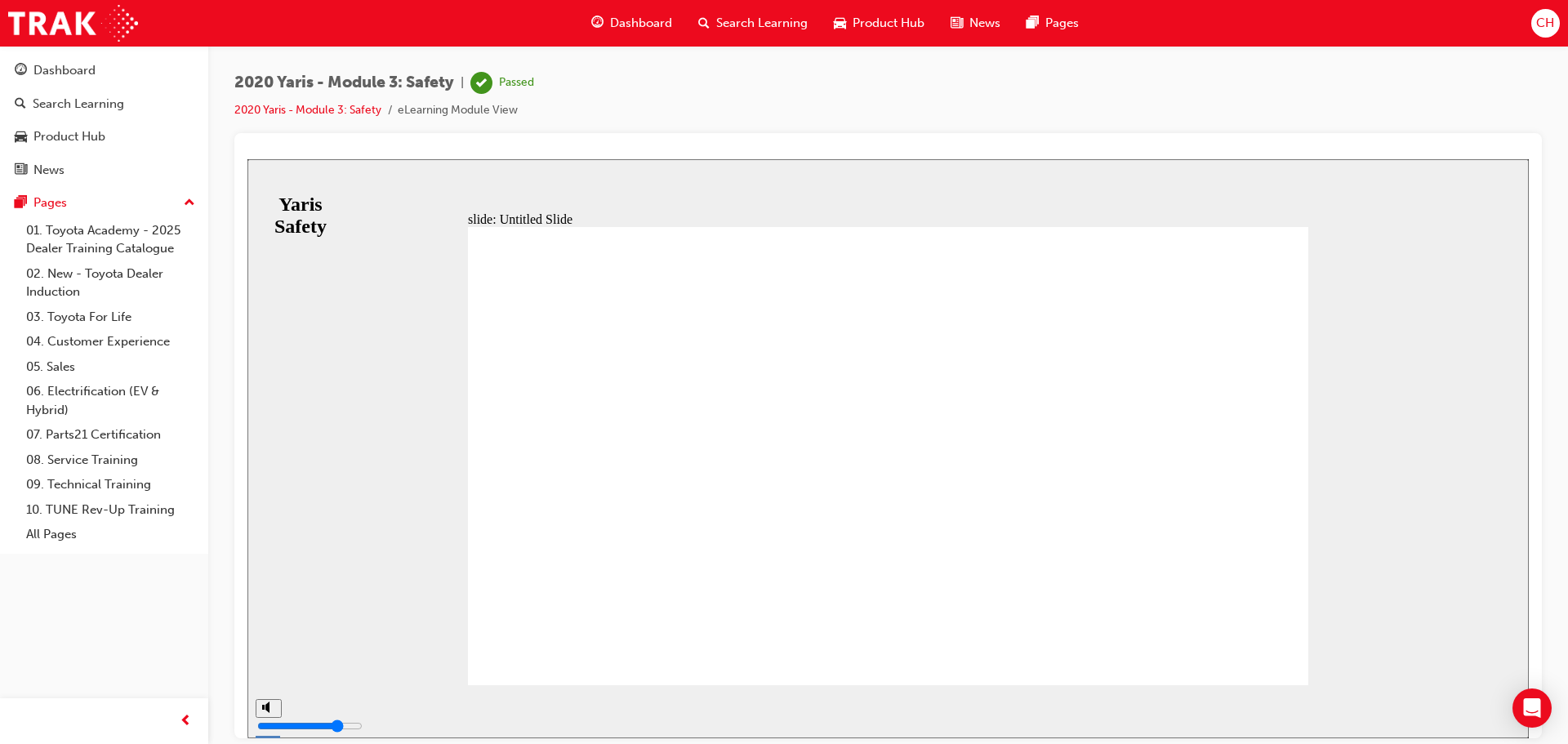
click at [900, 34] on div "Product Hub" at bounding box center [879, 23] width 117 height 34
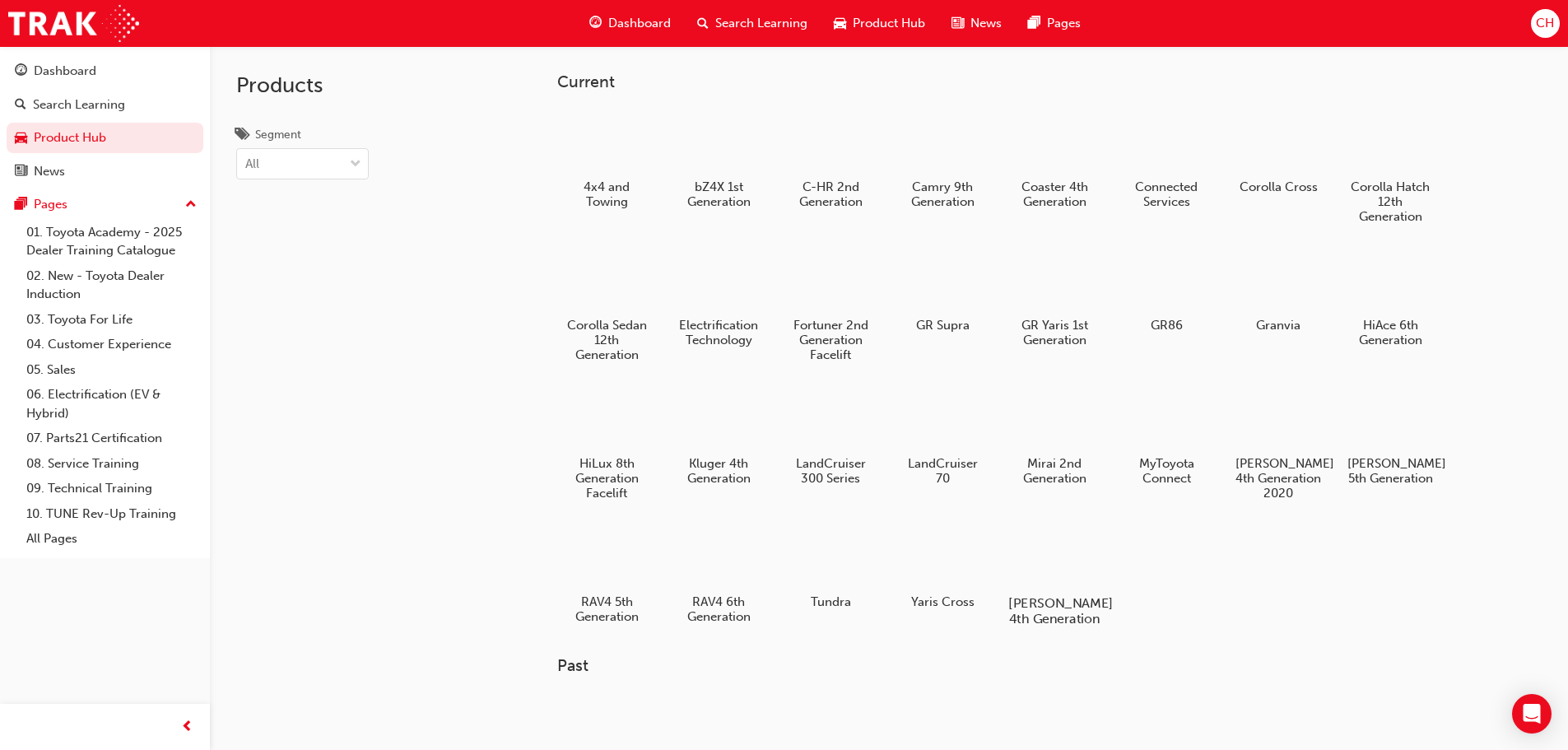
click at [1075, 575] on div at bounding box center [1054, 555] width 91 height 65
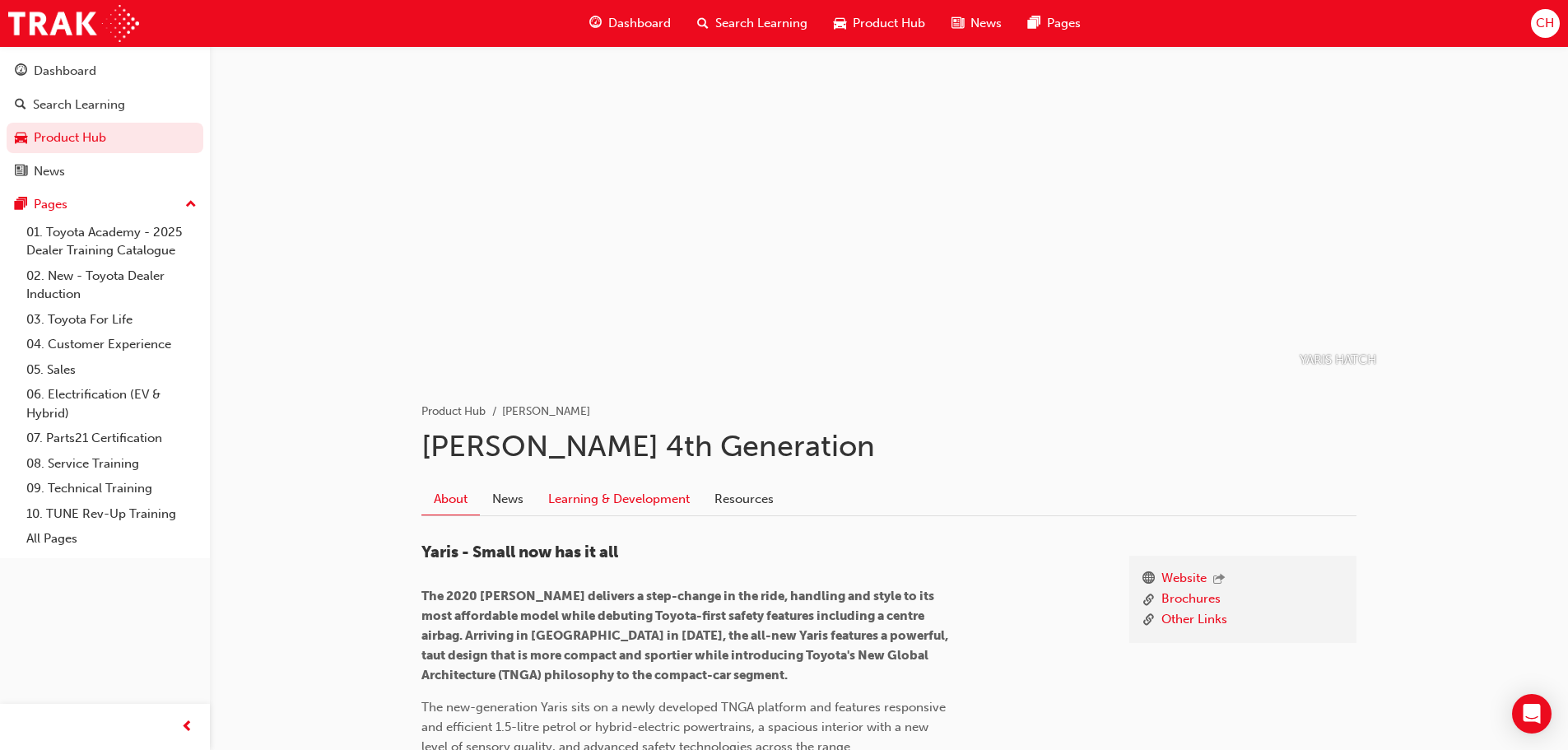
click at [642, 497] on link "Learning & Development" at bounding box center [619, 499] width 166 height 31
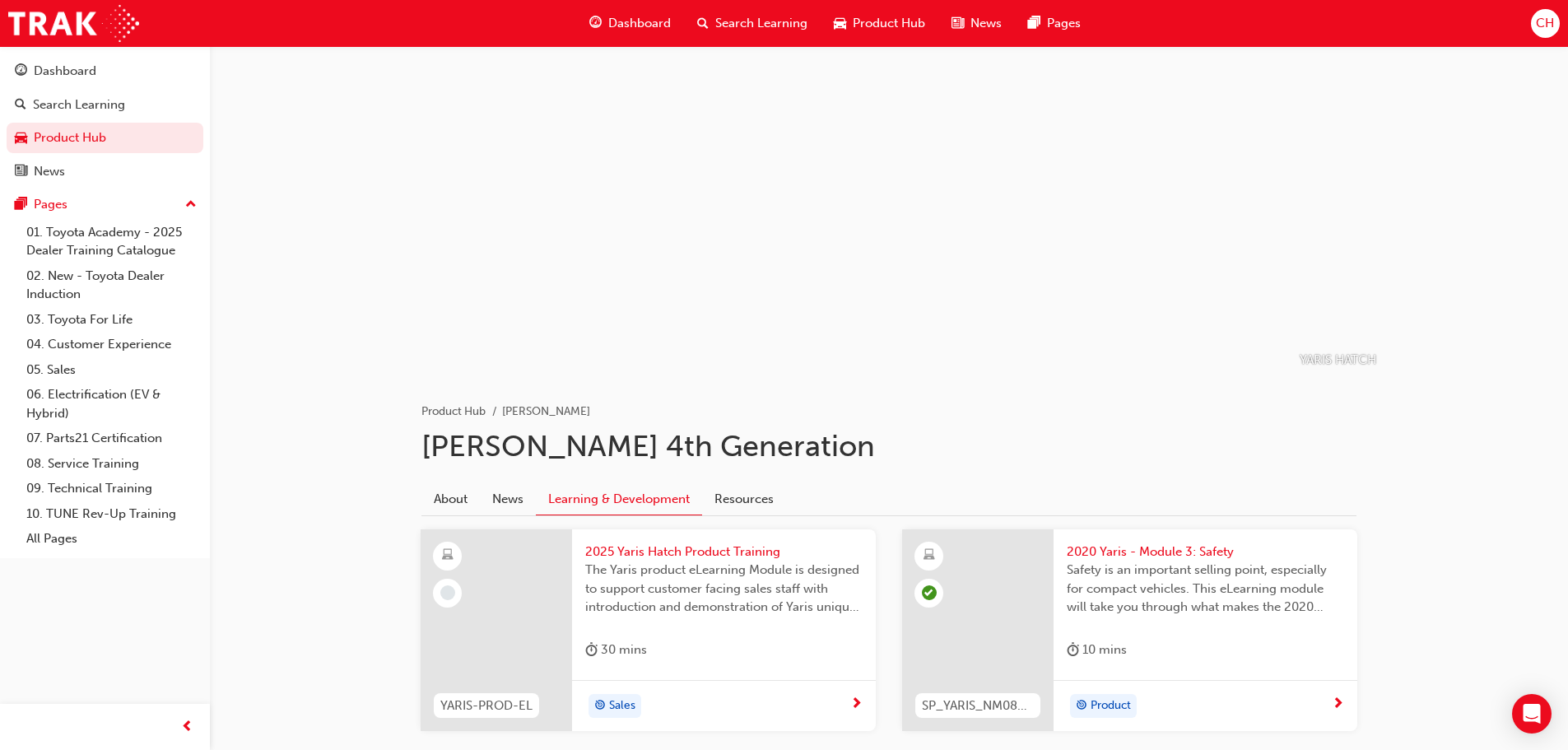
click at [888, 17] on span "Product Hub" at bounding box center [888, 23] width 72 height 19
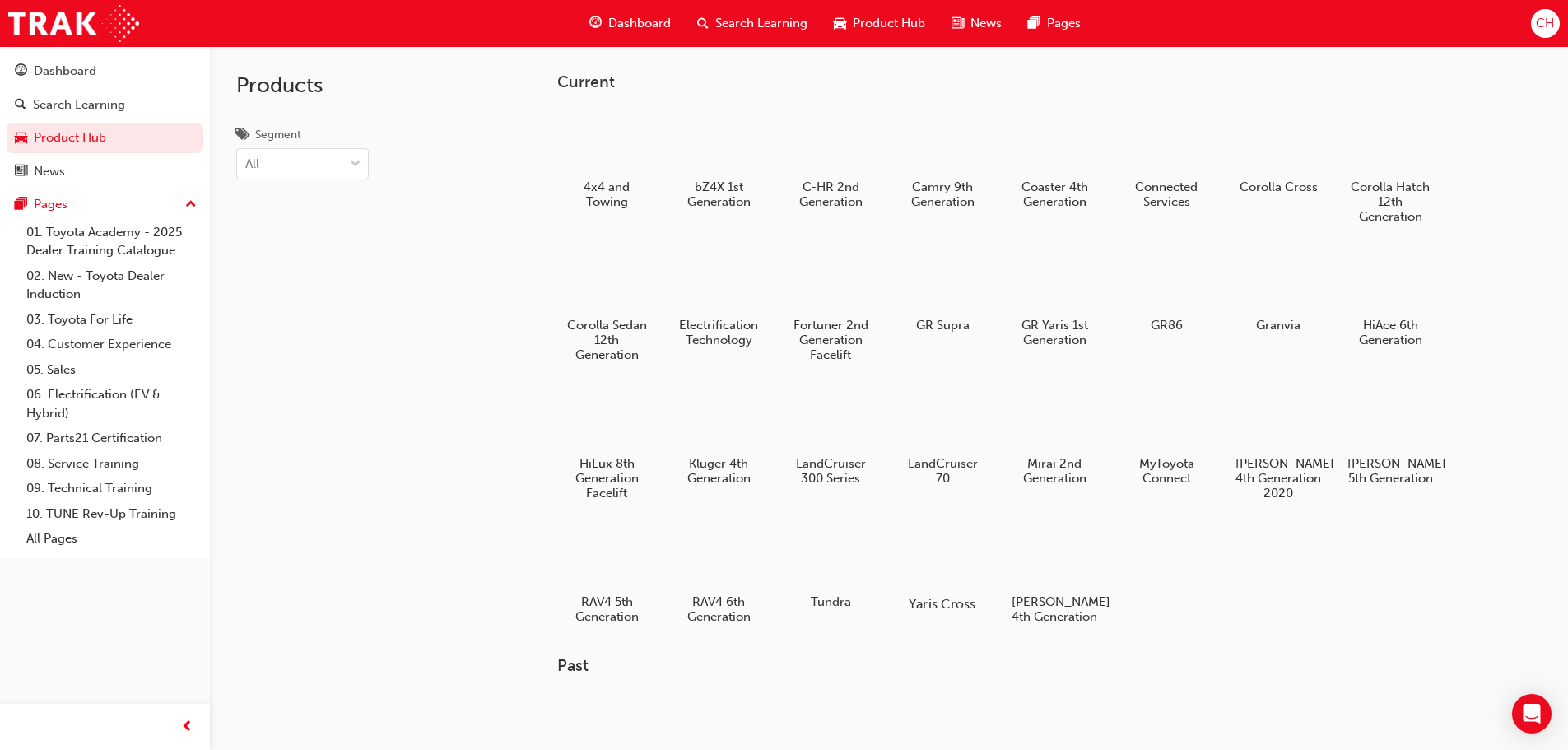
click at [938, 553] on div at bounding box center [942, 556] width 91 height 65
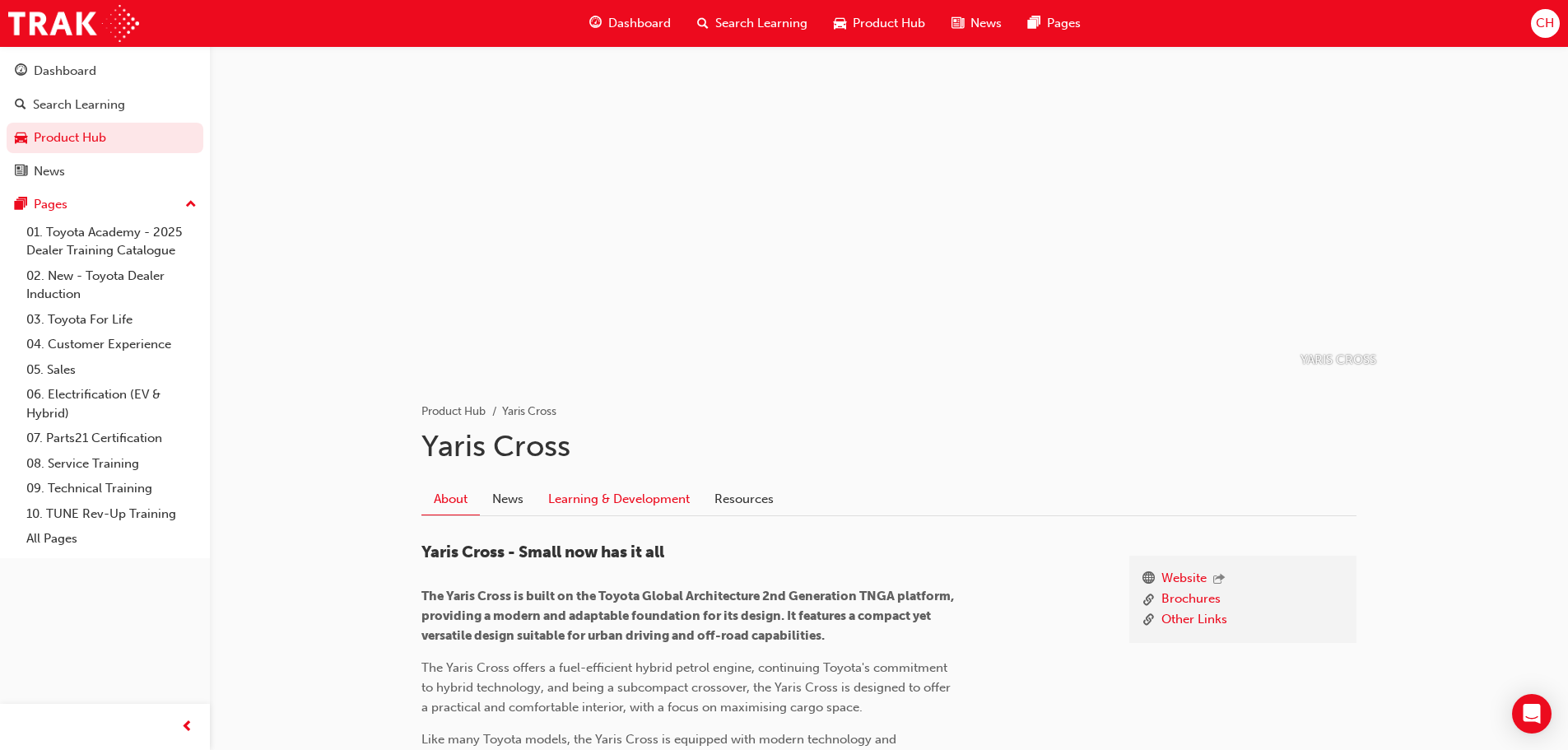
click at [601, 499] on link "Learning & Development" at bounding box center [619, 499] width 166 height 31
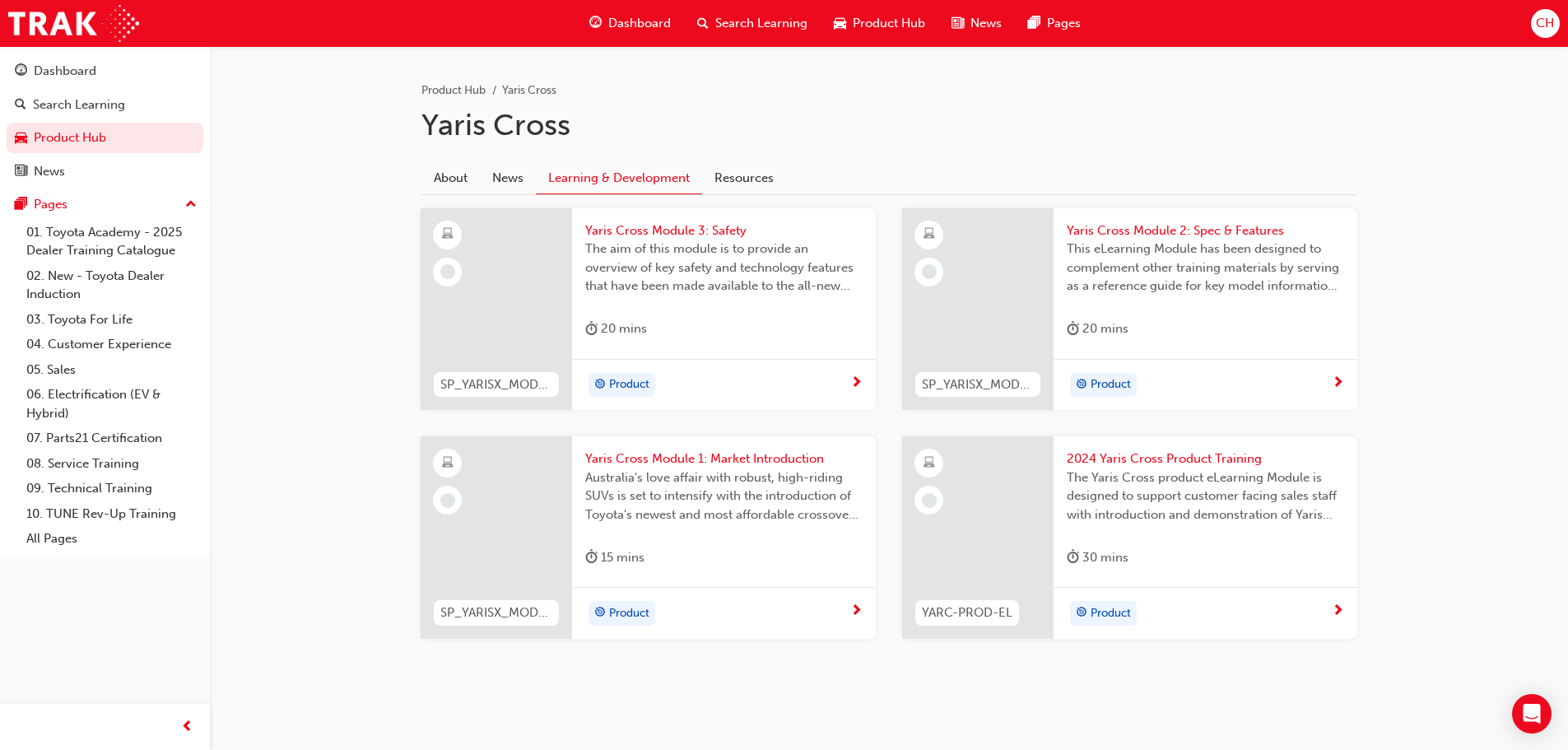
scroll to position [330, 0]
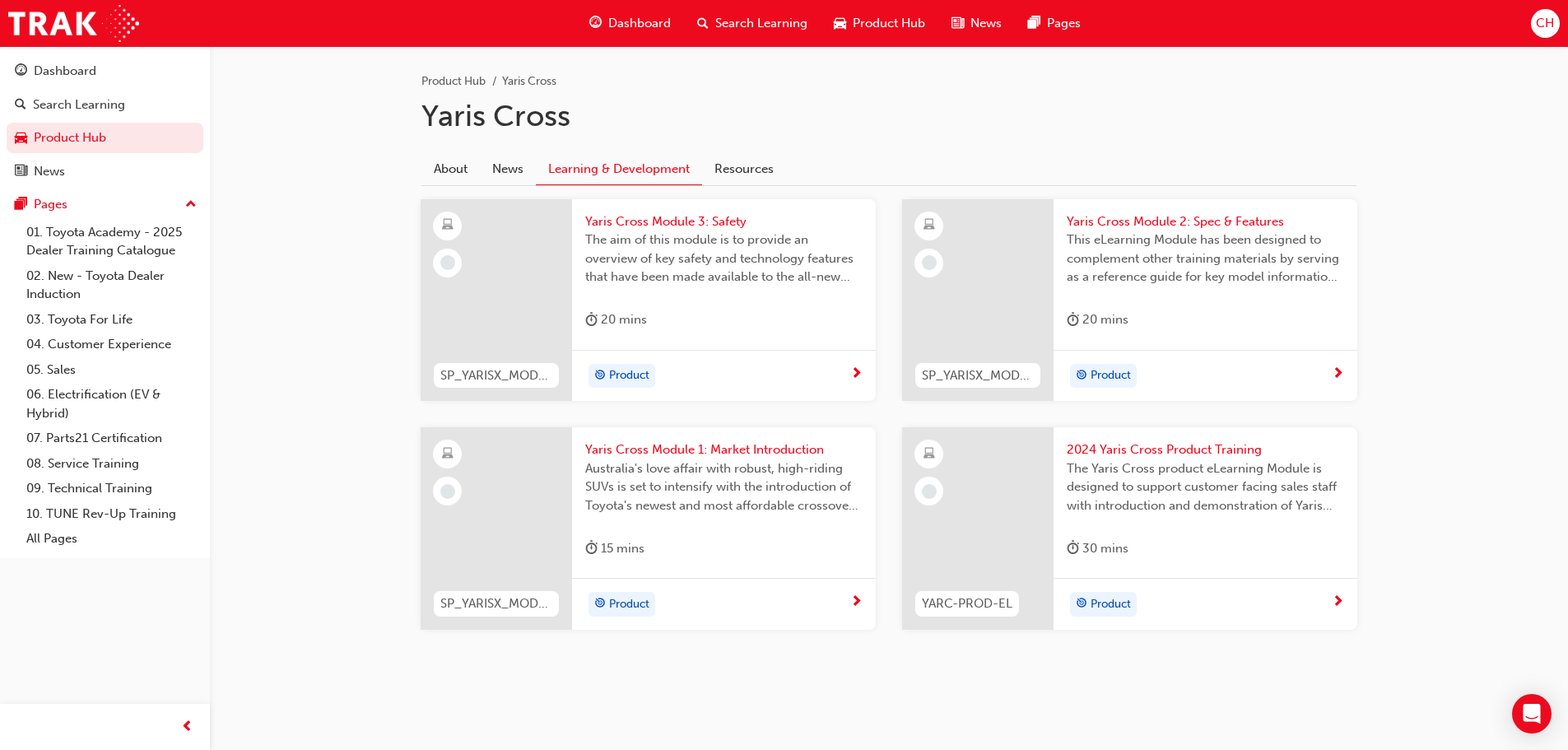
click at [1333, 605] on span "next-icon" at bounding box center [1338, 602] width 12 height 15
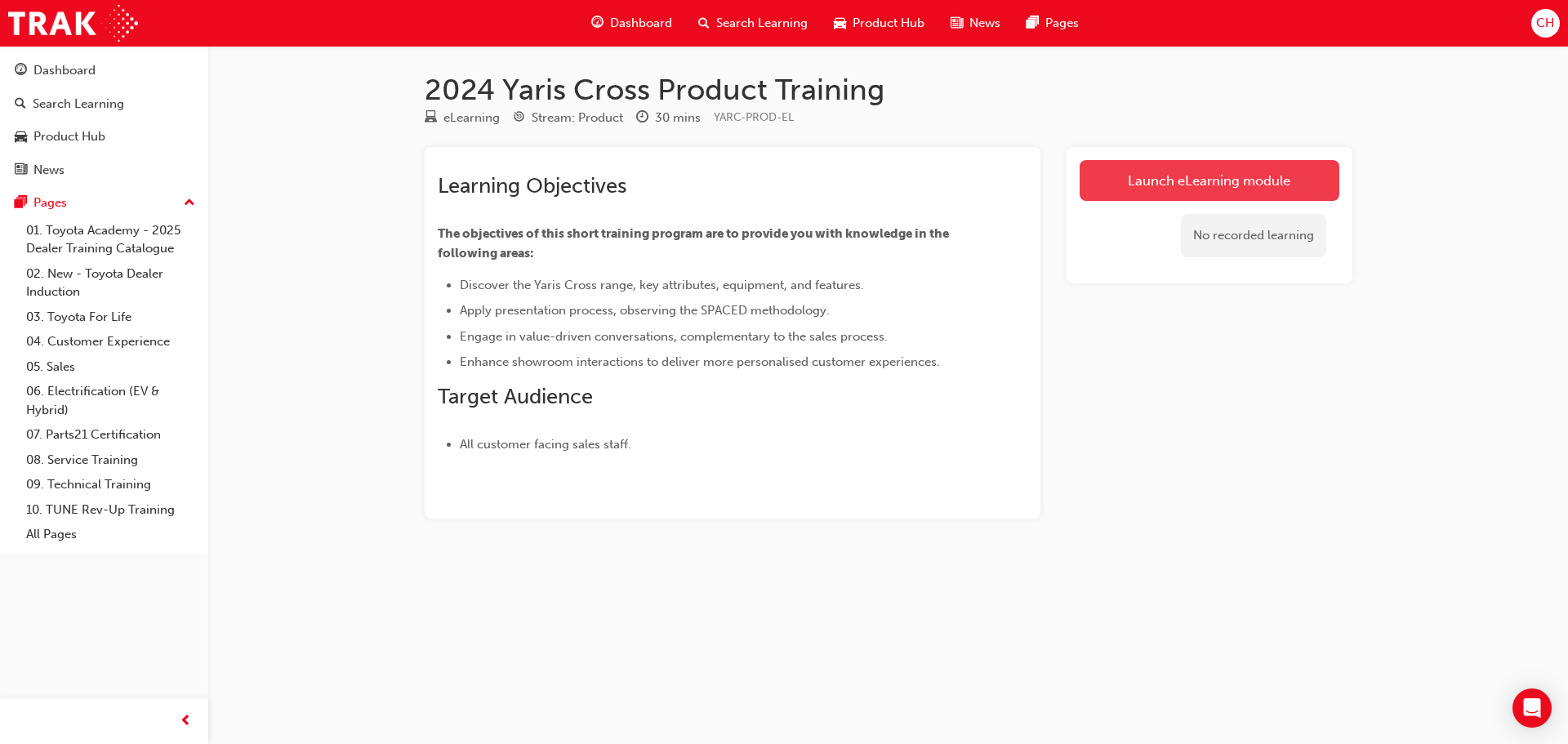
click at [1252, 178] on link "Launch eLearning module" at bounding box center [1209, 181] width 260 height 41
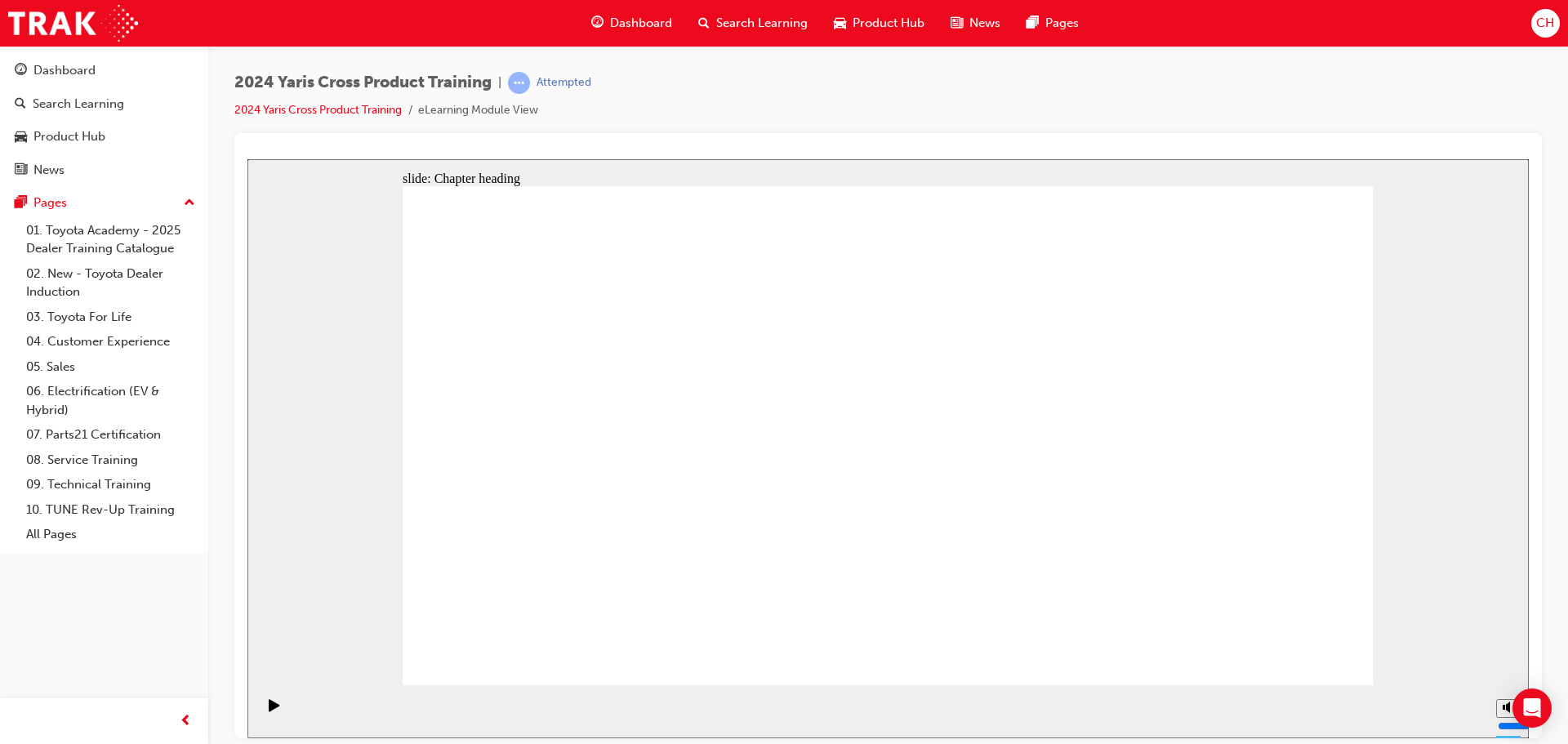
drag, startPoint x: 977, startPoint y: 385, endPoint x: 986, endPoint y: 420, distance: 36.1
